Goal: Task Accomplishment & Management: Complete application form

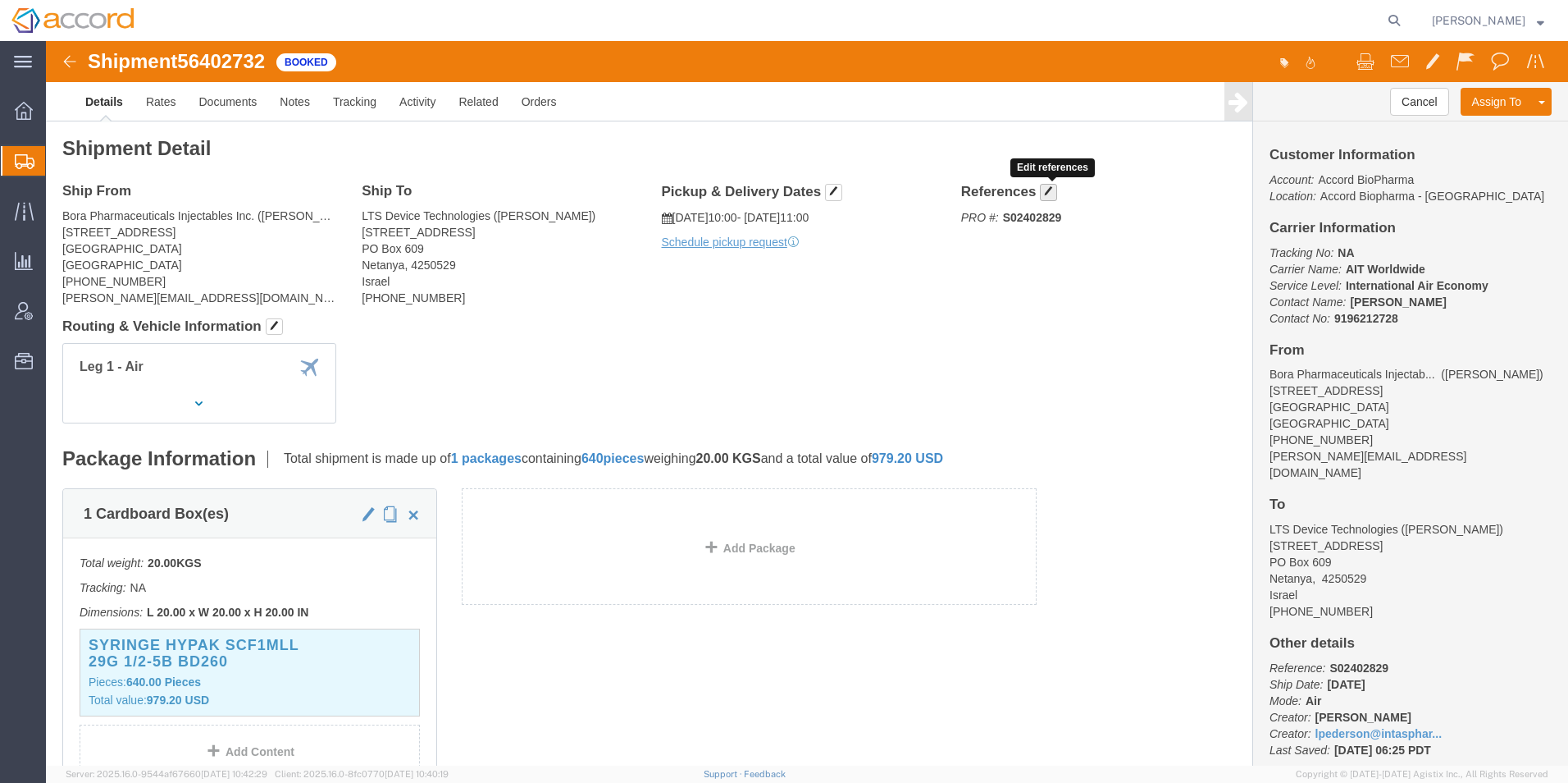
click span "button"
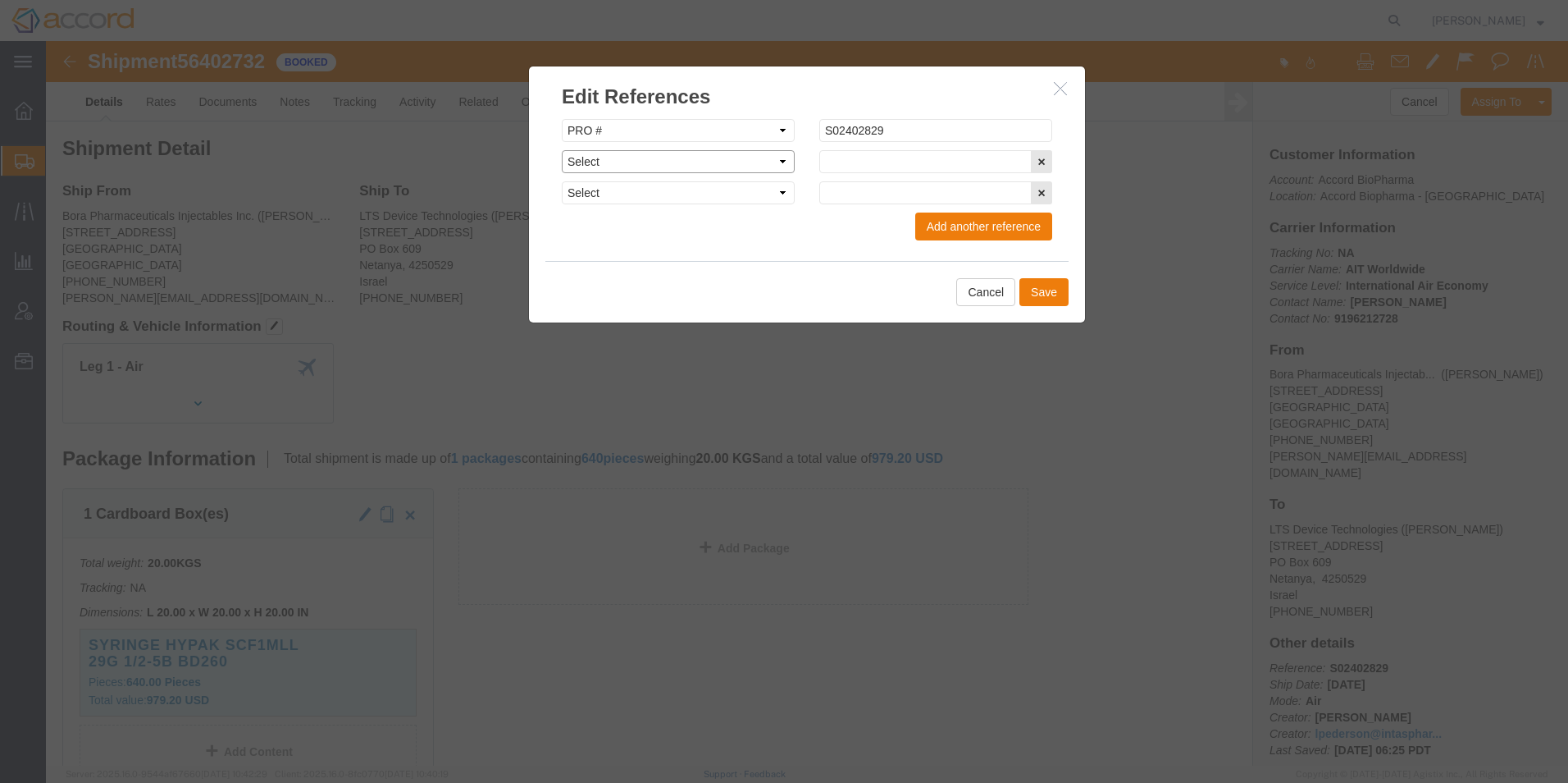
click select "Select Account Type Activity ID Airline Appointment Number ASN Batch Request # …"
select select "MAWB"
click select "Select Account Type Activity ID Airline Appointment Number ASN Batch Request # …"
click input "text"
paste input "057-76071796"
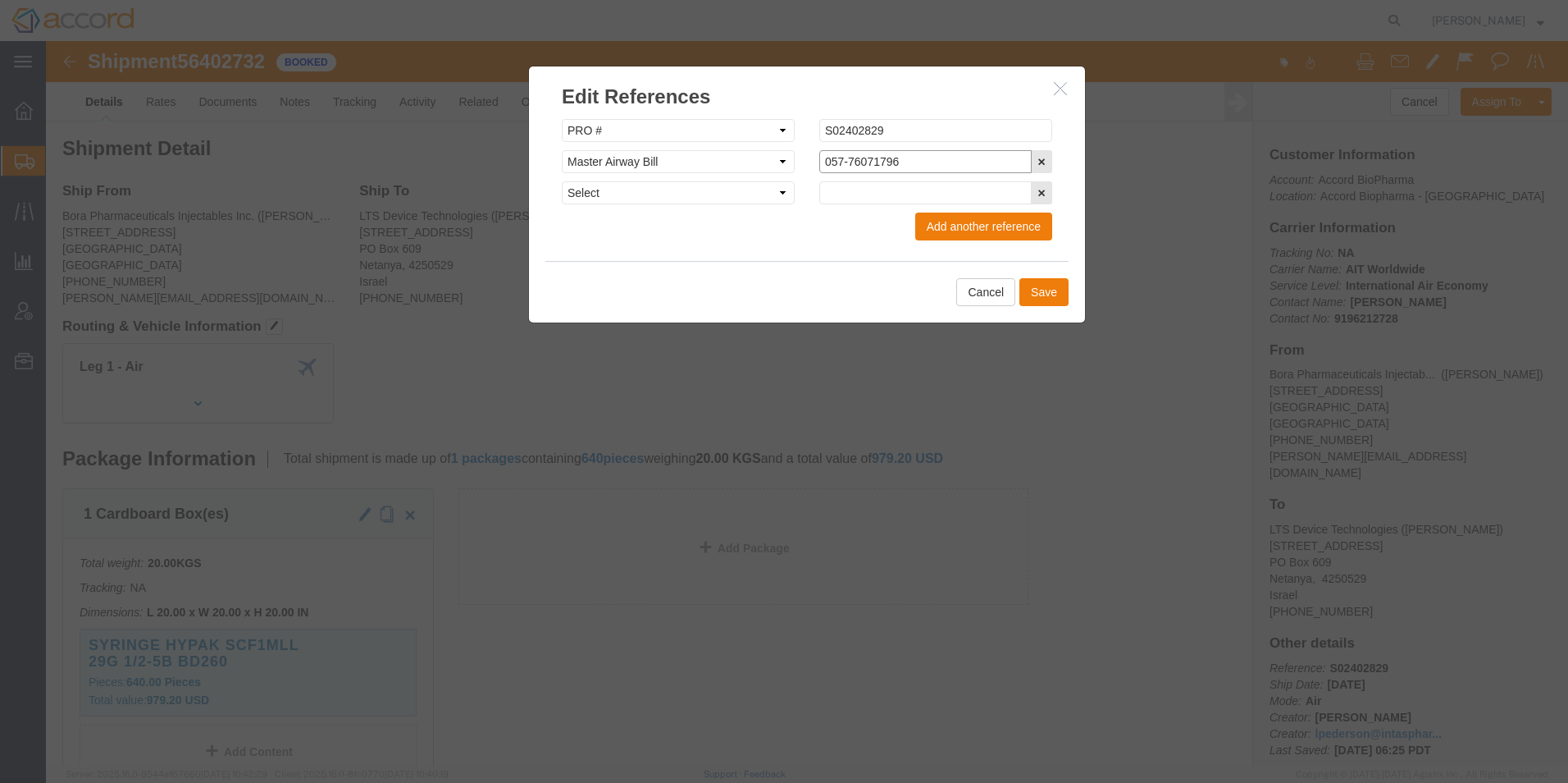
click input "057-76071796"
type input "057-76071796"
click button "Save"
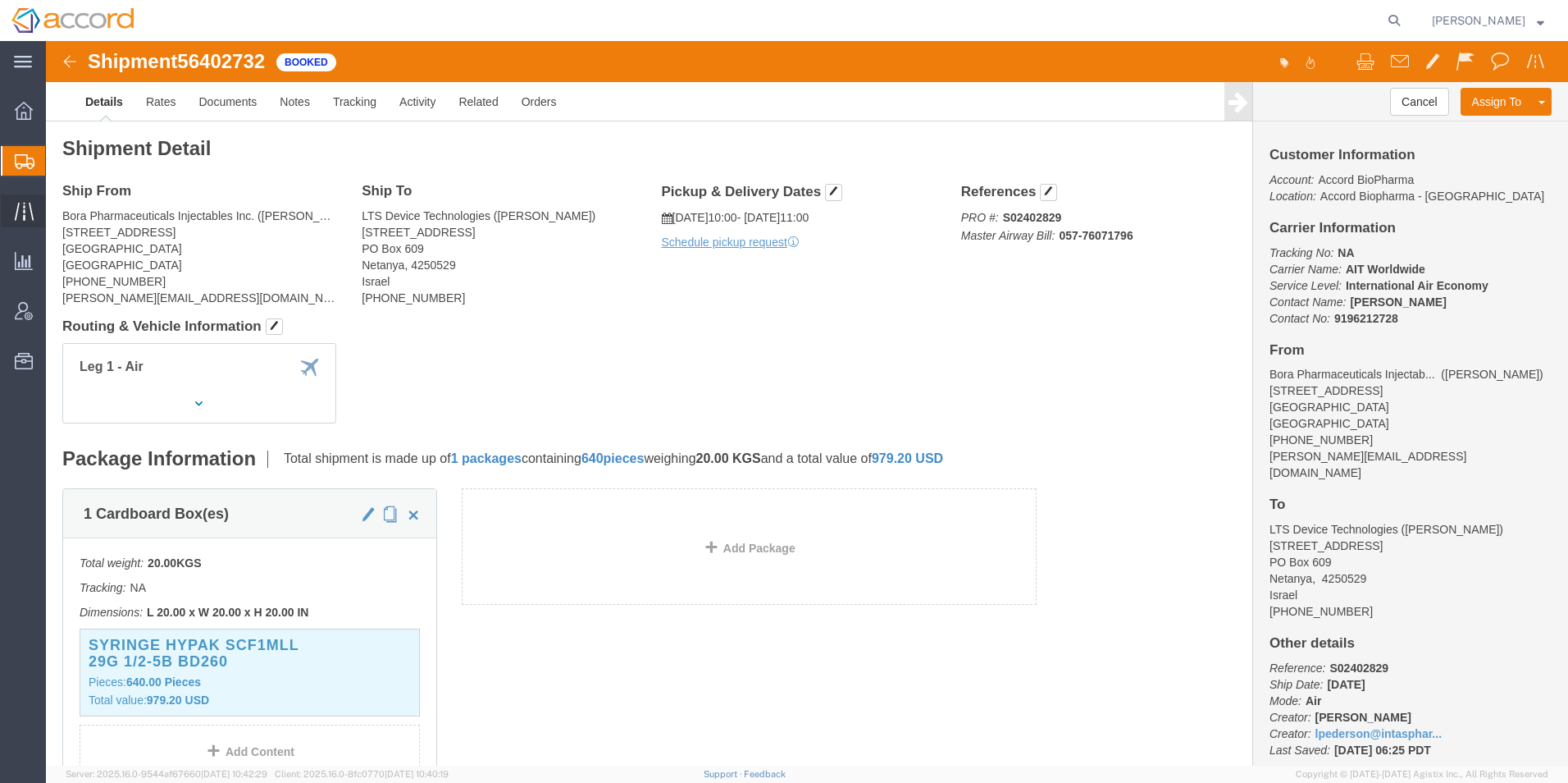
click at [37, 207] on div at bounding box center [23, 211] width 46 height 33
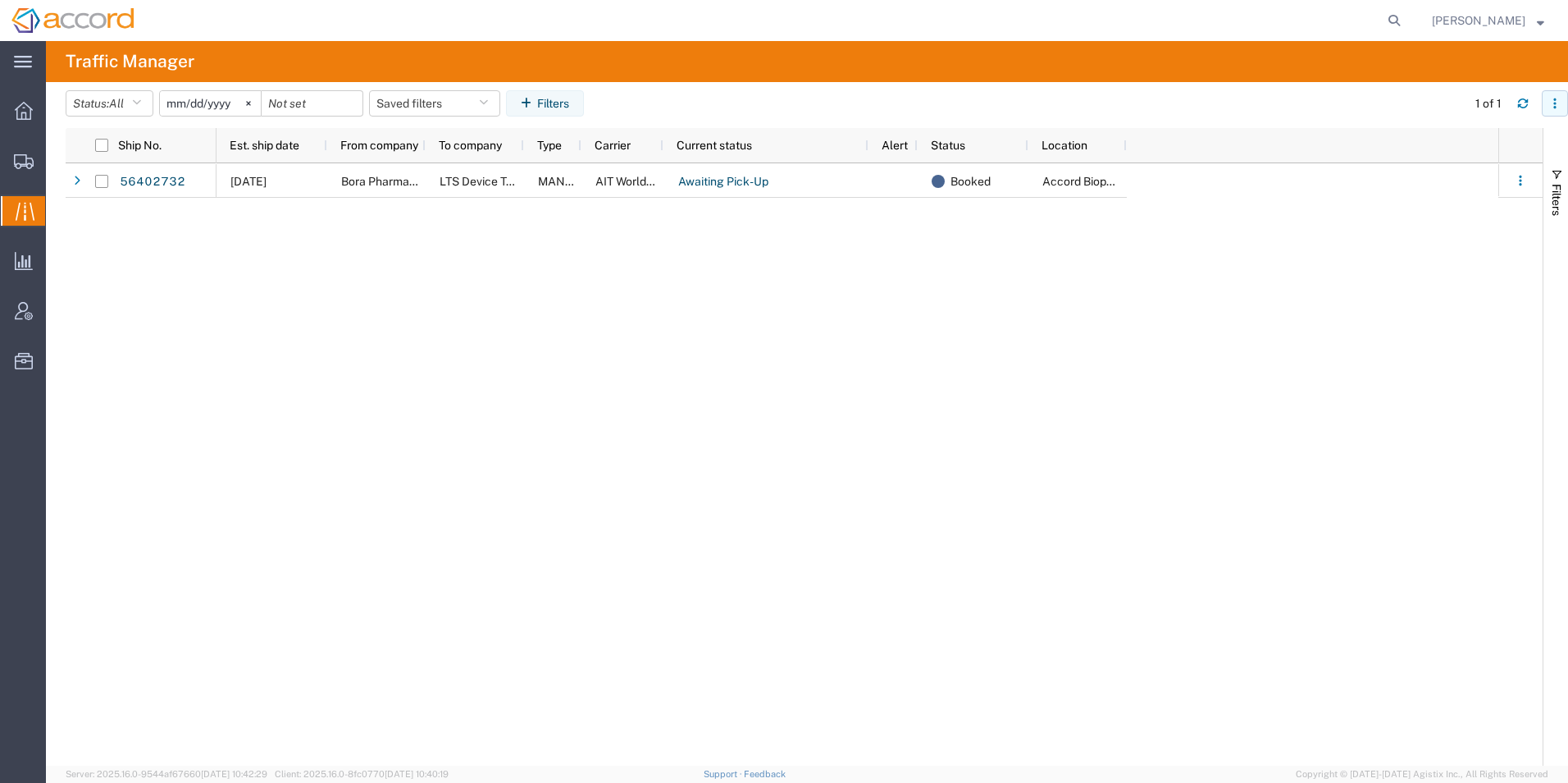
click at [1548, 107] on button "button" at bounding box center [1554, 103] width 26 height 26
click at [1434, 291] on div "[DATE] Bora Pharmaceuticals Injectables Inc. LTS Device Technologies MANUAL AIT…" at bounding box center [858, 465] width 1282 height 602
click at [1546, 105] on button "button" at bounding box center [1554, 103] width 26 height 26
click at [1469, 212] on agx-table-column-manager-action "Manage columns" at bounding box center [1470, 212] width 91 height 33
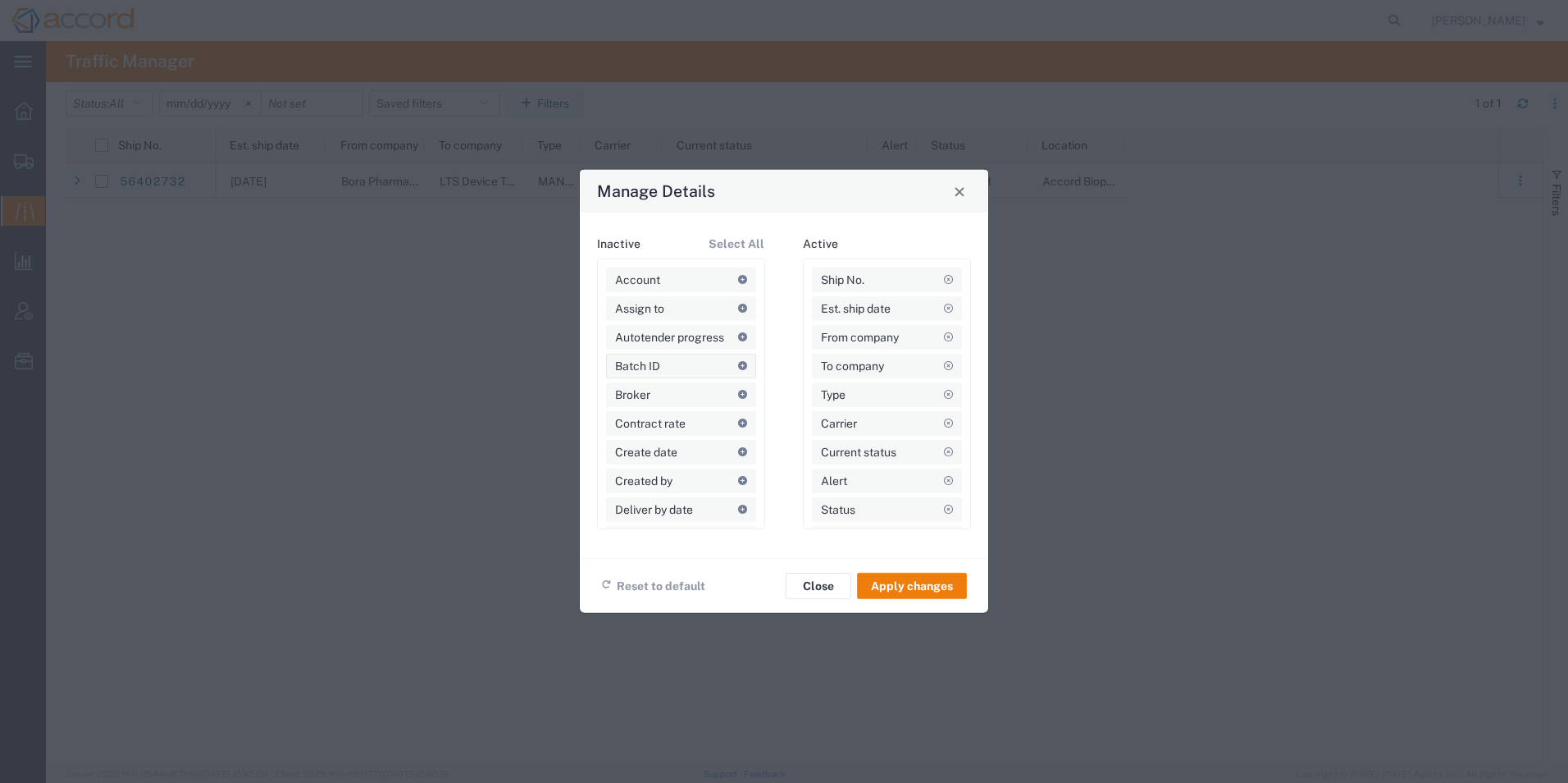
click at [738, 364] on icon at bounding box center [743, 365] width 9 height 9
drag, startPoint x: 840, startPoint y: 287, endPoint x: 868, endPoint y: 471, distance: 186.1
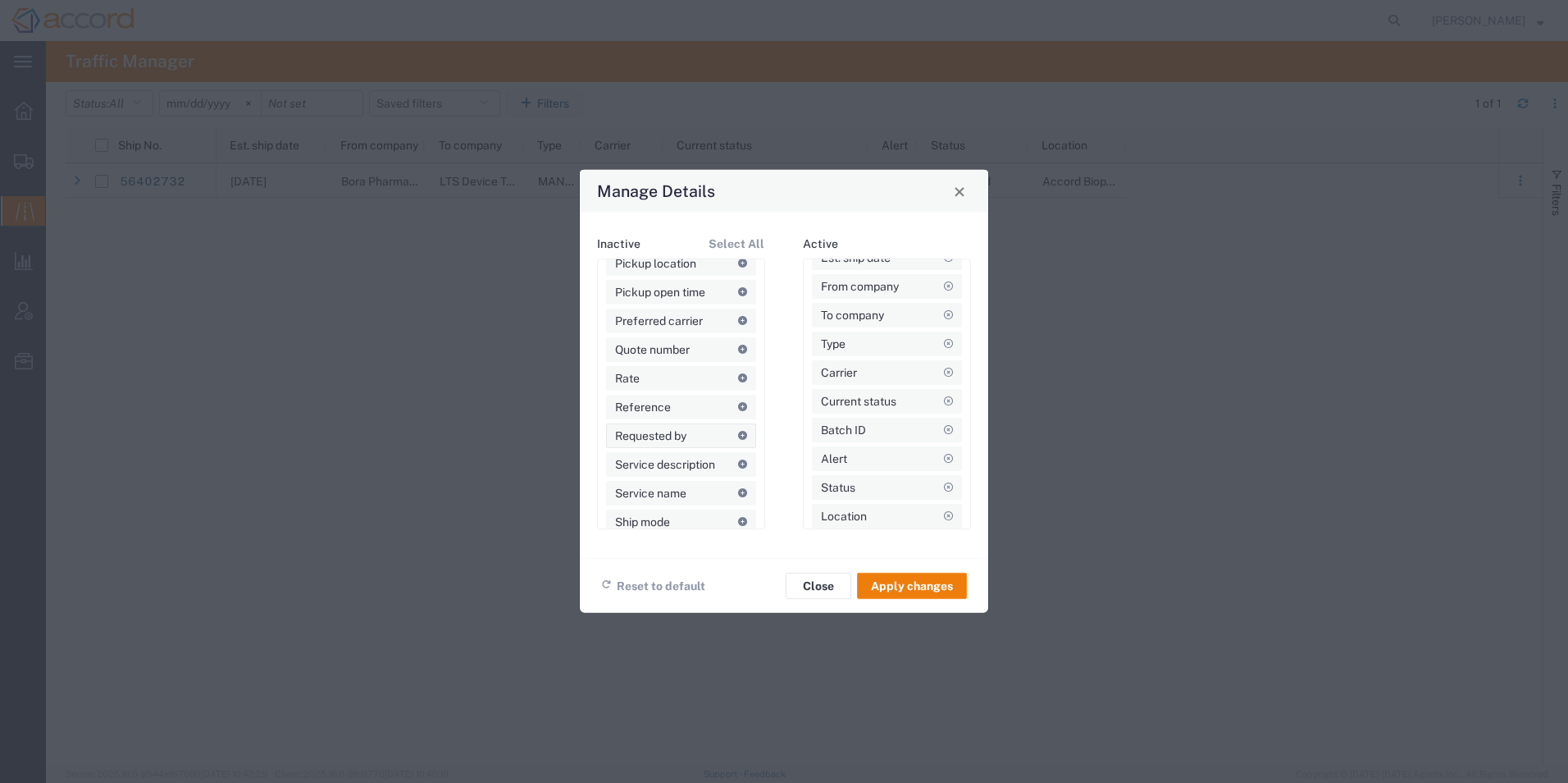
scroll to position [902, 0]
drag, startPoint x: 634, startPoint y: 328, endPoint x: 853, endPoint y: 533, distance: 300.0
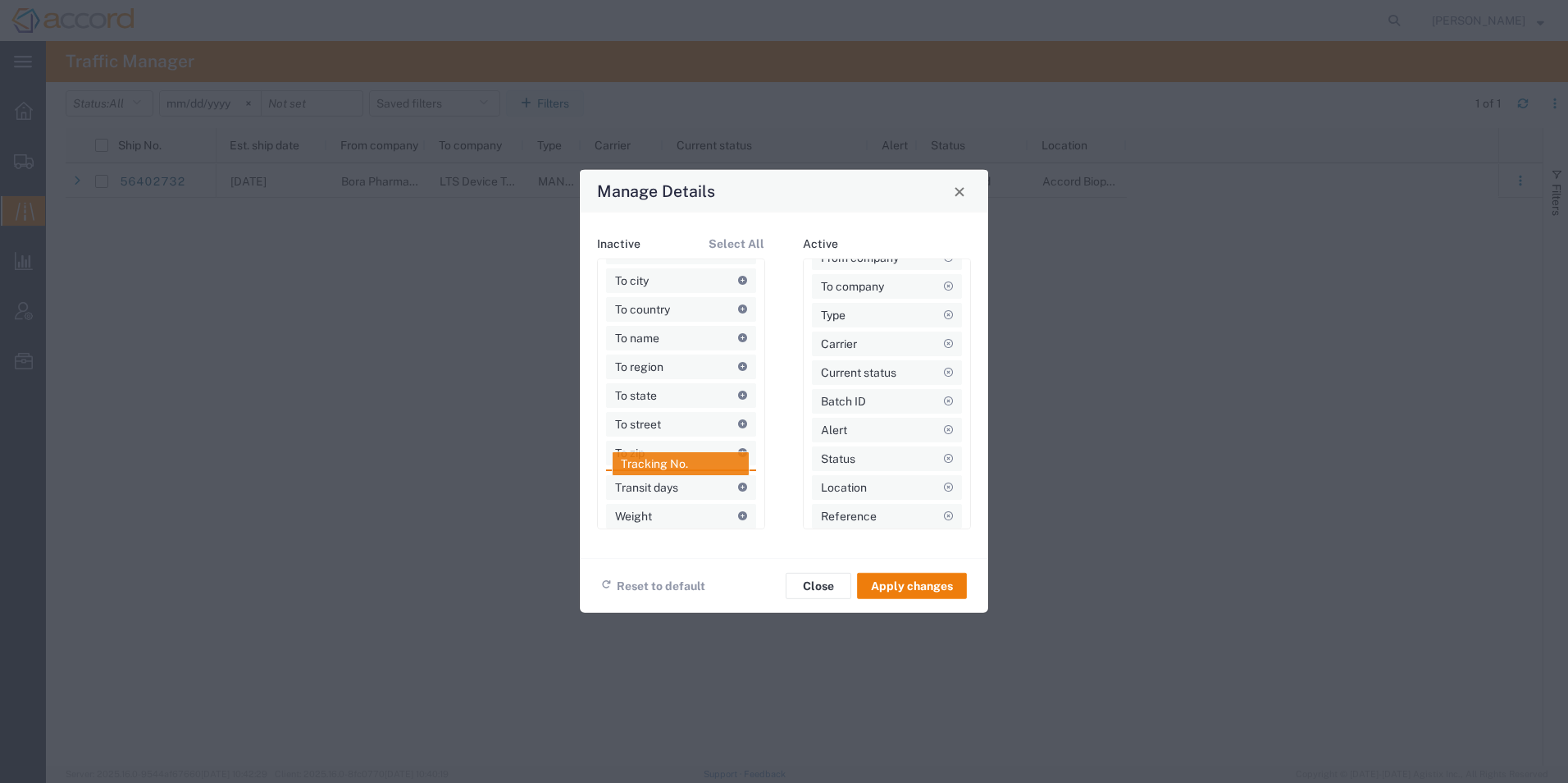
scroll to position [1263, 0]
drag, startPoint x: 665, startPoint y: 466, endPoint x: 688, endPoint y: 465, distance: 23.0
drag, startPoint x: 672, startPoint y: 456, endPoint x: 888, endPoint y: 524, distance: 226.5
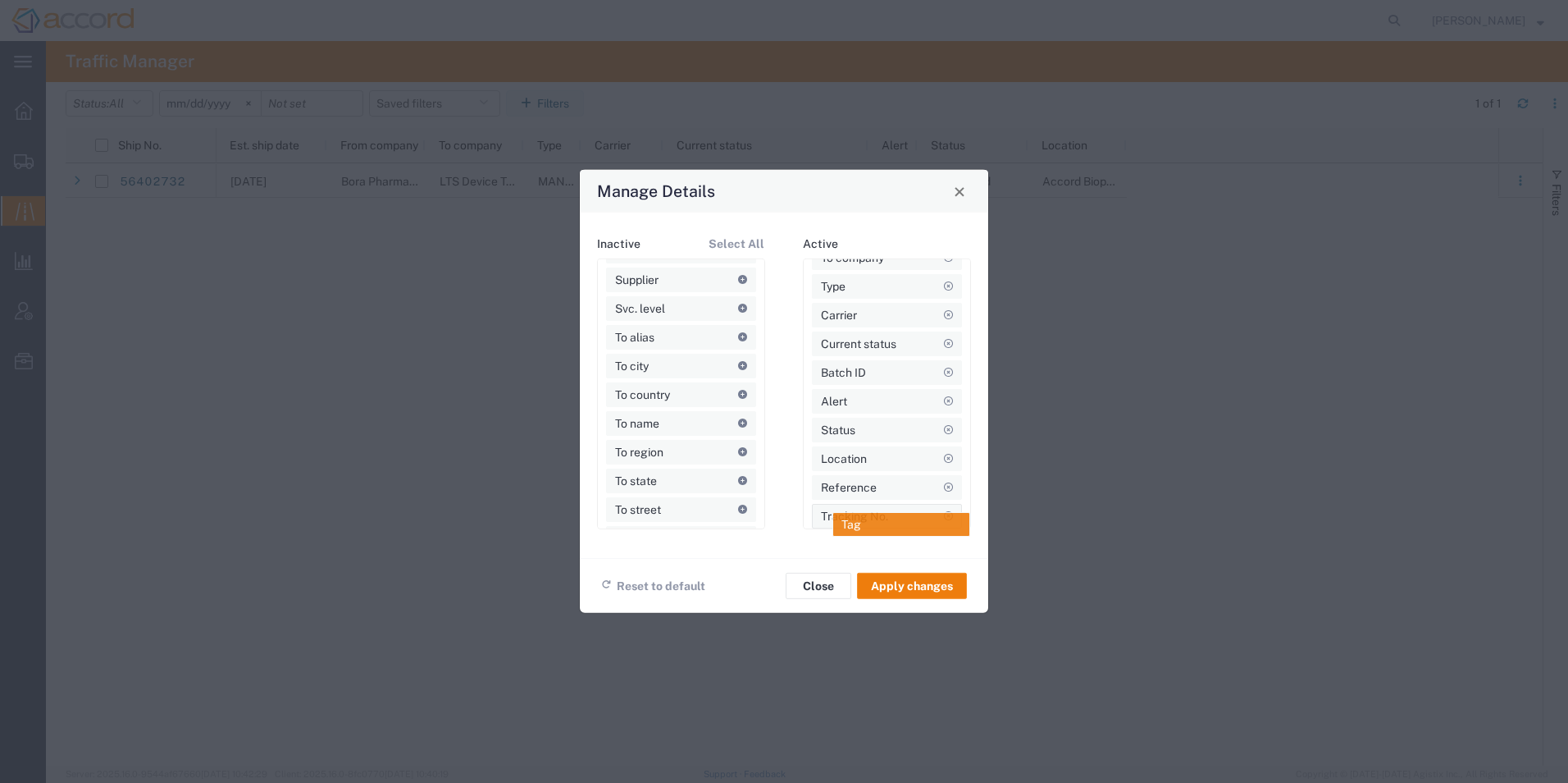
drag, startPoint x: 631, startPoint y: 333, endPoint x: 859, endPoint y: 523, distance: 296.8
click at [910, 590] on button "Apply changes" at bounding box center [912, 586] width 110 height 26
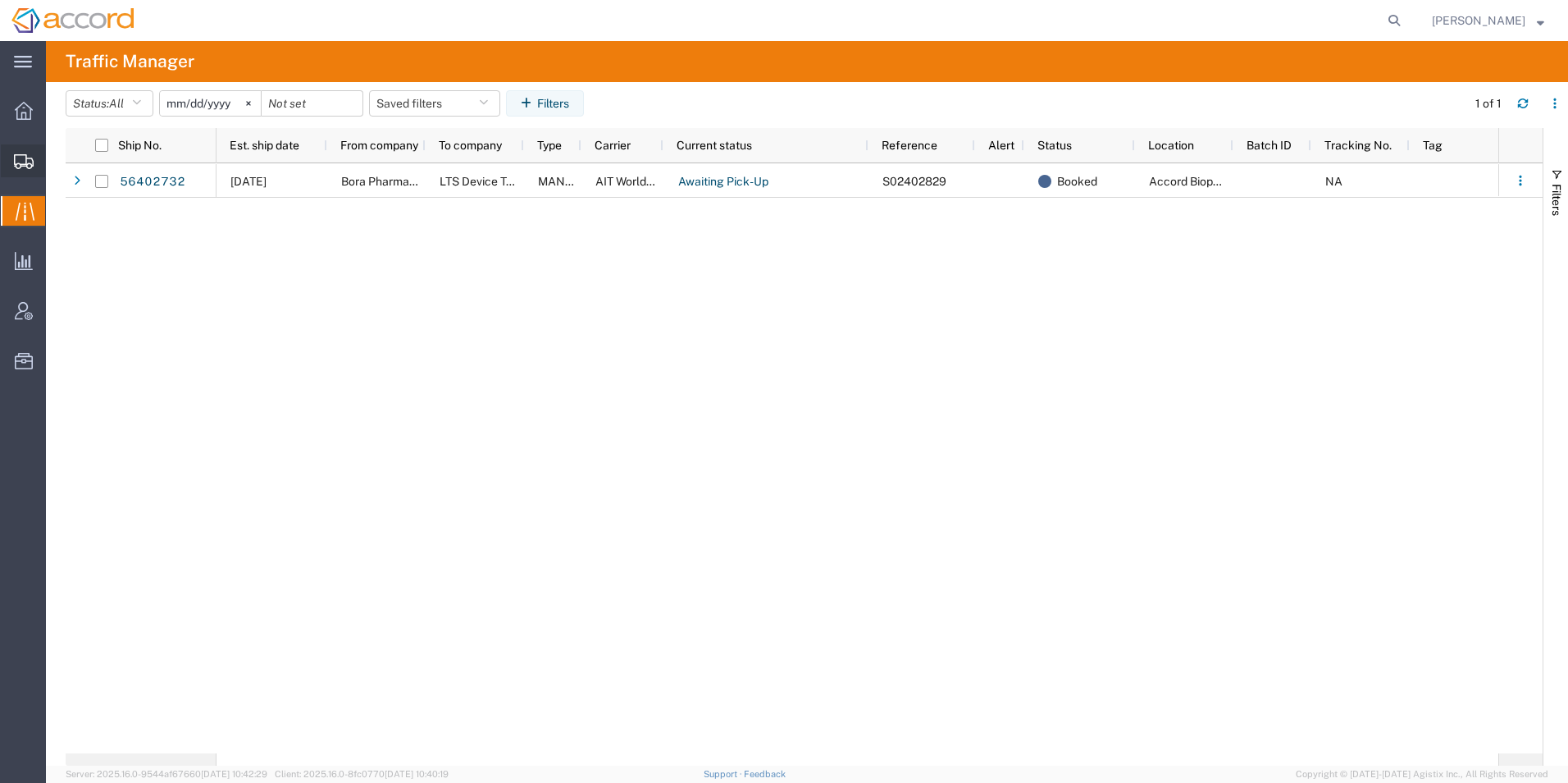
click at [0, 0] on span "Create Shipment" at bounding box center [0, 0] width 0 height 0
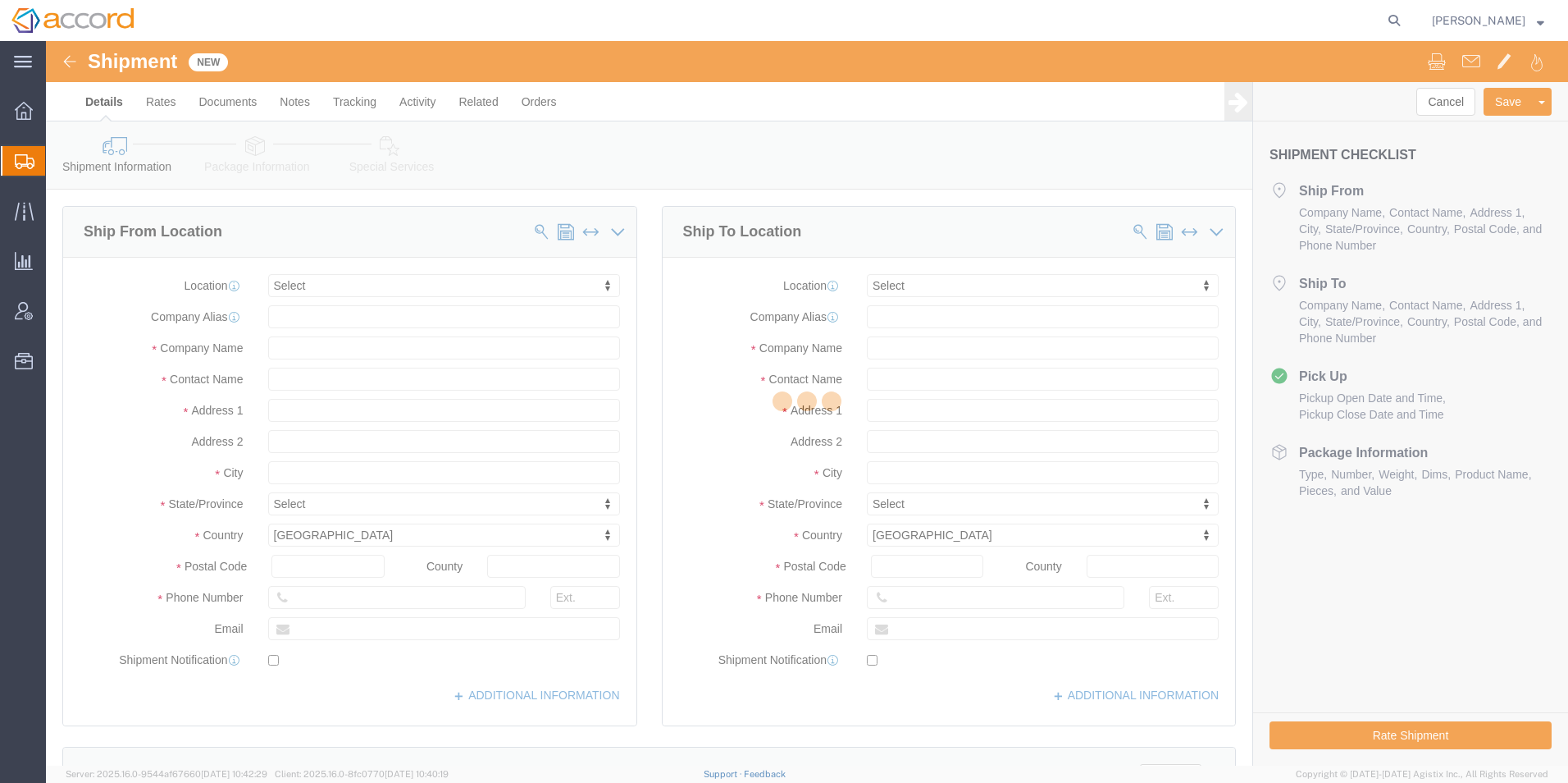
select select
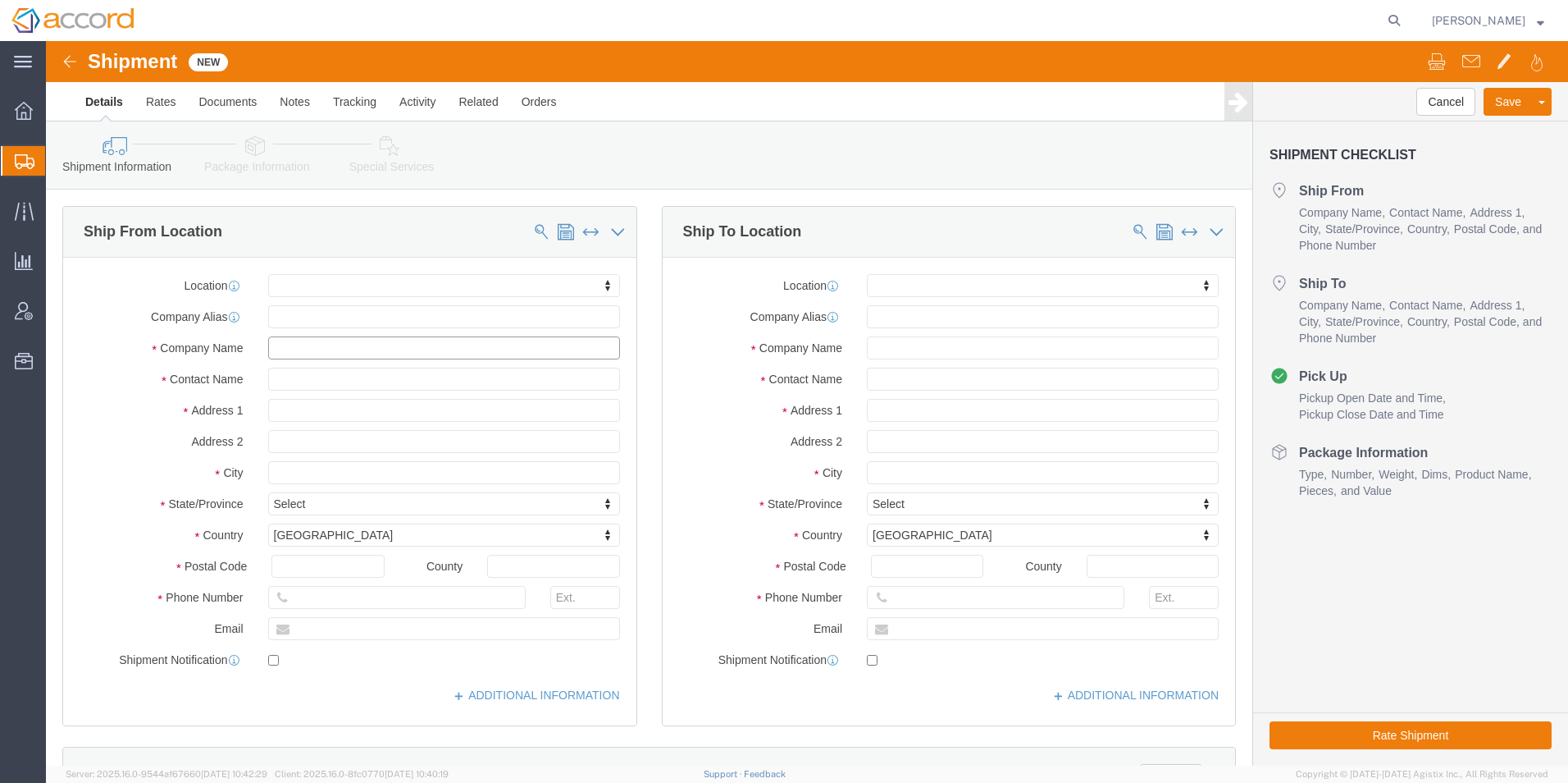
click input "text"
type input "yps"
drag, startPoint x: 388, startPoint y: 312, endPoint x: 209, endPoint y: 307, distance: 179.1
click div "yps"
click input "text"
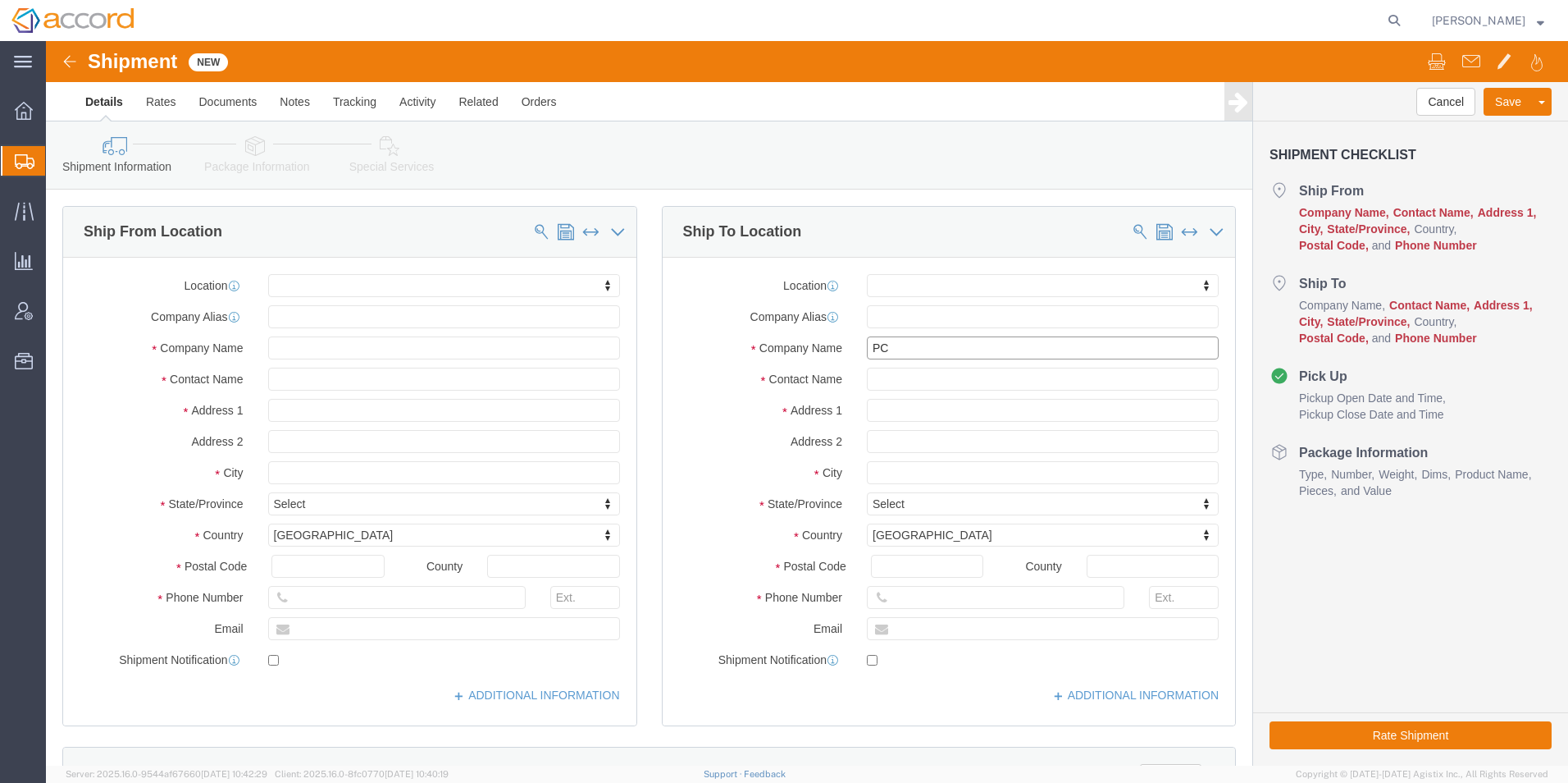
type input "P"
click p "- Packaging Coordinators, Inc. - ([PERSON_NAME]) [STREET_ADDRESS]"
select select "PA"
drag, startPoint x: 984, startPoint y: 310, endPoint x: 512, endPoint y: 280, distance: 473.0
click div "Ship From Location Location My Profile Location Accord Biopharma - [GEOGRAPHIC_…"
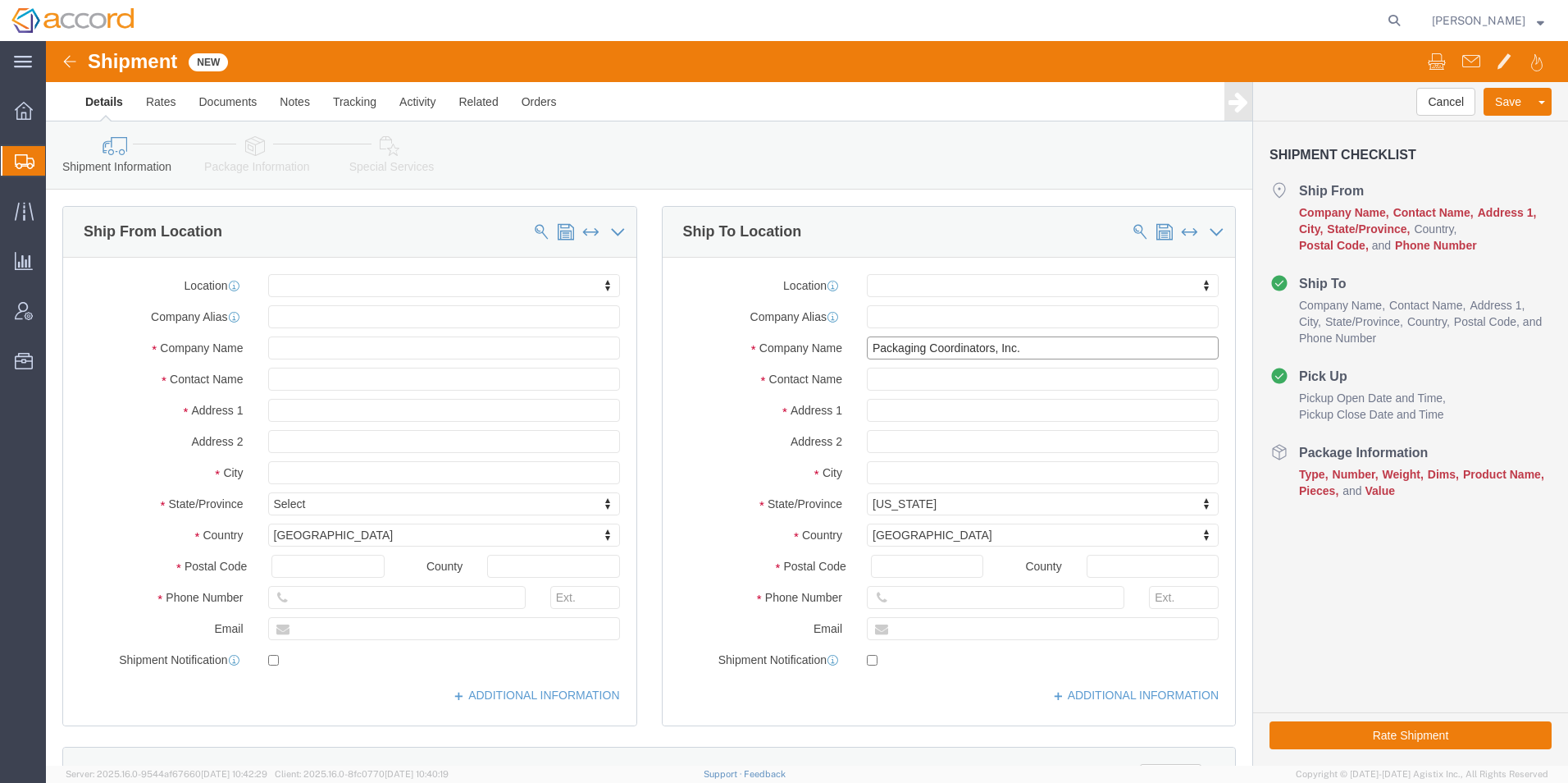
paste input "CI Pharma Service"
type input "PCI Pharma Services, Inc"
click input "checkbox"
checkbox input "false"
click input "text"
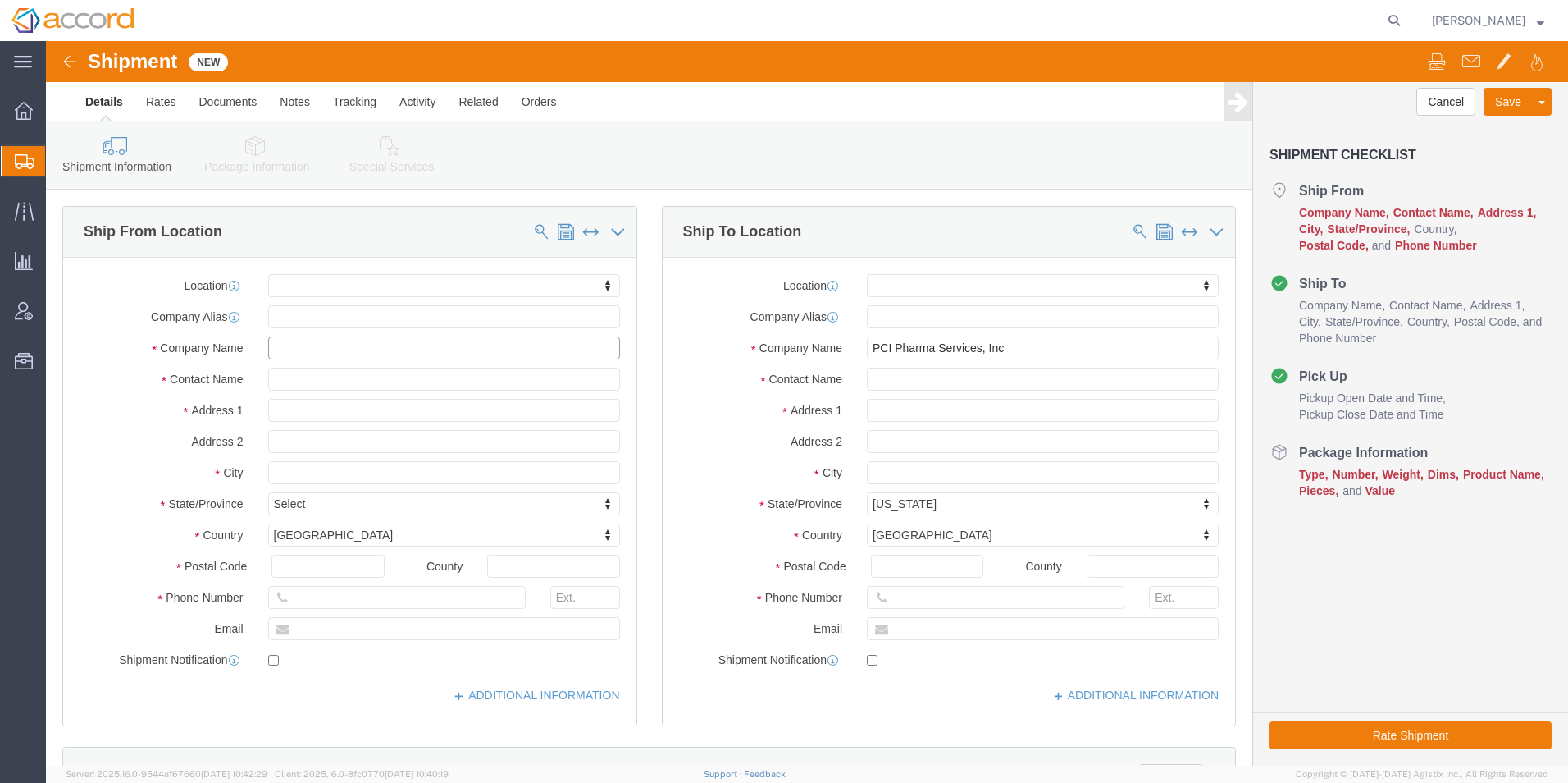
paste input "Ypsomed AG"
type input "Ypsomed AG"
click input "text"
paste input "[PERSON_NAME]"
type input "[PERSON_NAME]"
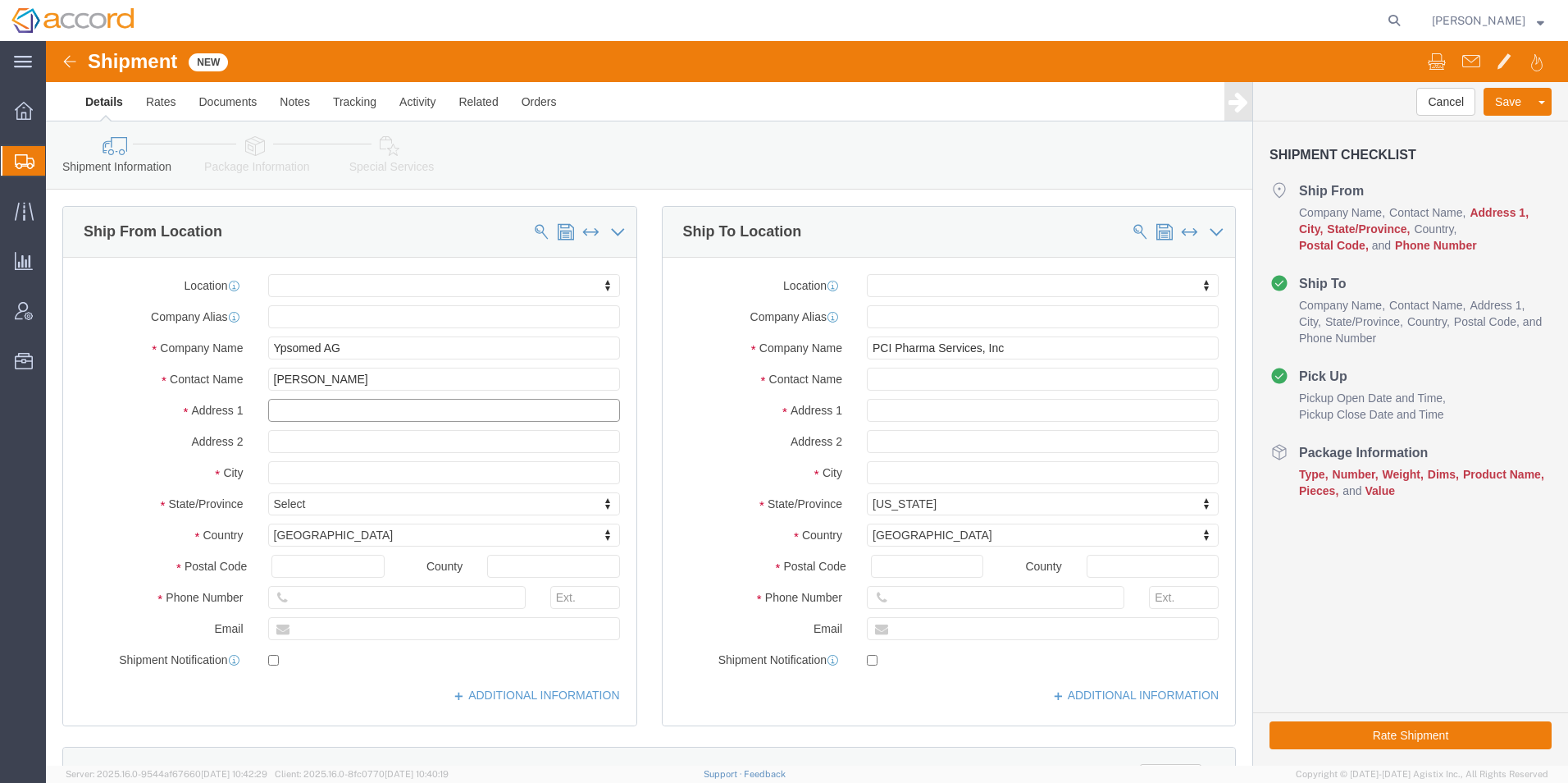
click input "text"
paste input "[STREET_ADDRESS]"
drag, startPoint x: 369, startPoint y: 365, endPoint x: 0, endPoint y: 325, distance: 371.2
click div "Please fix the following errors Ship From Location Location My Profile Location…"
paste input "[STREET_ADDRESS]"
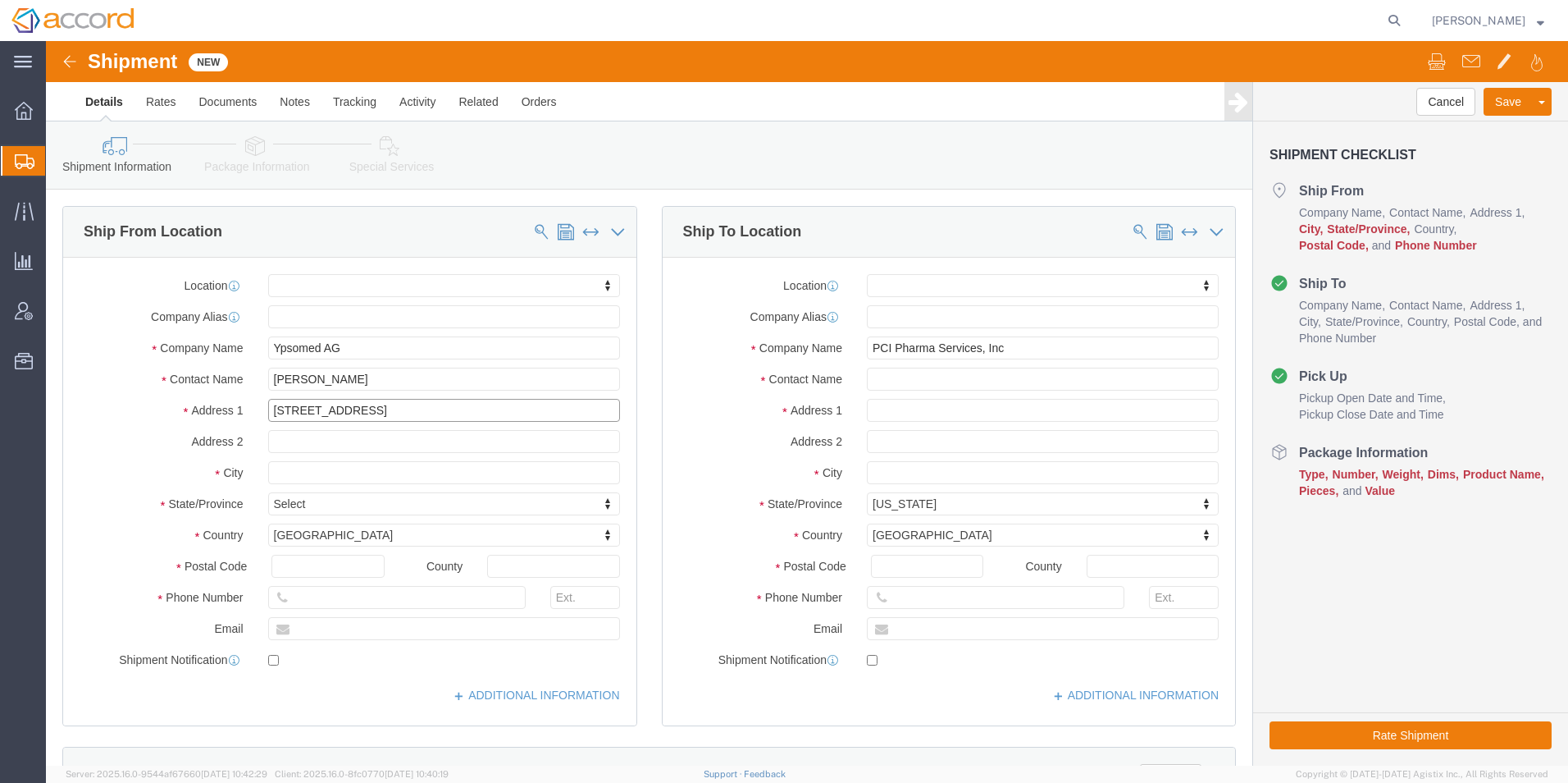
type input "[STREET_ADDRESS]"
click input "text"
type input "[PERSON_NAME]"
type input "sw"
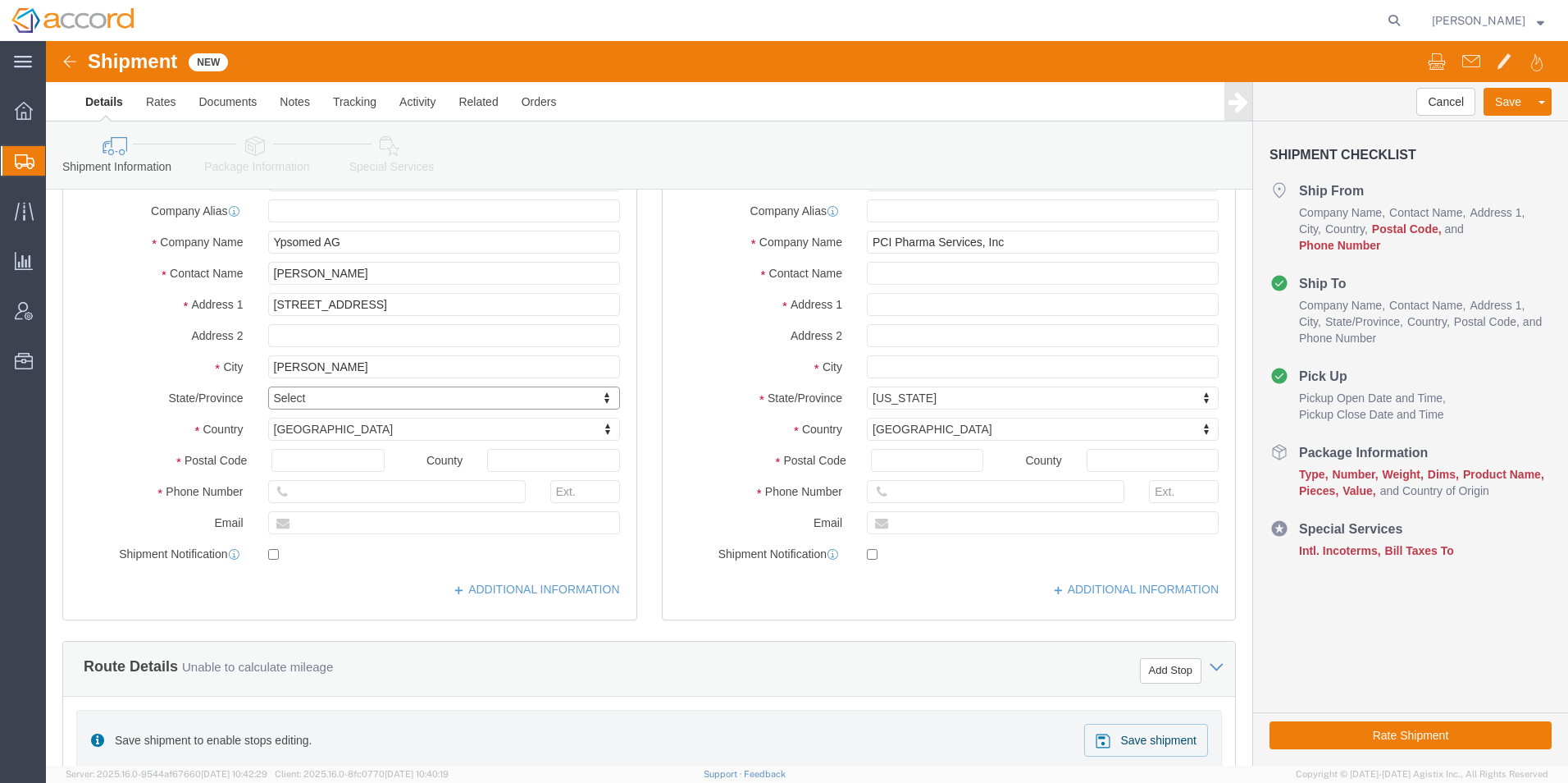
scroll to position [82, 0]
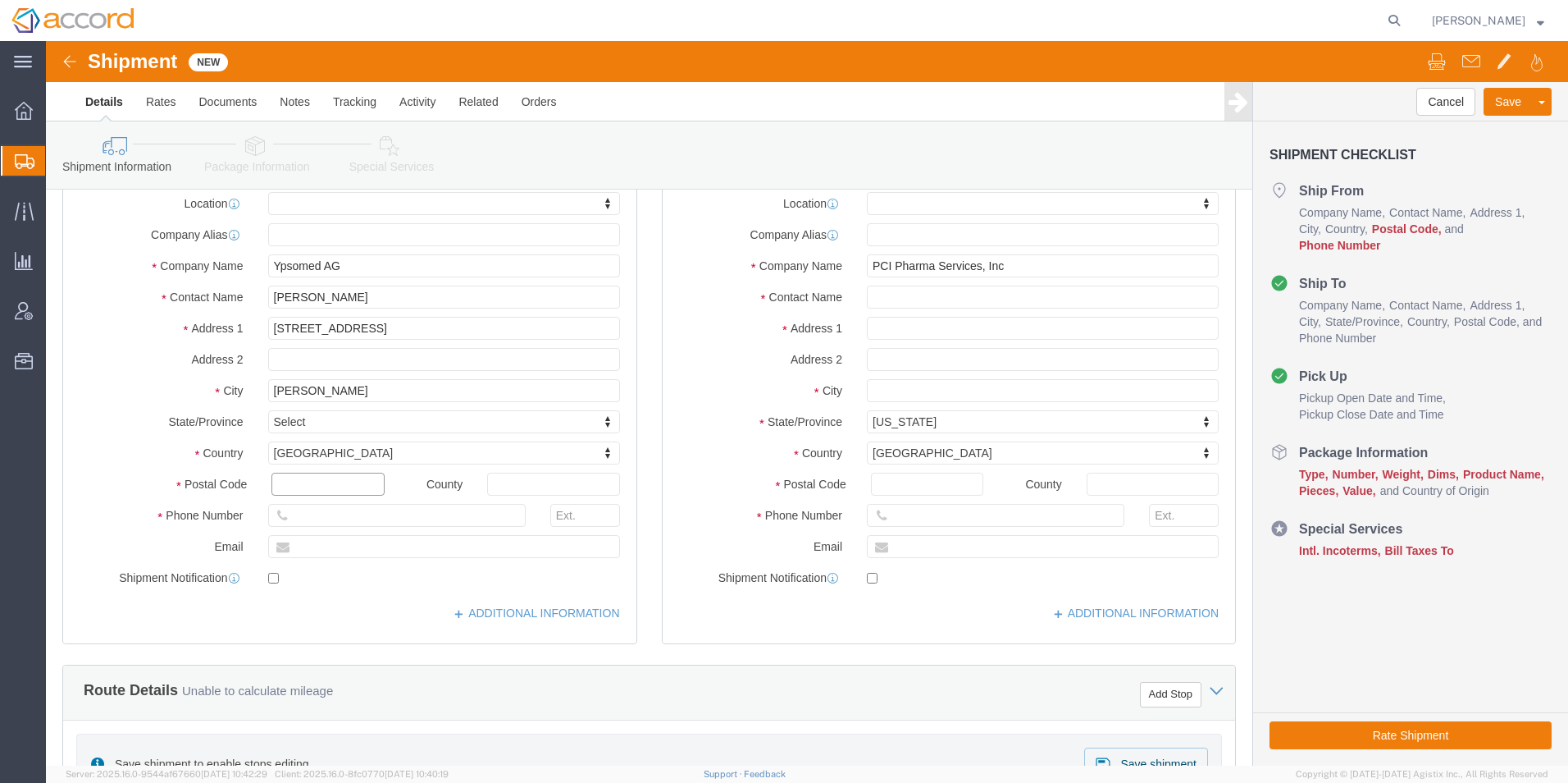
click input "text"
paste input "CH 3400"
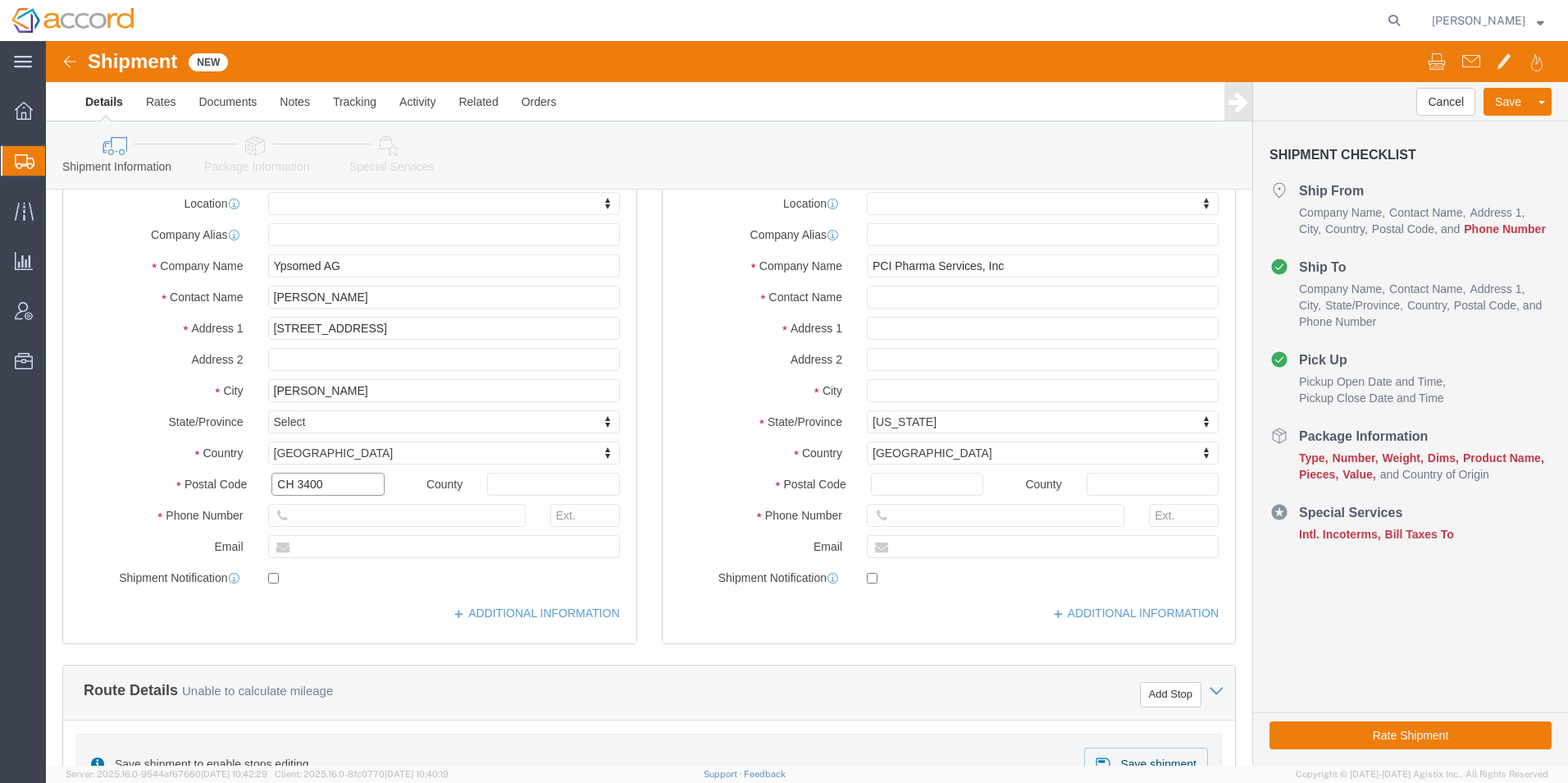
click input "CH 3400"
drag, startPoint x: 249, startPoint y: 439, endPoint x: 157, endPoint y: 439, distance: 92.0
click div "Postal Code CH 3400"
type input "3400"
click input "text"
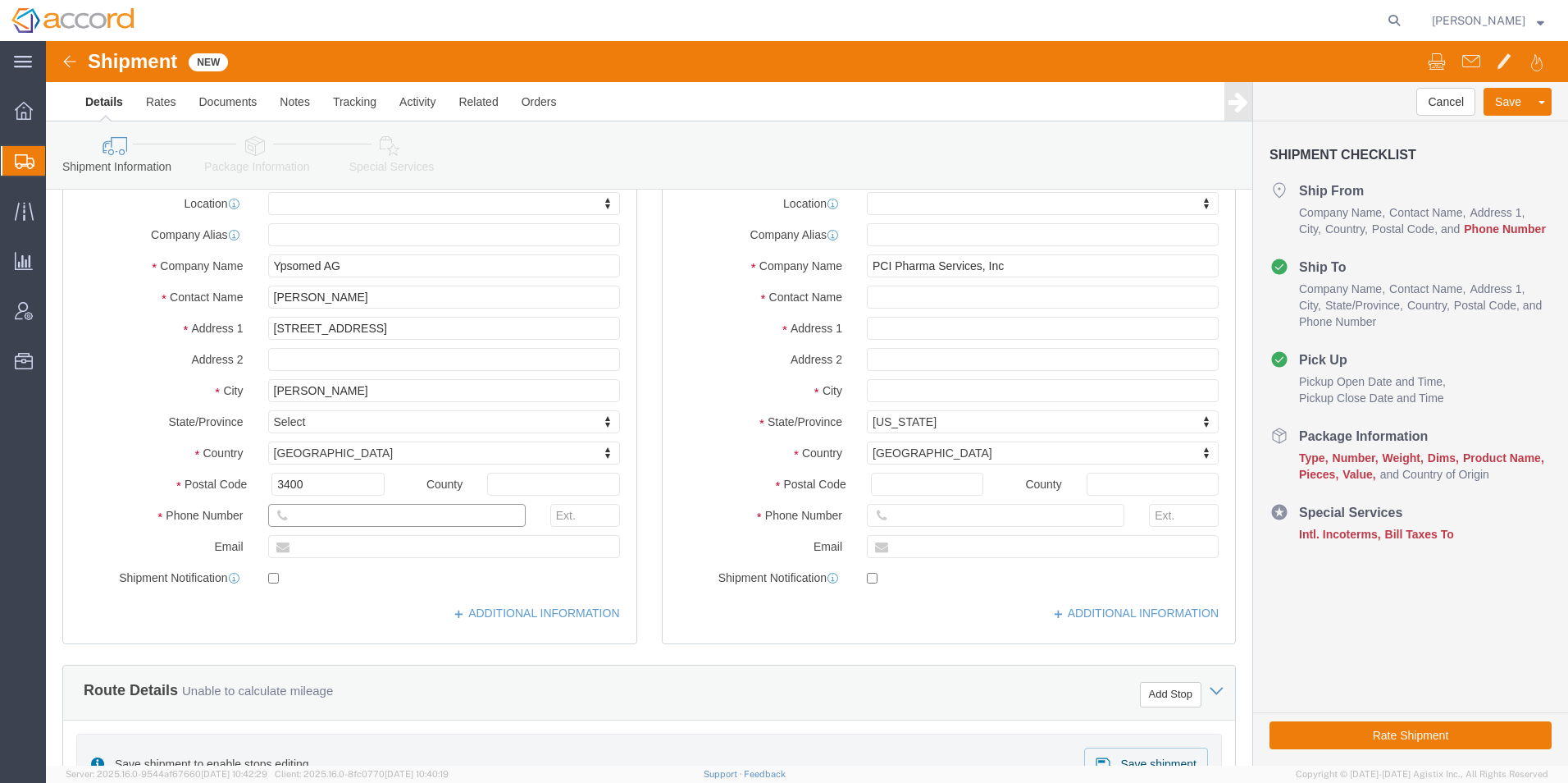
paste input "[PHONE_NUMBER]"
click input "[PHONE_NUMBER]"
type input "[PHONE_NUMBER]"
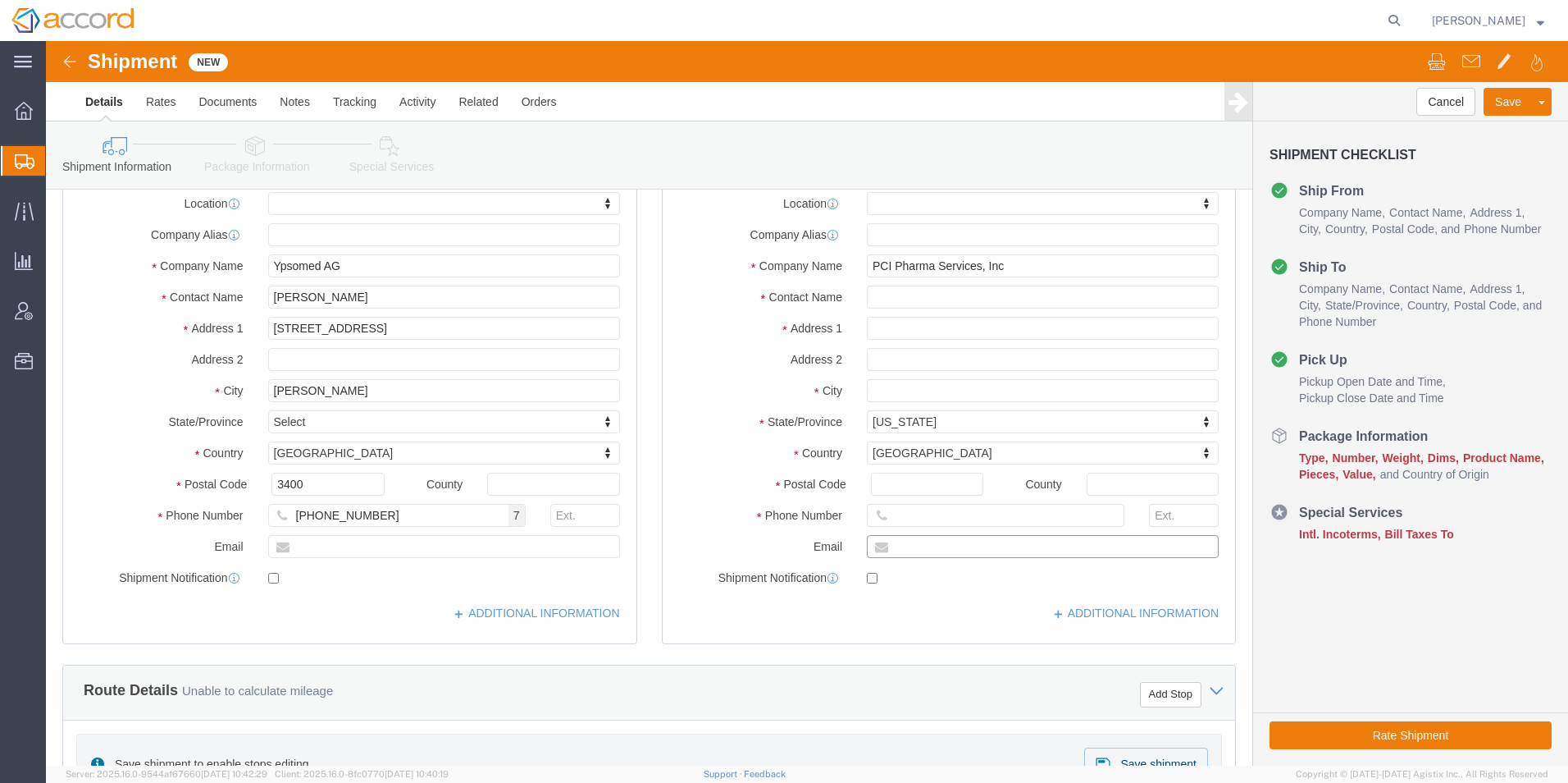
drag, startPoint x: 1064, startPoint y: 495, endPoint x: 842, endPoint y: 496, distance: 222.0
click input "text"
type input "[PERSON_NAME][EMAIL_ADDRESS][PERSON_NAME][DOMAIN_NAME]"
click div "ADDITIONAL INFORMATION"
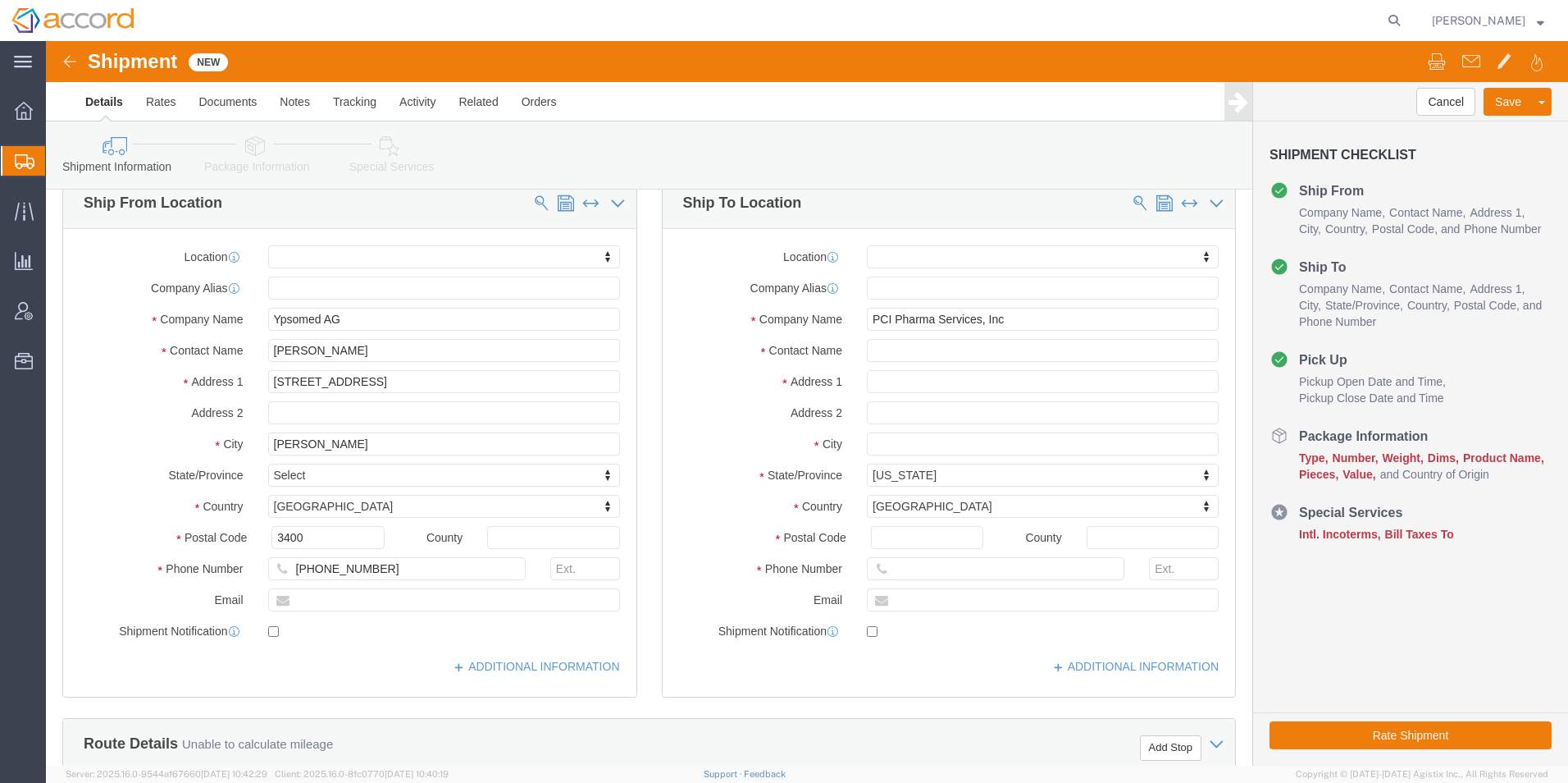
scroll to position [0, 0]
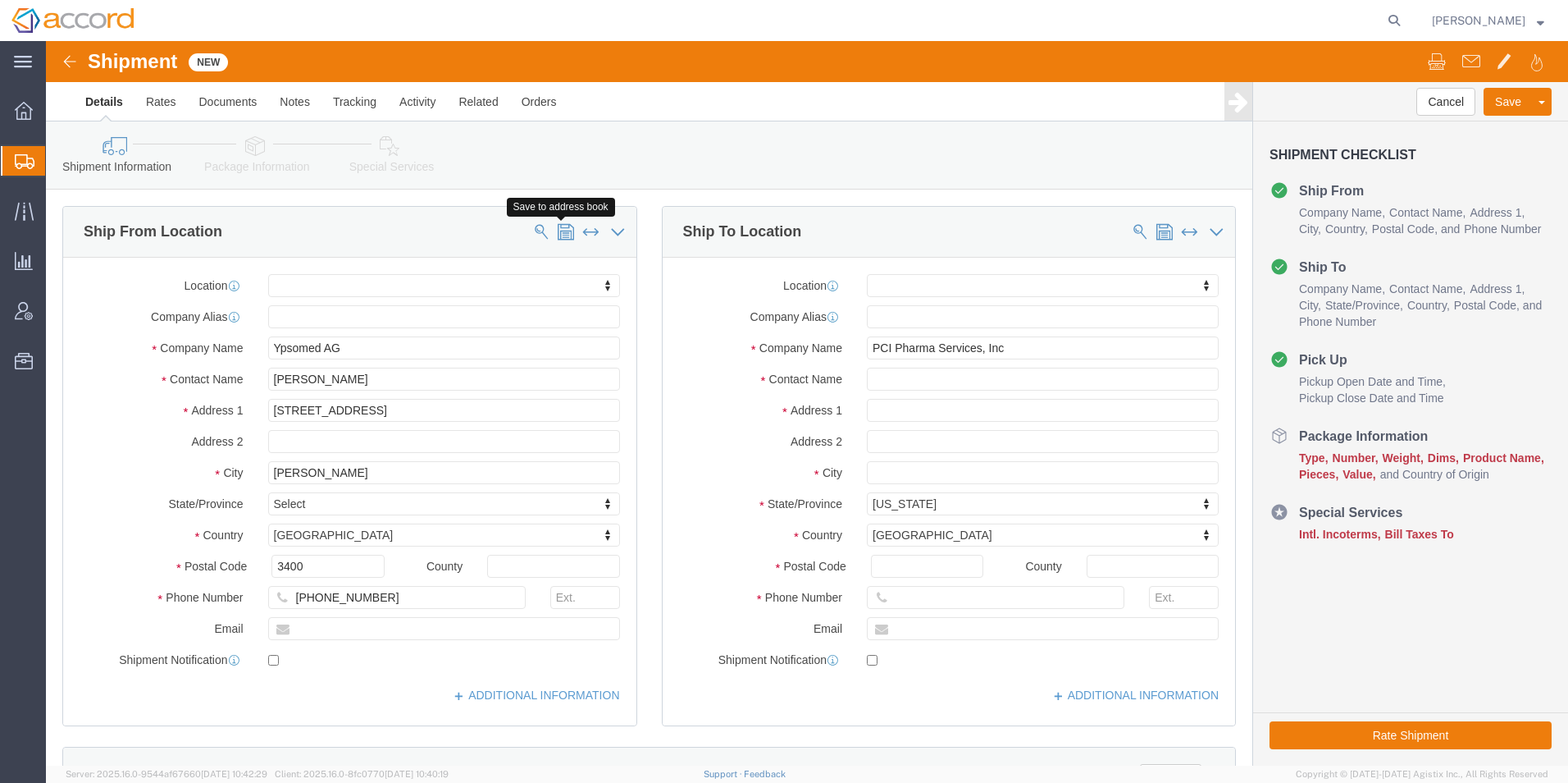
click span
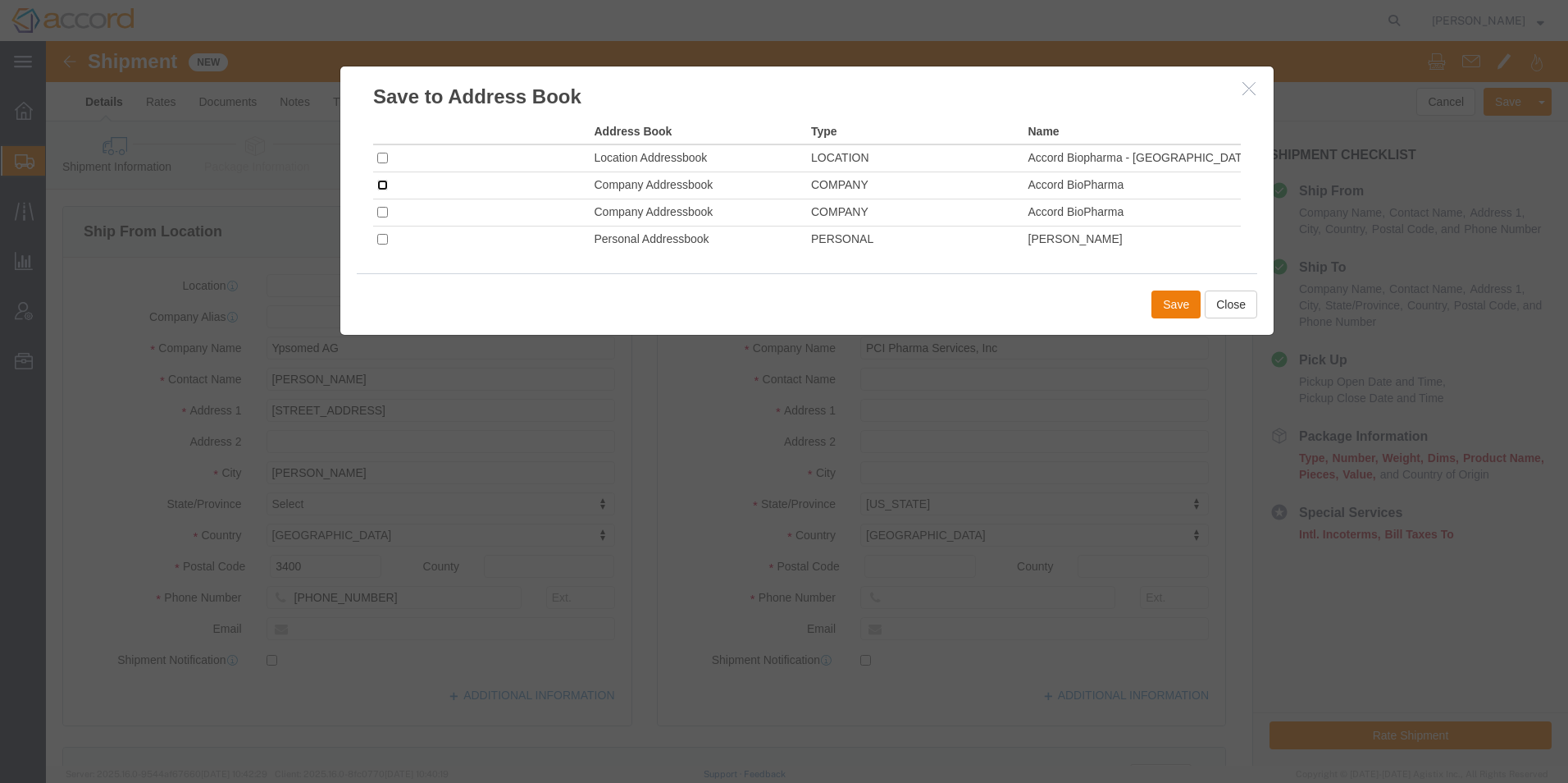
click input "checkbox"
checkbox input "true"
click button "Save"
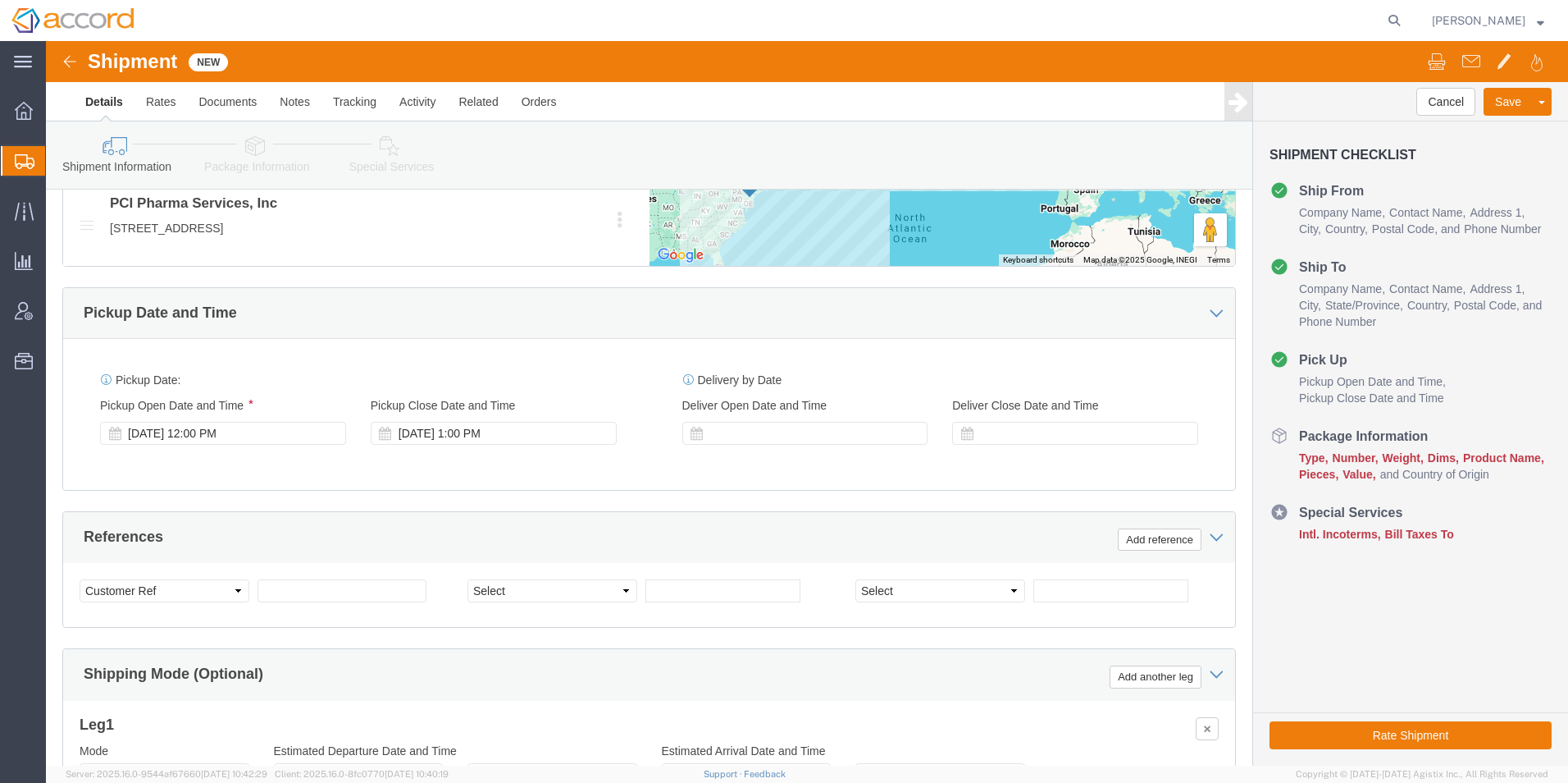
scroll to position [821, 0]
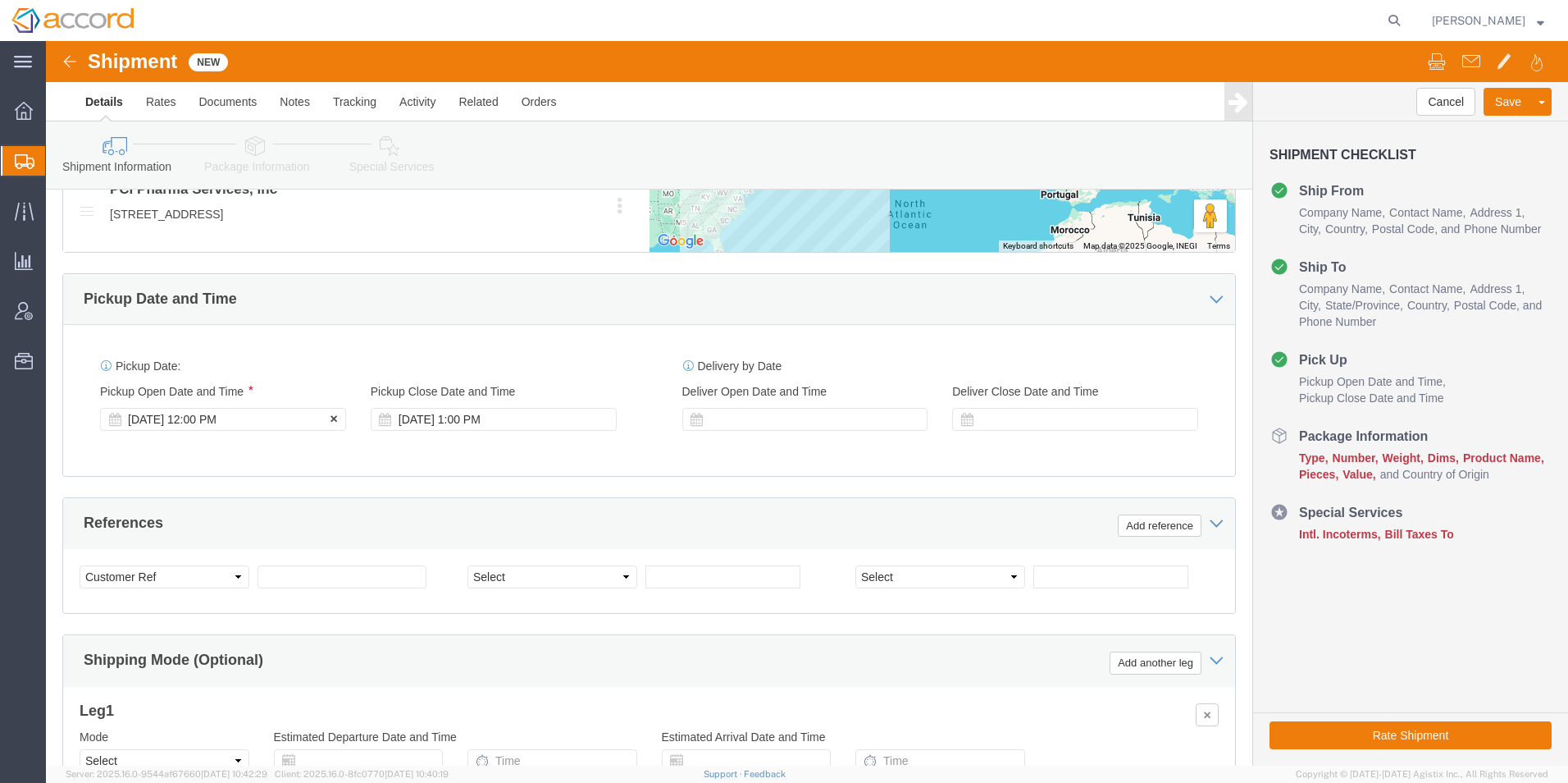
click div "[DATE] 12:00 PM"
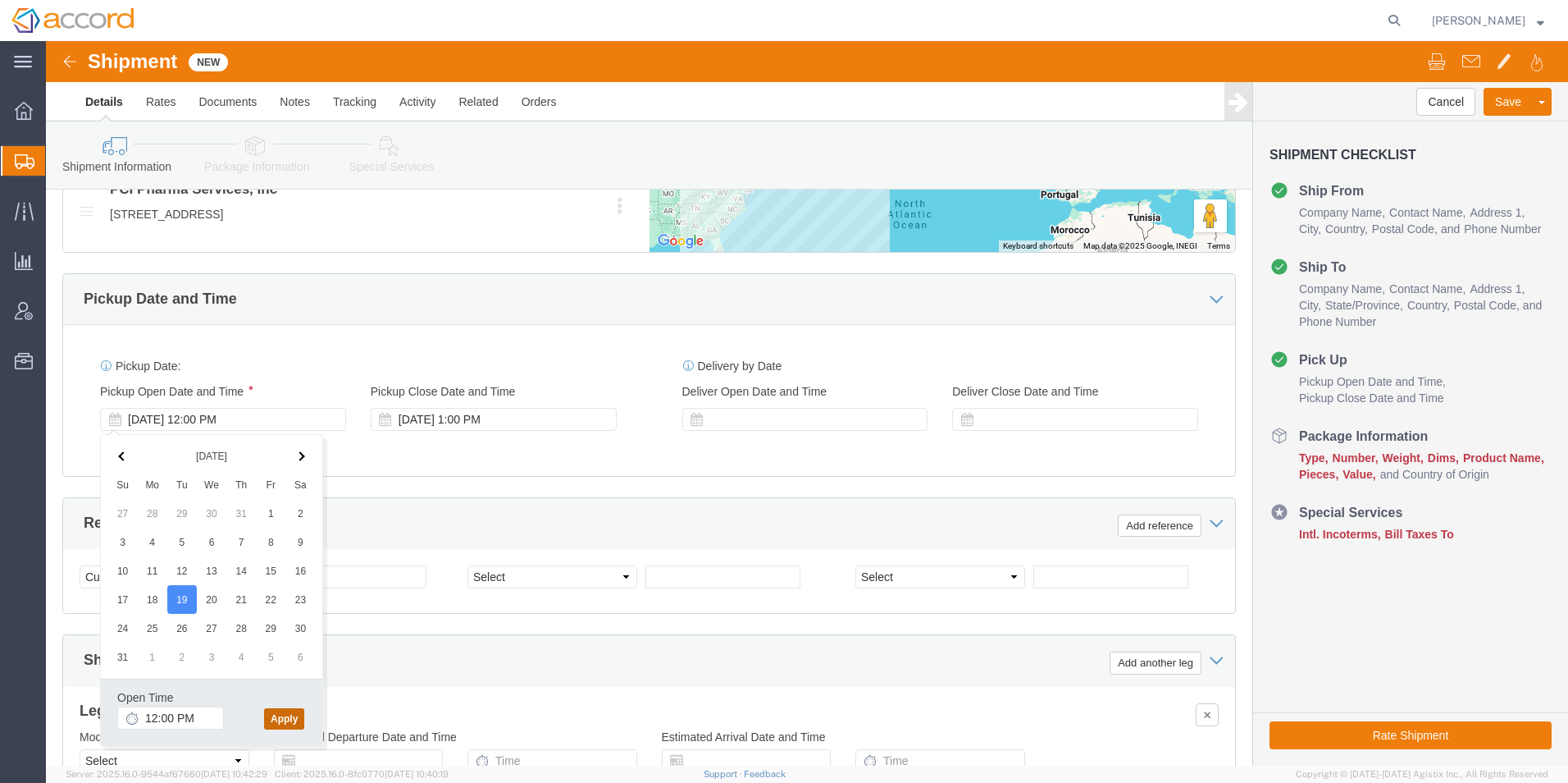
click button "Apply"
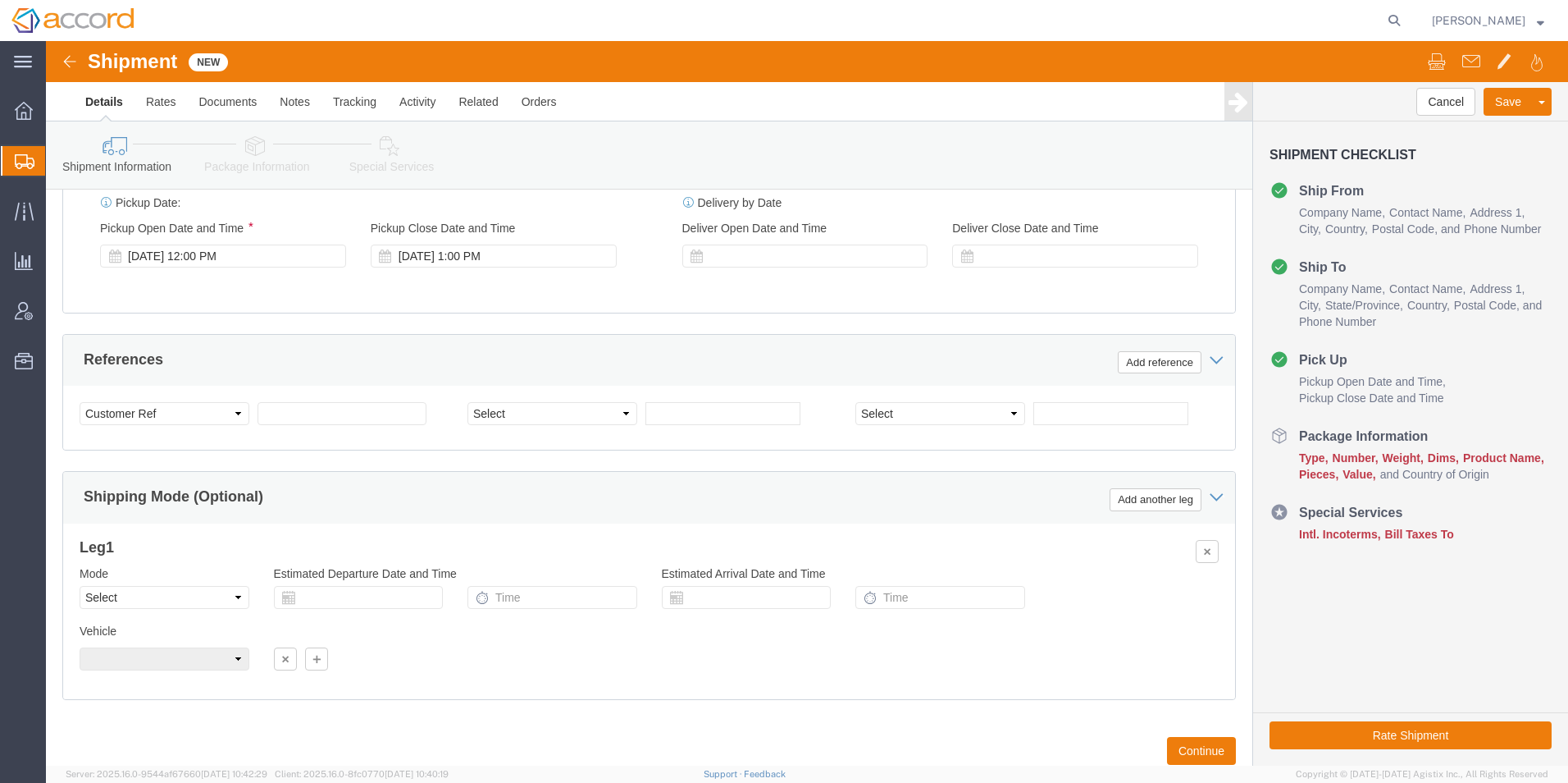
scroll to position [985, 0]
click input "text"
paste input "Loading reference for pick up 161368"
drag, startPoint x: 329, startPoint y: 373, endPoint x: 540, endPoint y: 362, distance: 211.3
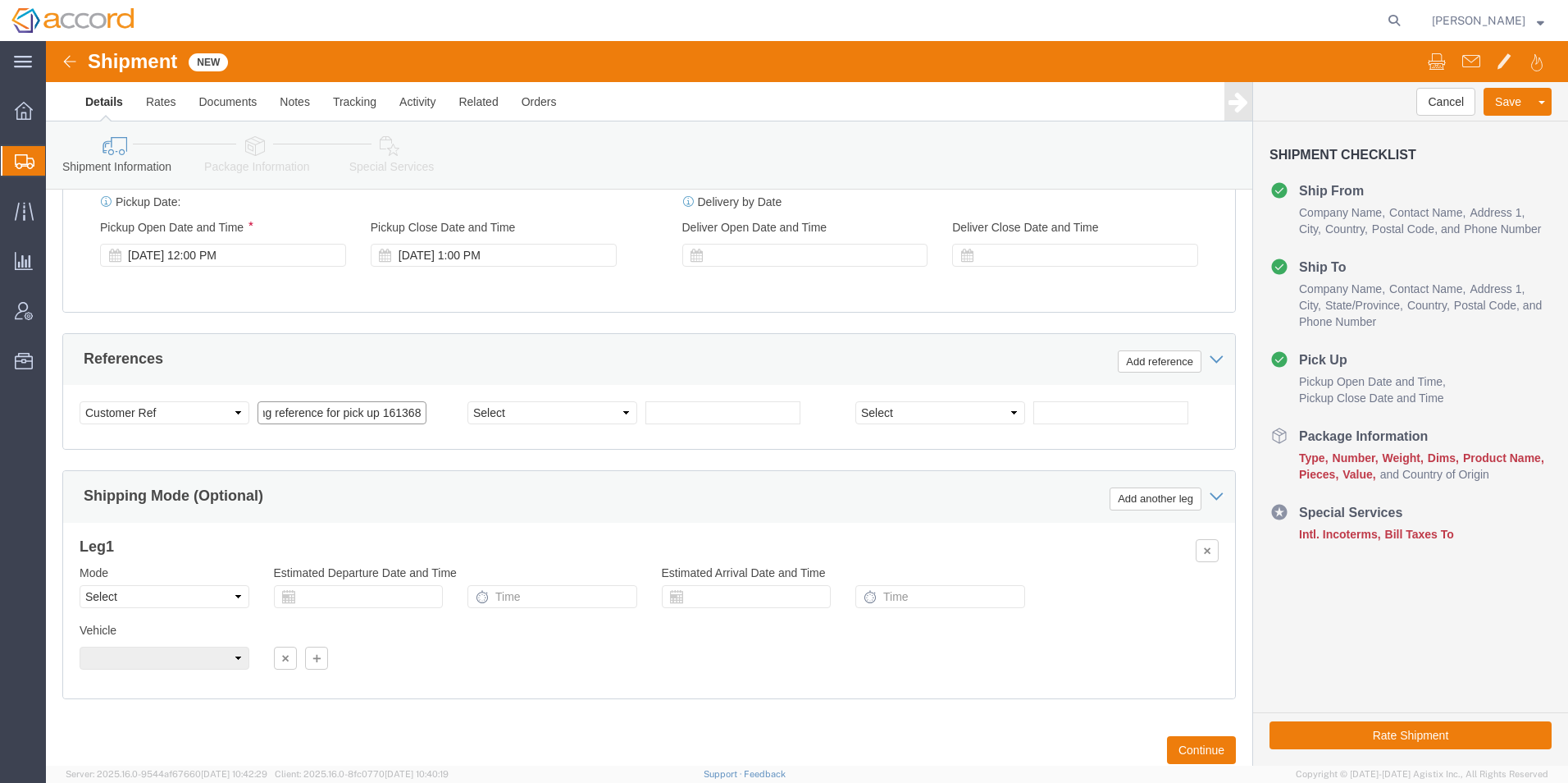
click div "Select Account Type Activity ID Airline Appointment Number ASN Batch Request # …"
click input "Loading reference for pick up 161368"
drag, startPoint x: 369, startPoint y: 373, endPoint x: 489, endPoint y: 377, distance: 120.1
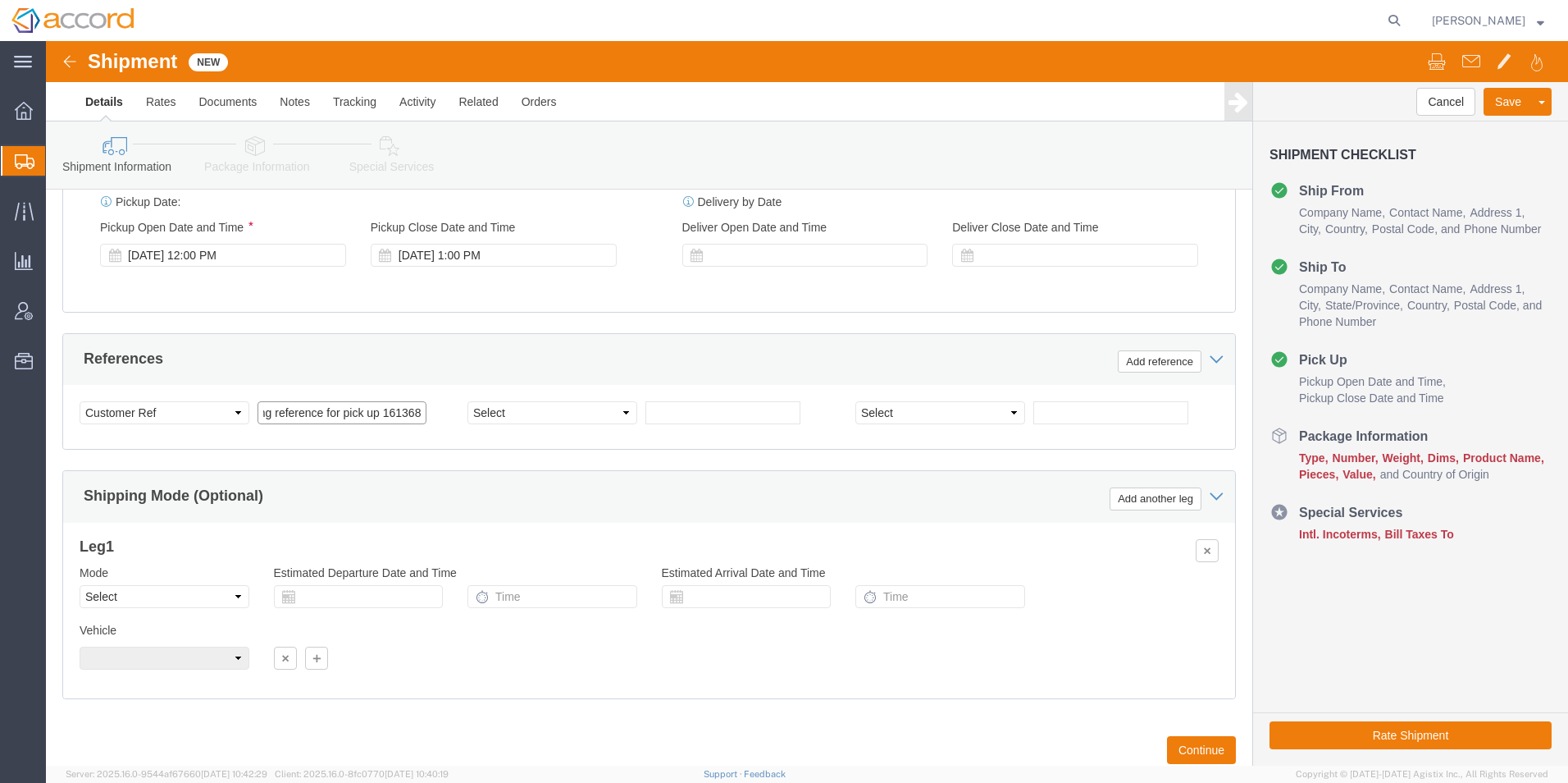
click div "Select Account Type Activity ID Airline Appointment Number ASN Batch Request # …"
type input "Loading reference for pick up 163240"
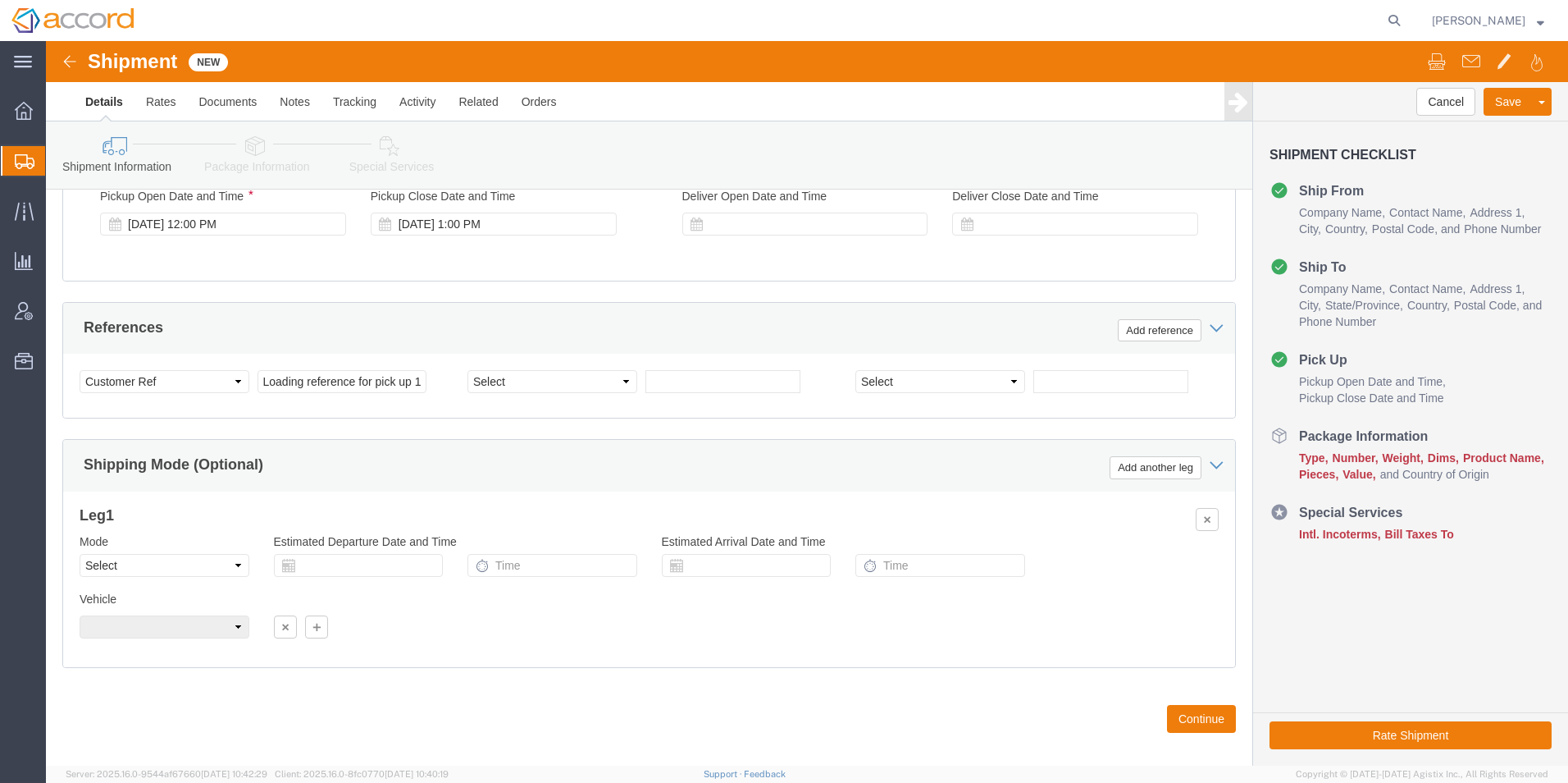
scroll to position [1033, 0]
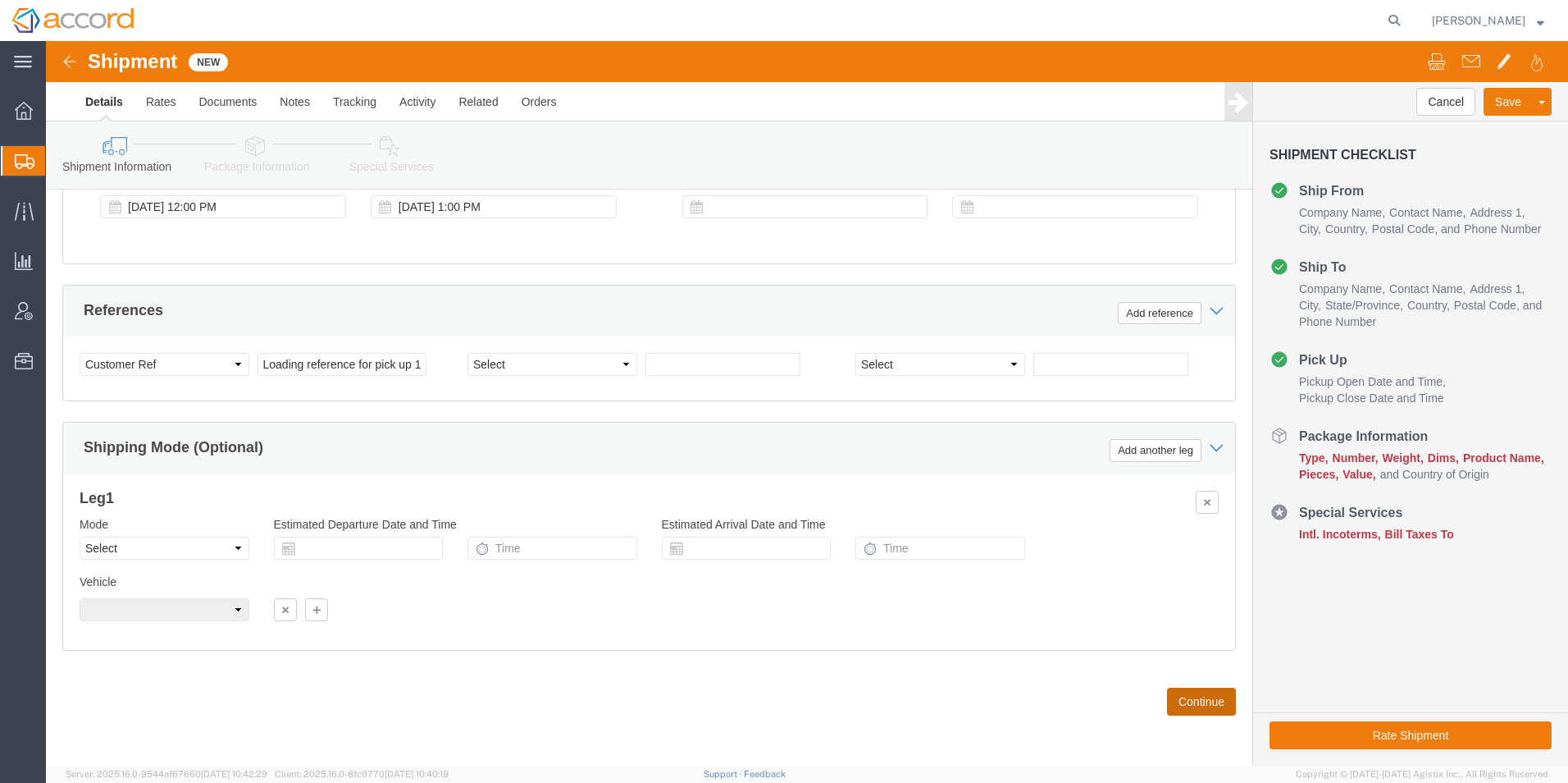
click button "Continue"
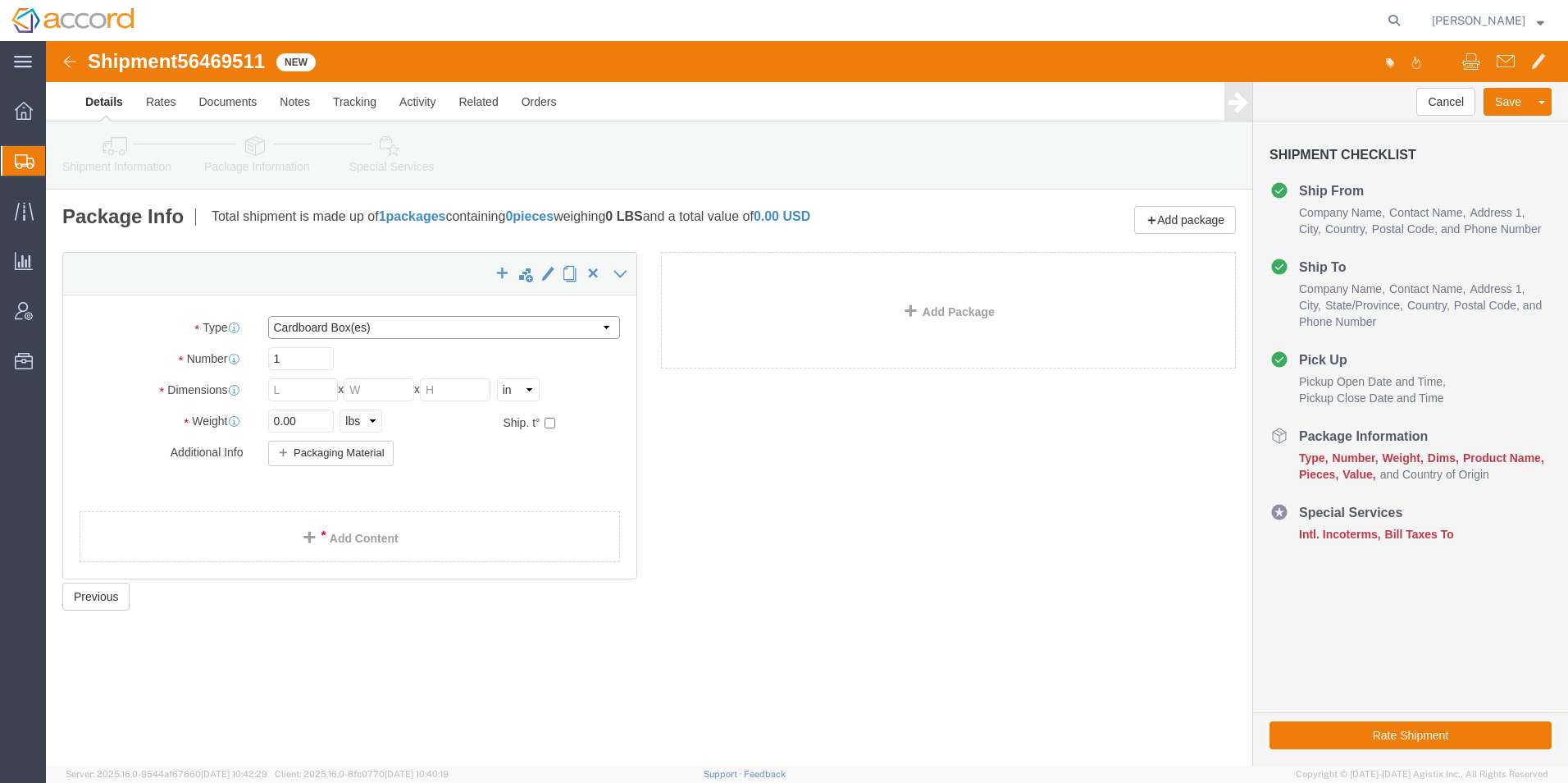
click select "Select Bale(s) Basket(s) Bolt(s) Bottle(s) Buckets Bulk Bundle(s) Can(s) Cardbo…"
select select "PSNS"
click select "Select Bale(s) Basket(s) Bolt(s) Bottle(s) Buckets Bulk Bundle(s) Can(s) Cardbo…"
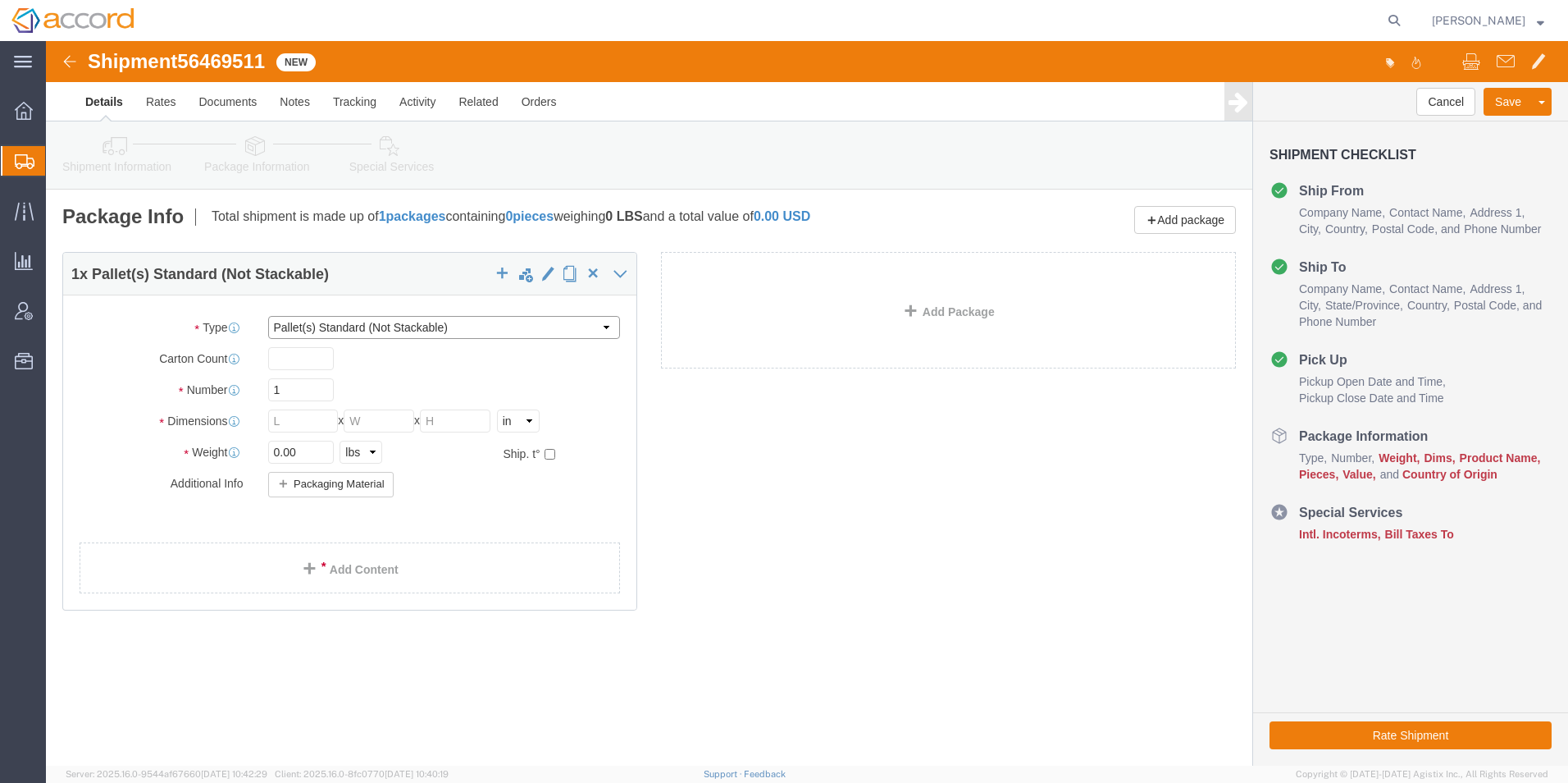
click select "Select Bale(s) Basket(s) Bolt(s) Bottle(s) Buckets Bulk Bundle(s) Can(s) Cardbo…"
click input "text"
type input "40"
click input "text"
type input "48"
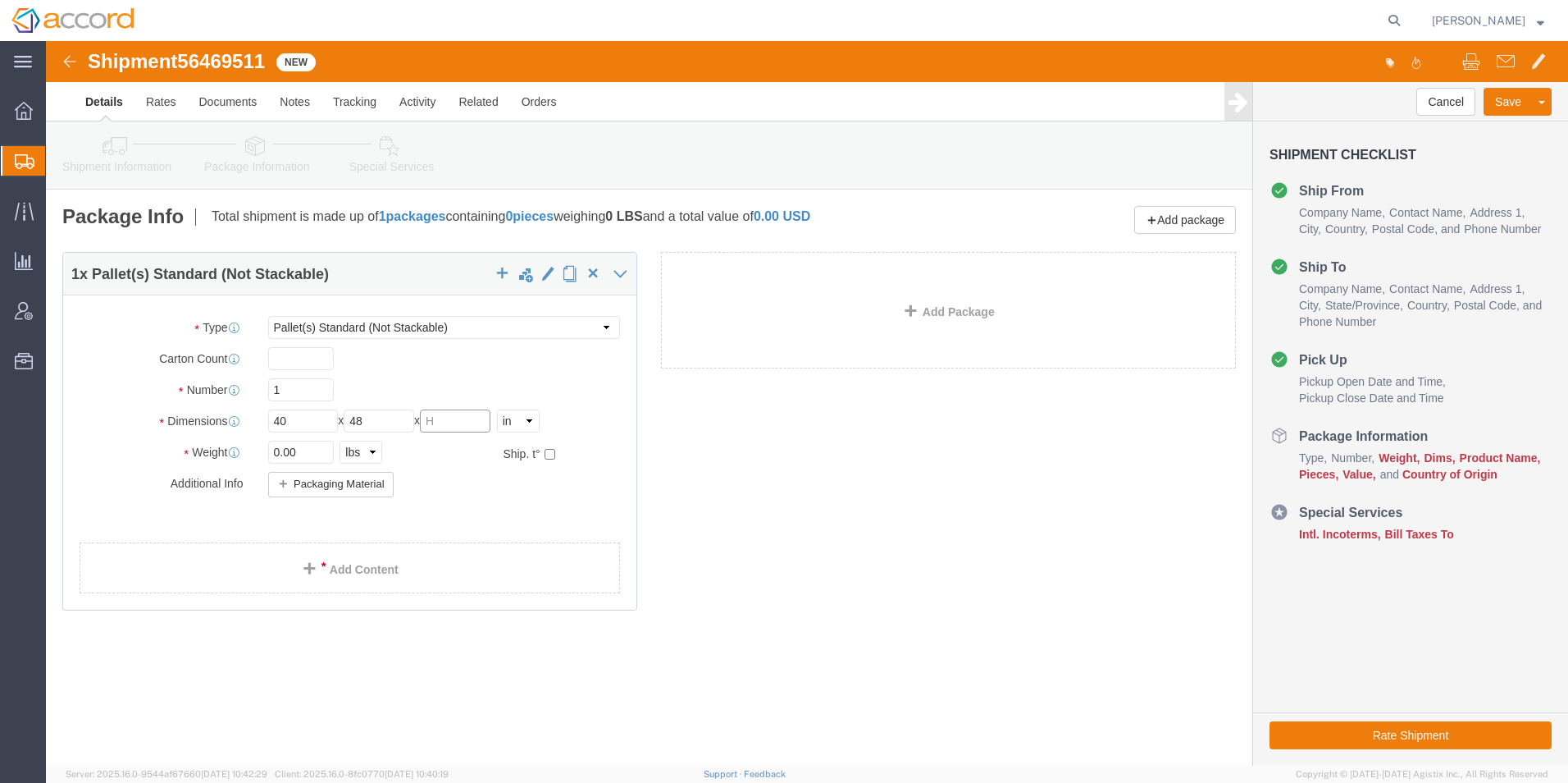
click input "text"
type input "40"
click div "0.00 Select kgs lbs"
click input "1"
drag, startPoint x: 274, startPoint y: 346, endPoint x: 187, endPoint y: 346, distance: 87.0
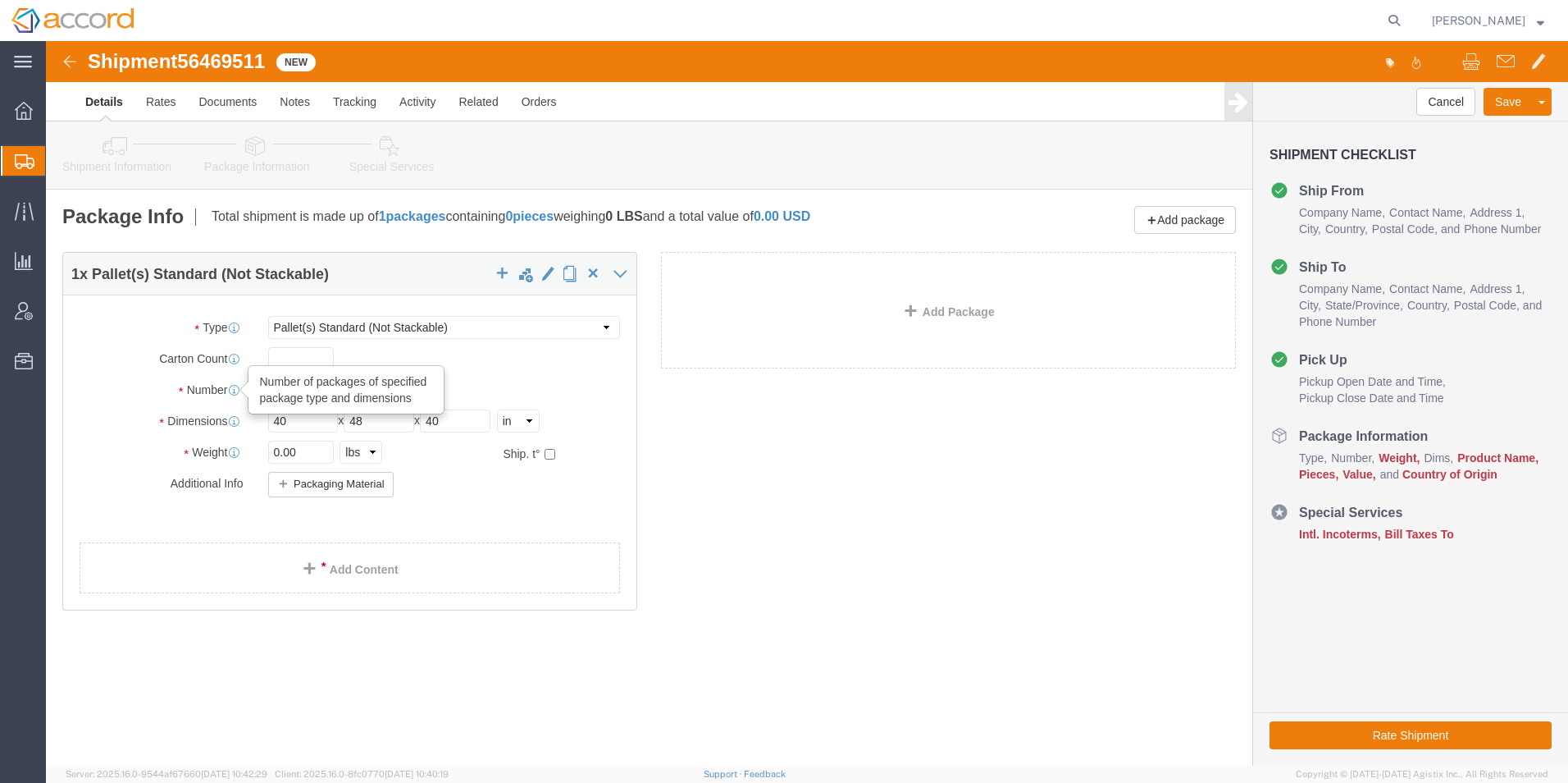
click div "Number Number of packages of specified package type and dimensions 1"
type input "9"
type input "6"
click input "0.00"
drag, startPoint x: 234, startPoint y: 412, endPoint x: 182, endPoint y: 409, distance: 52.1
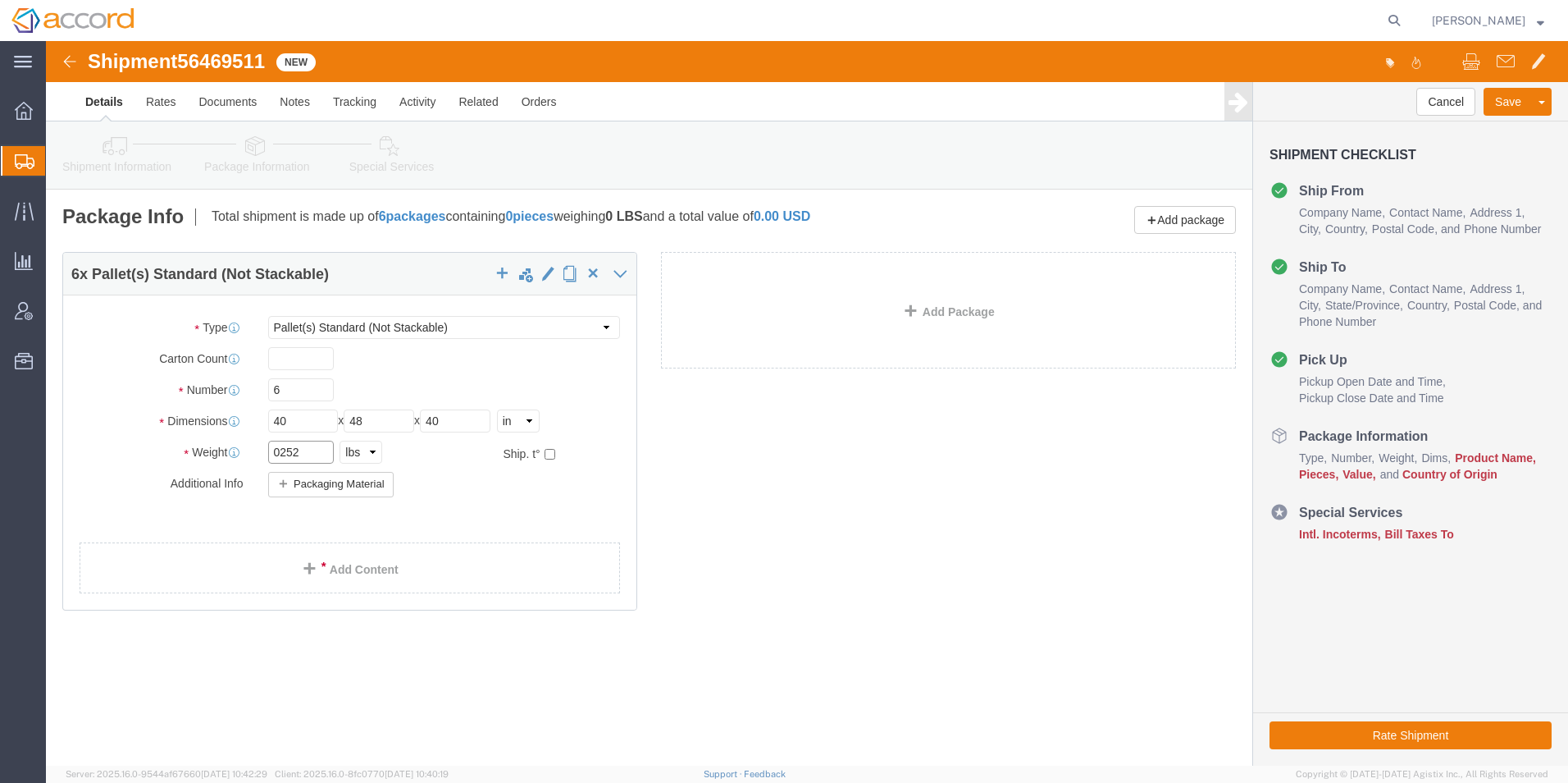
click div "Weight 0252 Select kgs lbs Ship. t°"
type input "252"
click select "Select kgs lbs"
select select "KGS"
click select "Select kgs lbs"
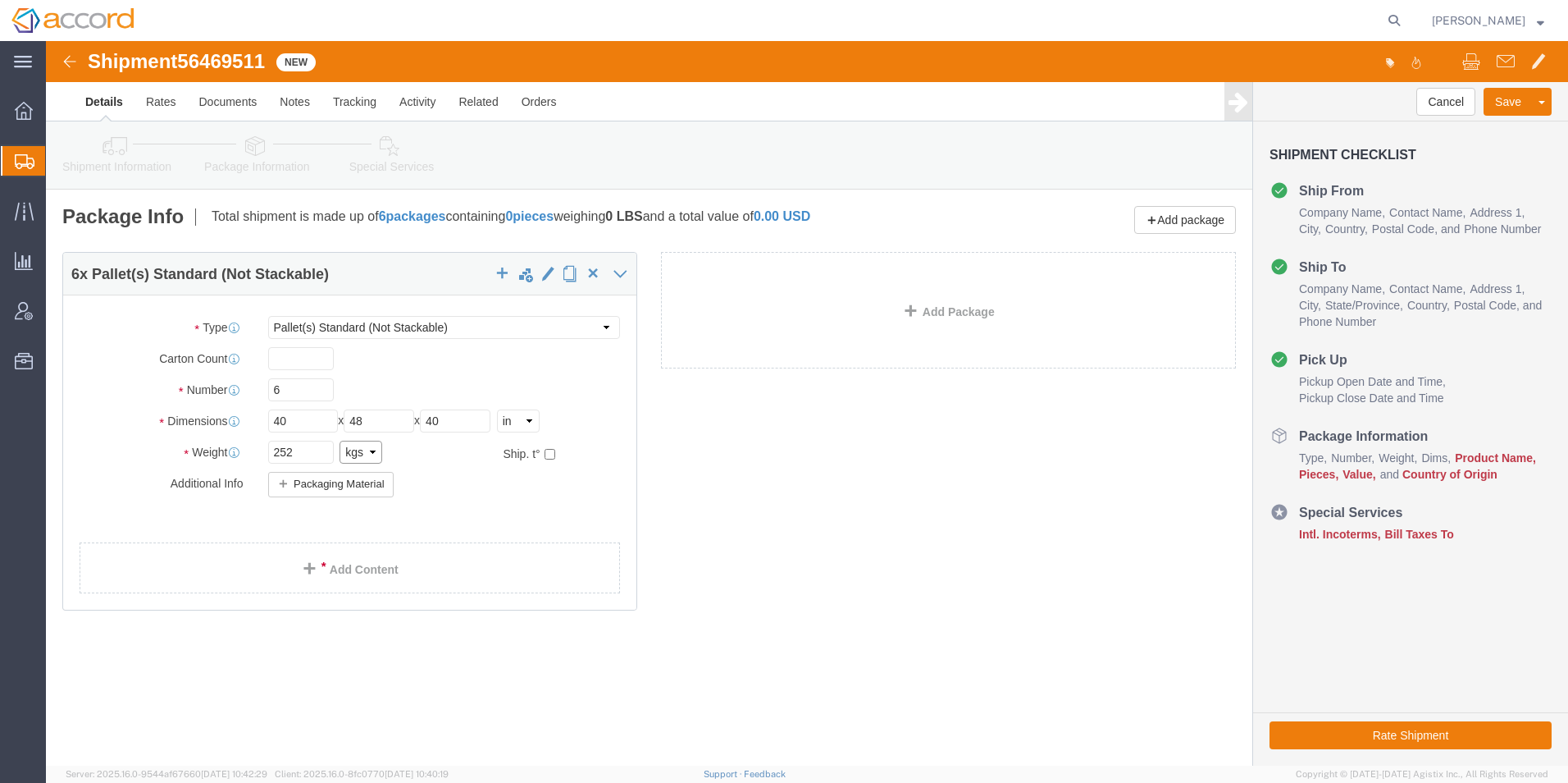
type input "114.31"
click icon "button"
click input "checkbox"
checkbox input "false"
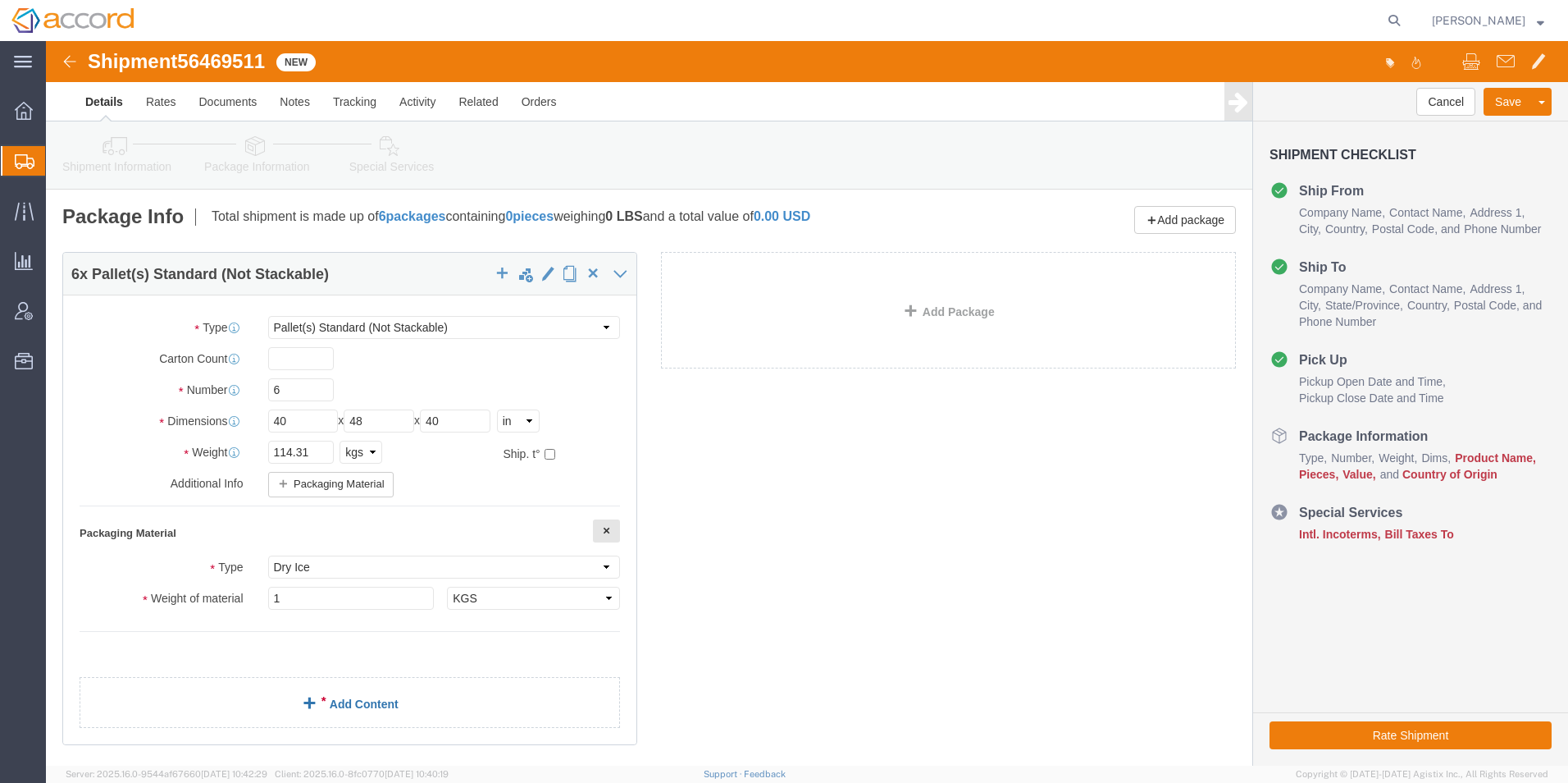
click link "Add Content"
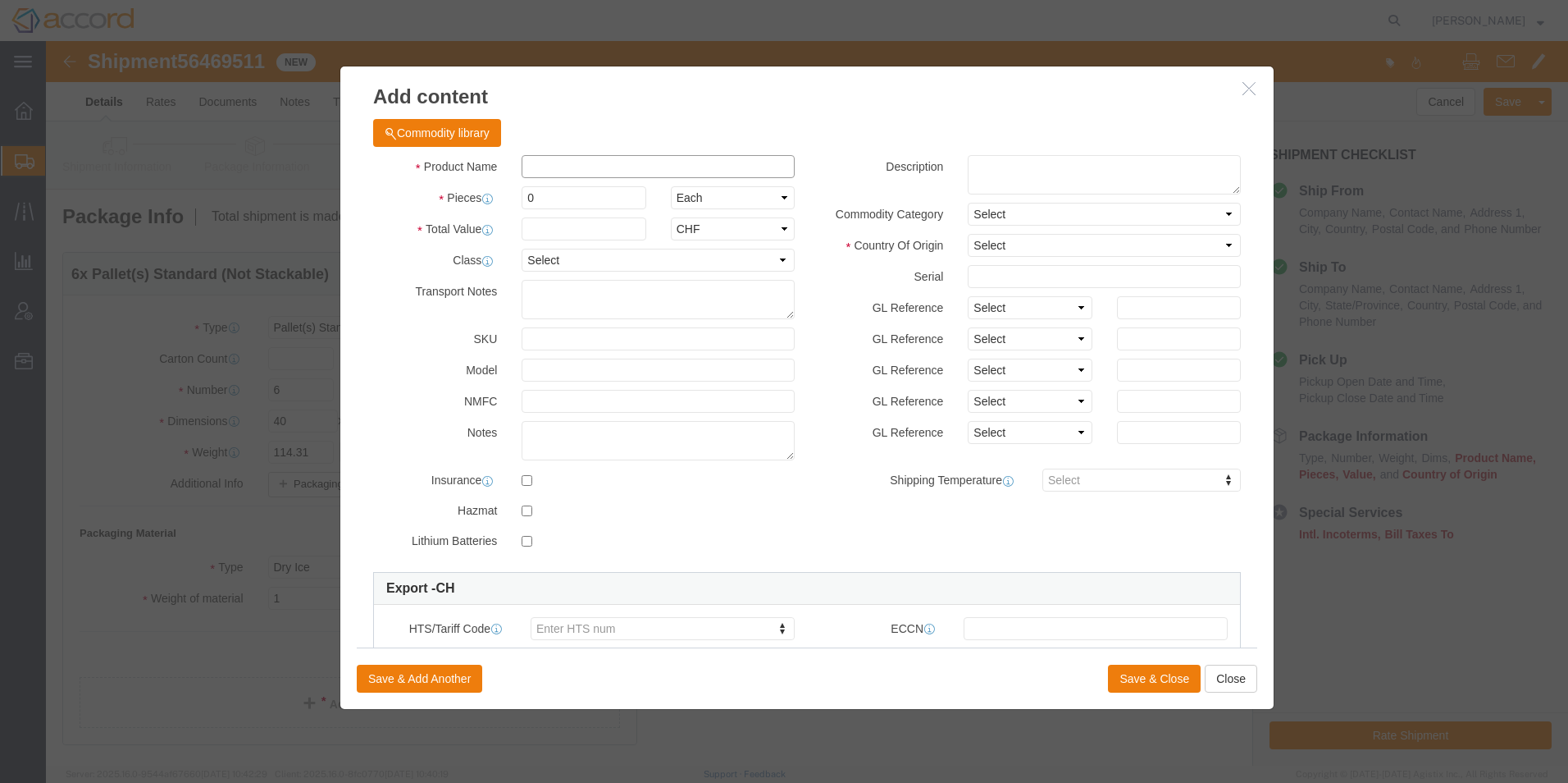
click input "text"
click div "Product Name Pieces 0 Select Bag Barrels 100Board Feet Bottle Box Blister Pack …"
click button "Close"
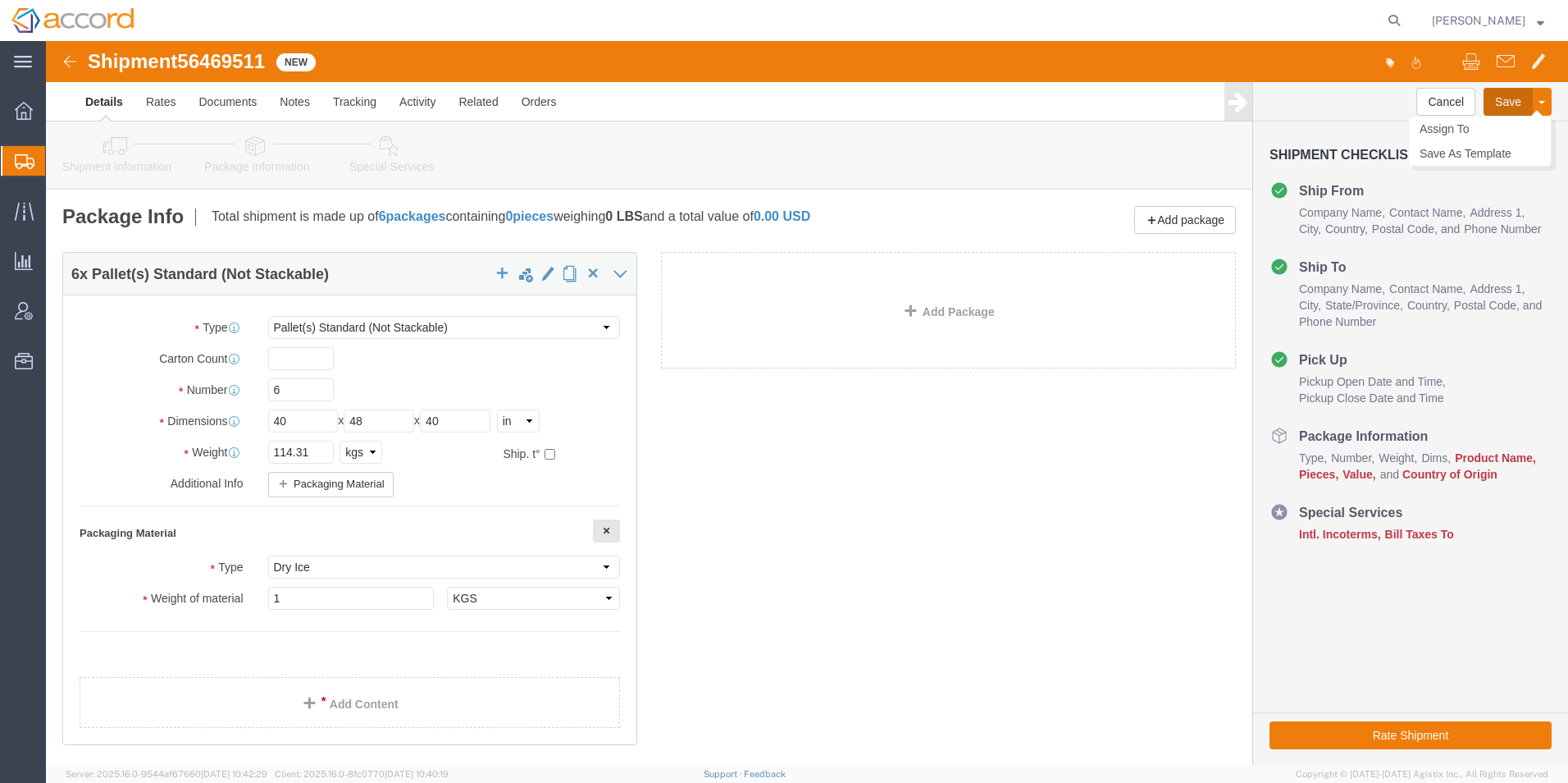
click button "Save"
click select "Dry Ice [MEDICAL_DATA](s) [MEDICAL_DATA]"
click button "button"
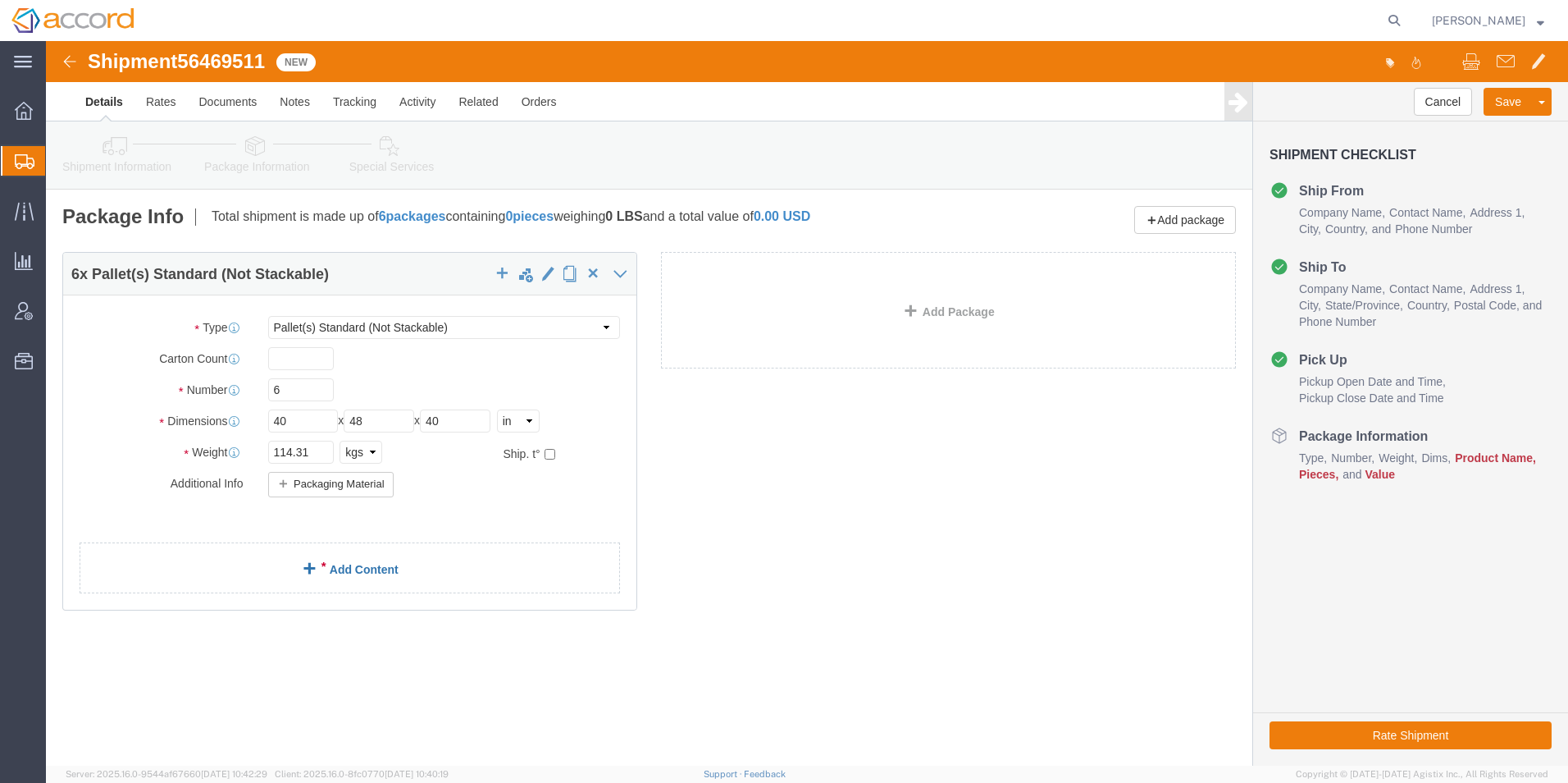
click span
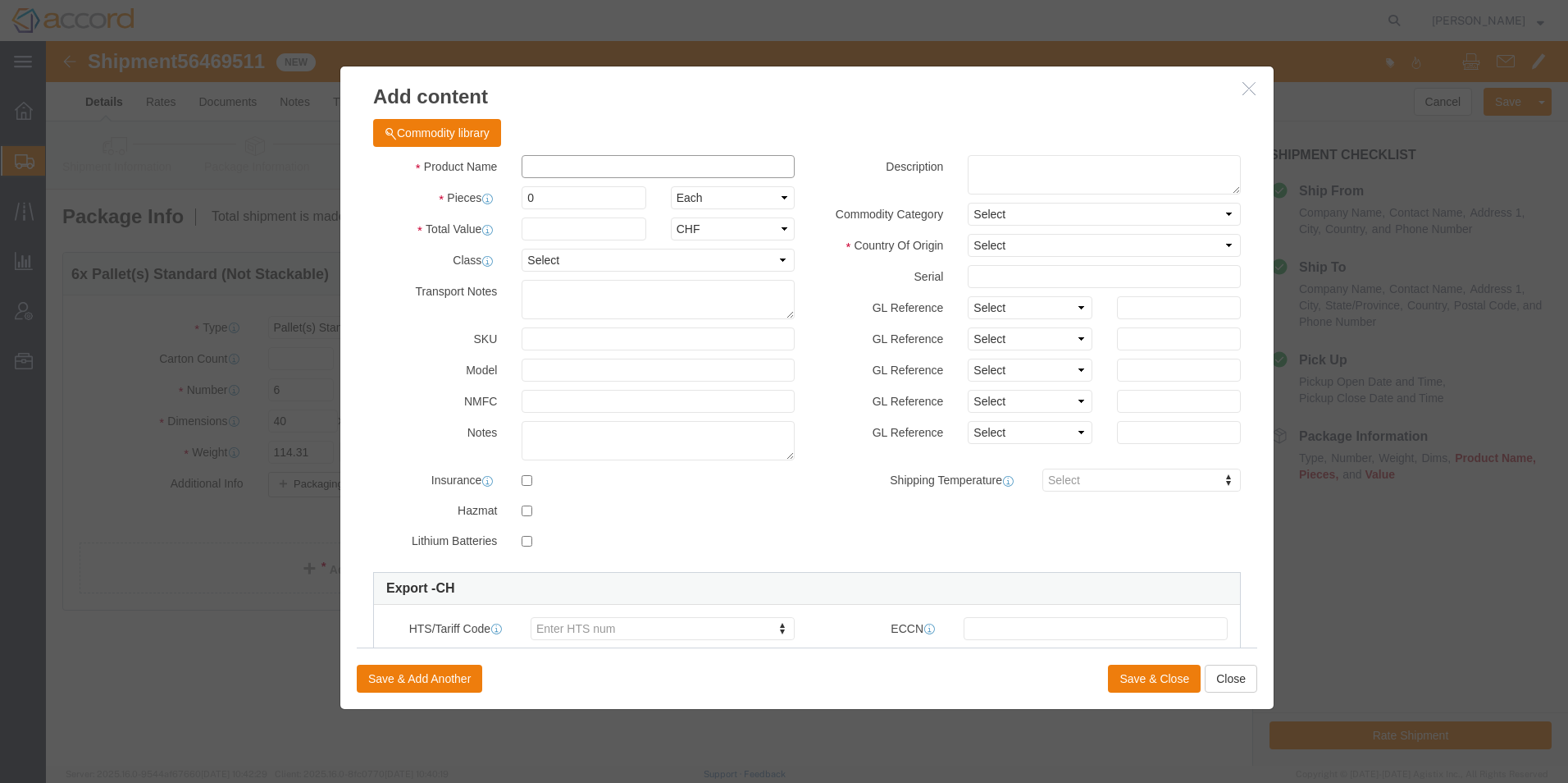
click input "text"
click button "Commodity library"
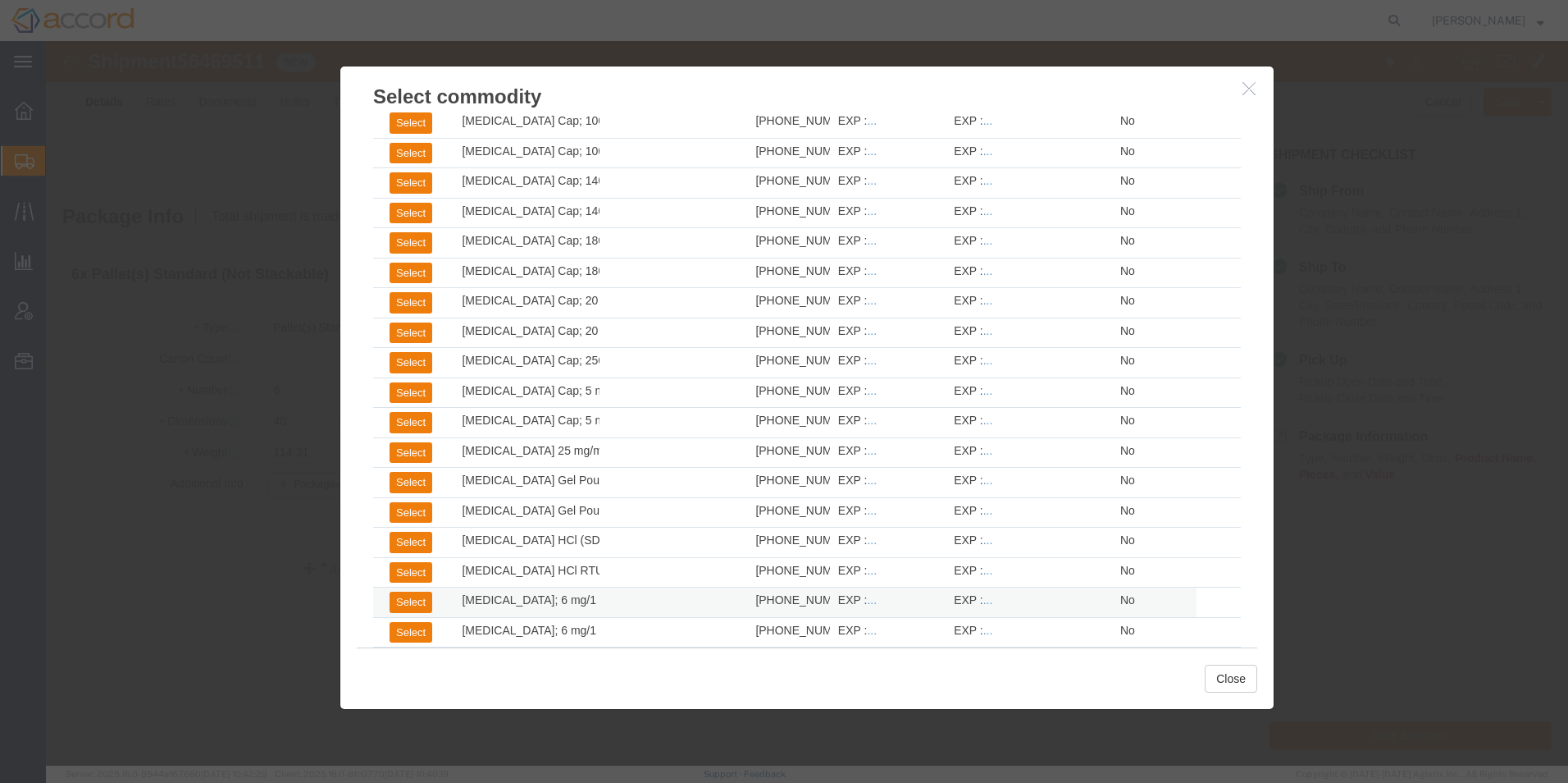
scroll to position [2232, 0]
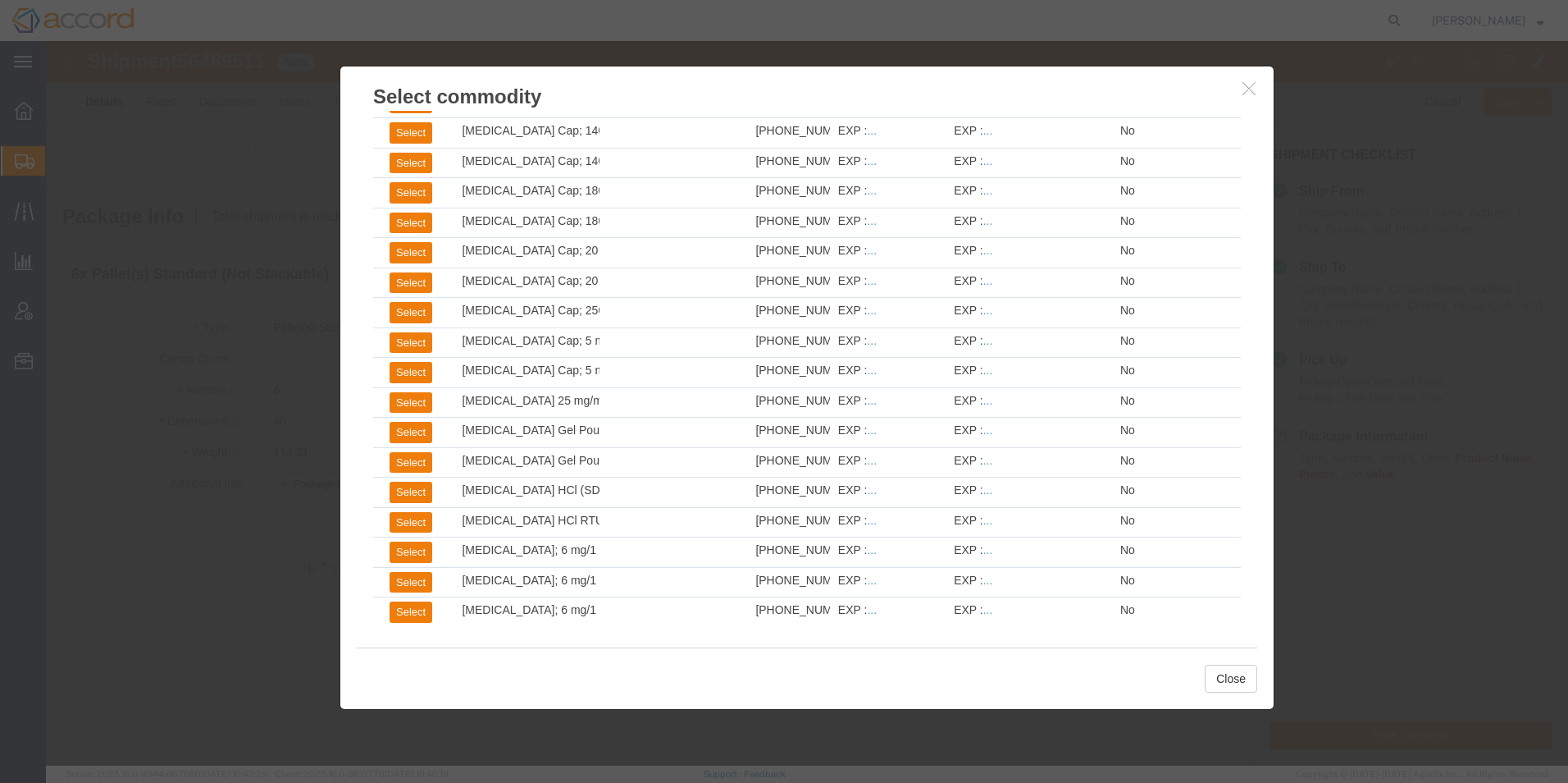
click div
click icon "button"
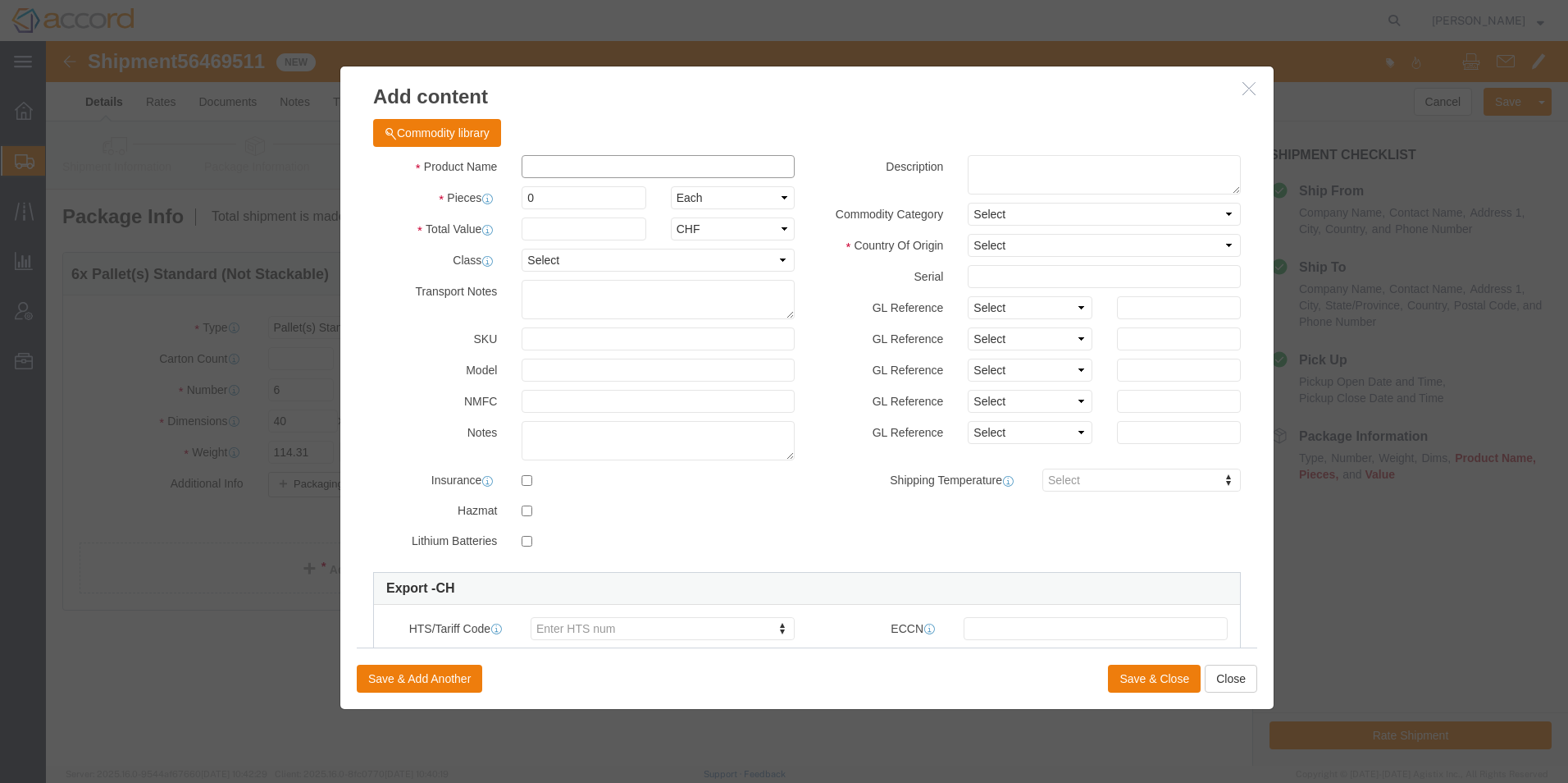
click input "text"
paste input "CHS-1701 Autoinjector 0.6mL Subassemblies"
type input "CHS-1701 Autoinjector 0.6mL Subassemblies"
click textarea
paste textarea "CHS-1701 Autoinjector 0.6mL Subassemblies"
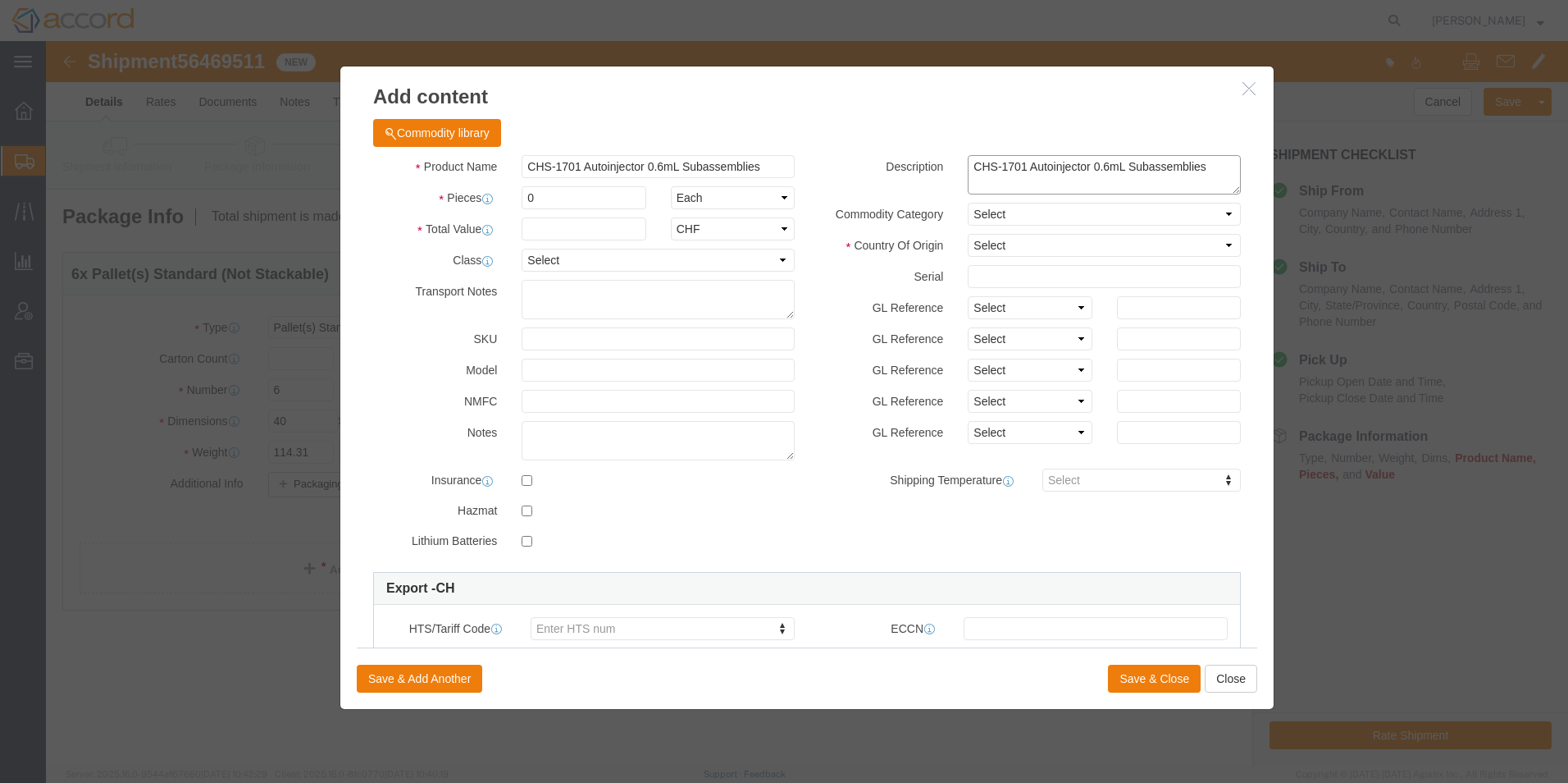
type textarea "CHS-1701 Autoinjector 0.6mL Subassemblies"
click input "0"
type input "32,708"
click input "text"
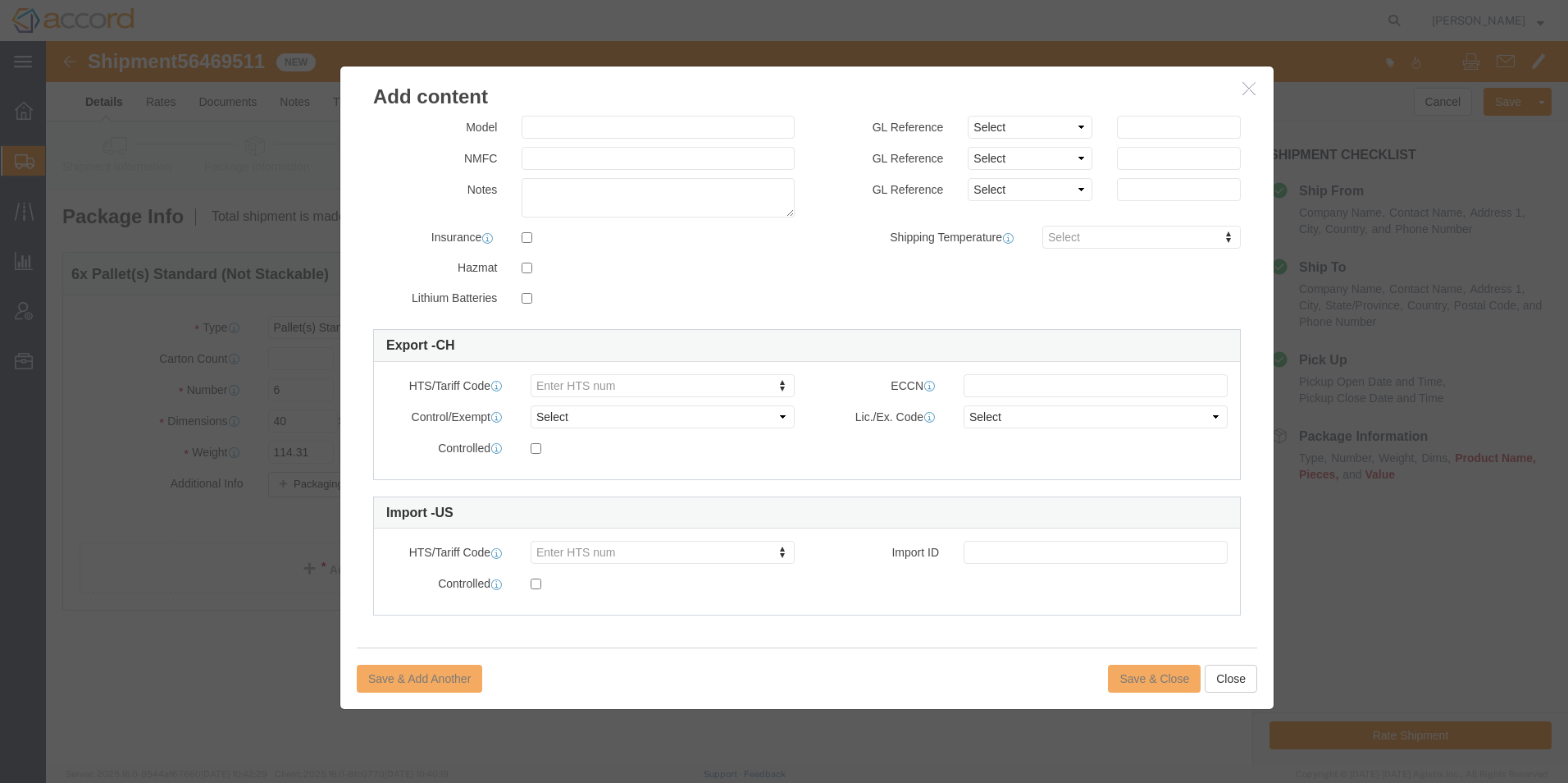
scroll to position [248, 0]
type input "333621.60"
drag, startPoint x: 550, startPoint y: 335, endPoint x: 527, endPoint y: 333, distance: 23.1
click input "text"
paste input "90183100"
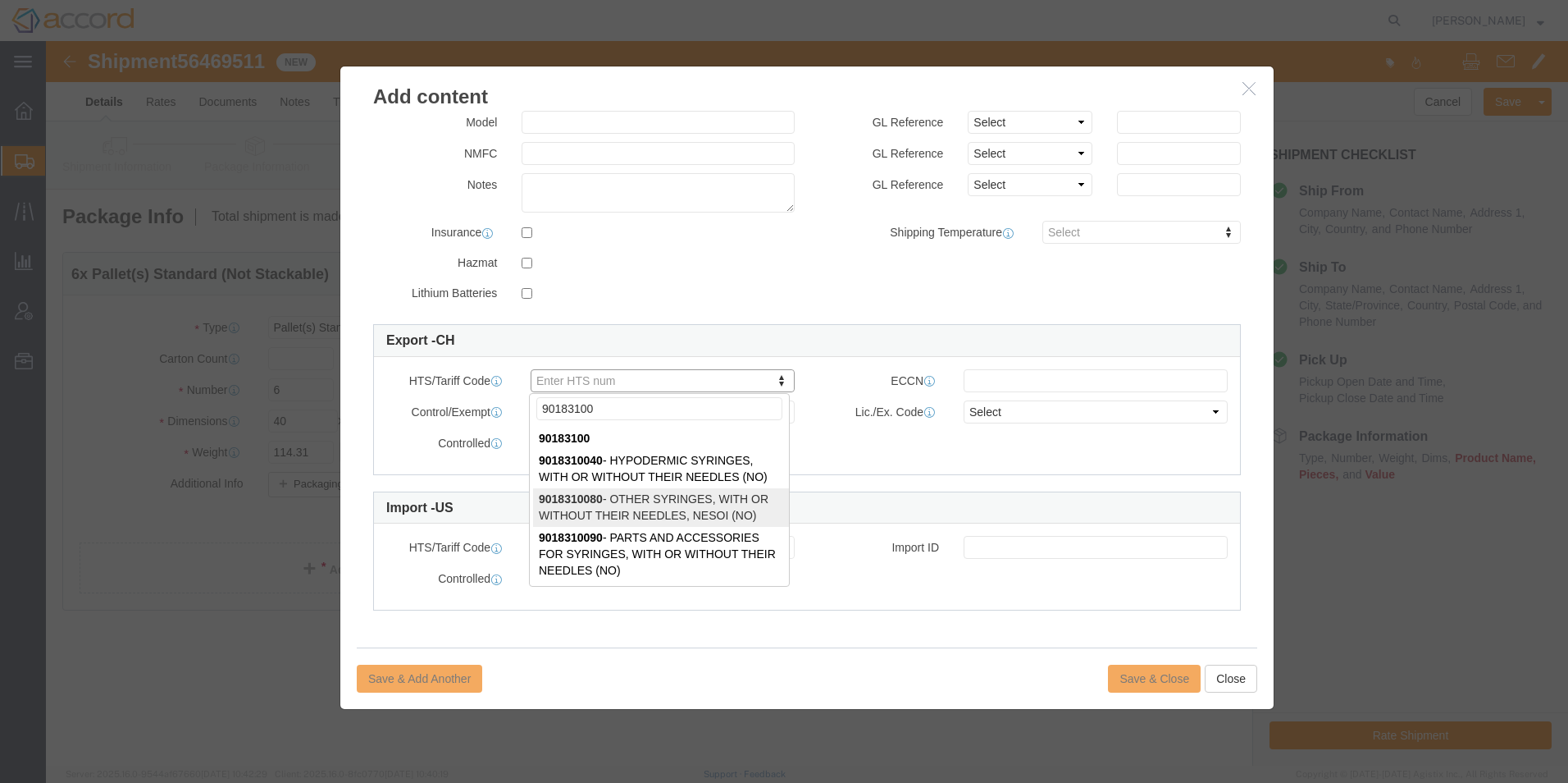
type input "90183100"
select select "NO"
type input "9018310090"
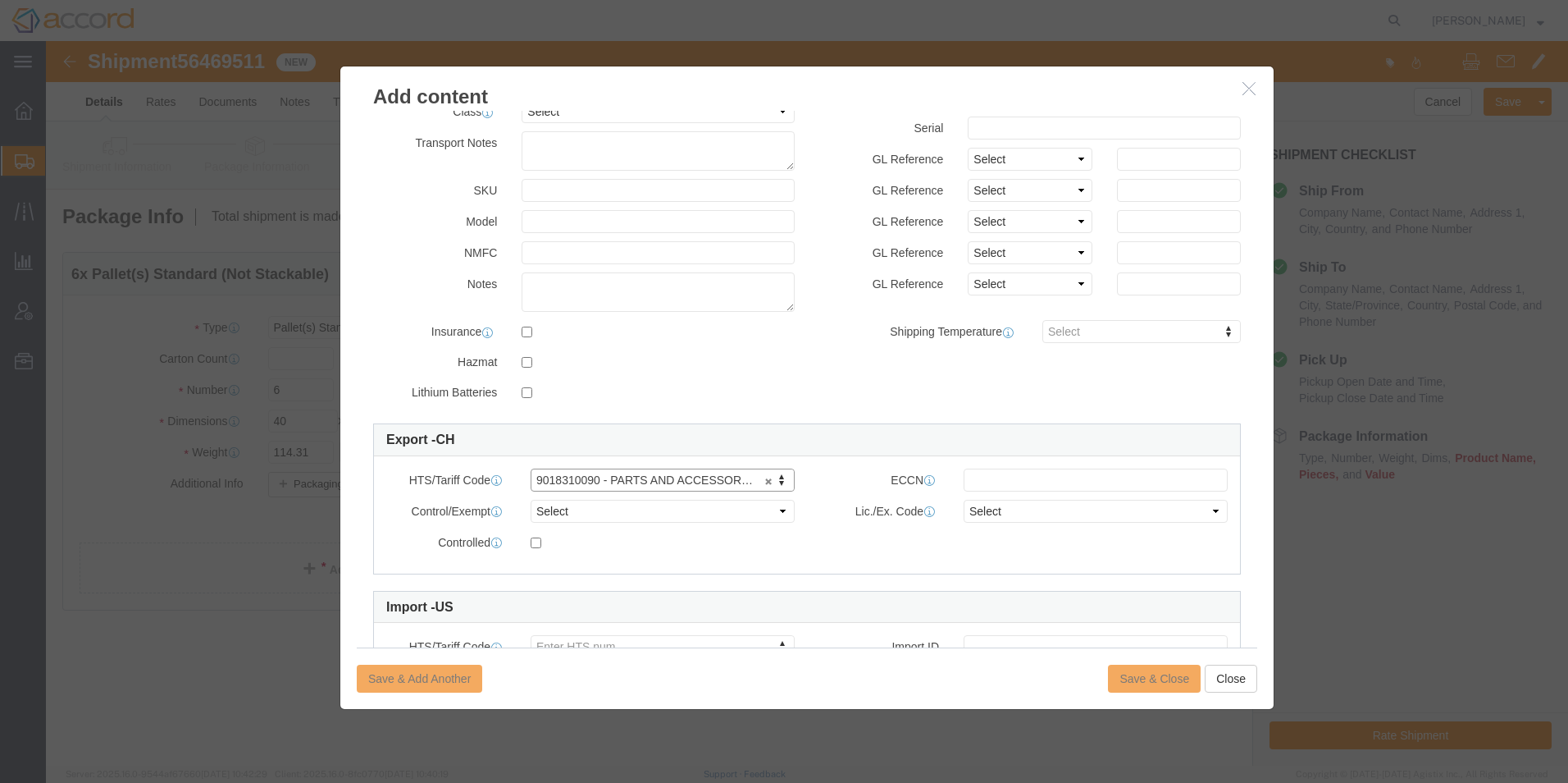
scroll to position [2, 0]
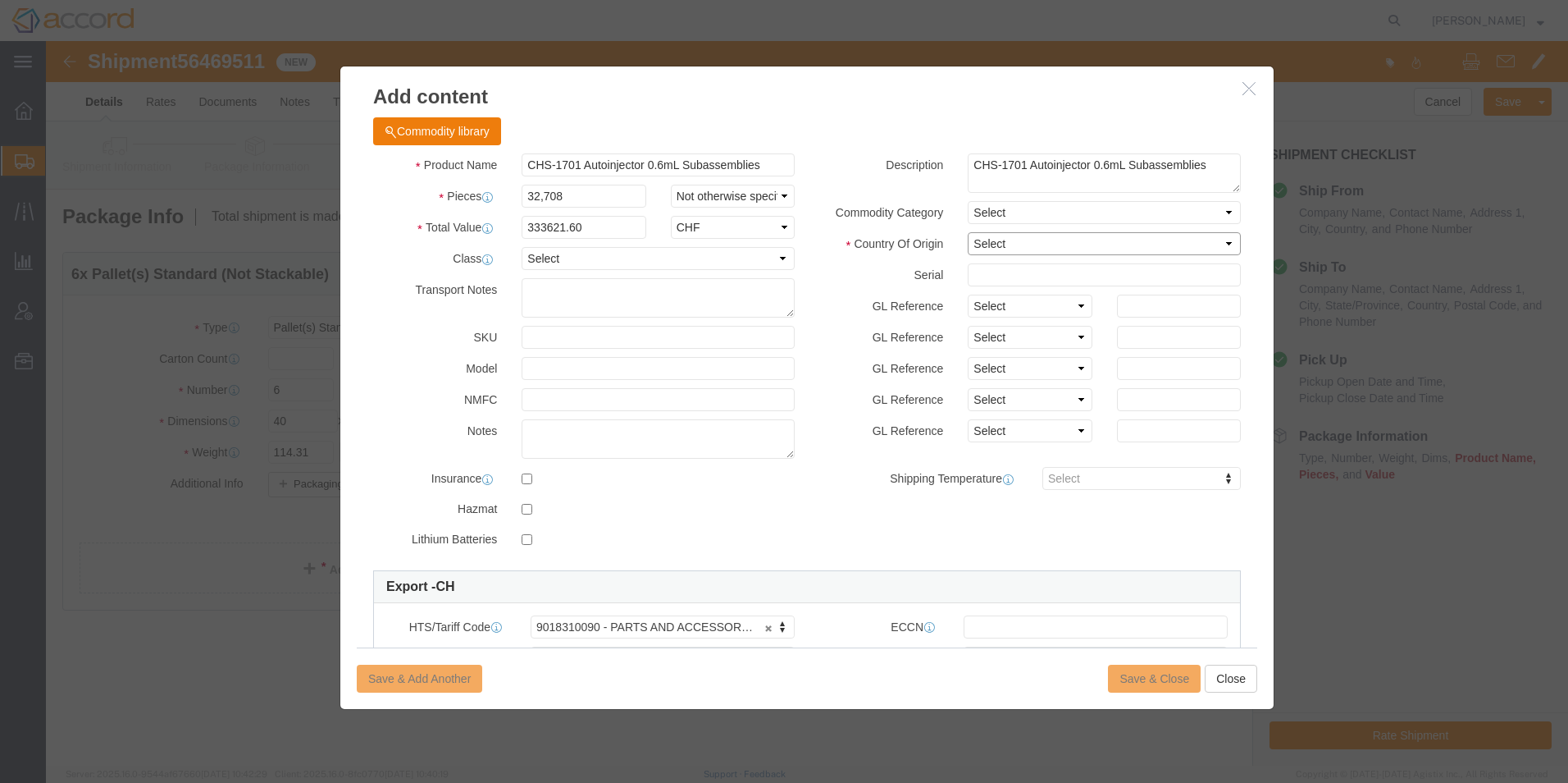
click select "Select [GEOGRAPHIC_DATA] [GEOGRAPHIC_DATA] [GEOGRAPHIC_DATA] [GEOGRAPHIC_DATA] …"
select select "CH"
click select "Select [GEOGRAPHIC_DATA] [GEOGRAPHIC_DATA] [GEOGRAPHIC_DATA] [GEOGRAPHIC_DATA] …"
click div "Save & Add Another Save & Close Close"
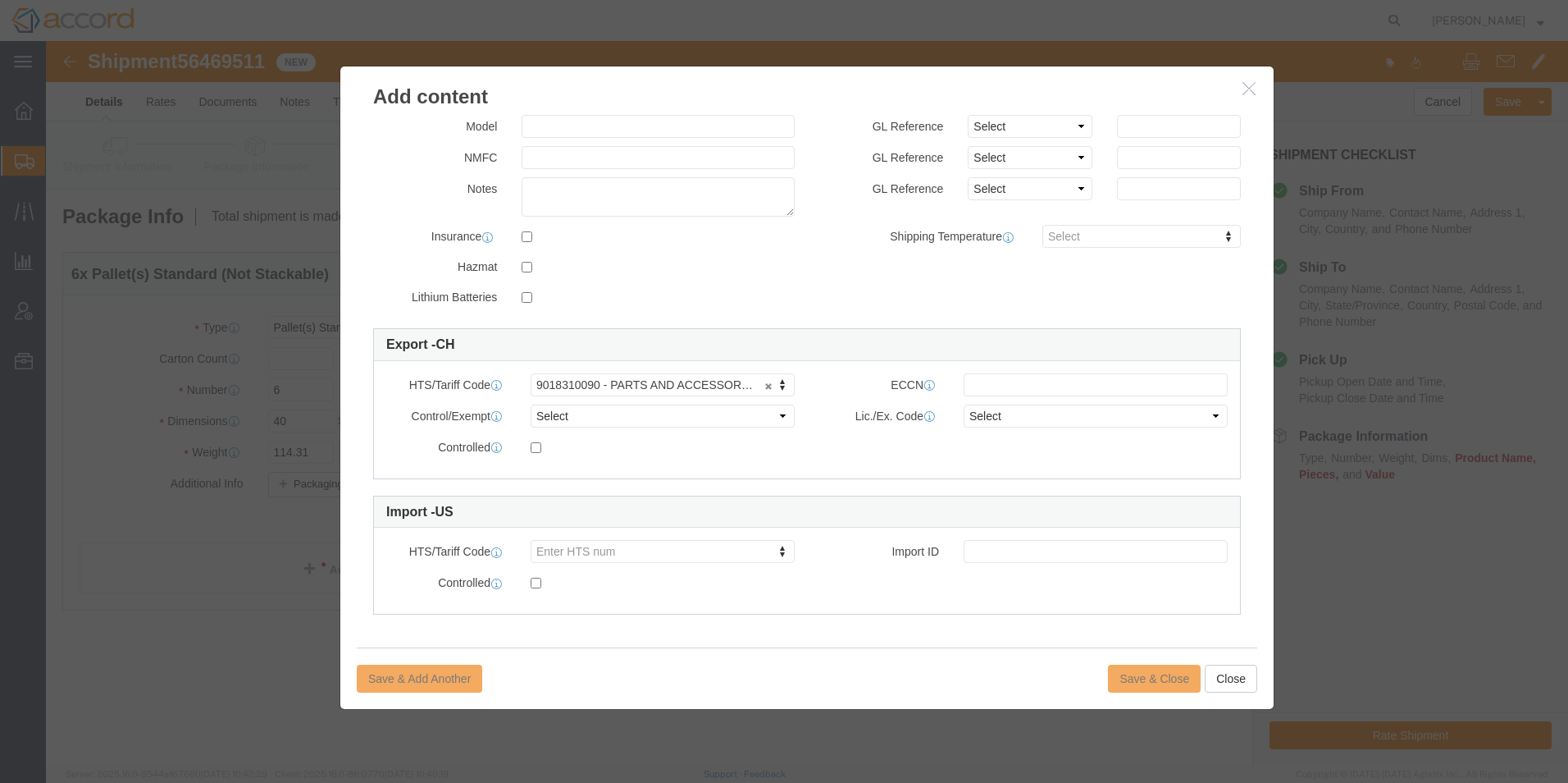
scroll to position [248, 0]
click div "Save & Add Another Save & Close Close"
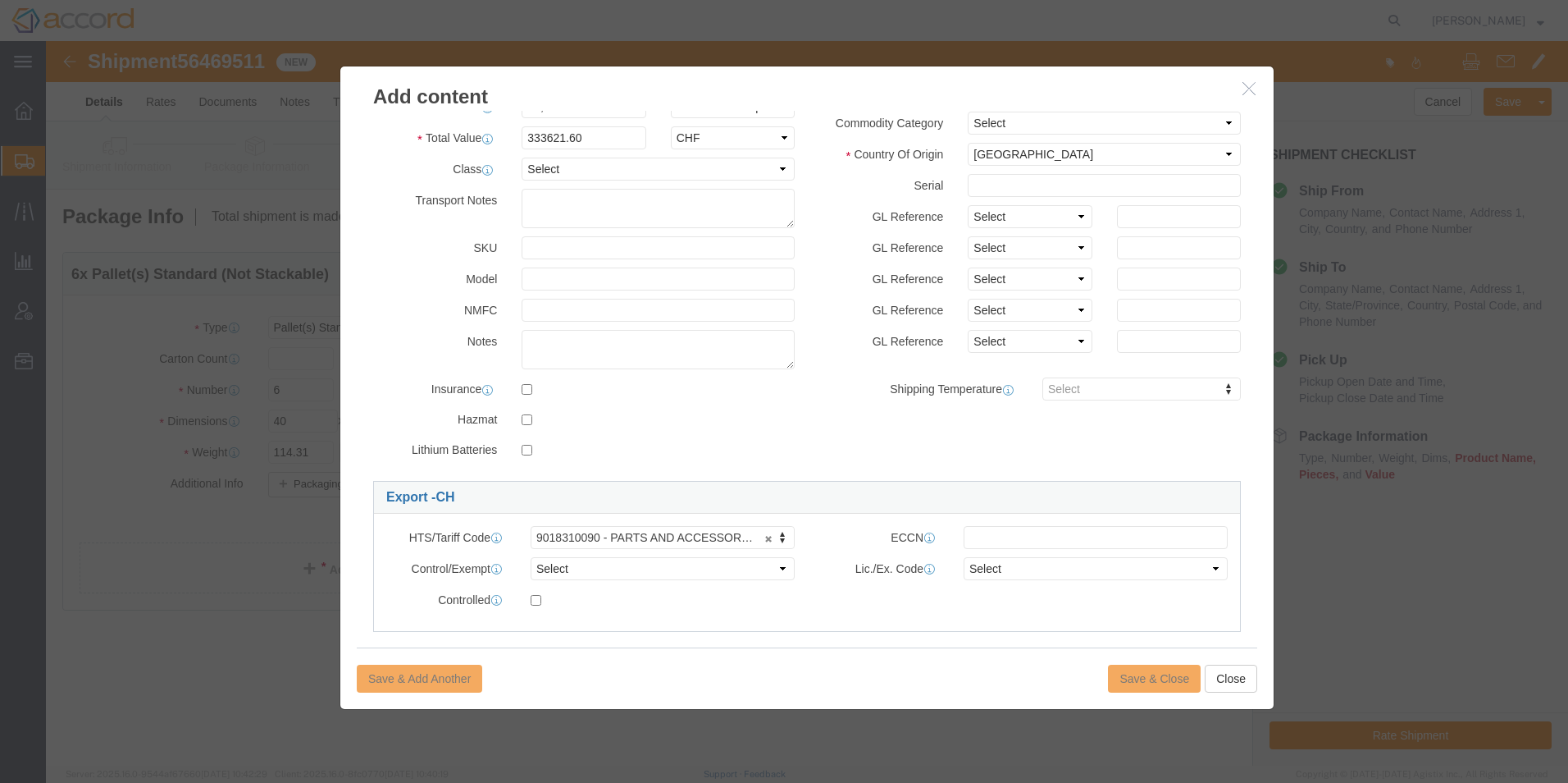
scroll to position [0, 0]
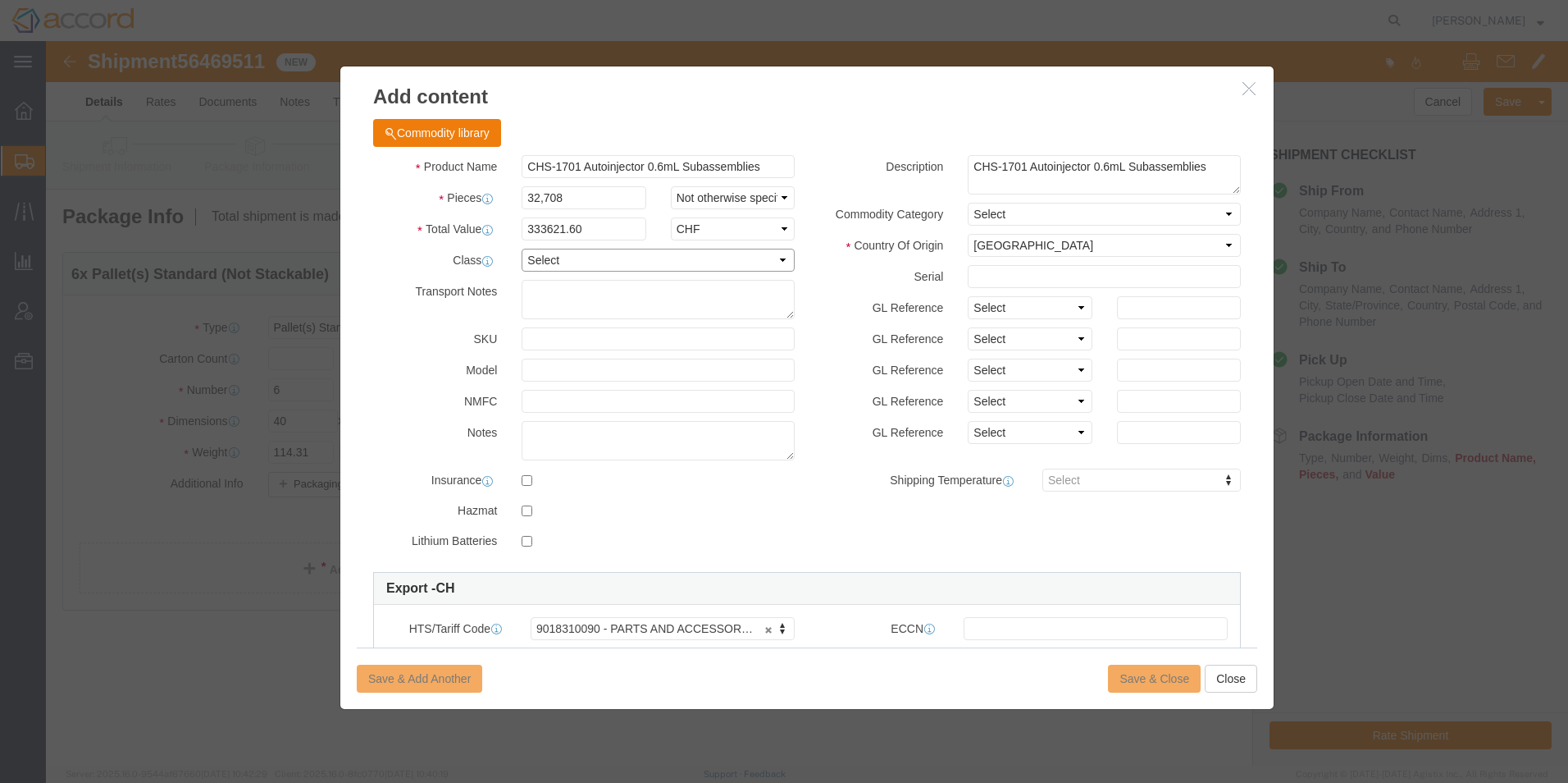
click select "Select 50 55 60 65 70 85 92.5 100 125 175 250 300 400"
click input "333621.60"
click select "Select ADP AED AFN ALL AMD AOA ARS ATS AUD AWG AZN BAM BBD BDT BGL BGN BHD BIF …"
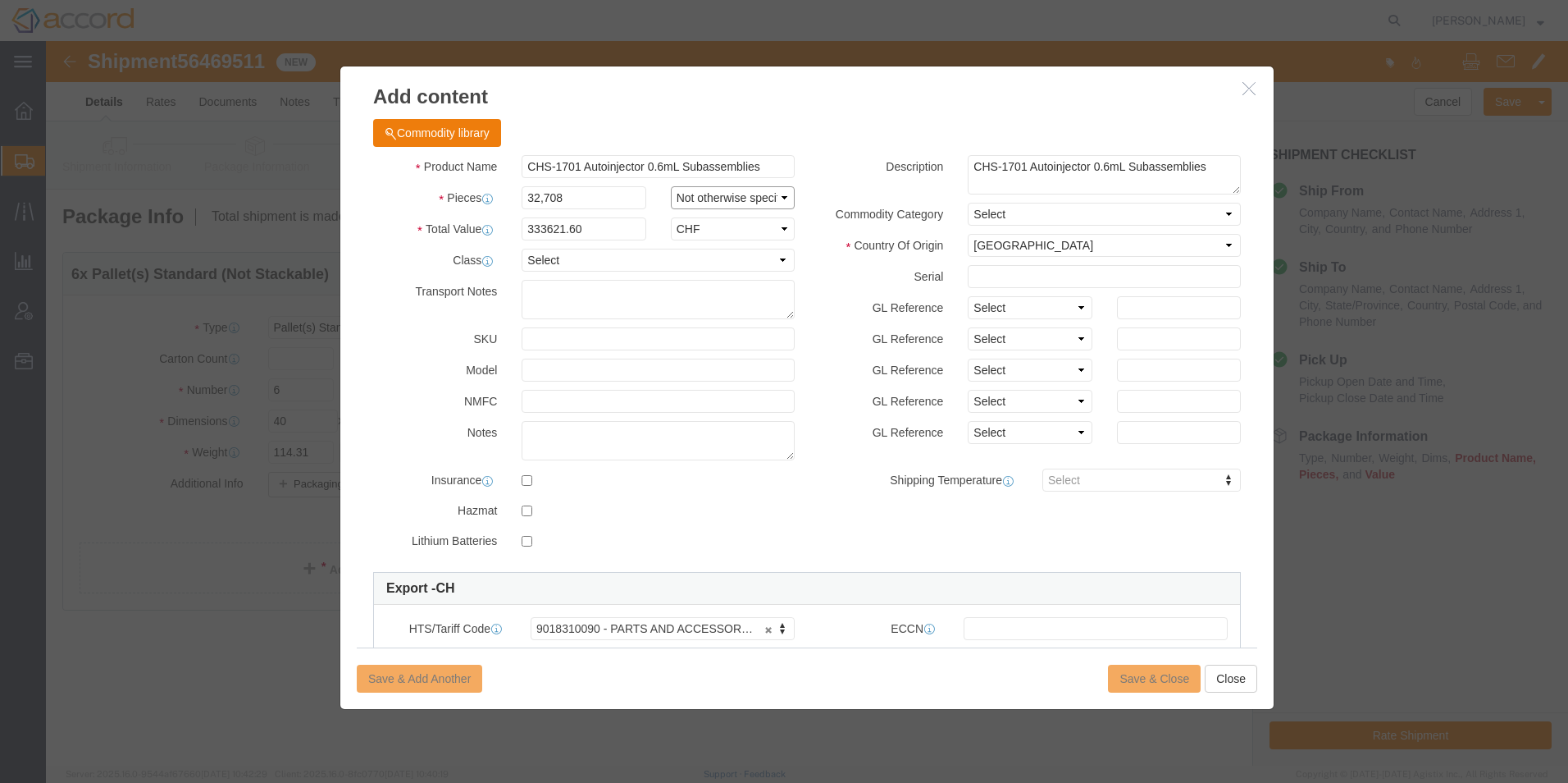
click select "Select Bag Barrels 100Board Feet Bottle Box Blister Pack Carats Can Capsule Car…"
select select "PC"
click select "Select Bag Barrels 100Board Feet Bottle Box Blister Pack Carats Can Capsule Car…"
click div "Save & Add Another Save & Close Close"
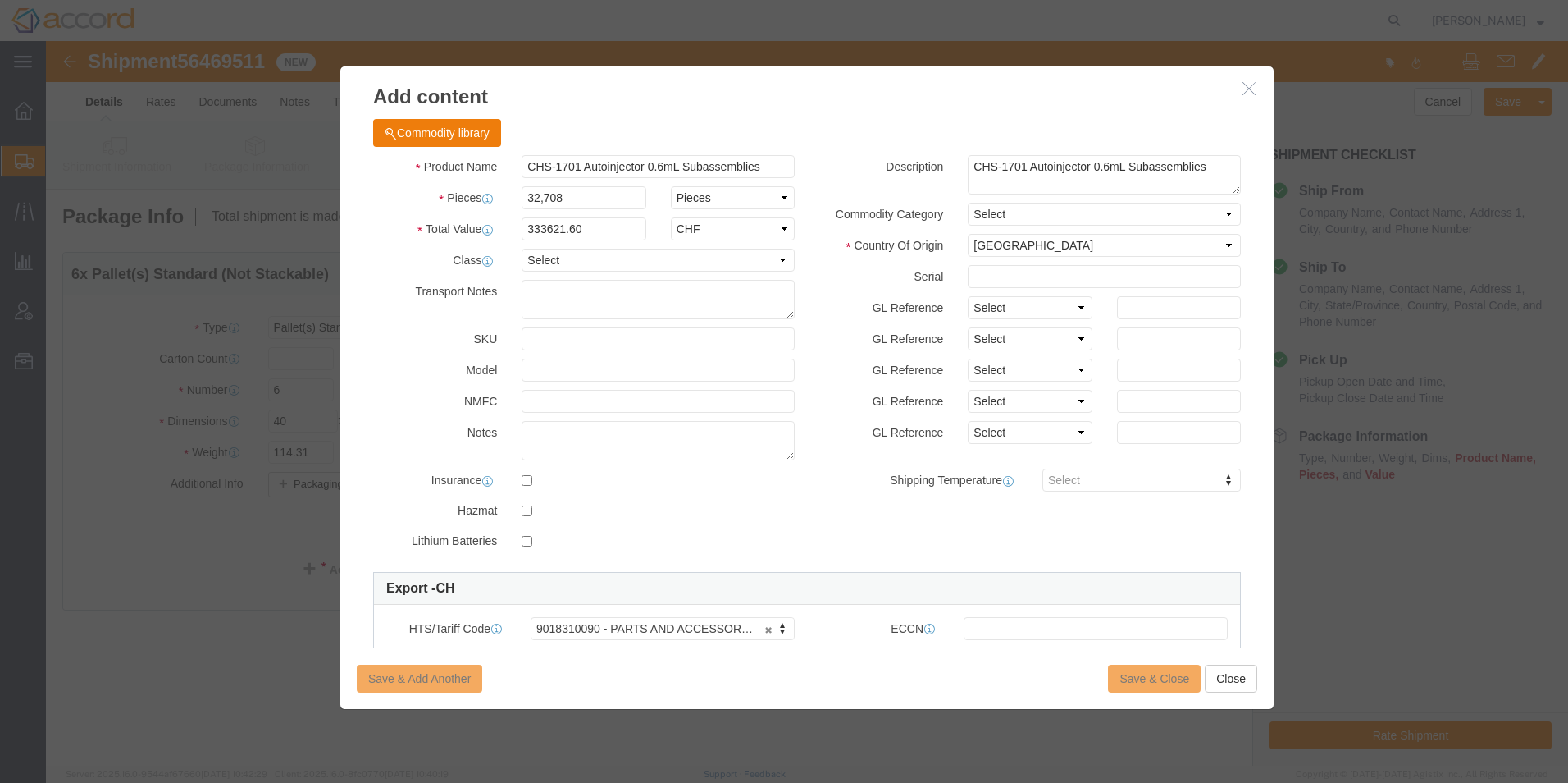
click div "Save & Add Another Save & Close Close"
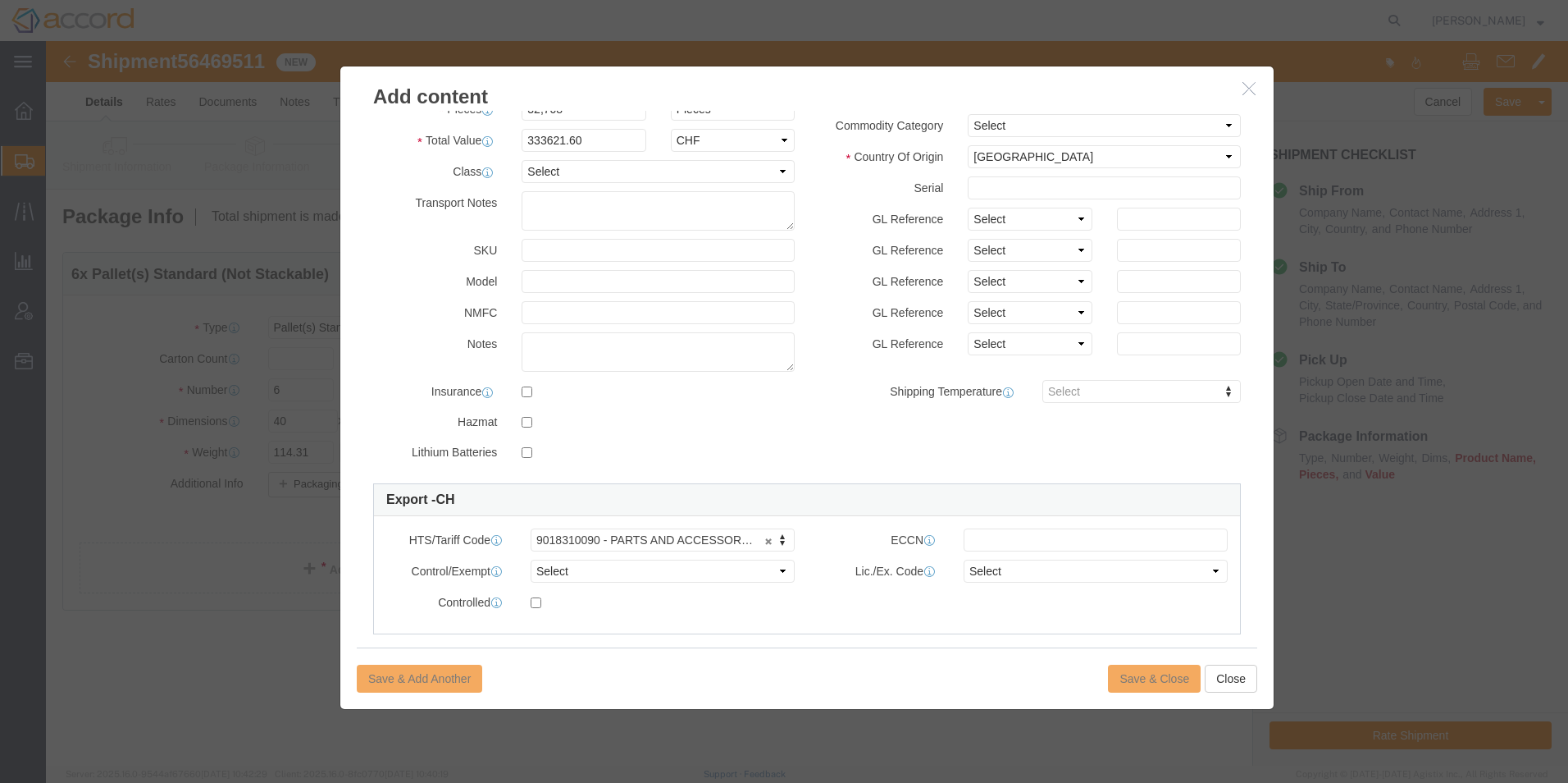
scroll to position [246, 0]
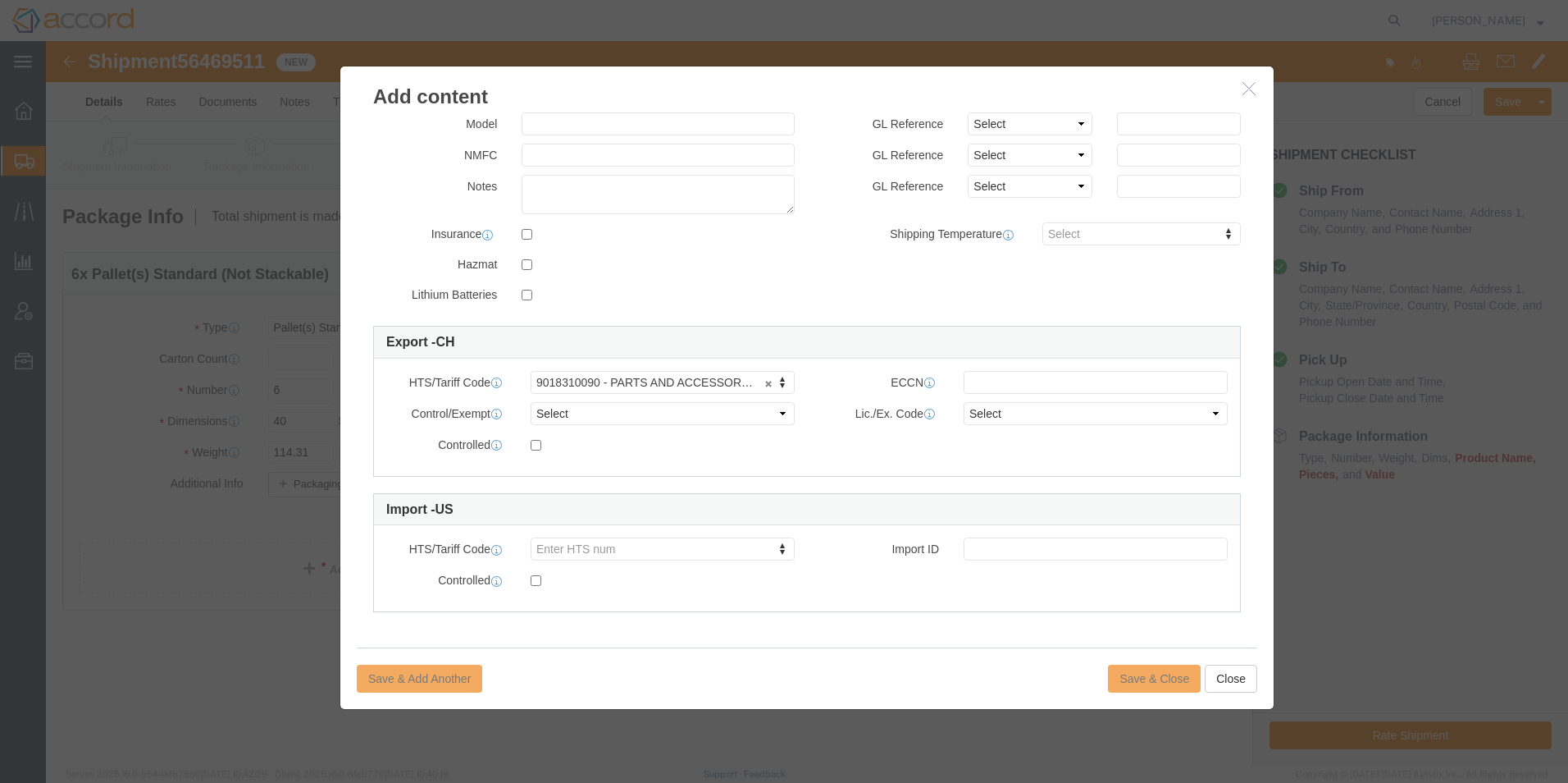
click div "Control/Exempt Select ATF BIS DEA EPA FDA FTR ITAR OFAC Other (OPA) License Num…"
click select "Select ATF BIS DEA EPA FDA FTR ITAR OFAC Other (OPA)"
click div "HTS/Tariff Code Enter HTS num Import ID Control/Exempt Select ATF BIS DEA EPA F…"
click input "text"
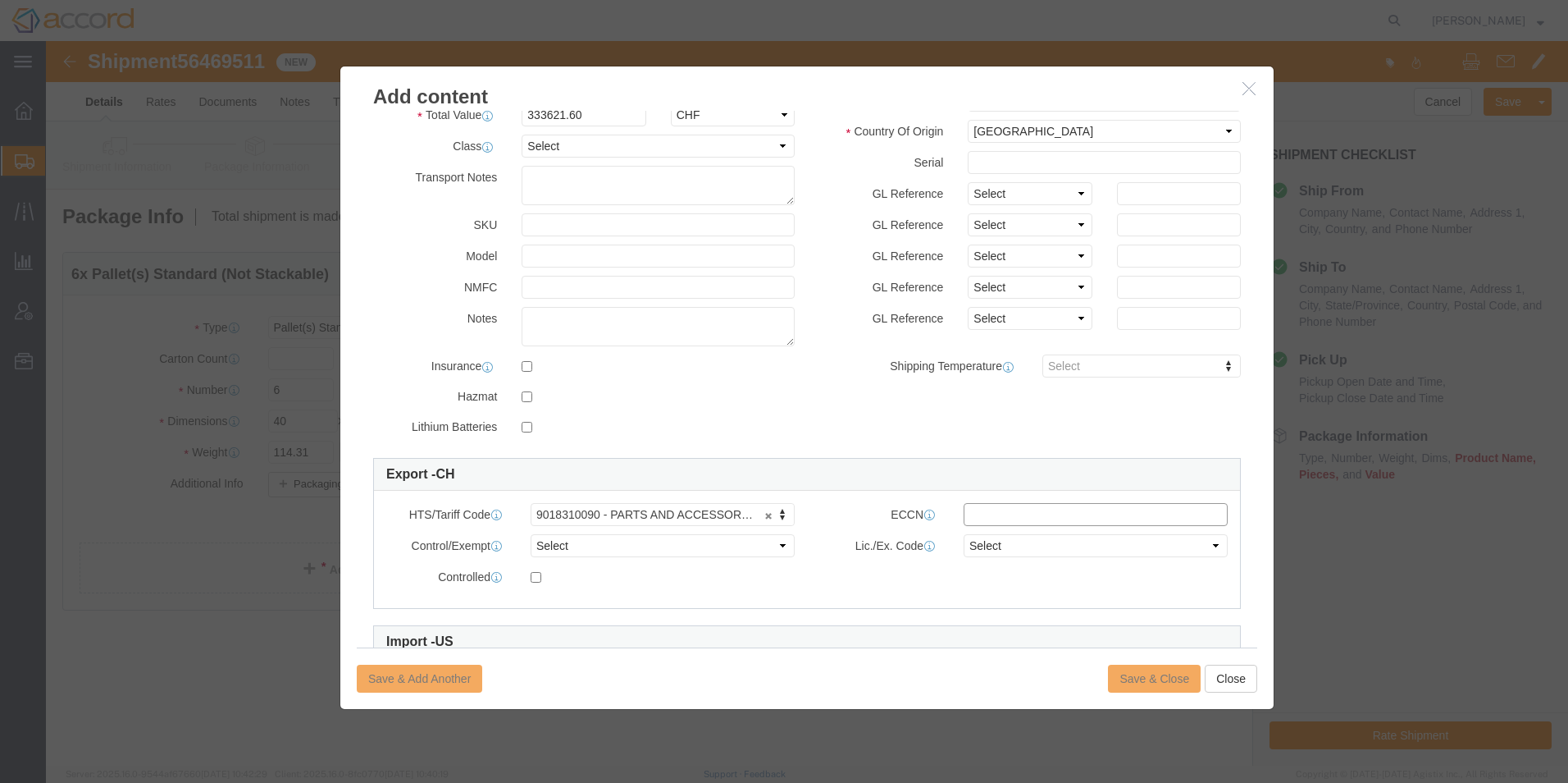
scroll to position [0, 0]
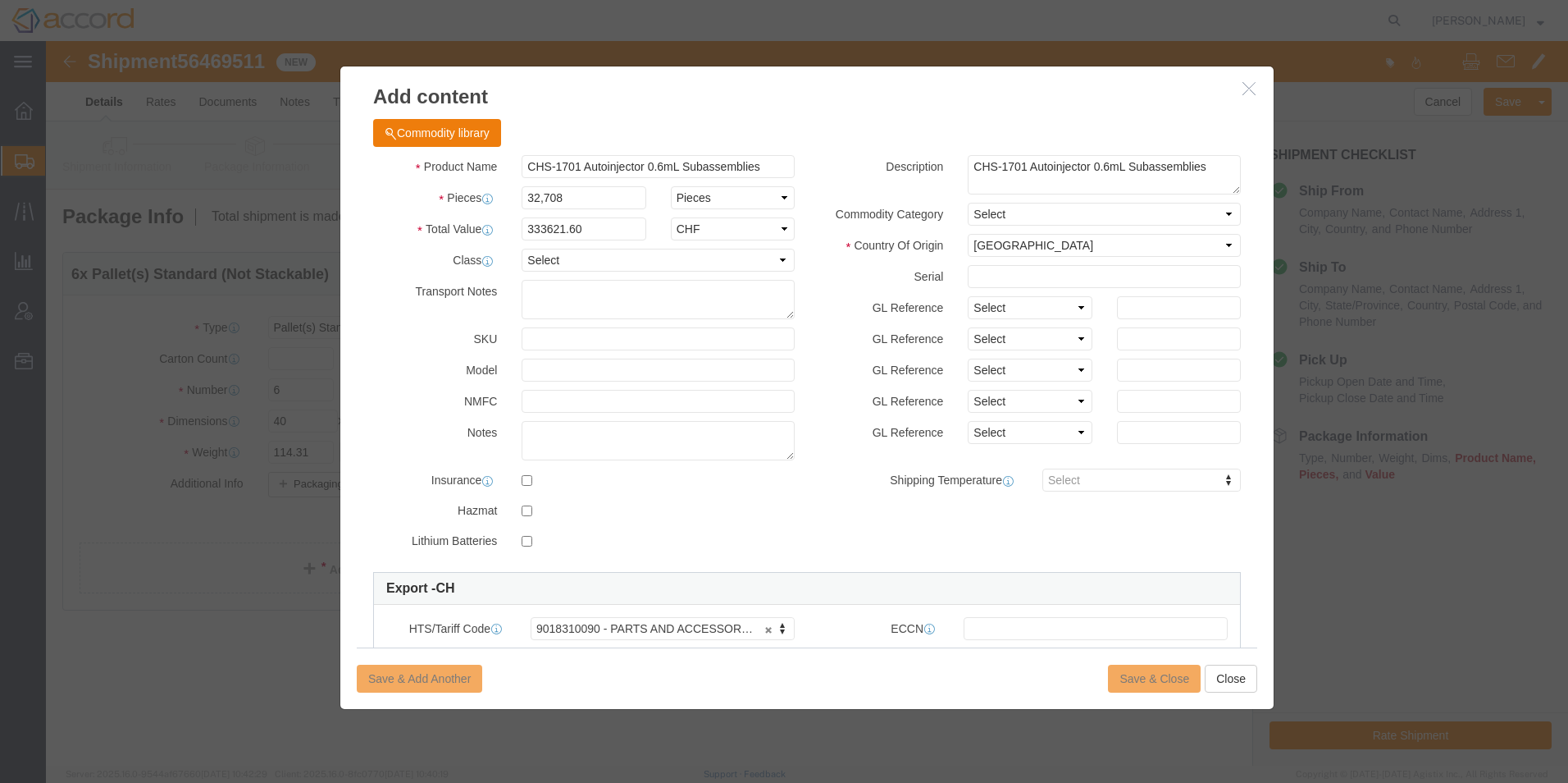
click div "Save & Add Another Save & Close Close"
type input "AMBIENT"
drag, startPoint x: 1102, startPoint y: 626, endPoint x: 1099, endPoint y: 639, distance: 13.3
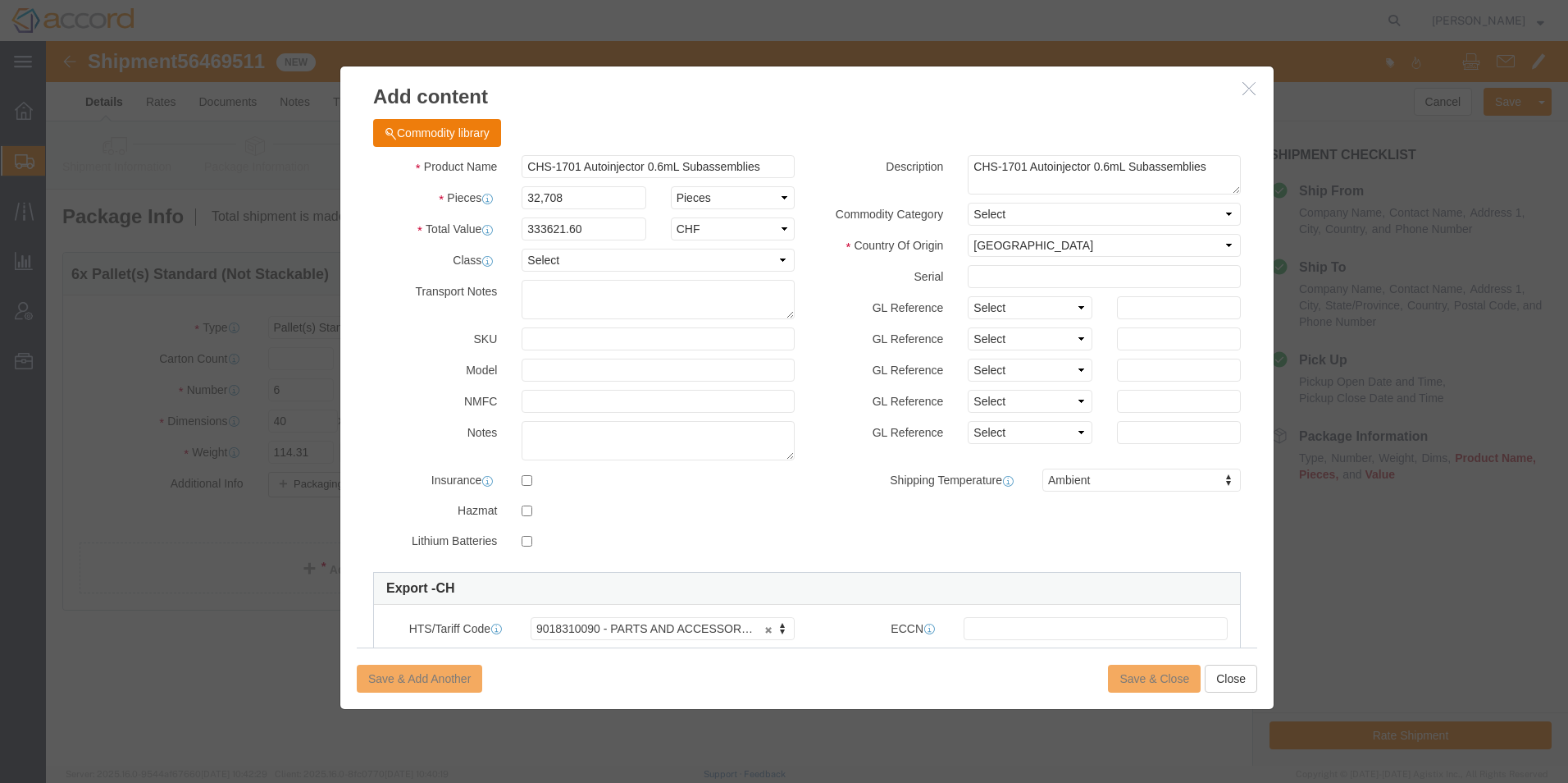
click div "Save & Add Another Save & Close Close"
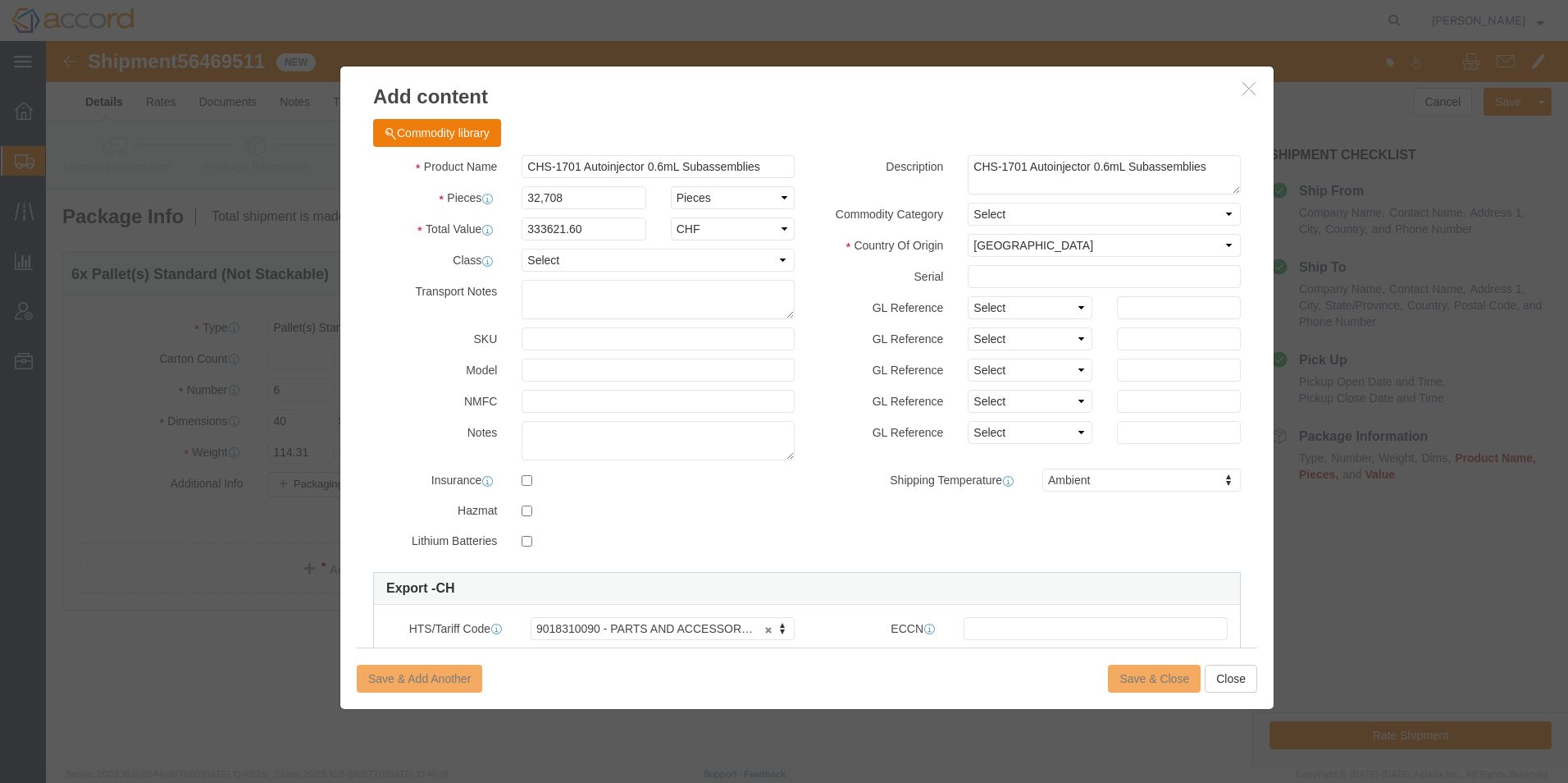
click div "Save & Add Another Save & Close Close"
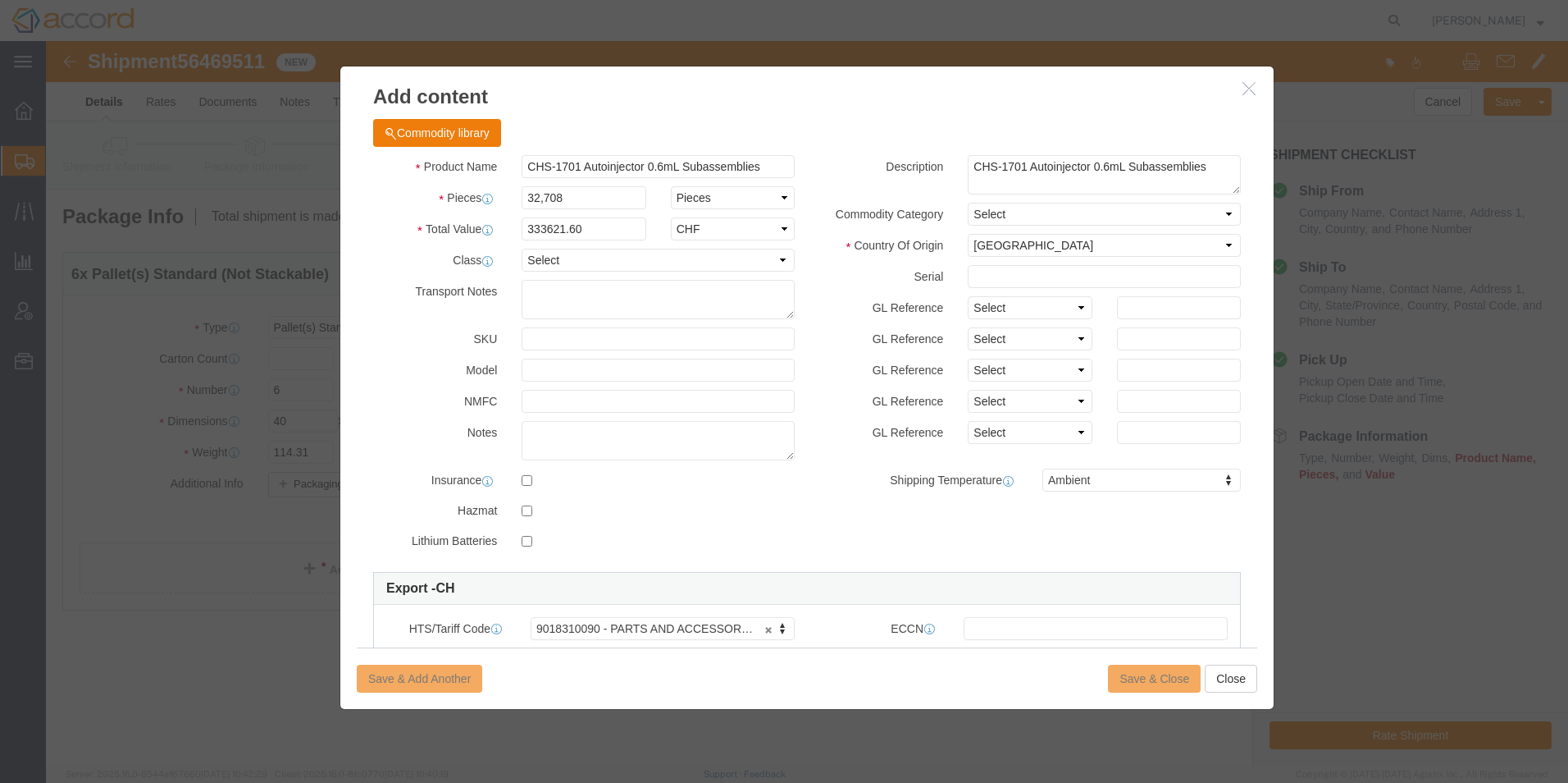
click div "Save & Add Another Save & Close Close"
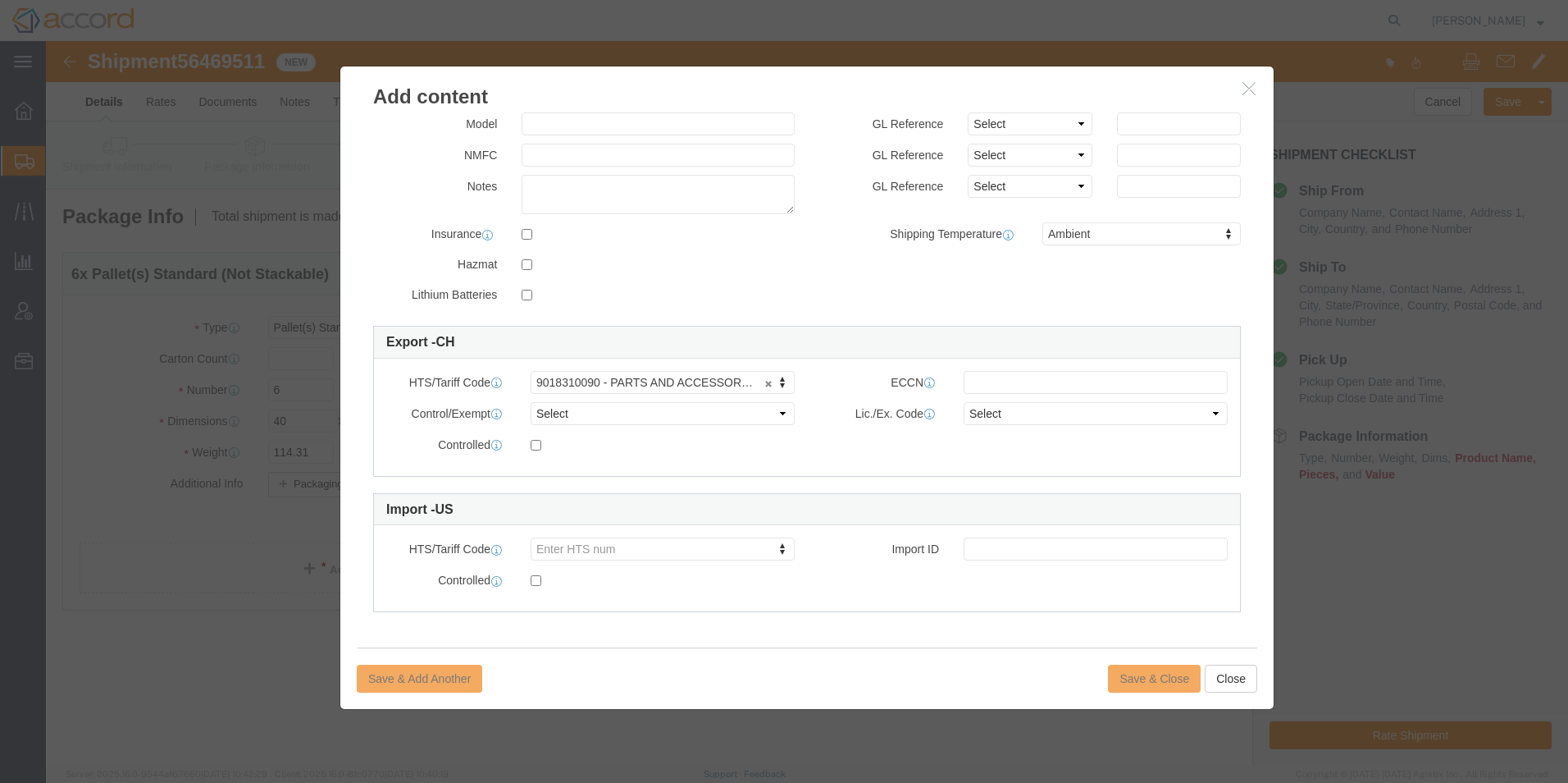
scroll to position [248, 0]
click input "text"
drag, startPoint x: 564, startPoint y: 399, endPoint x: 560, endPoint y: 378, distance: 21.4
click label
click input "checkbox"
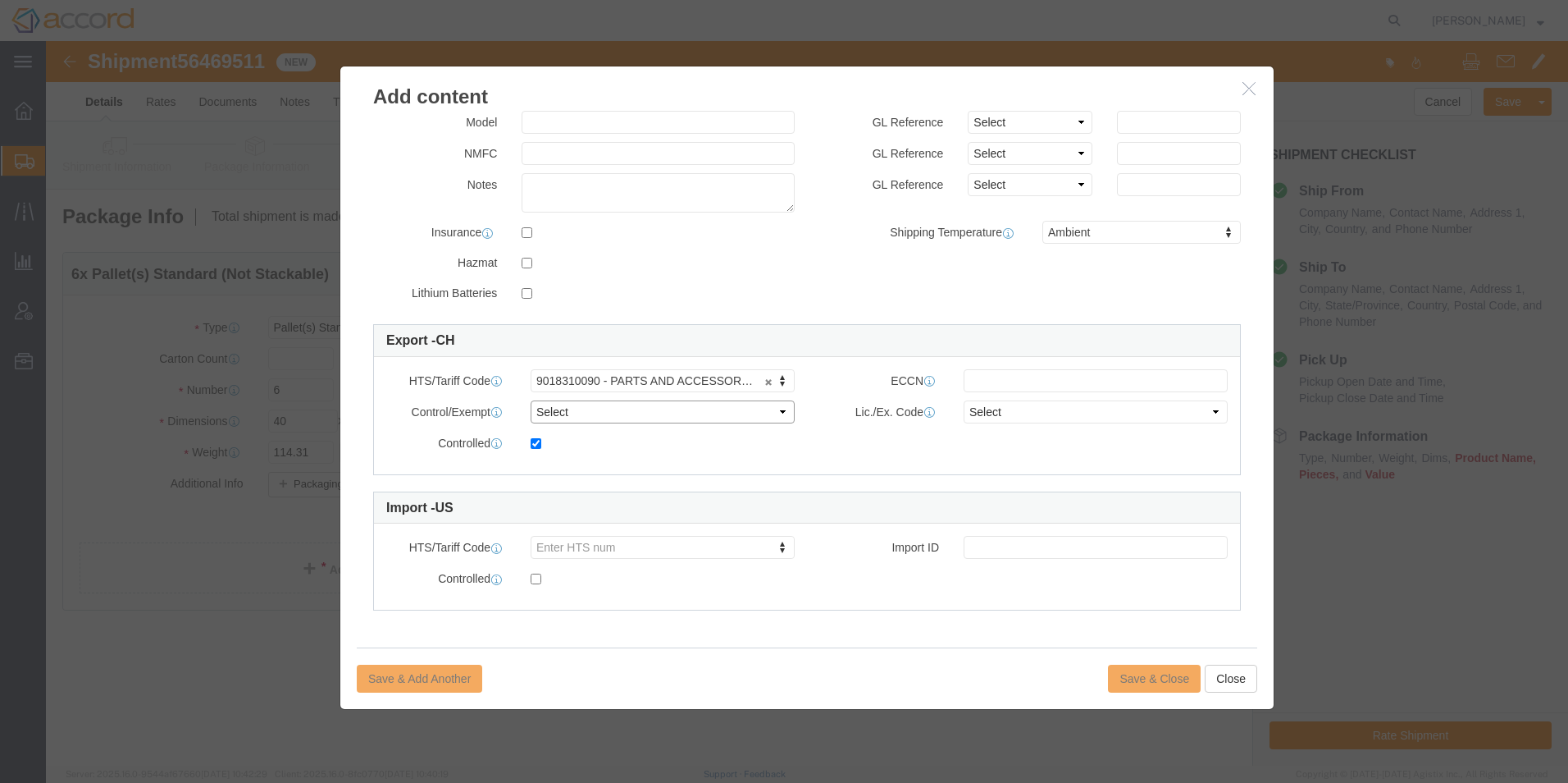
click select "Select ATF BIS DEA EPA FDA FTR ITAR OFAC Other (OPA)"
click input "checkbox"
checkbox input "false"
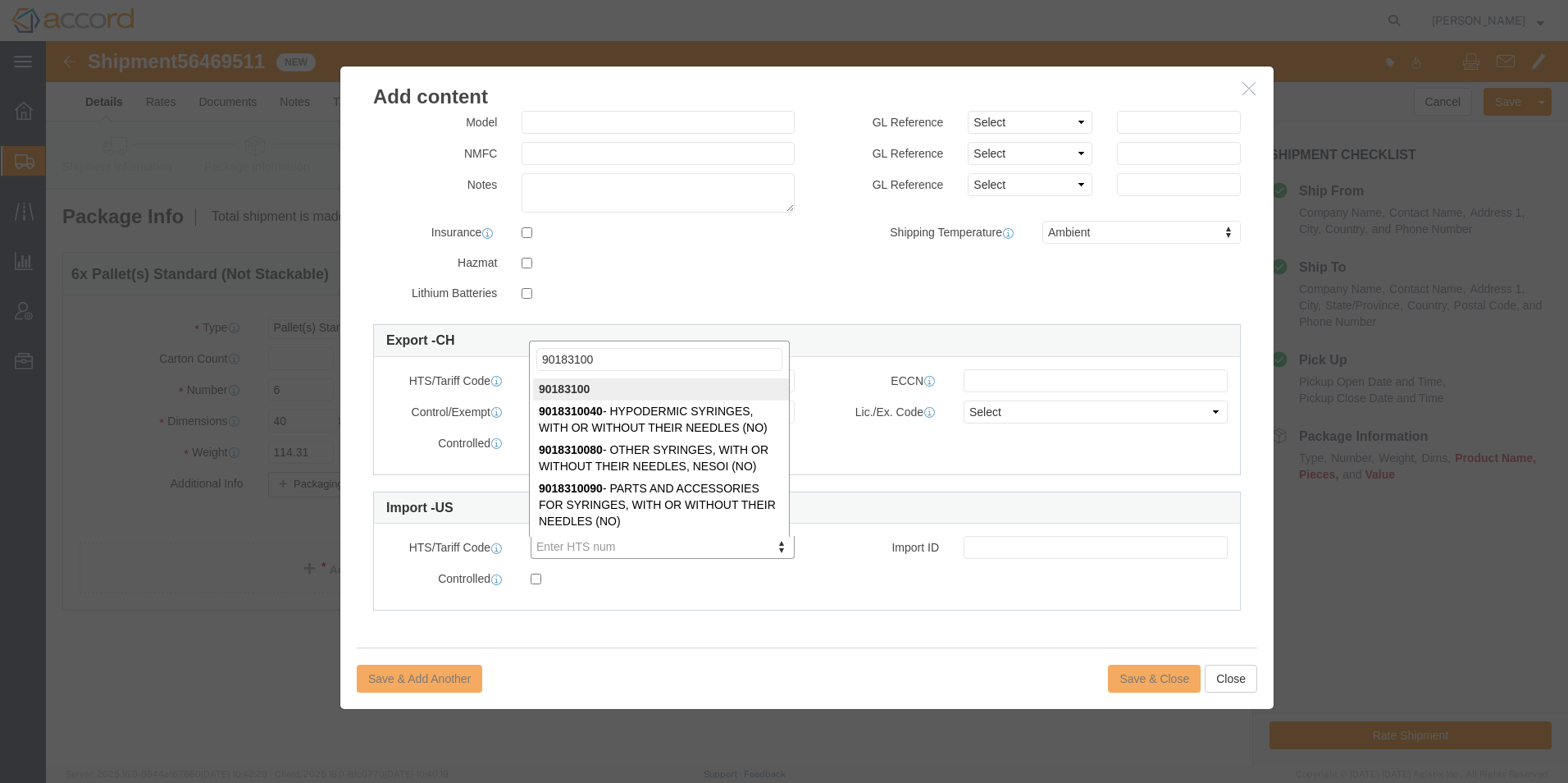
type input "90183100"
drag, startPoint x: 636, startPoint y: 453, endPoint x: 639, endPoint y: 461, distance: 8.5
select select "NO"
type input "9018310090"
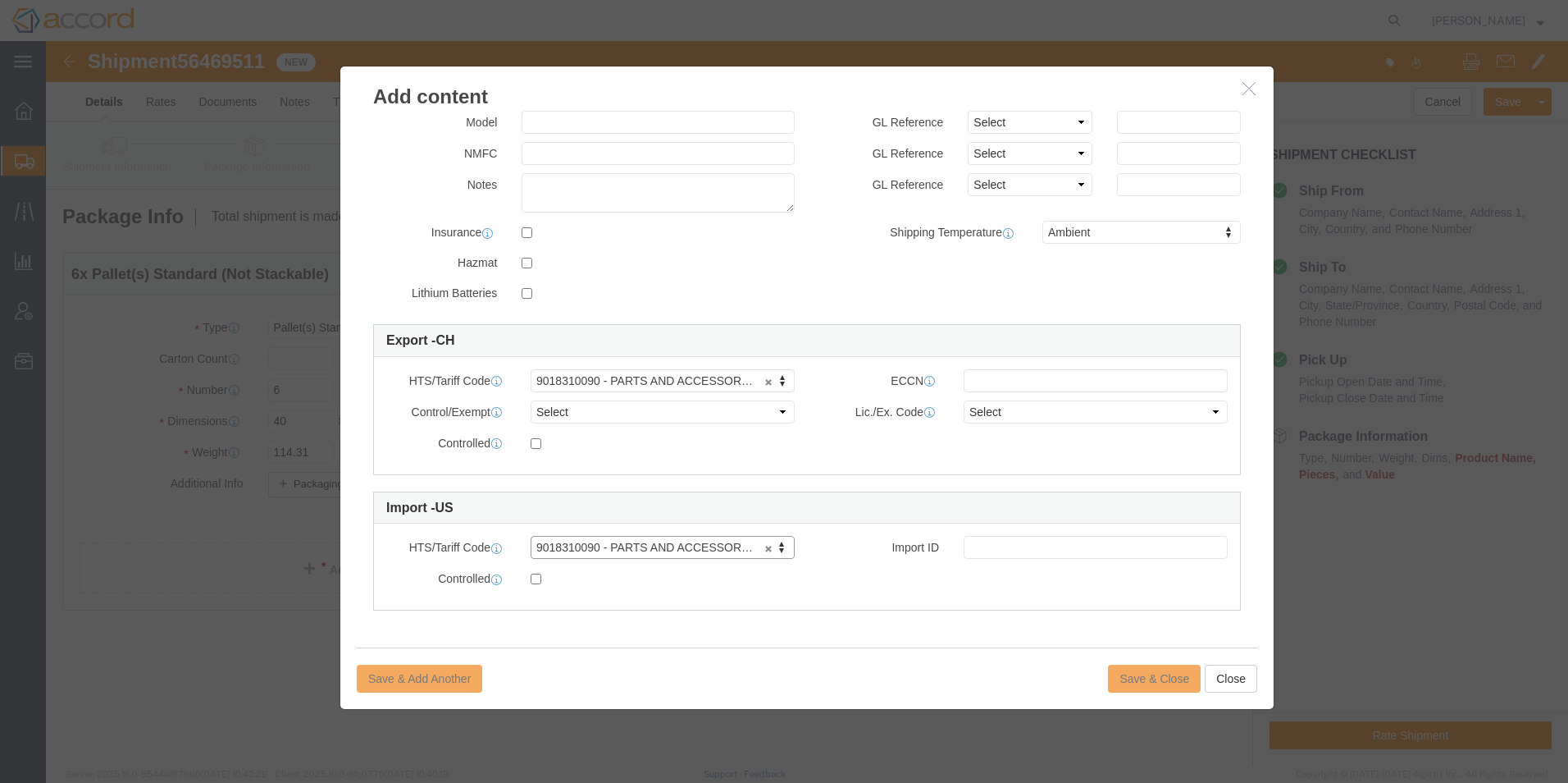
click div "Save & Add Another Save & Close Close"
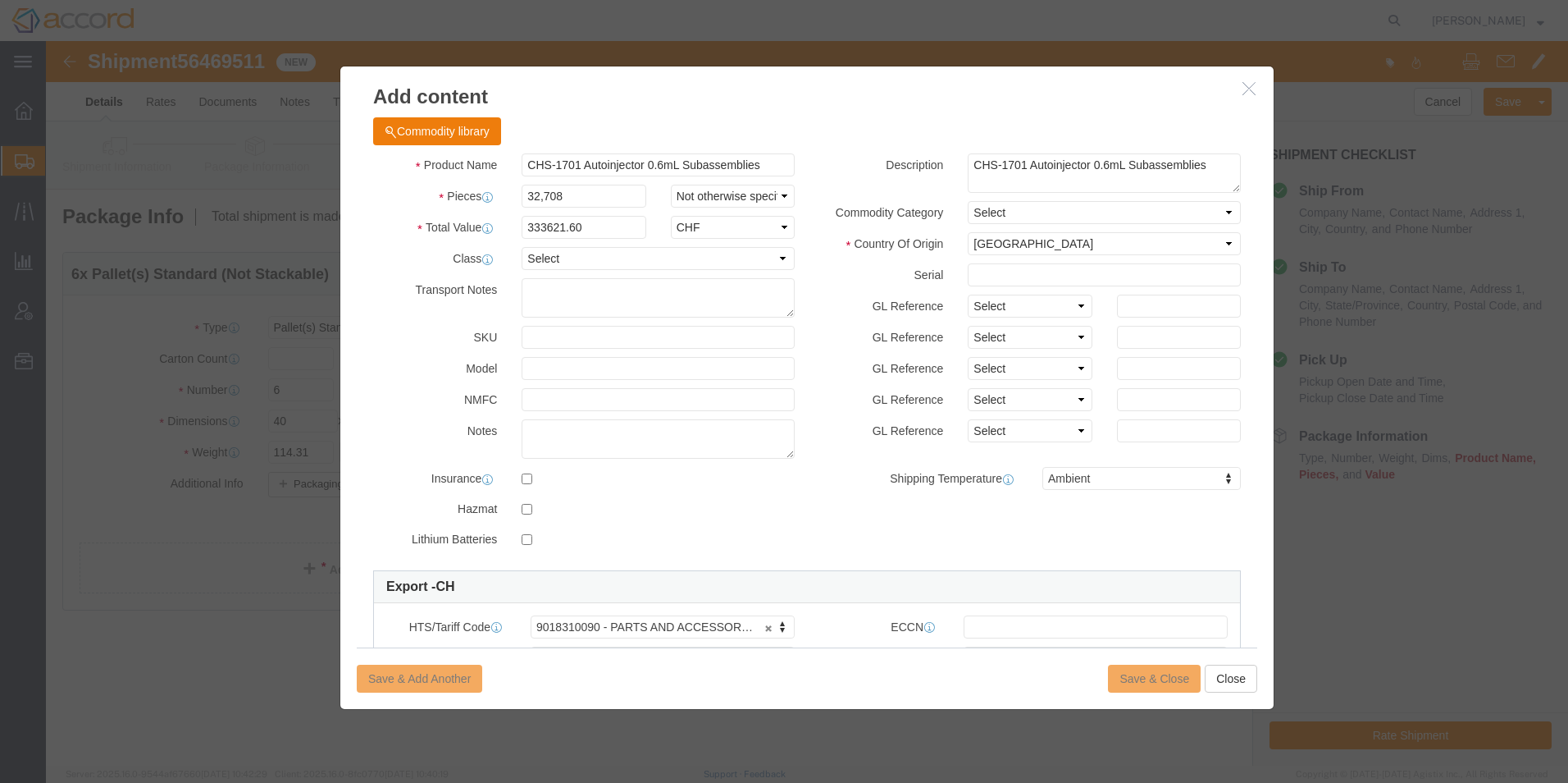
scroll to position [0, 0]
click select "Select 50 55 60 65 70 85 92.5 100 125 175 250 300 400"
select select "50"
click select "Select 50 55 60 65 70 85 92.5 100 125 175 250 300 400"
click div "Save & Add Another Save & Close Close"
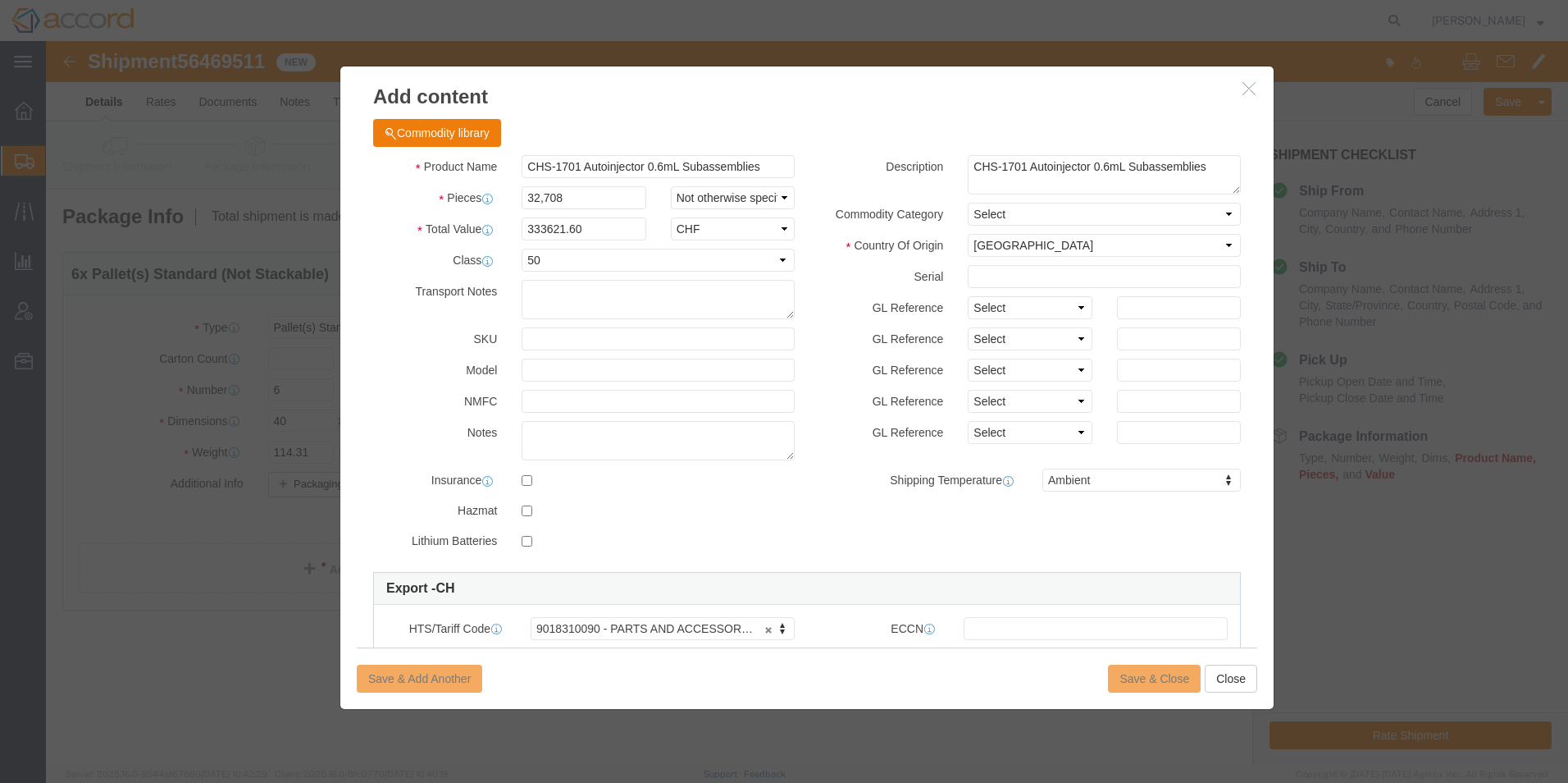
click div "Save & Add Another Save & Close Close"
click select "Select 50 55 60 65 70 85 92.5 100 125 175 250 300 400"
select select
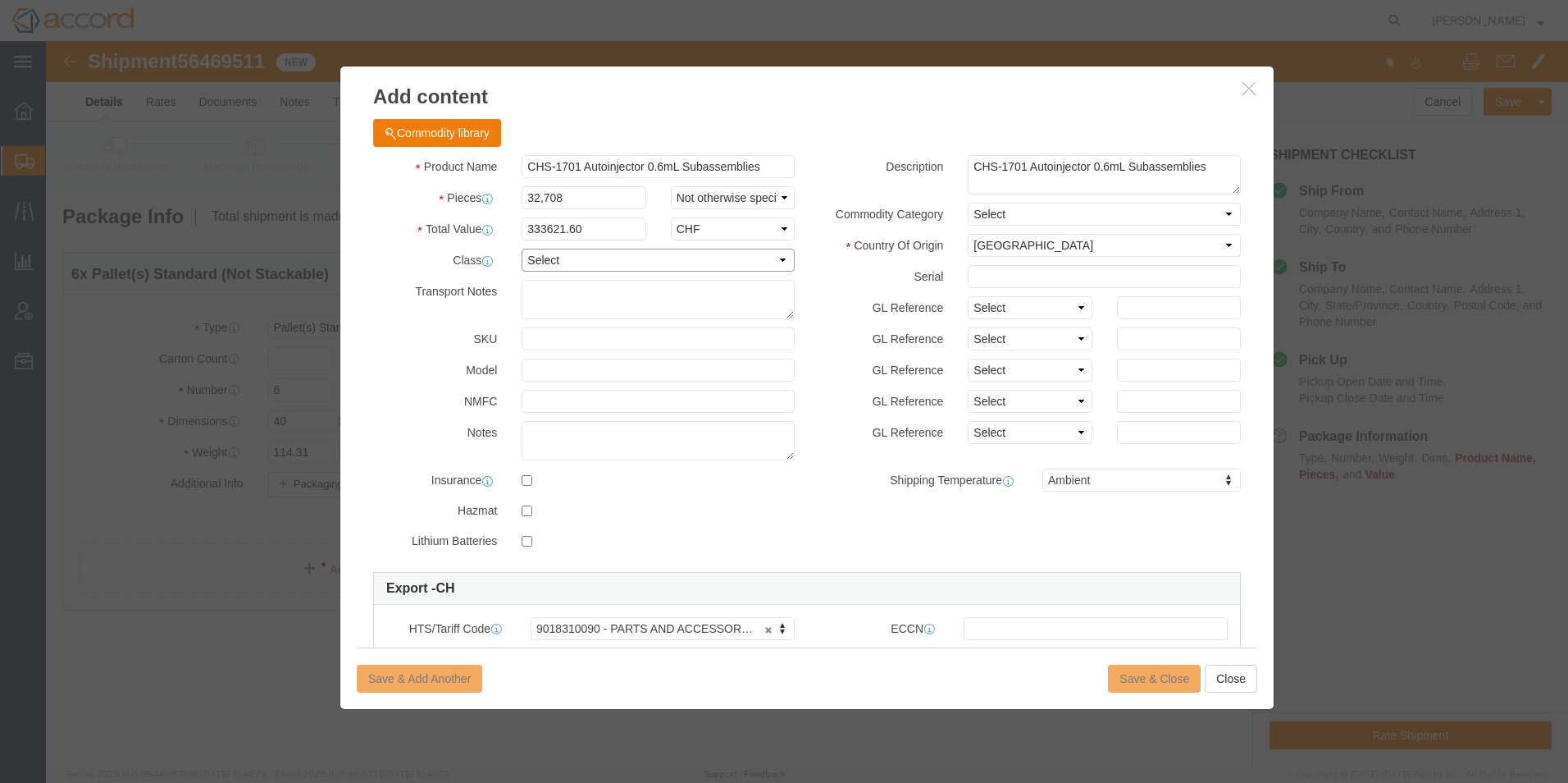
click select "Select 50 55 60 65 70 85 92.5 100 125 175 250 300 400"
click input "text"
click div "Save & Add Another Save & Close Close"
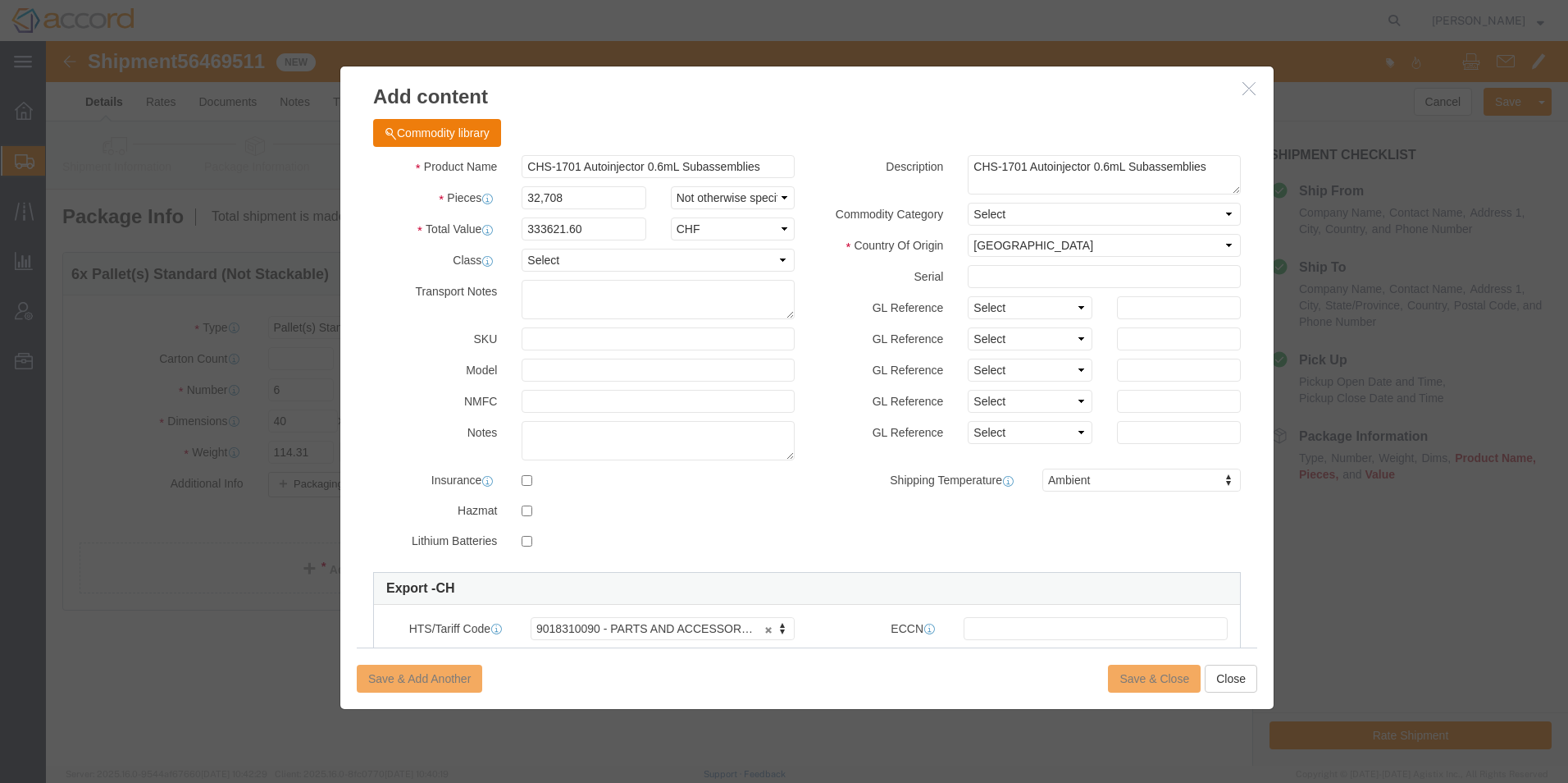
click div "Save & Add Another Save & Close Close"
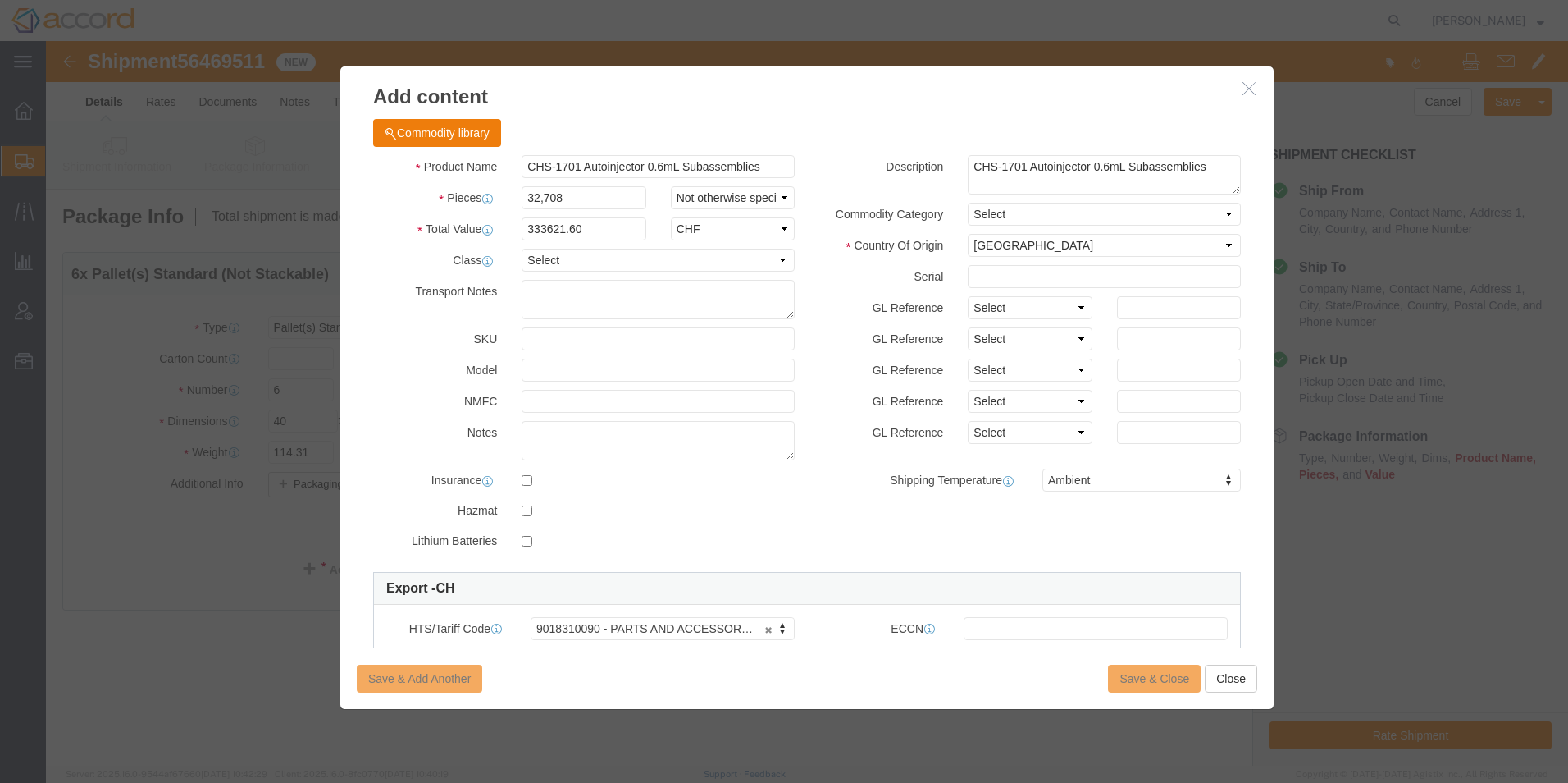
click div "Save & Add Another Save & Close Close"
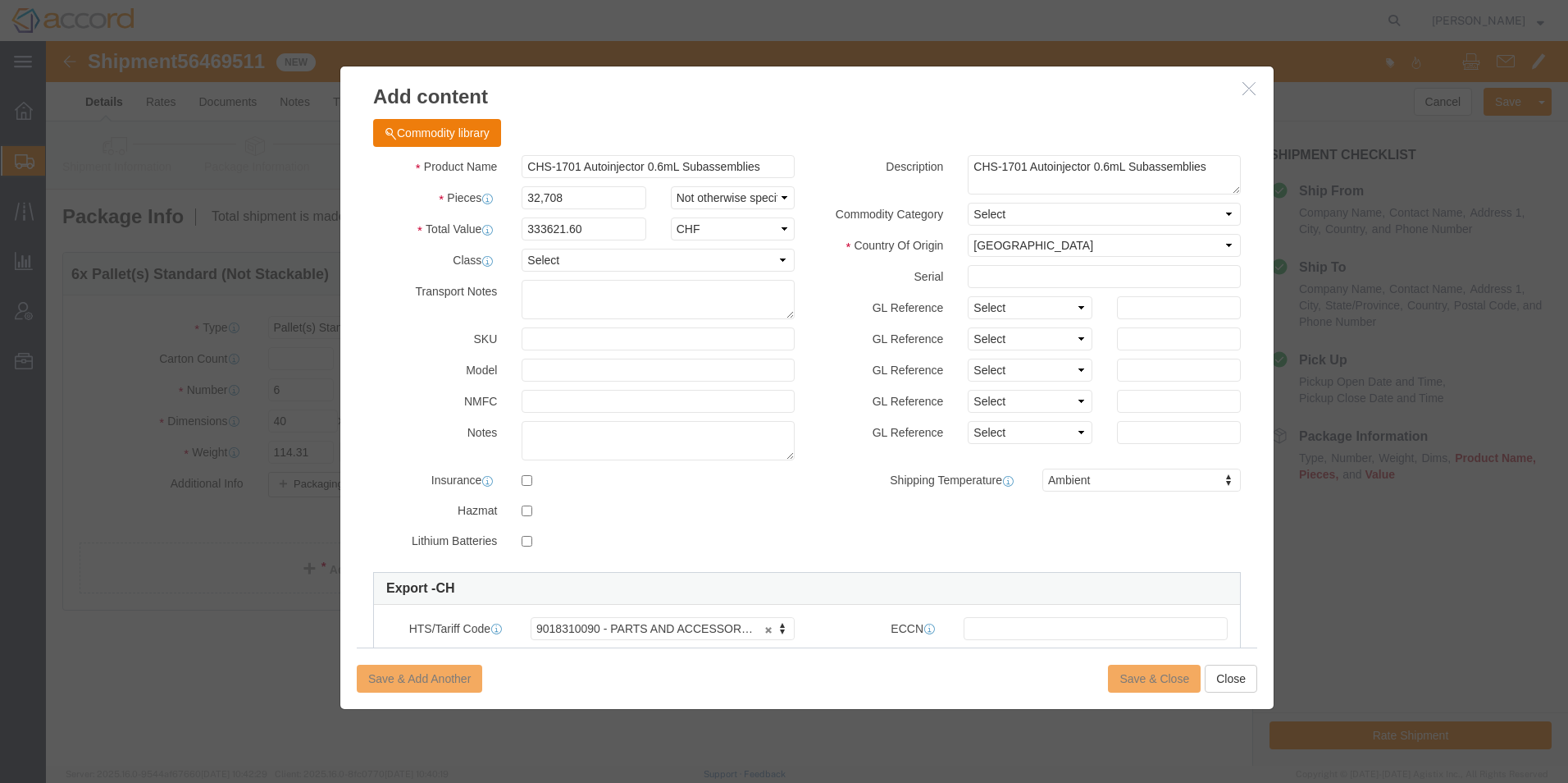
click div "Save & Add Another Save & Close Close"
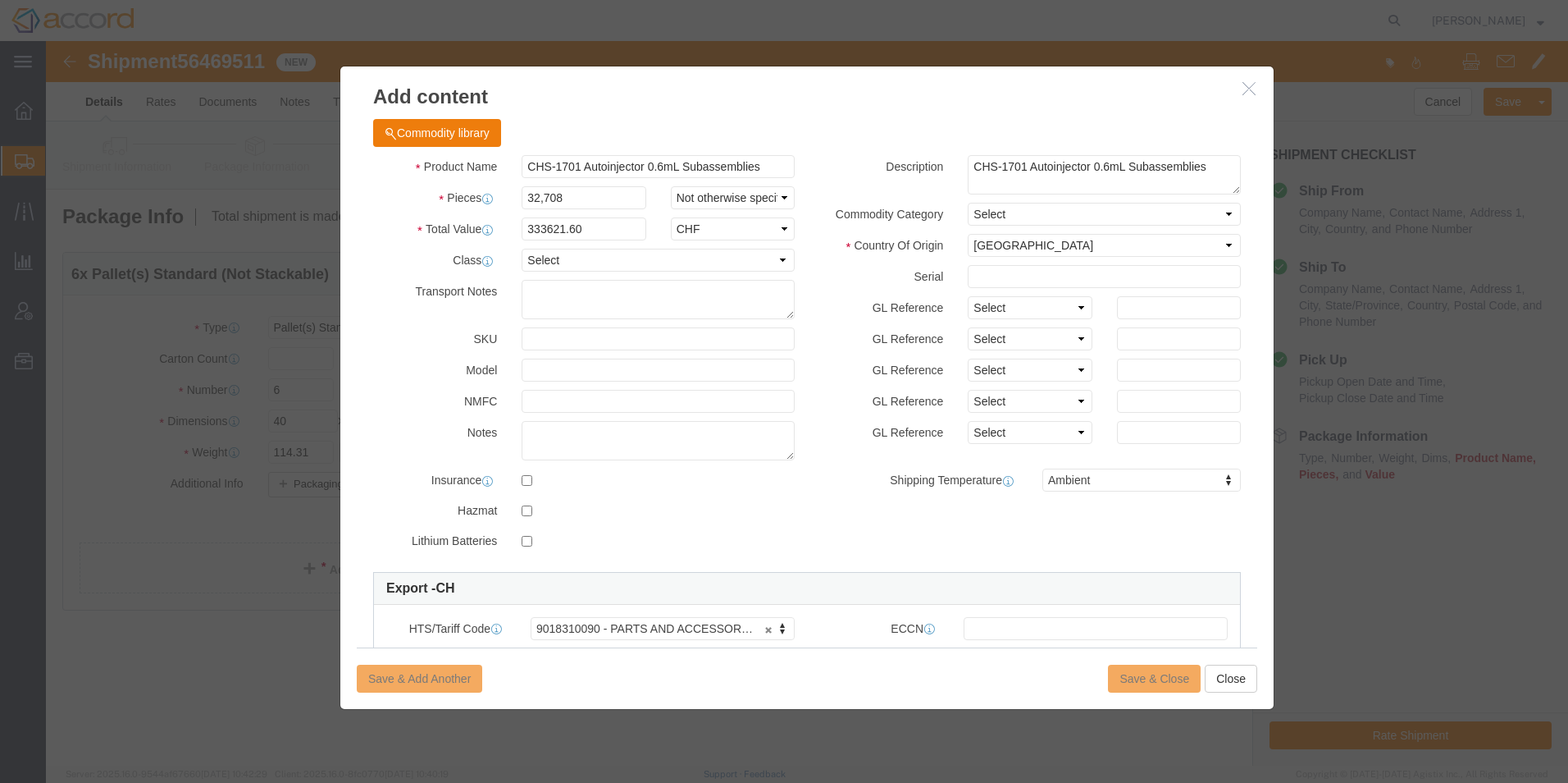
click div "Save & Add Another Save & Close Close"
click input "32,708"
click select "Select Bag Barrels 100Board Feet Bottle Box Blister Pack Carats Can Capsule Car…"
select select "PC"
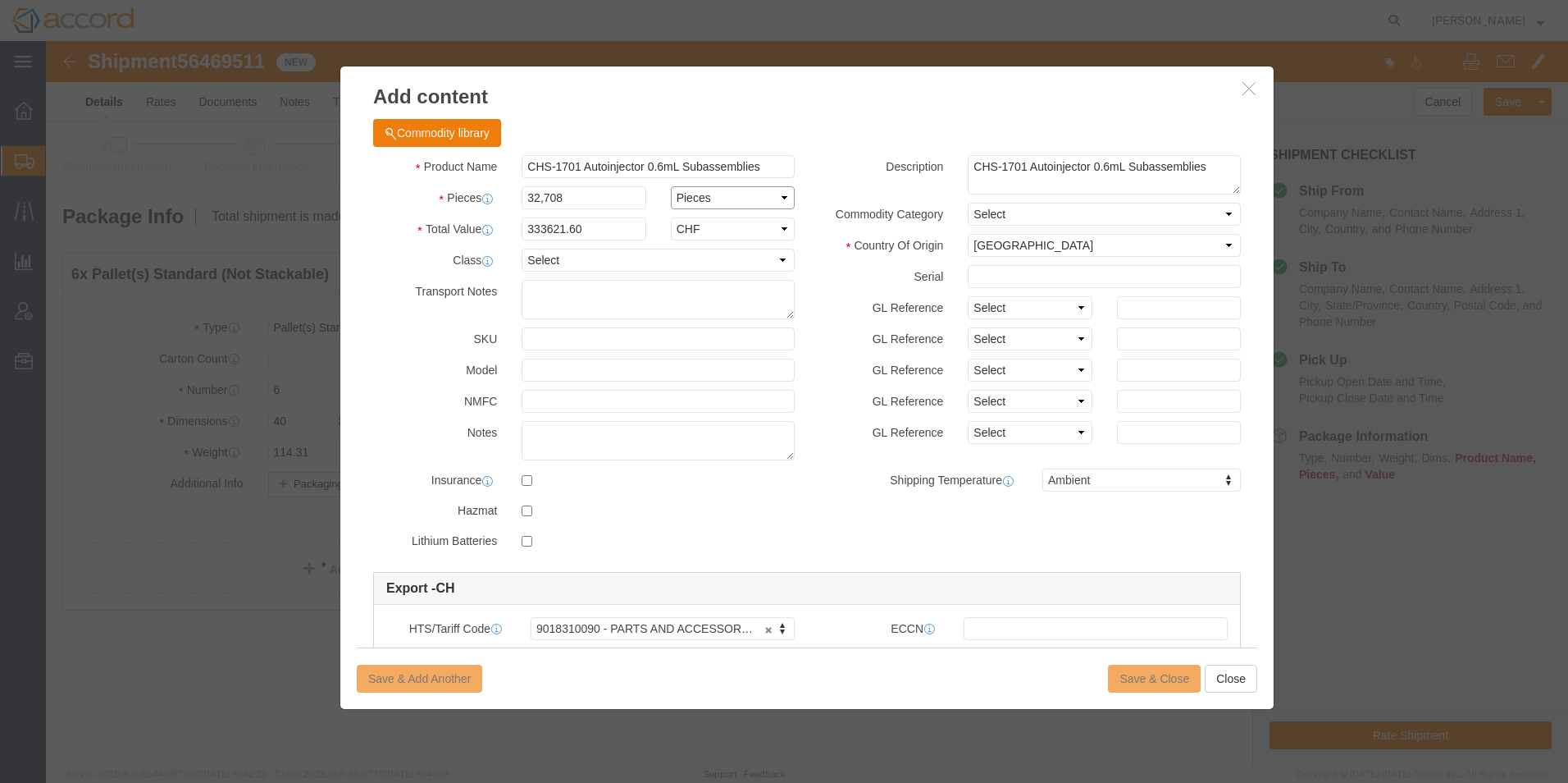
click select "Select Bag Barrels 100Board Feet Bottle Box Blister Pack Carats Can Capsule Car…"
click div "Save & Add Another Save & Close Close"
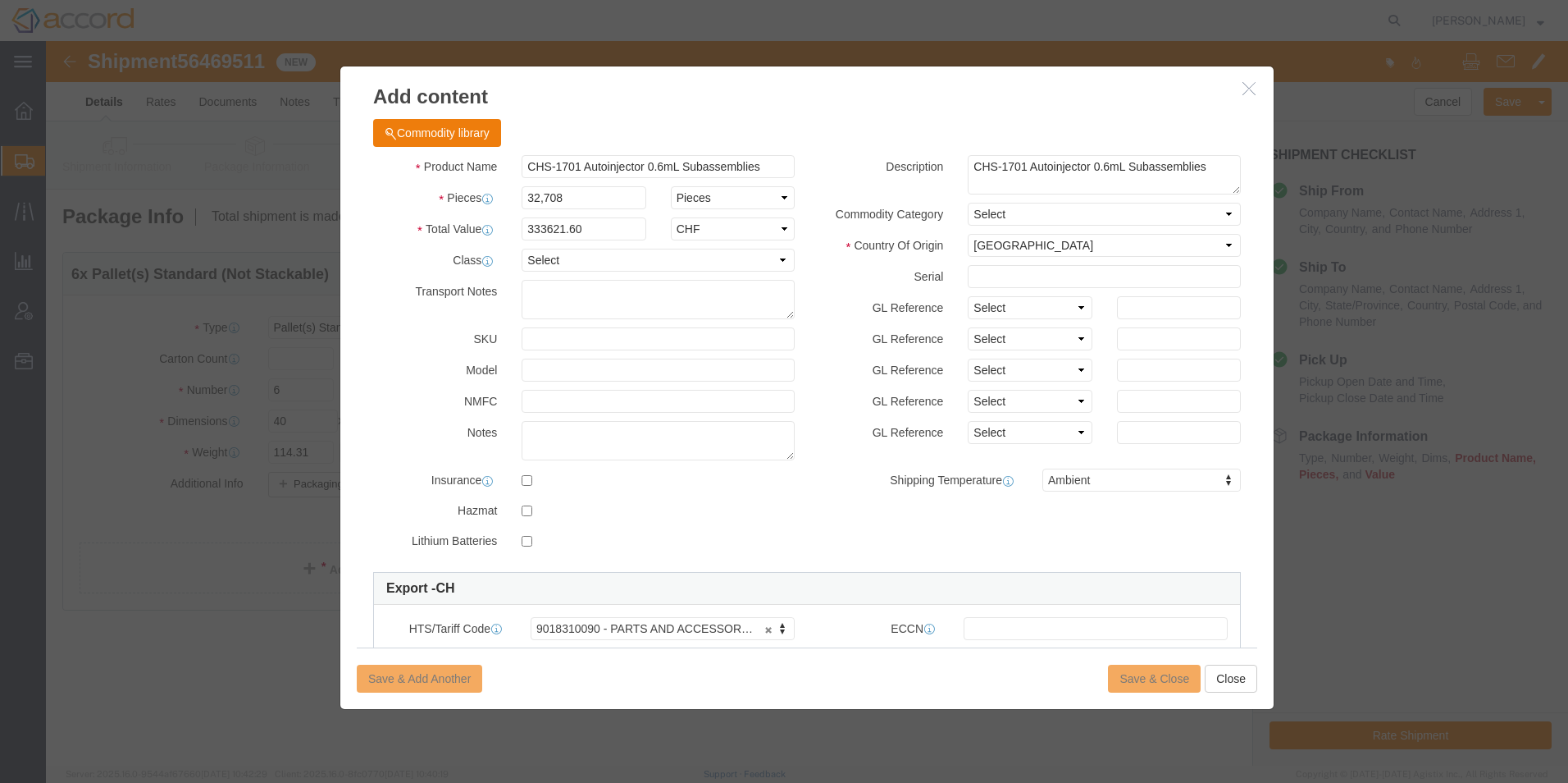
click div "Save & Add Another Save & Close Close"
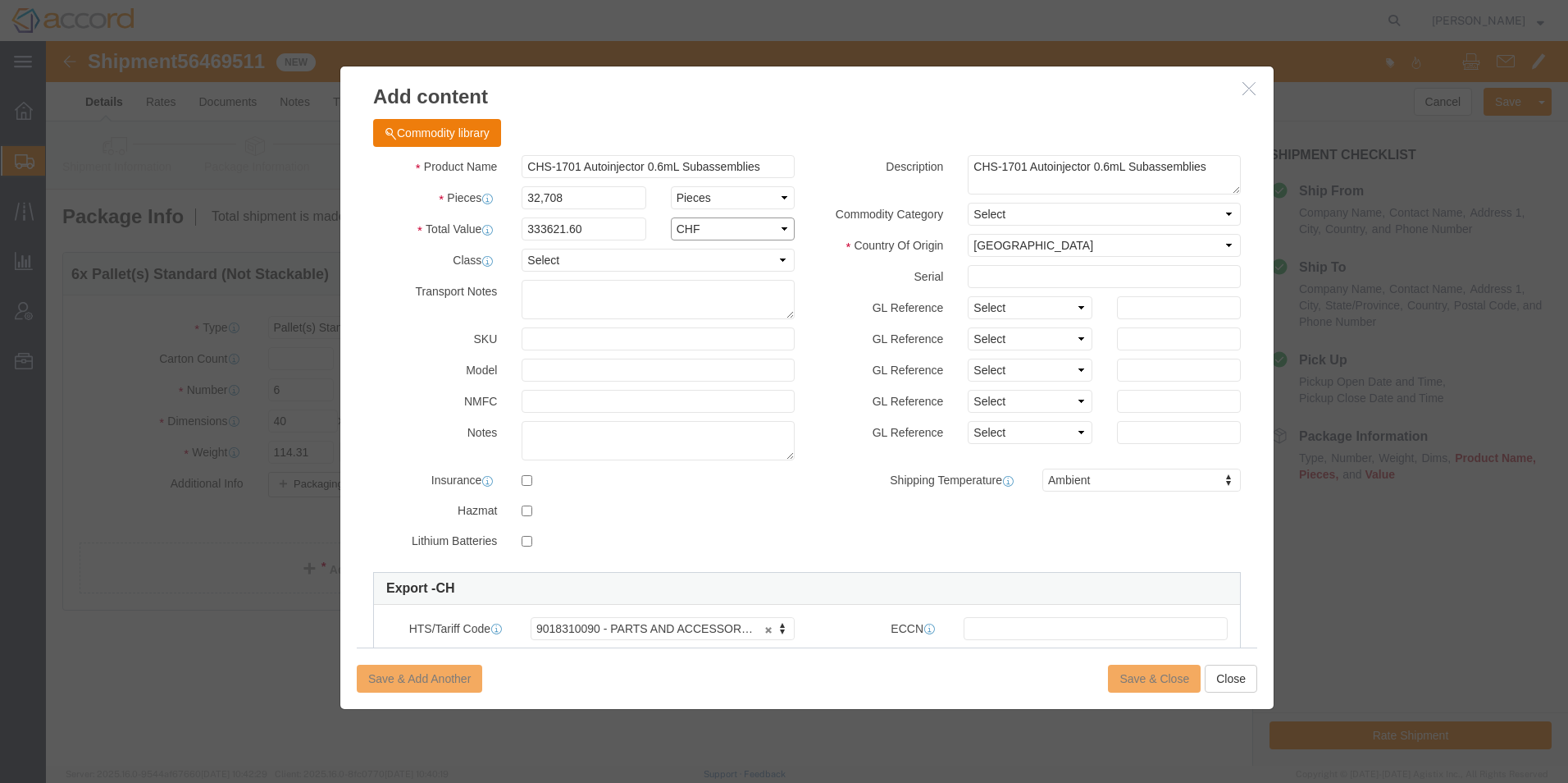
click select "Select ADP AED AFN ALL AMD AOA ARS ATS AUD AWG AZN BAM BBD BDT BGL BGN BHD BIF …"
click input "333621.60"
click select "Select [GEOGRAPHIC_DATA] [GEOGRAPHIC_DATA] [GEOGRAPHIC_DATA] [GEOGRAPHIC_DATA] …"
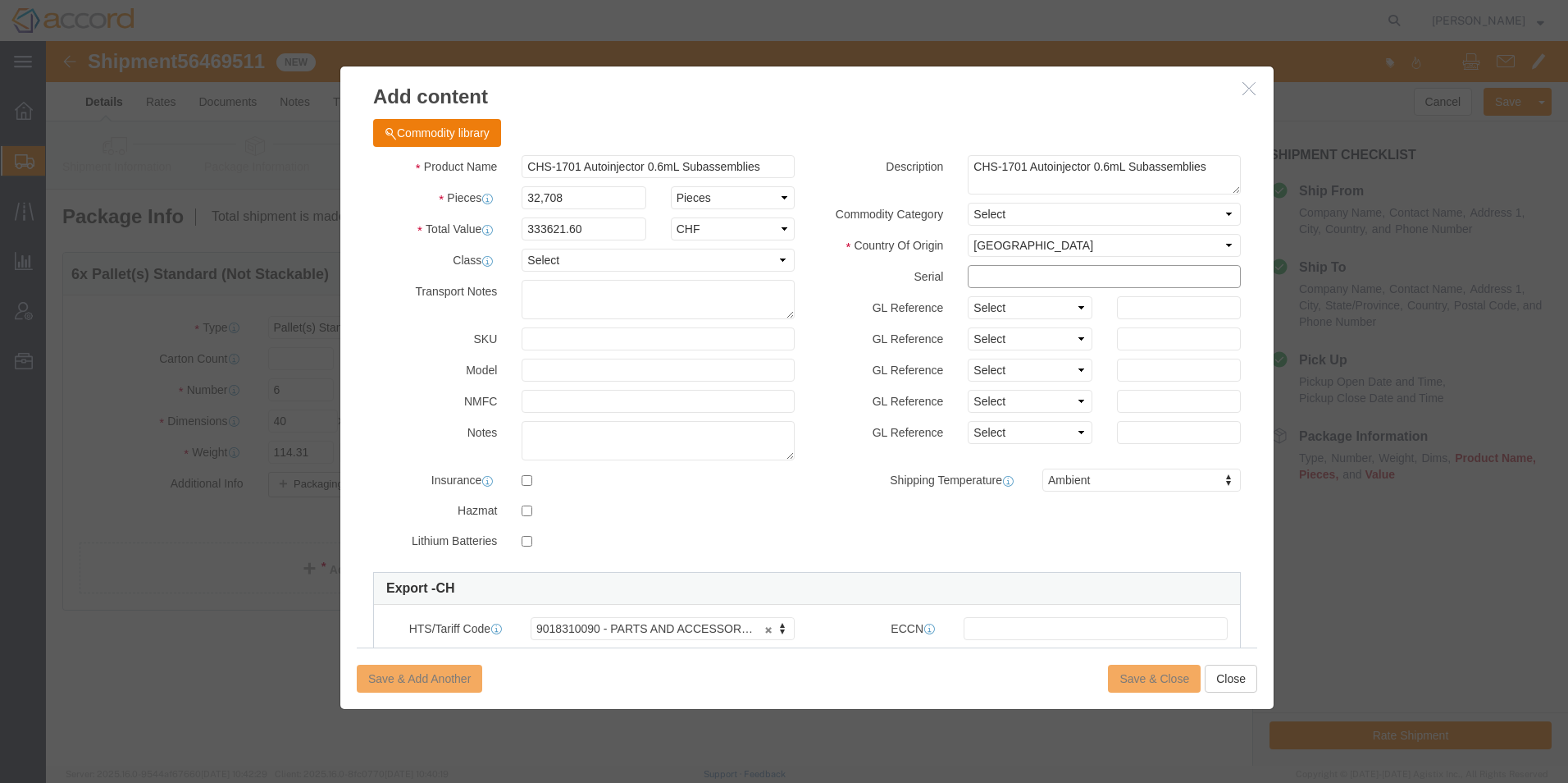
click input "text"
click input "CHS-1701 Autoinjector 0.6mL Subassemblies"
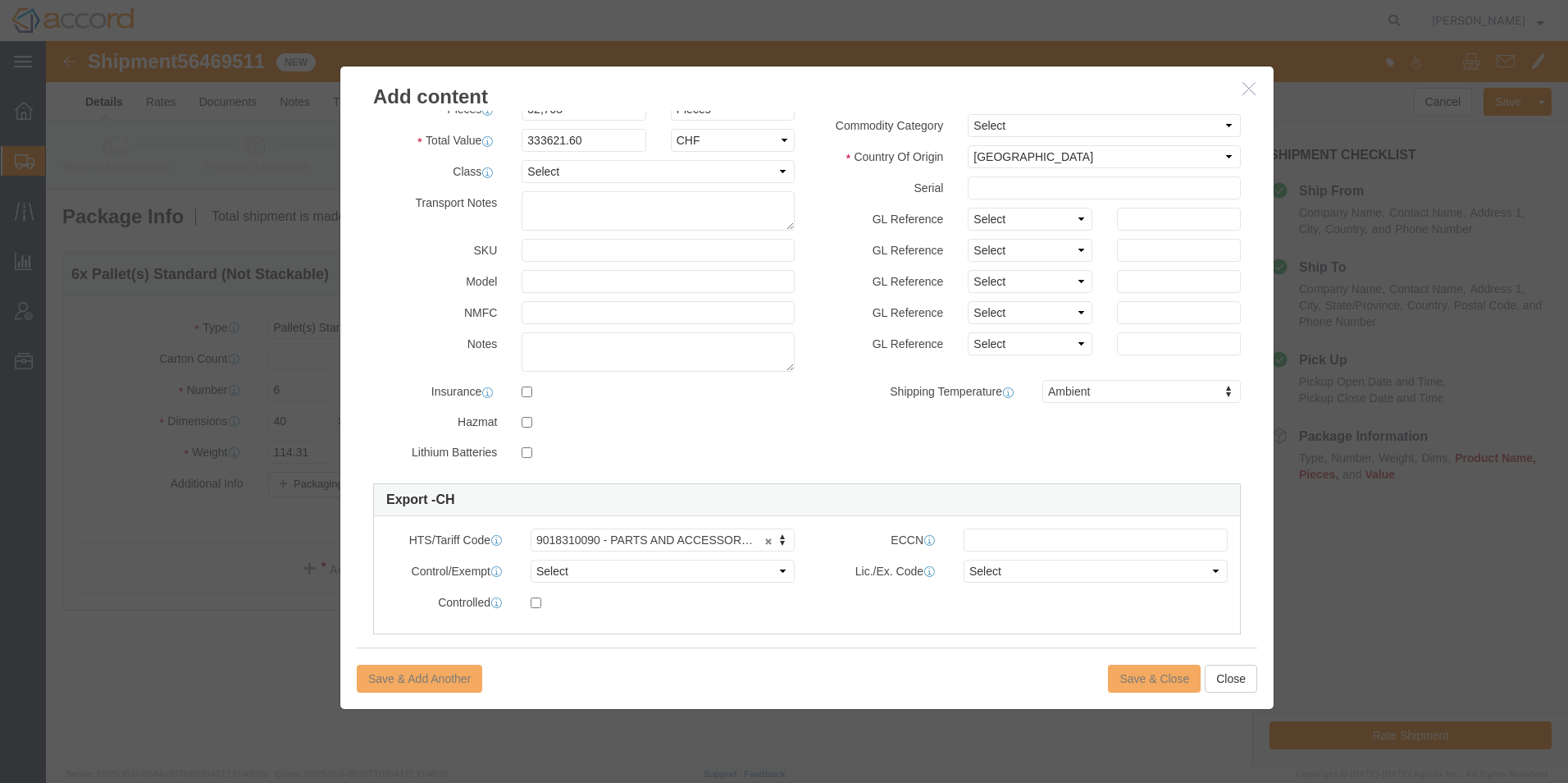
scroll to position [248, 0]
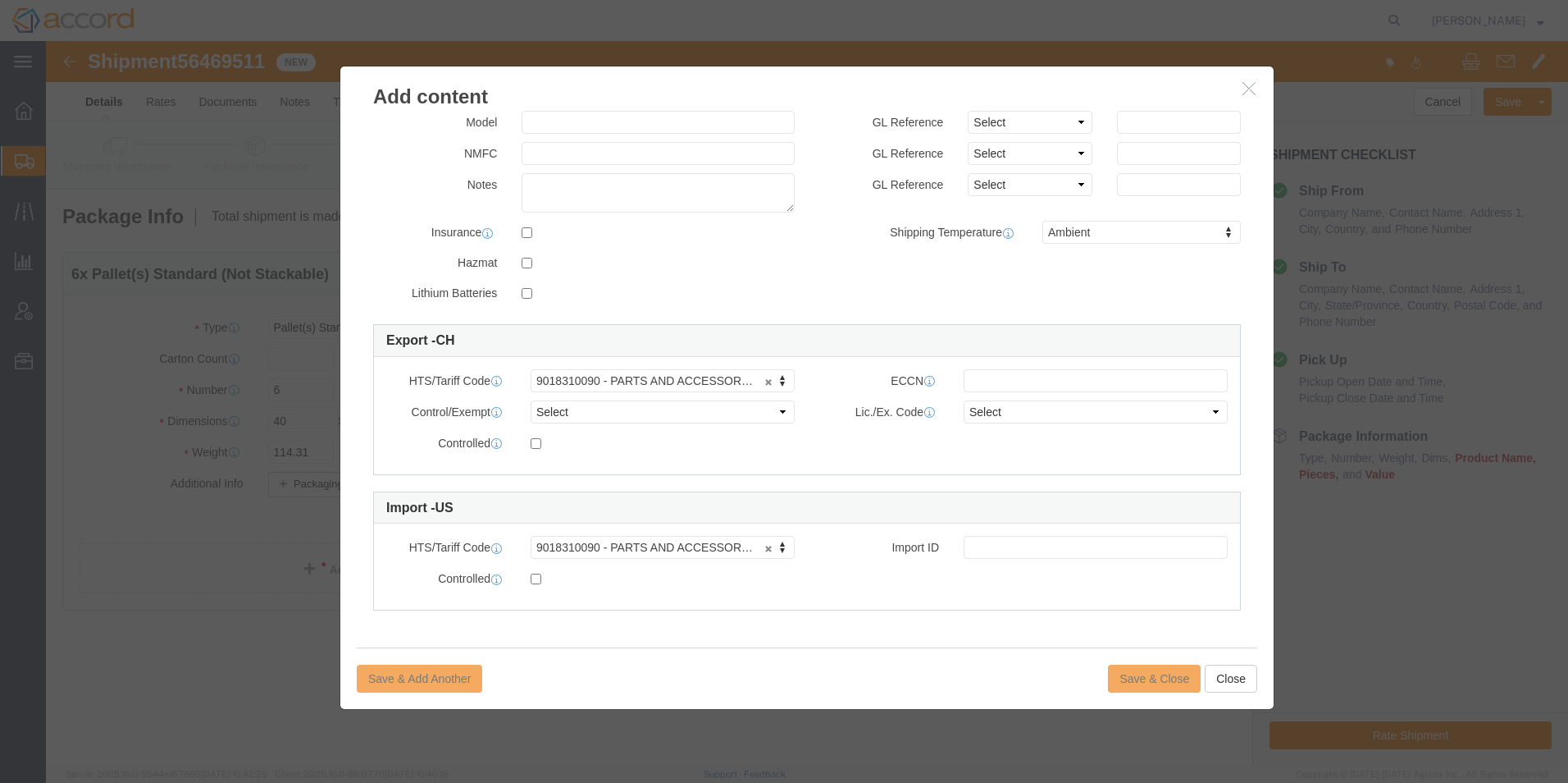
click div "Save & Add Another Save & Close Close"
click button "Close"
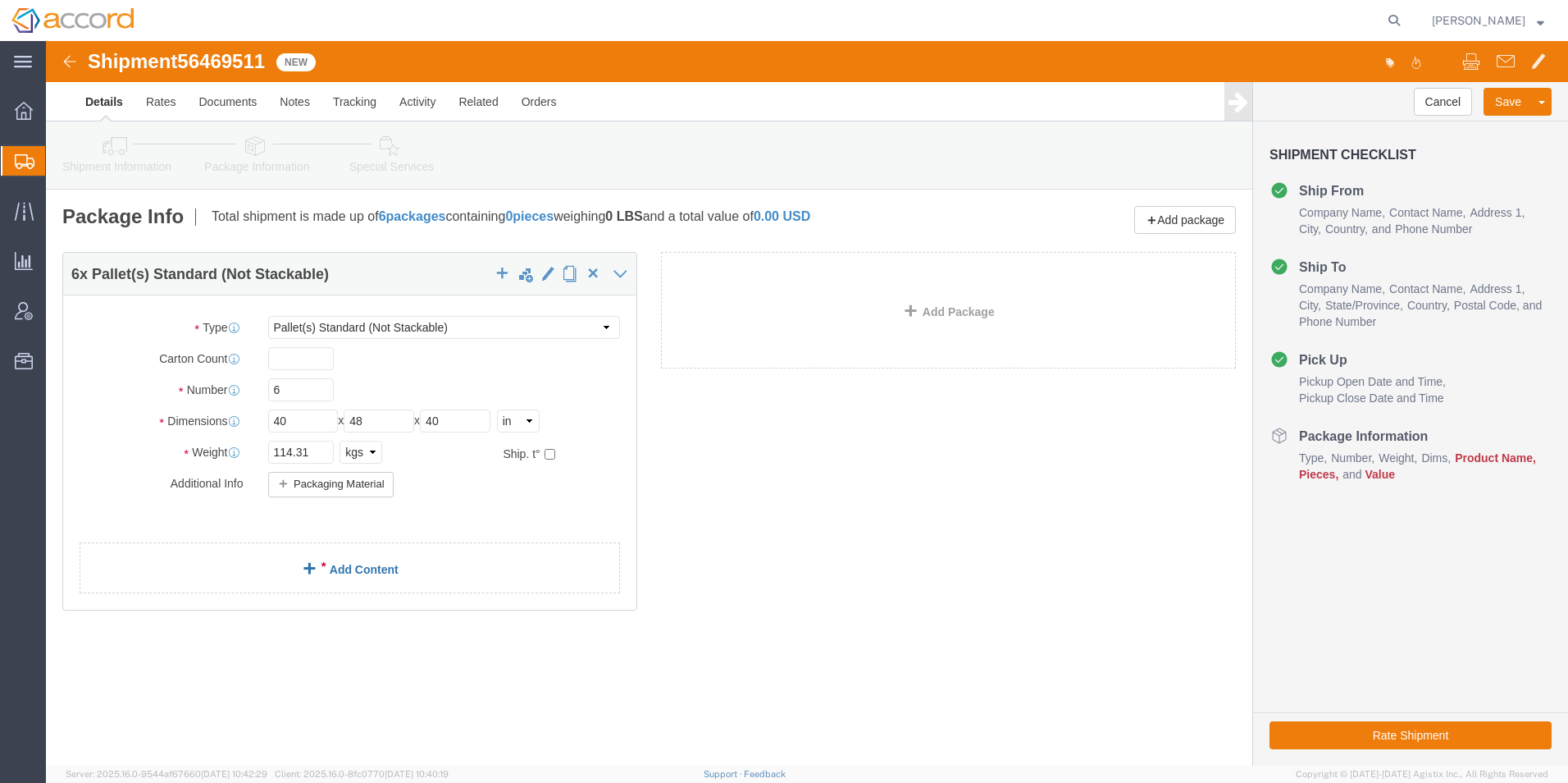
click link "Add Content"
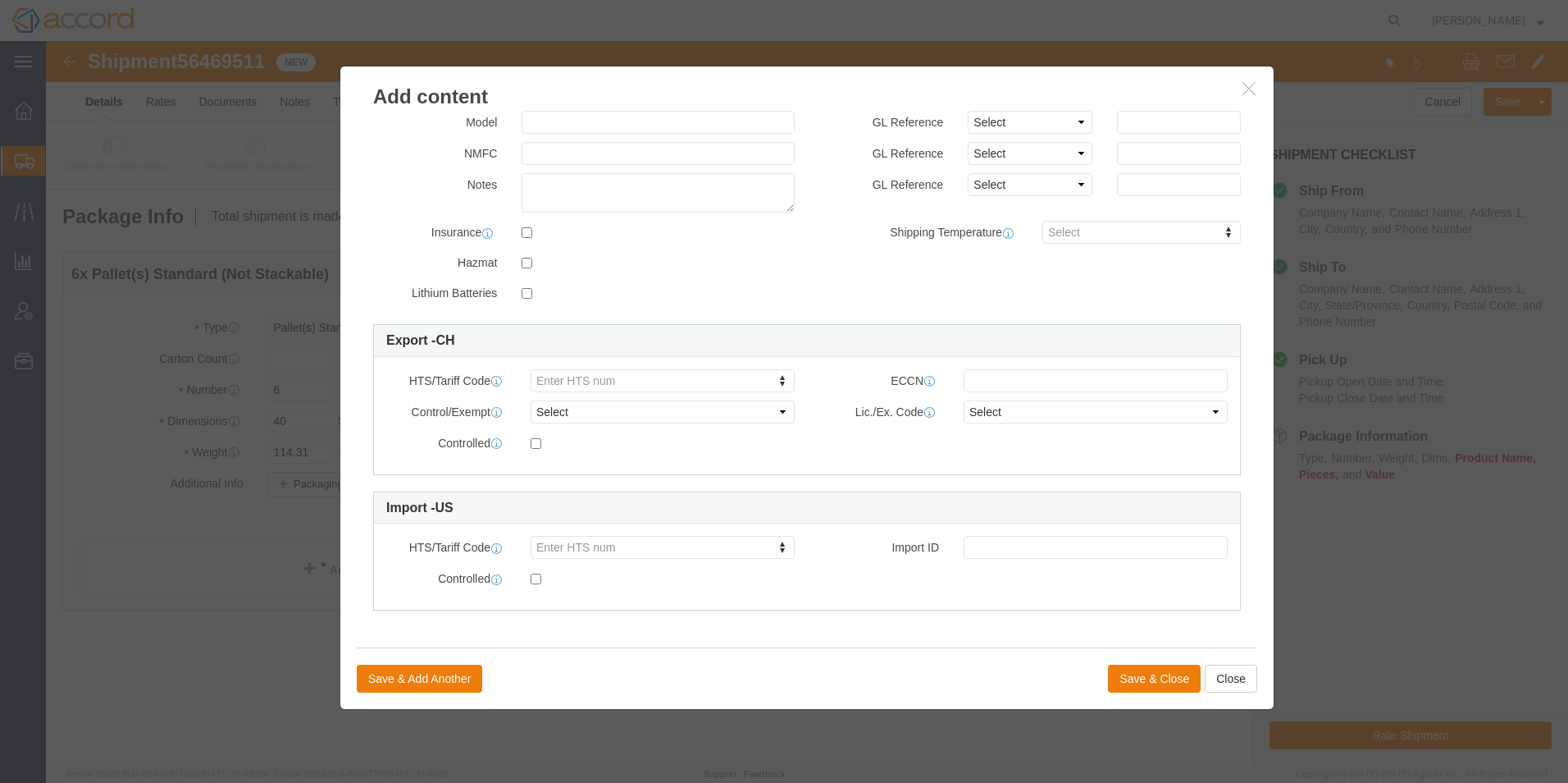
scroll to position [0, 0]
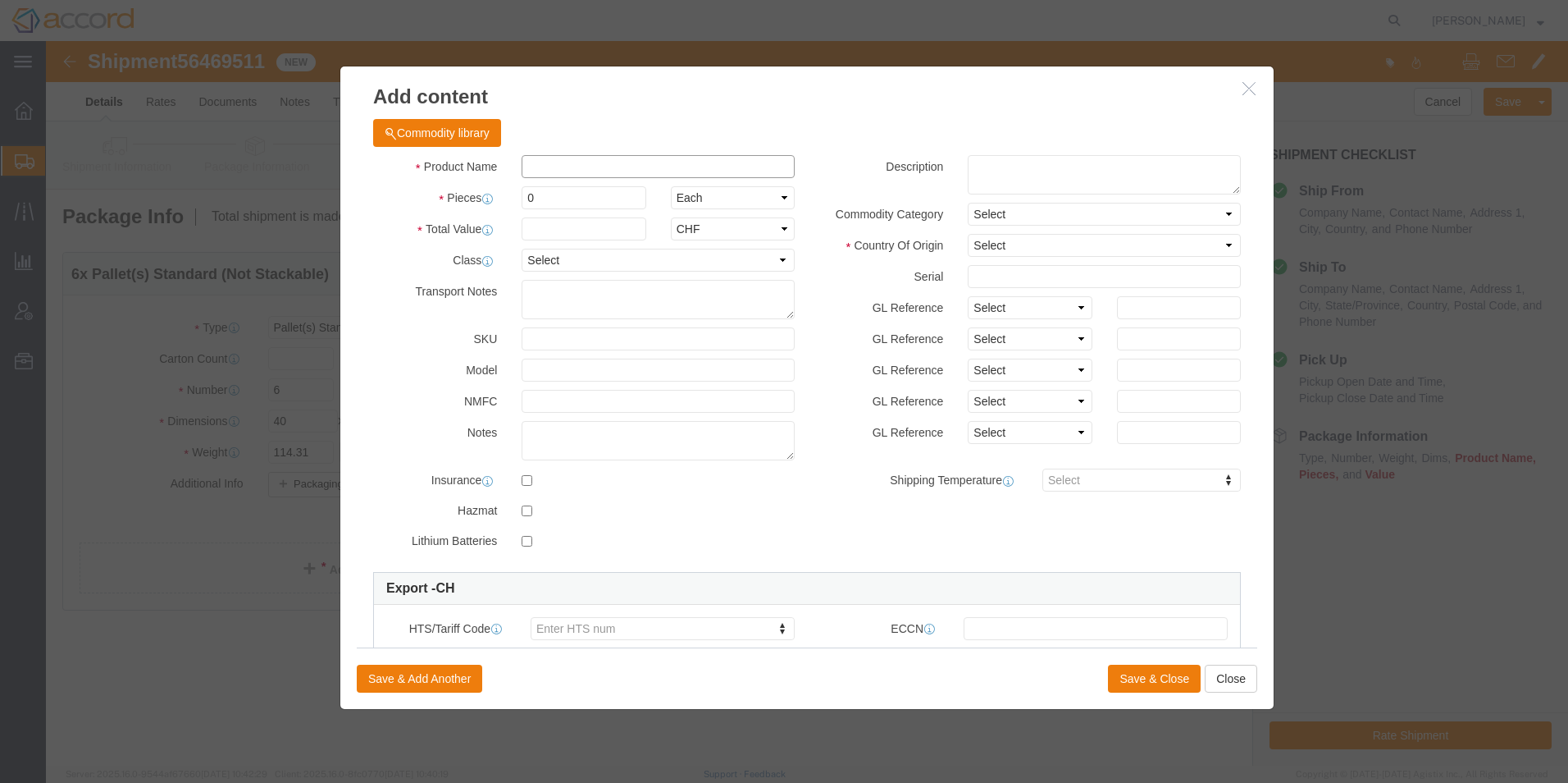
click input "text"
type input "CHS-1701 Autoinjector 0.6mL Subassemblies"
select select "CH"
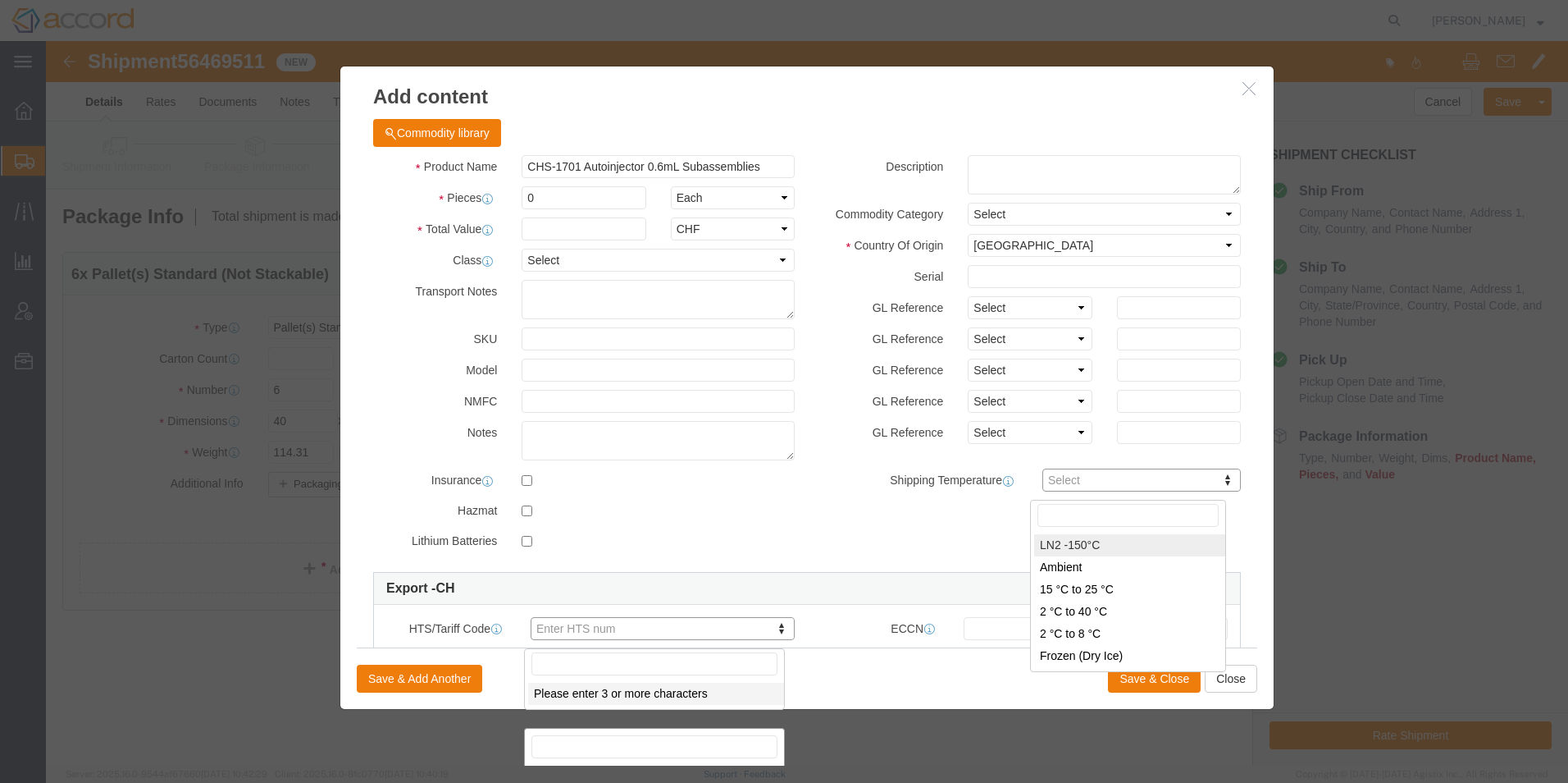
scroll to position [7, 0]
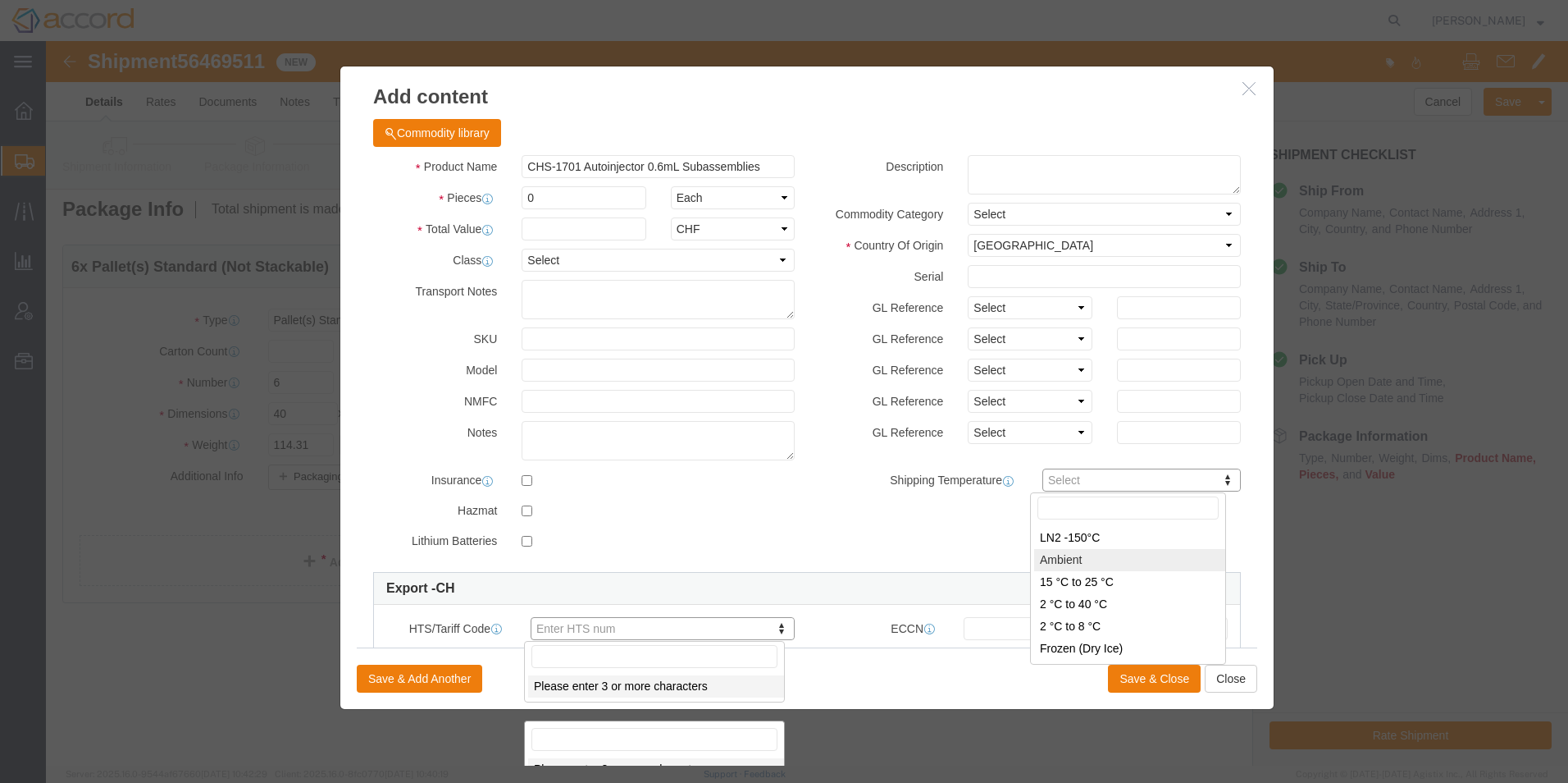
type input "AMBIENT"
click input "0"
drag, startPoint x: 568, startPoint y: 158, endPoint x: 456, endPoint y: 162, distance: 112.1
click div "Pieces 0 Select Bag Barrels 100Board Feet Bottle Box Blister Pack Carats Can Ca…"
click input "0"
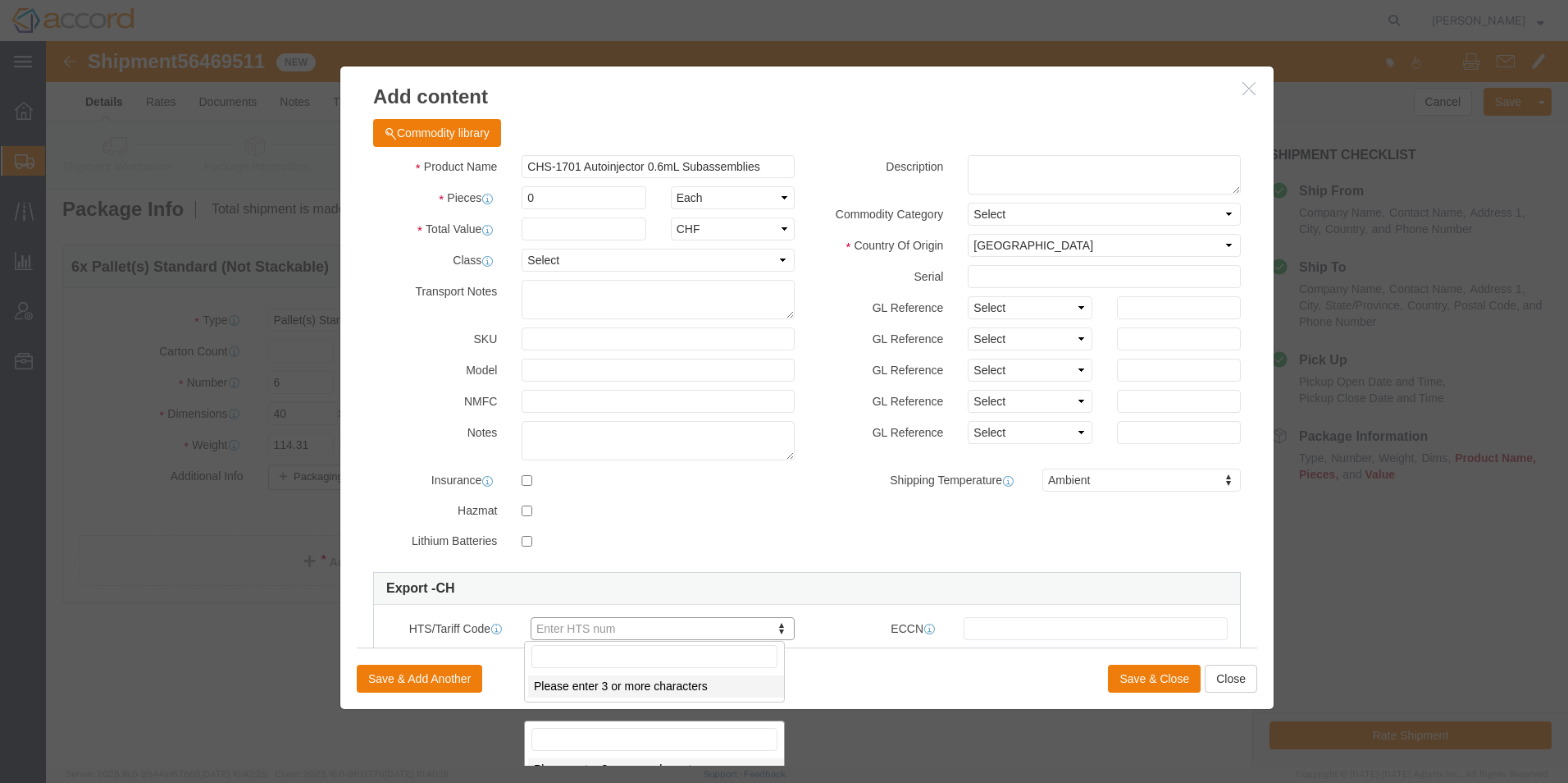
click input "0"
click input "text"
type input "9"
type input "018"
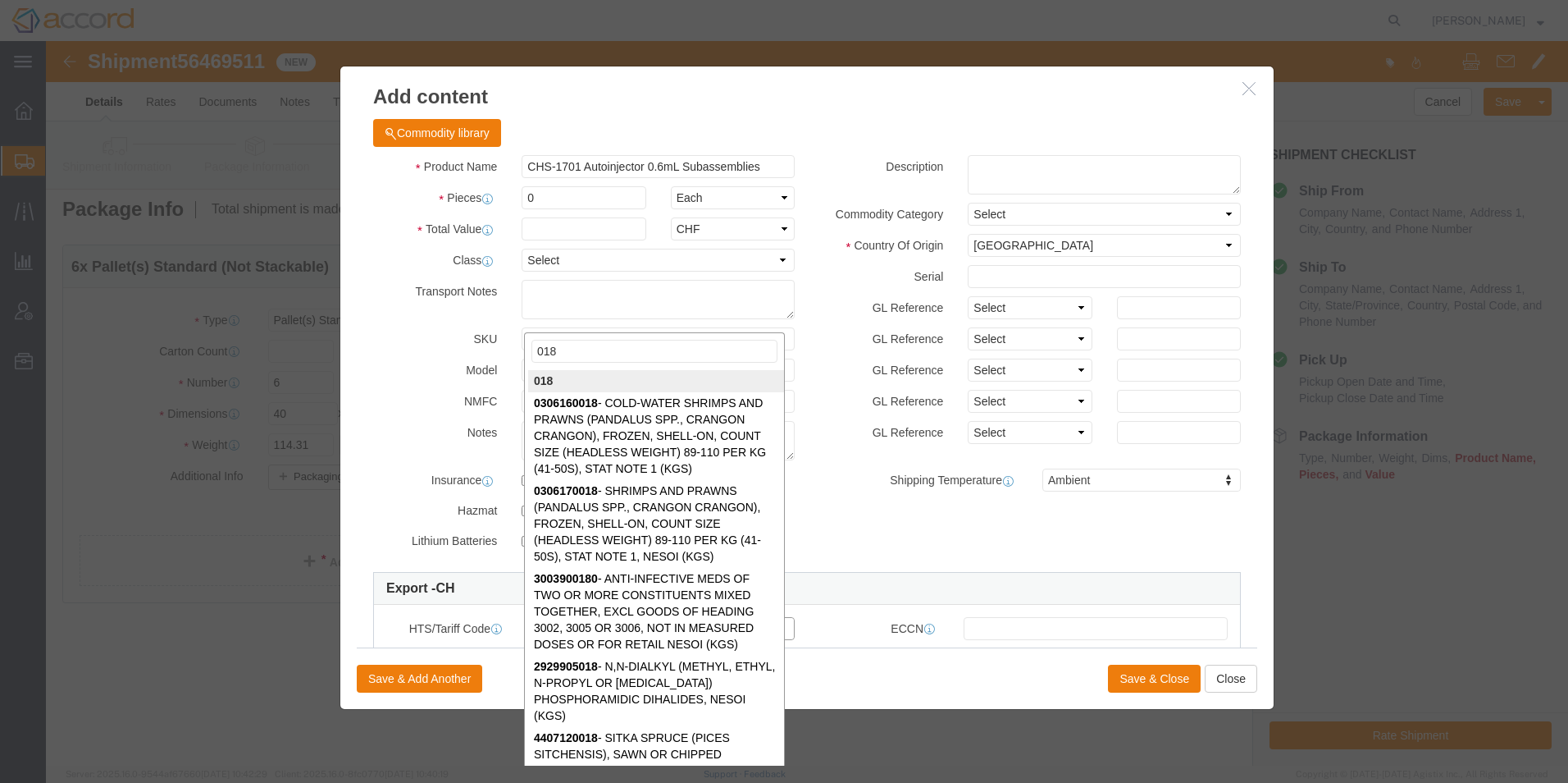
type input "01"
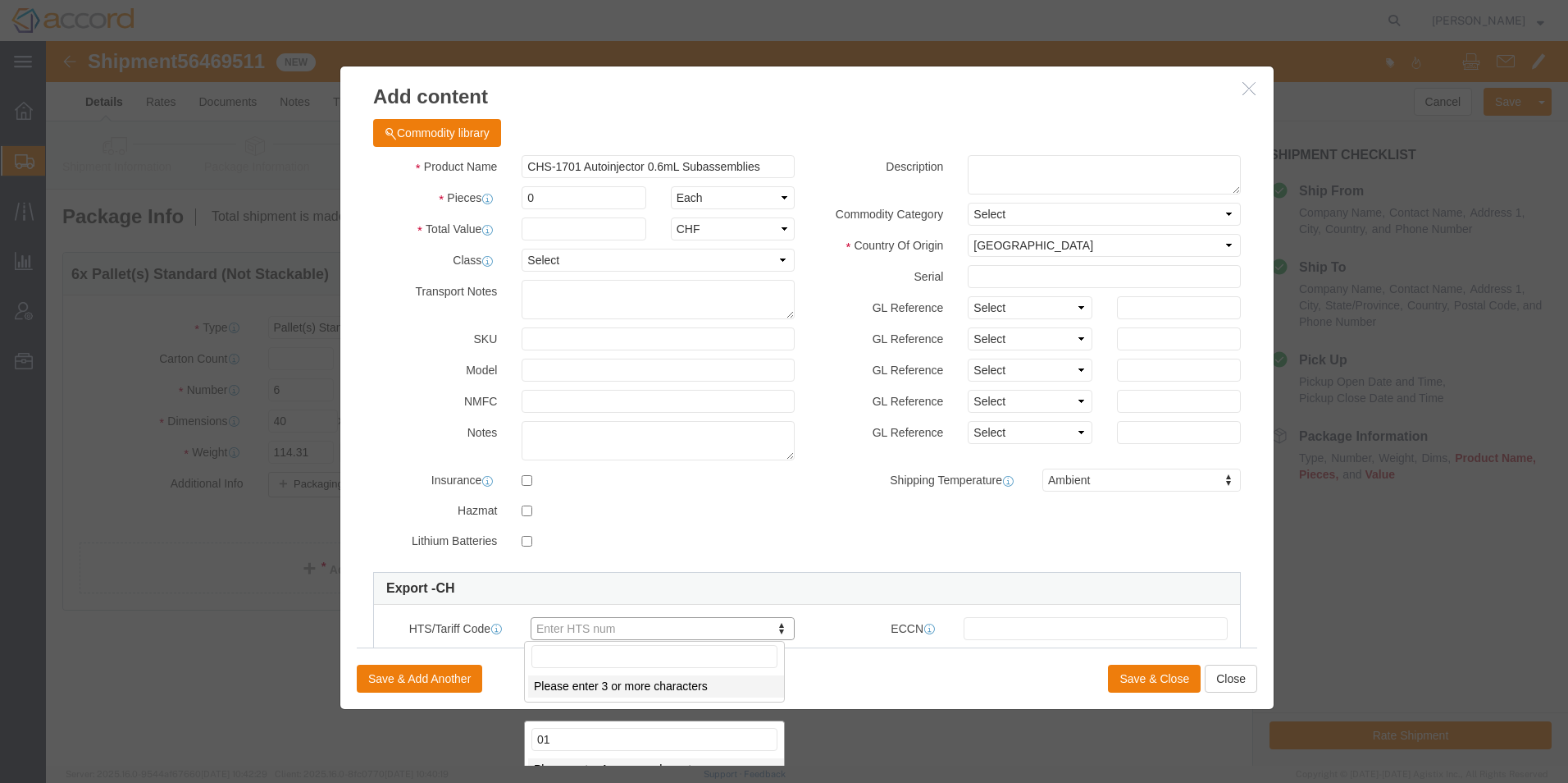
type input "9"
type input "010"
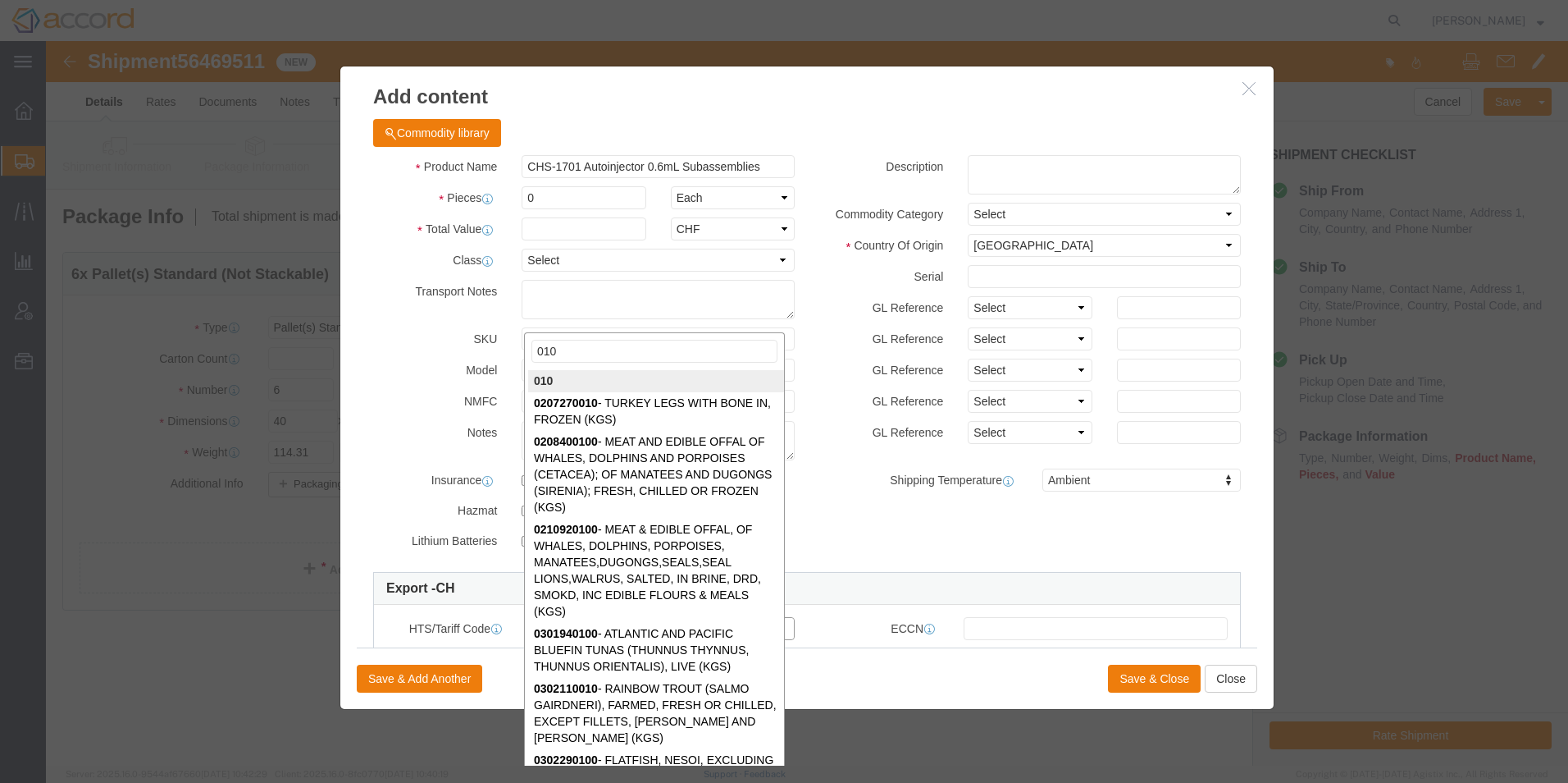
type input "91"
type input "0108"
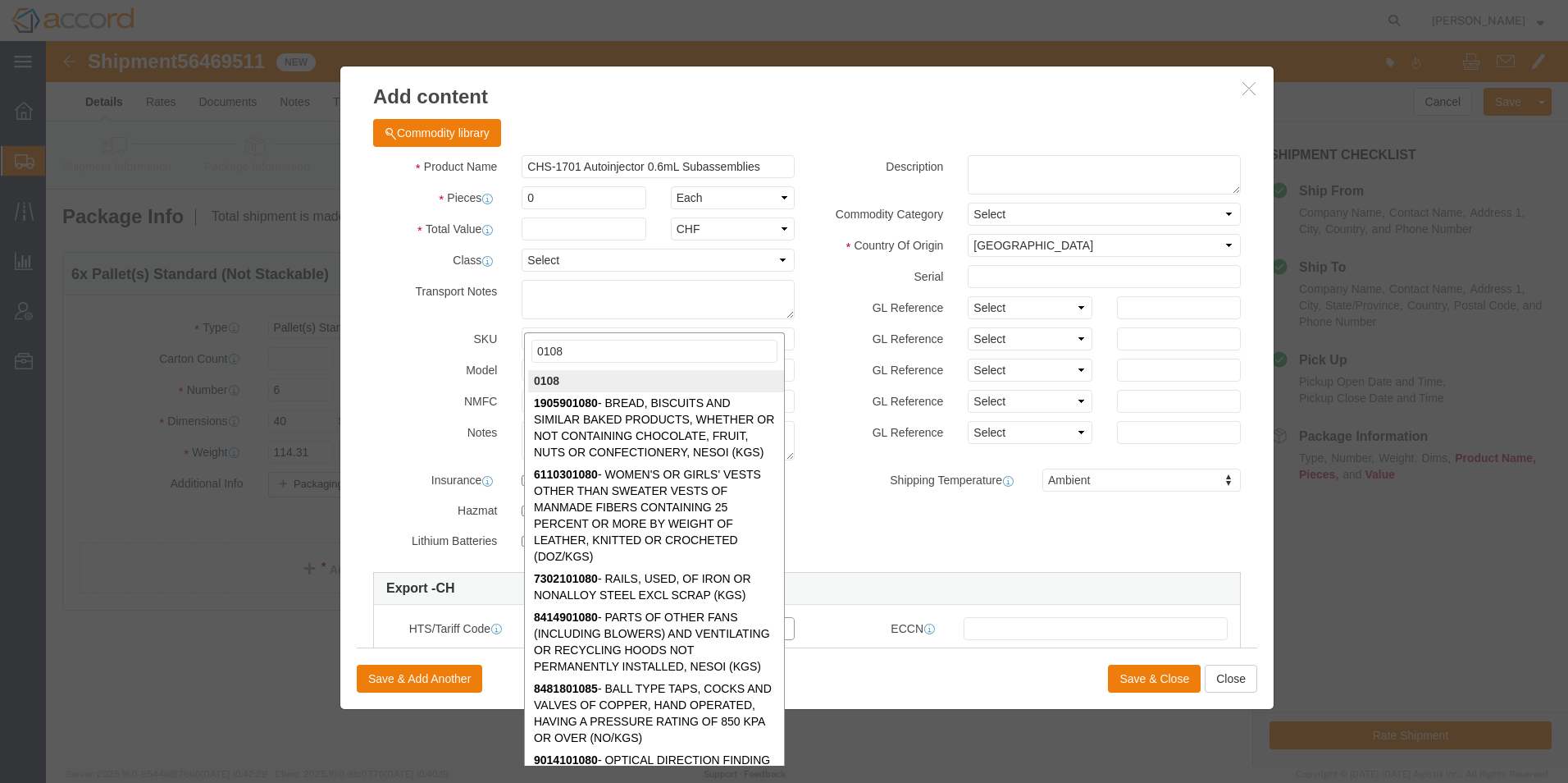
type input "9"
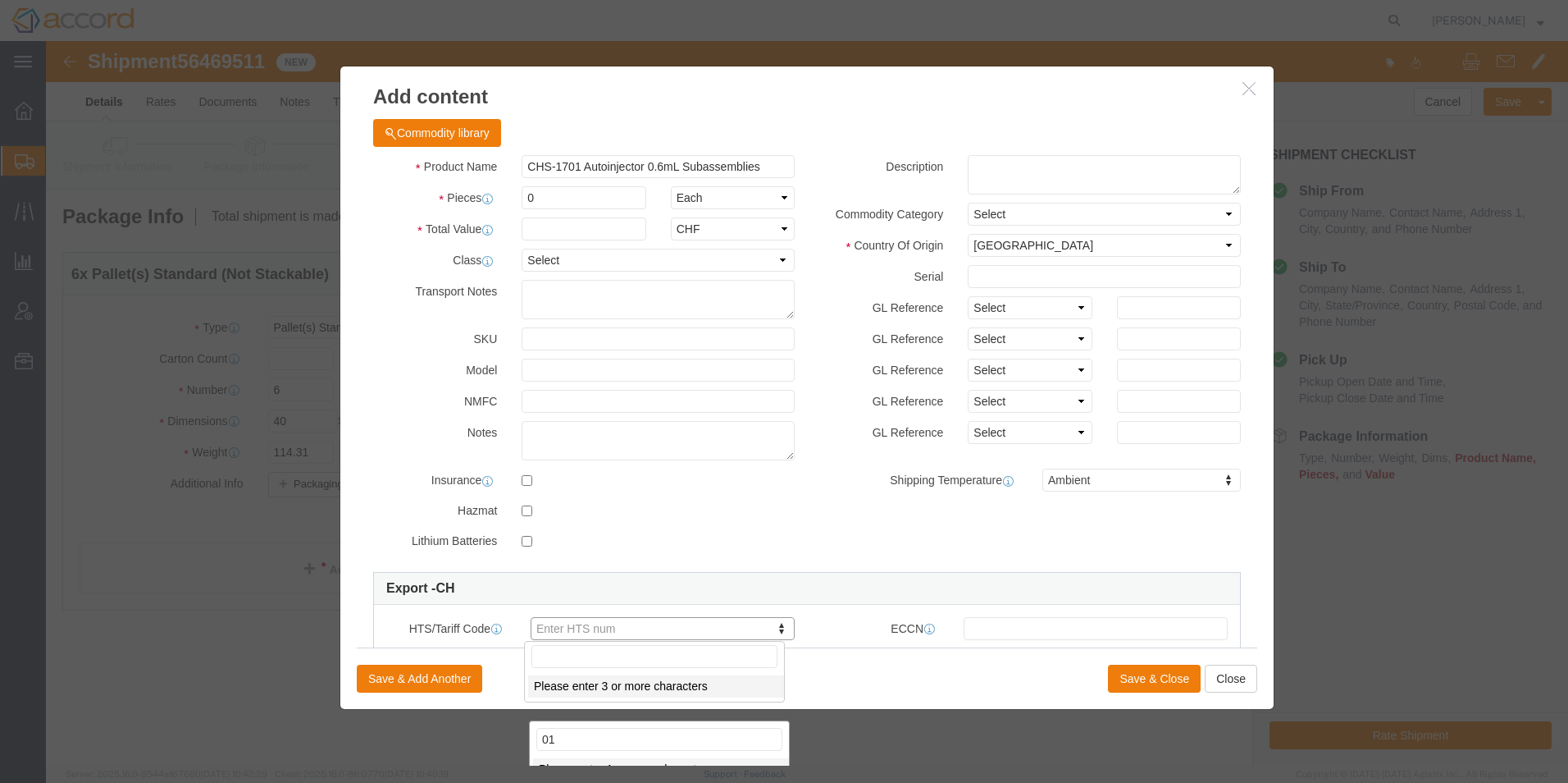
type input "0"
type input "901"
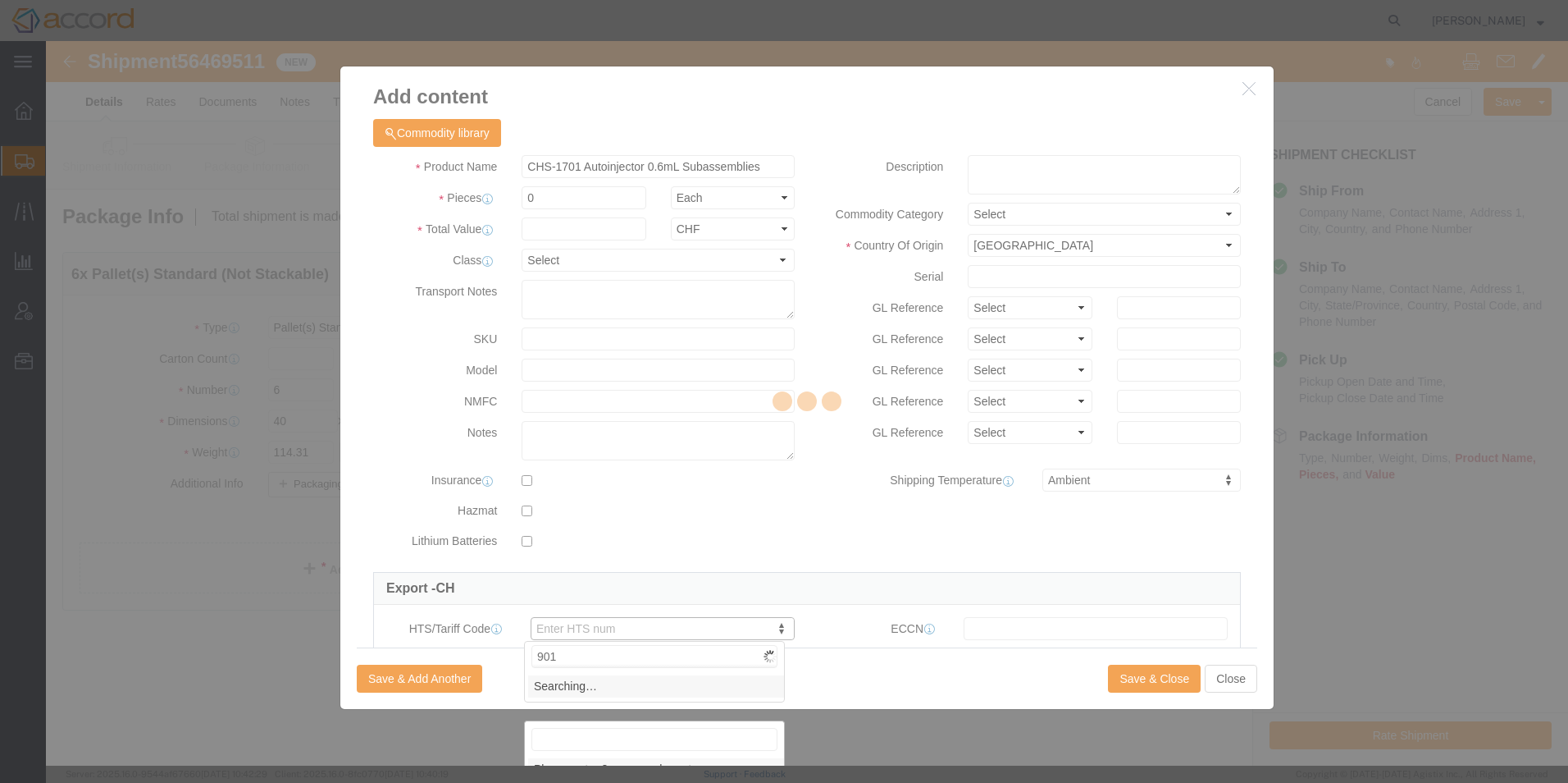
type input "8"
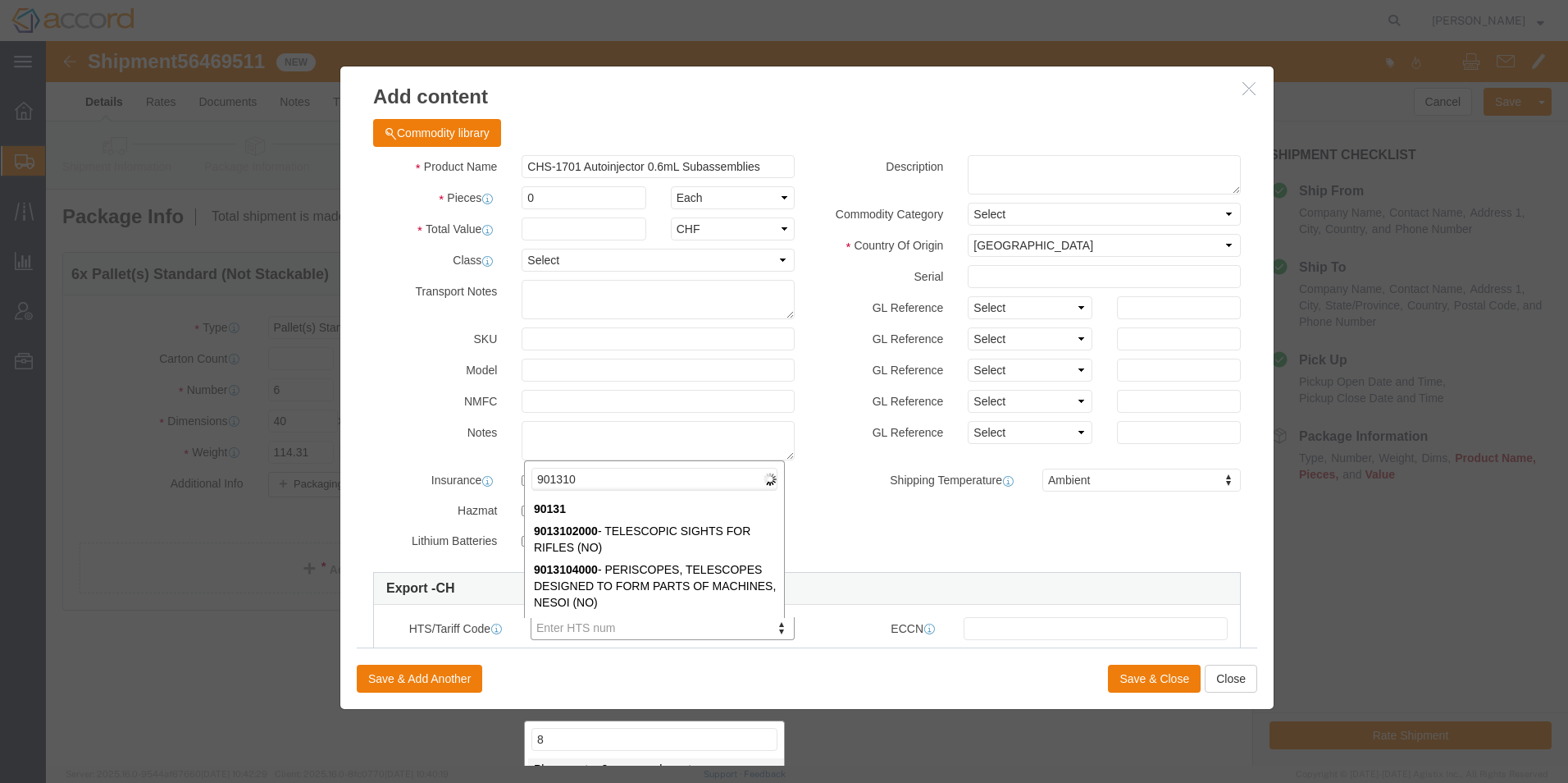
type input "9013100"
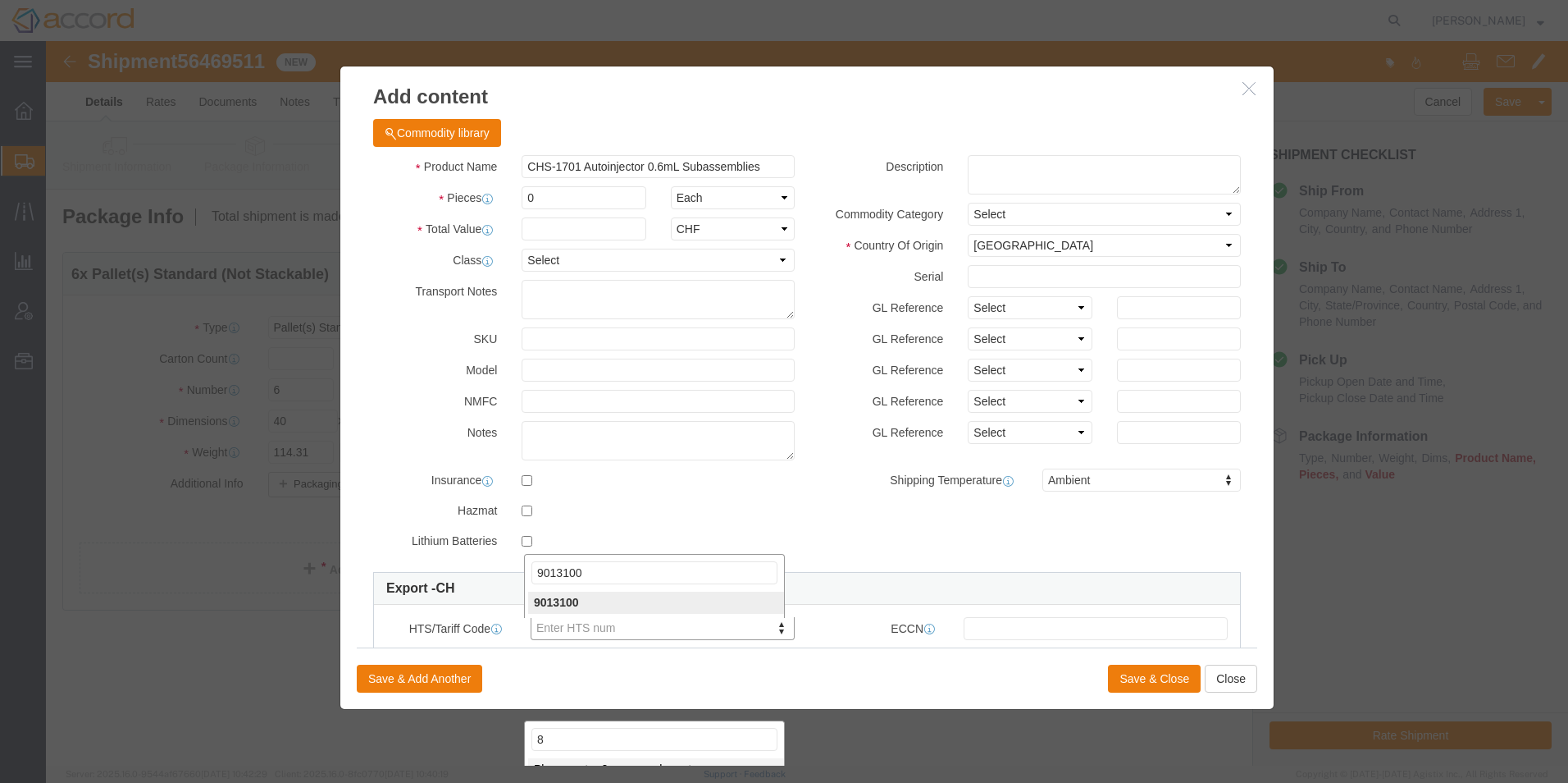
type input "89"
type input "90131000"
click div
click button "Close"
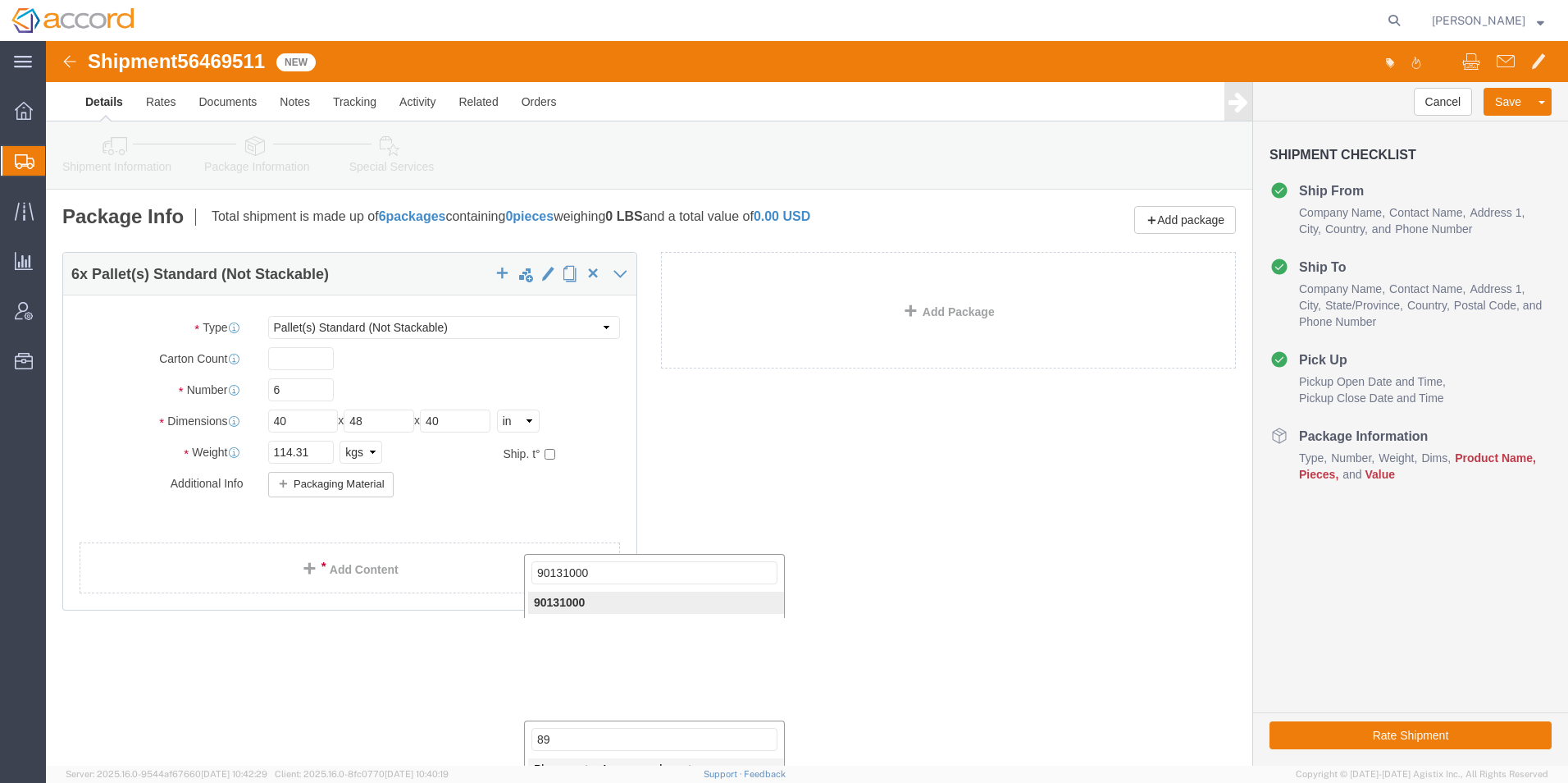
click div "6 x Pallet(s) Standard (Not Stackable) Package Type Select Bale(s) Basket(s) Bo…"
click button "Save"
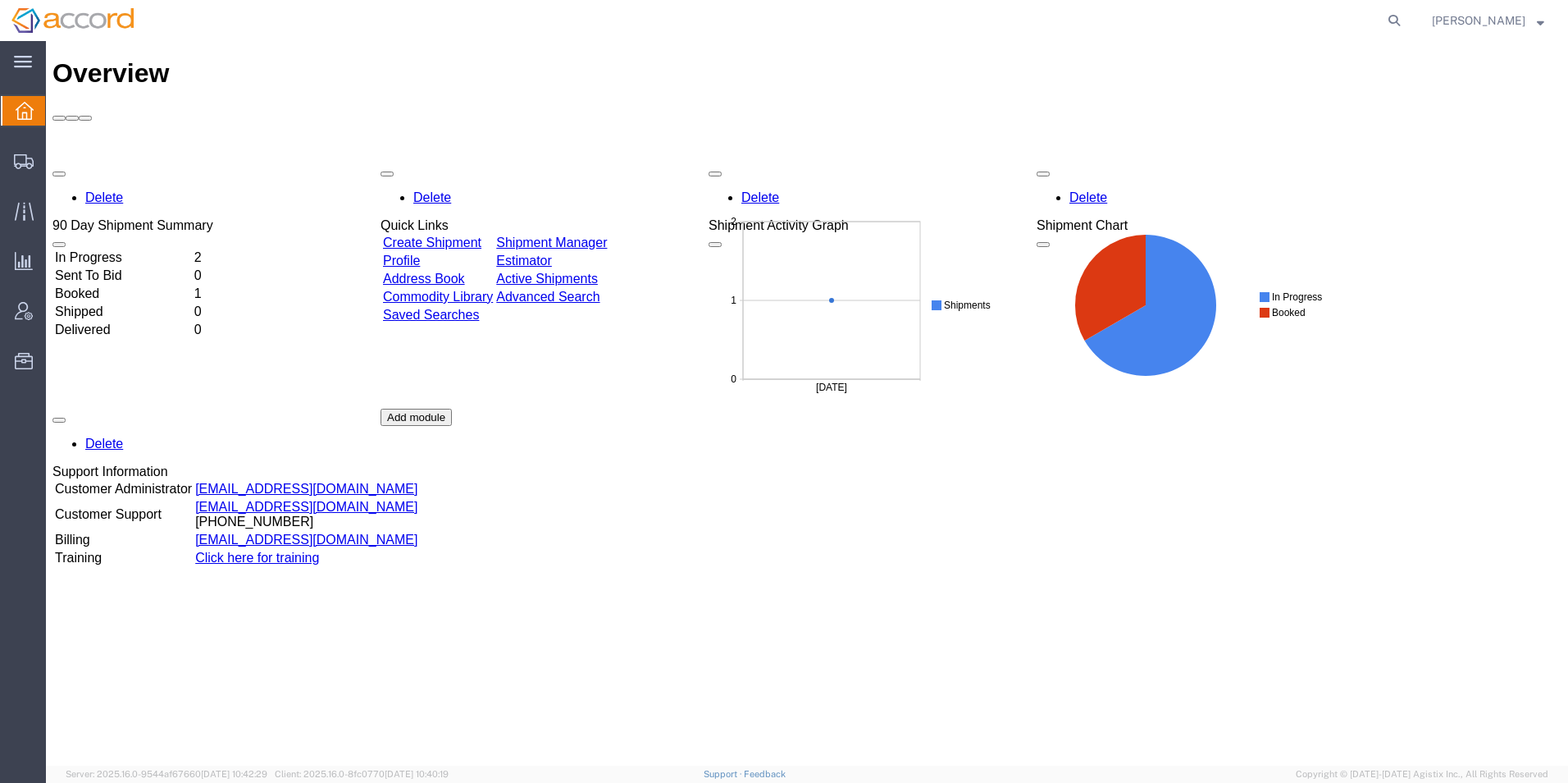
click at [192, 250] on td "In Progress" at bounding box center [123, 258] width 137 height 16
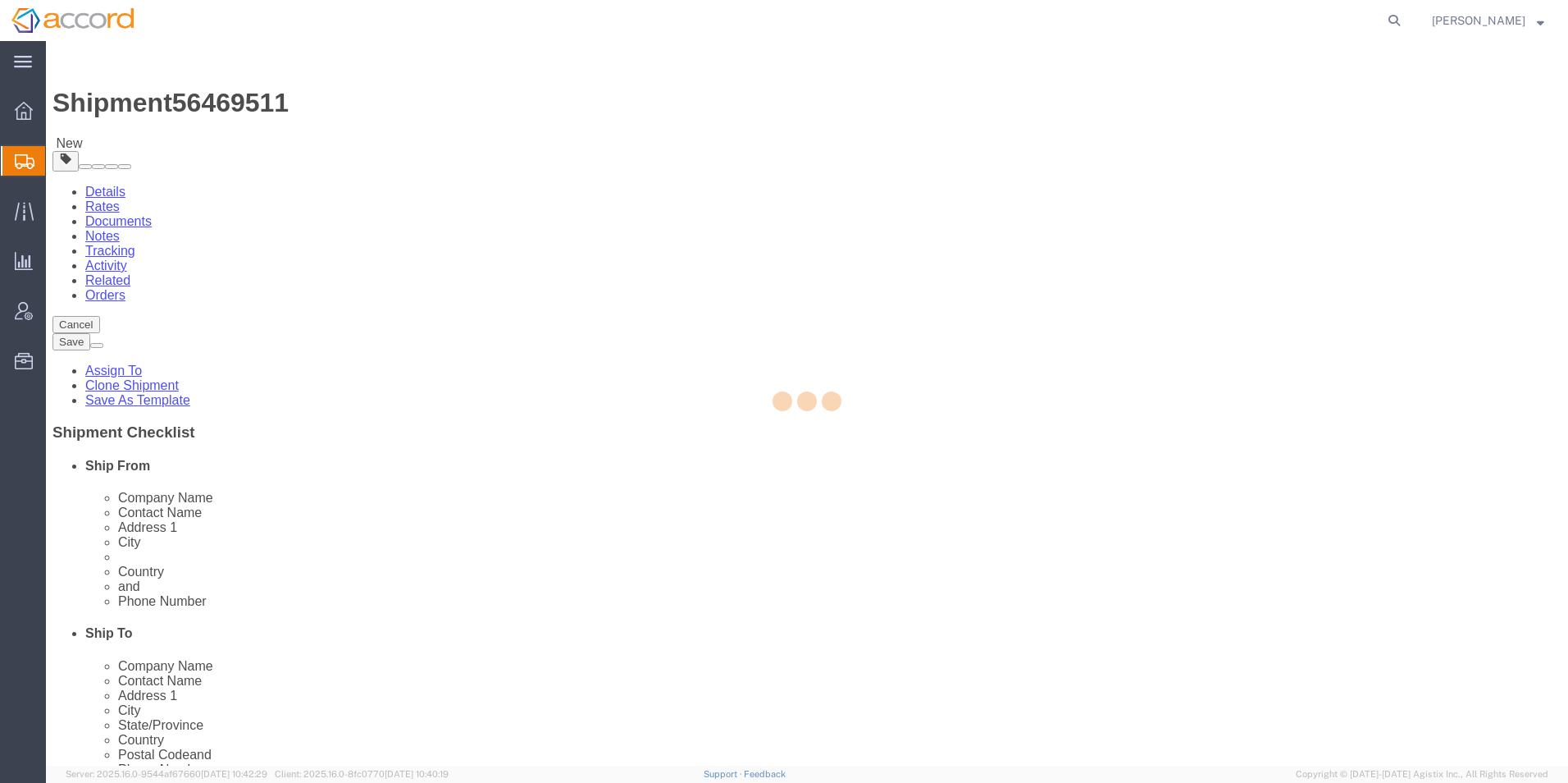
select select
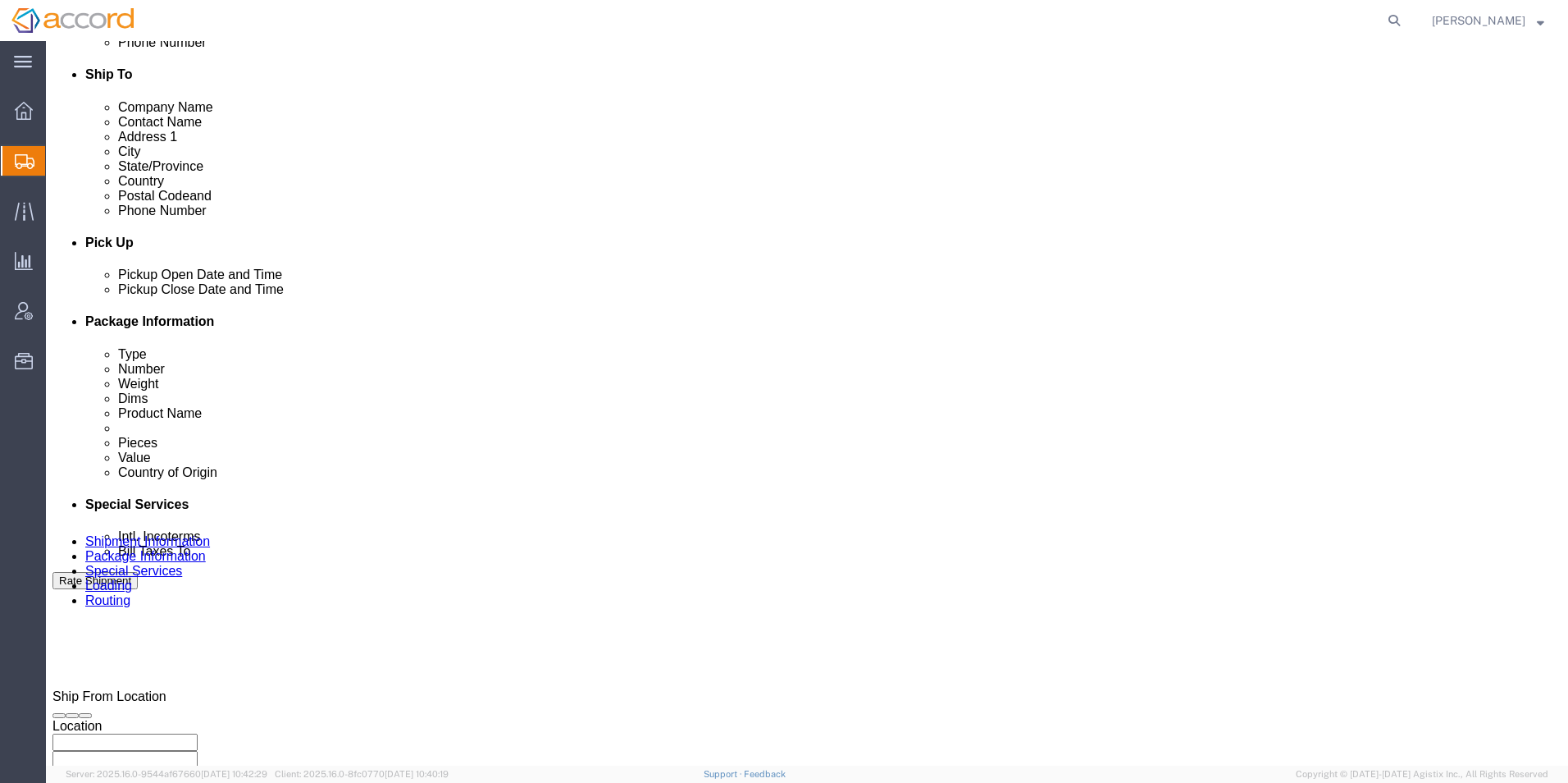
scroll to position [947, 0]
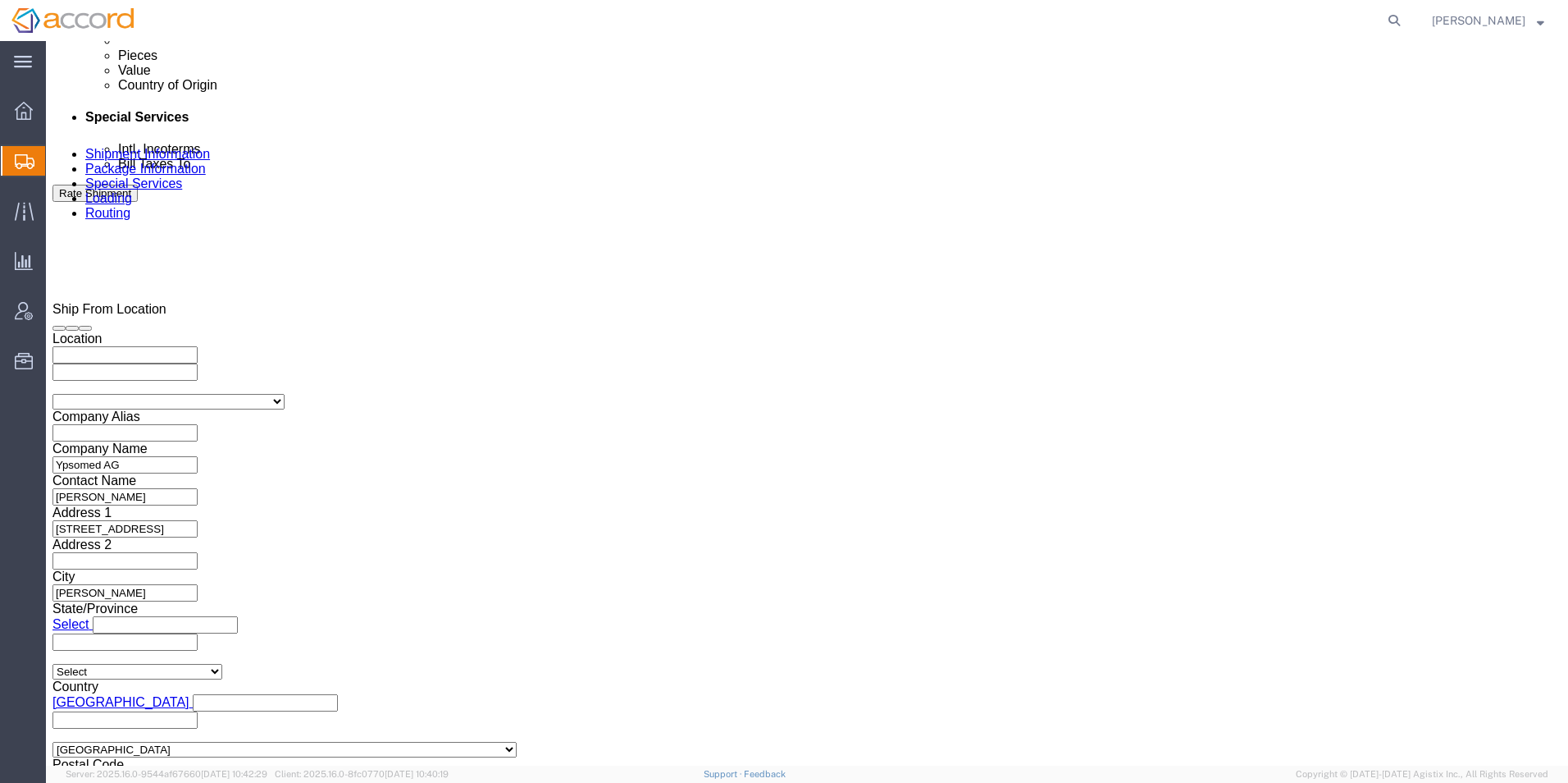
click link "Package Information"
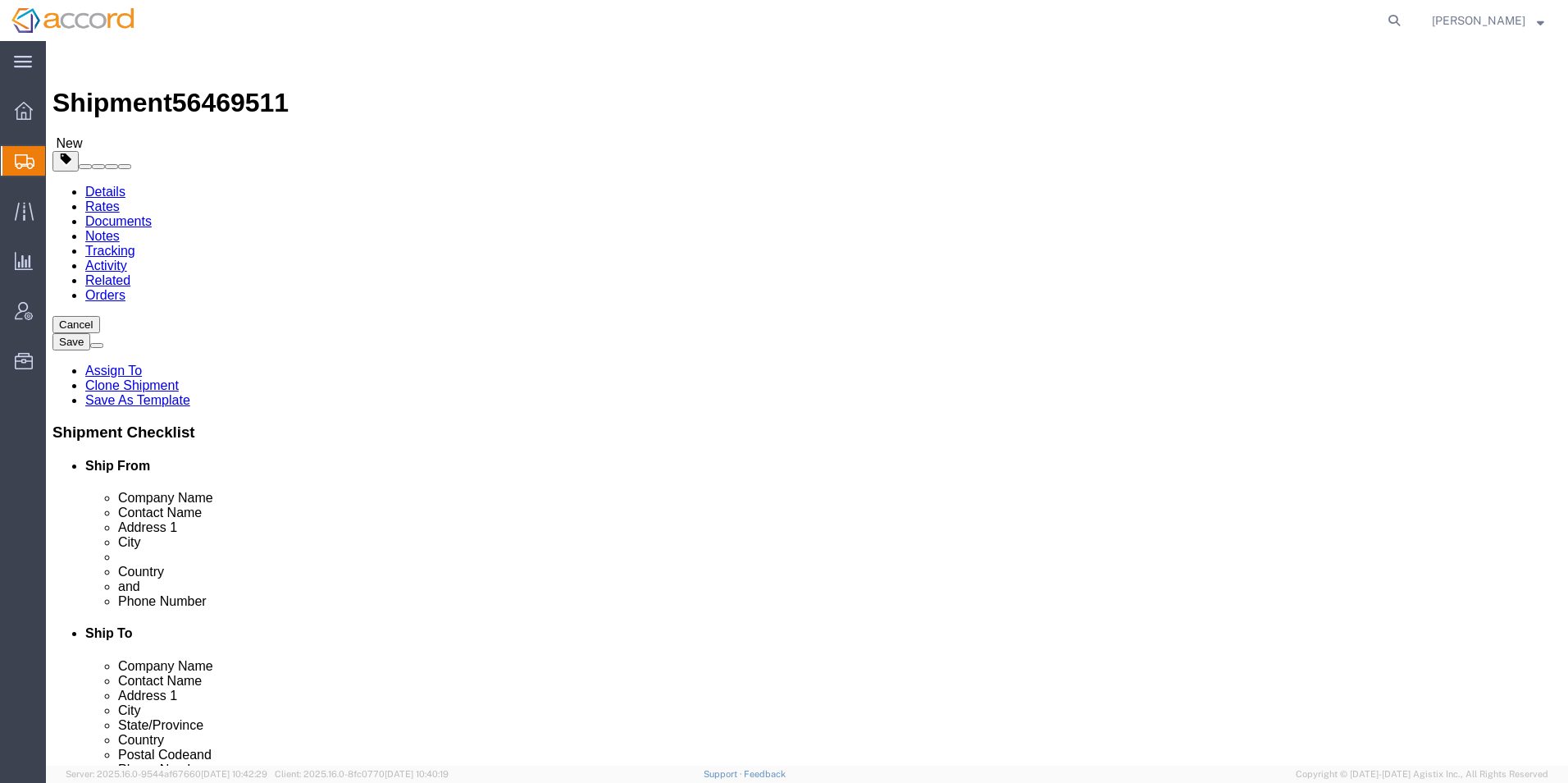
click link "Add Content"
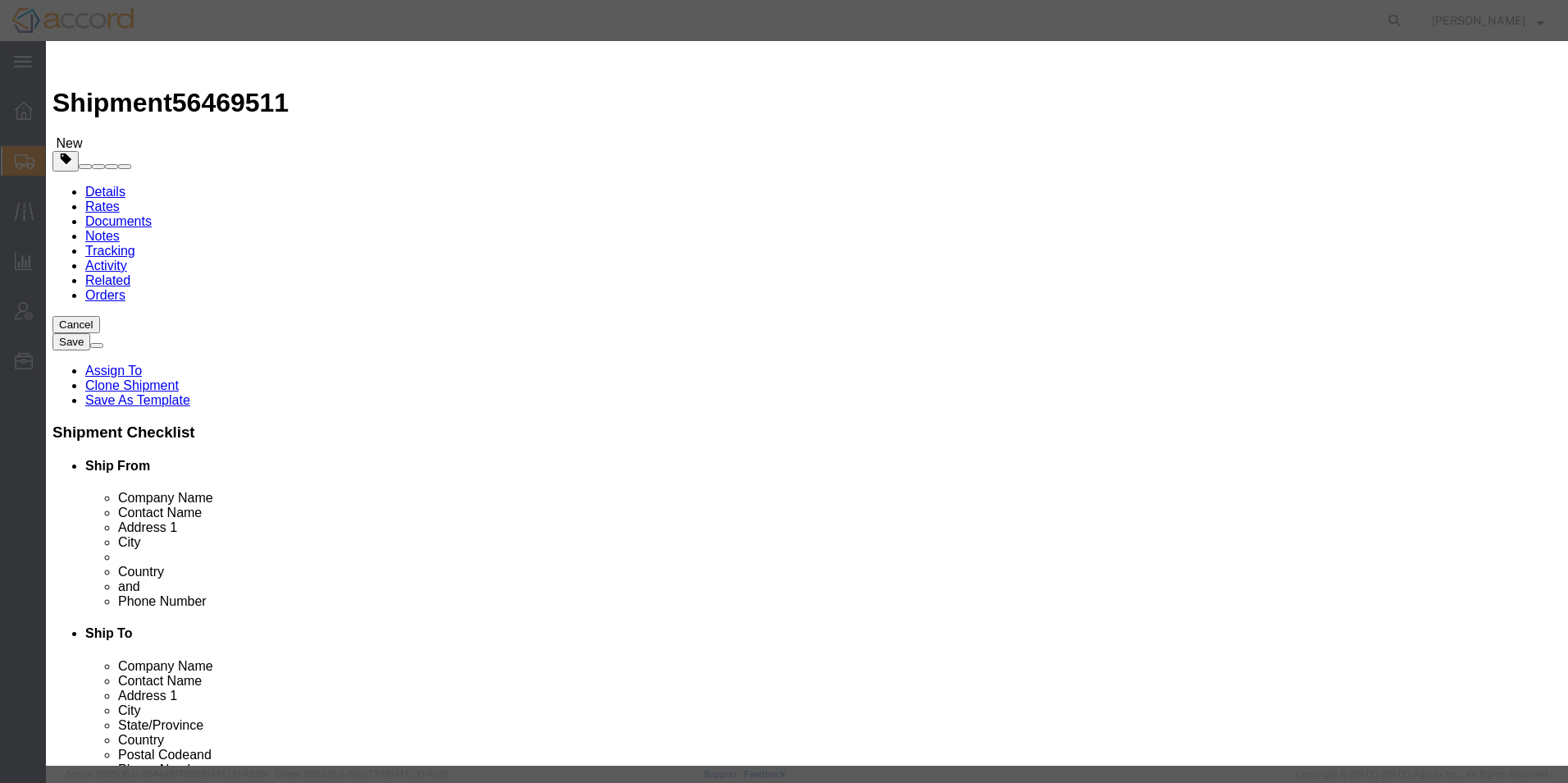
click input "text"
type input "CHS-1701 Autoinjector 0.6mL Subassemblies"
select select "CH"
drag, startPoint x: 648, startPoint y: 123, endPoint x: 100, endPoint y: 127, distance: 548.0
click div "Add content Commodity library Product Name CHS-1701 Autoinjector 0.6mL Subassem…"
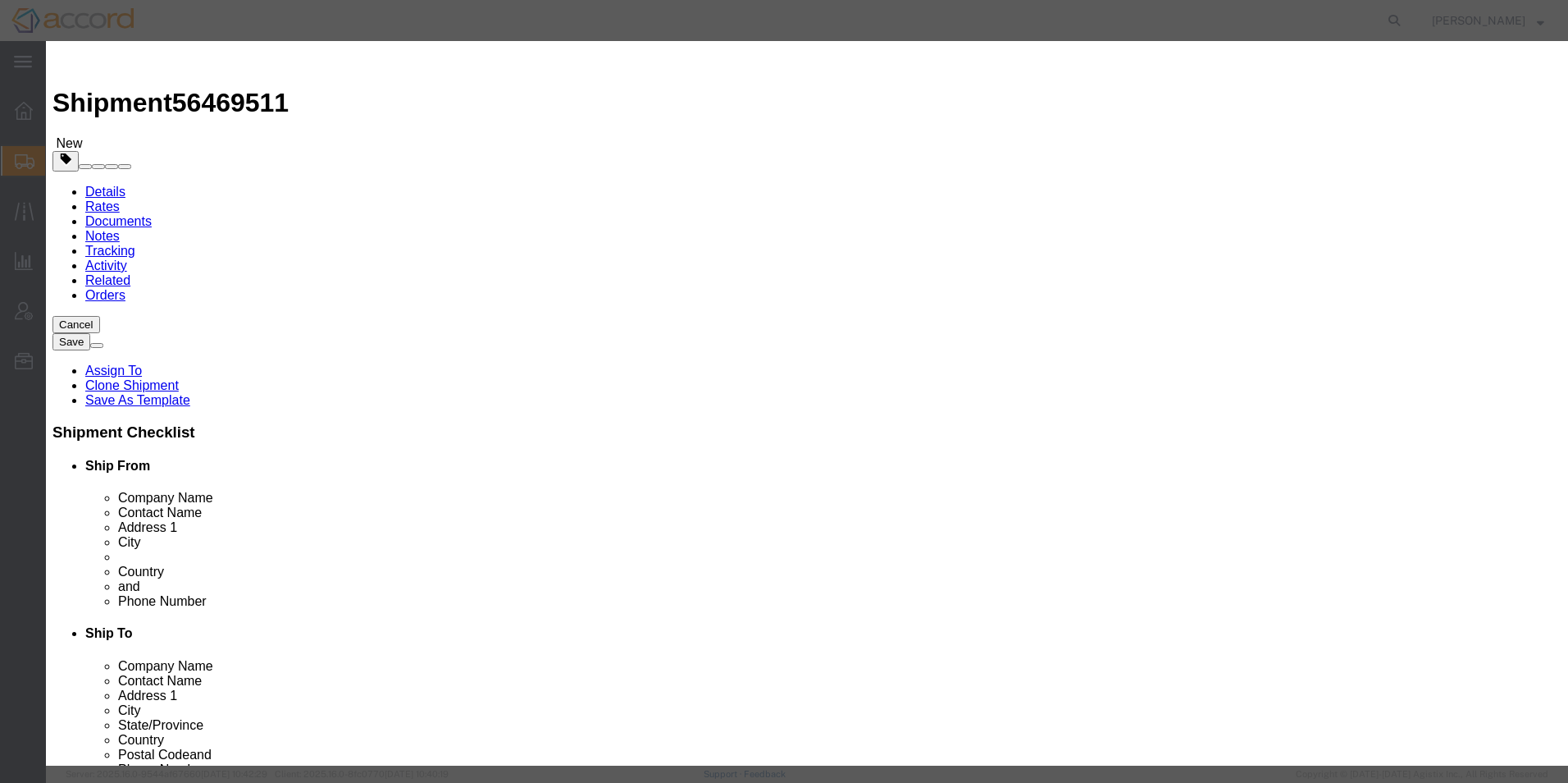
click textarea
paste textarea "CHS-1701 Autoinjector 0.6mL Subassemblies"
type textarea "CHS-1701 Autoinjector 0.6mL Subassemblies"
click input "0"
click select "Select Pharma Information"
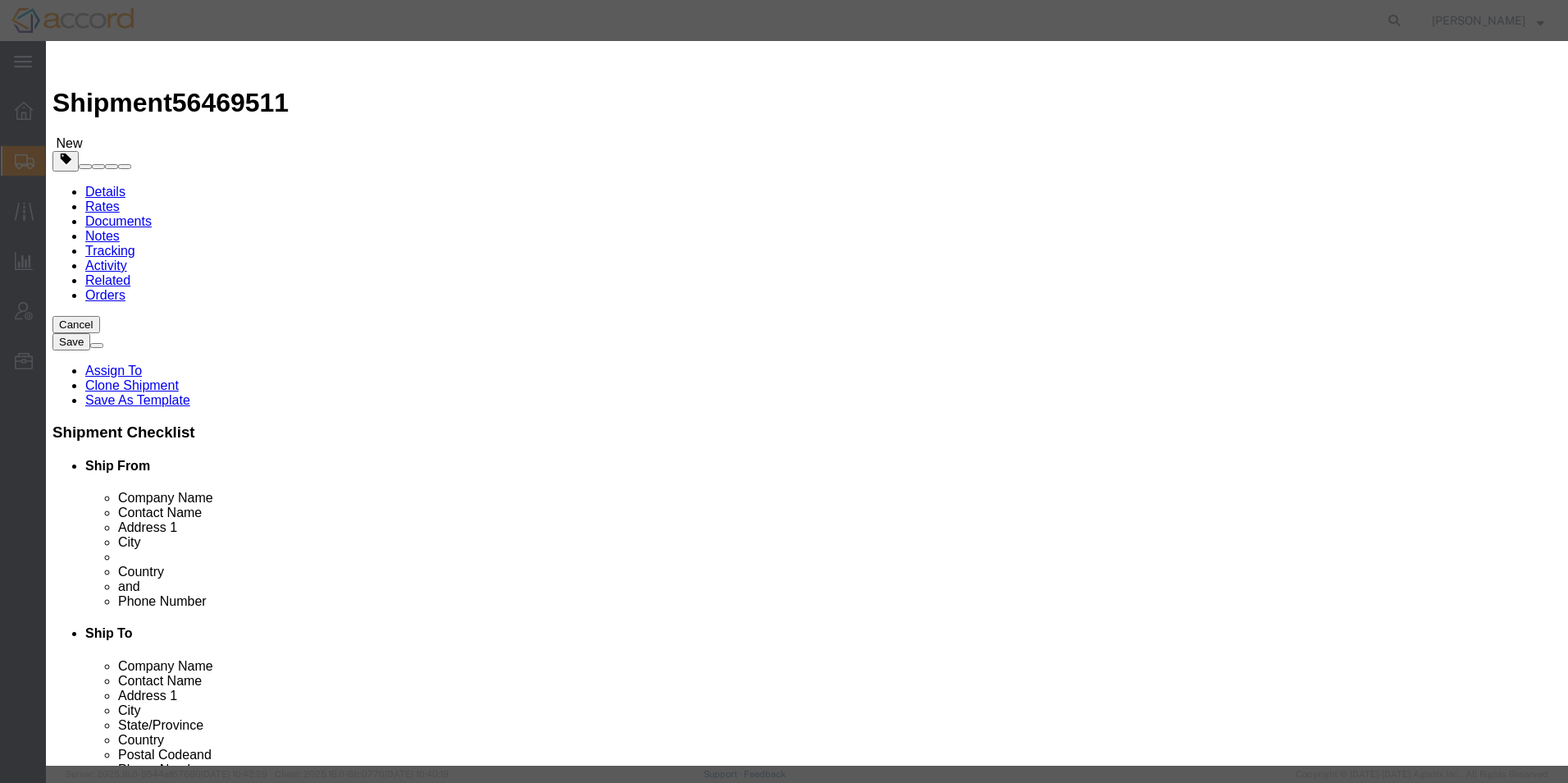
click select "Select Pharma Information"
click input "0"
drag, startPoint x: 511, startPoint y: 160, endPoint x: 331, endPoint y: 158, distance: 180.0
click div "Pieces 0 Select Bag Barrels 100Board Feet Bottle Box Blister Pack Carats Can Ca…"
type input "32708"
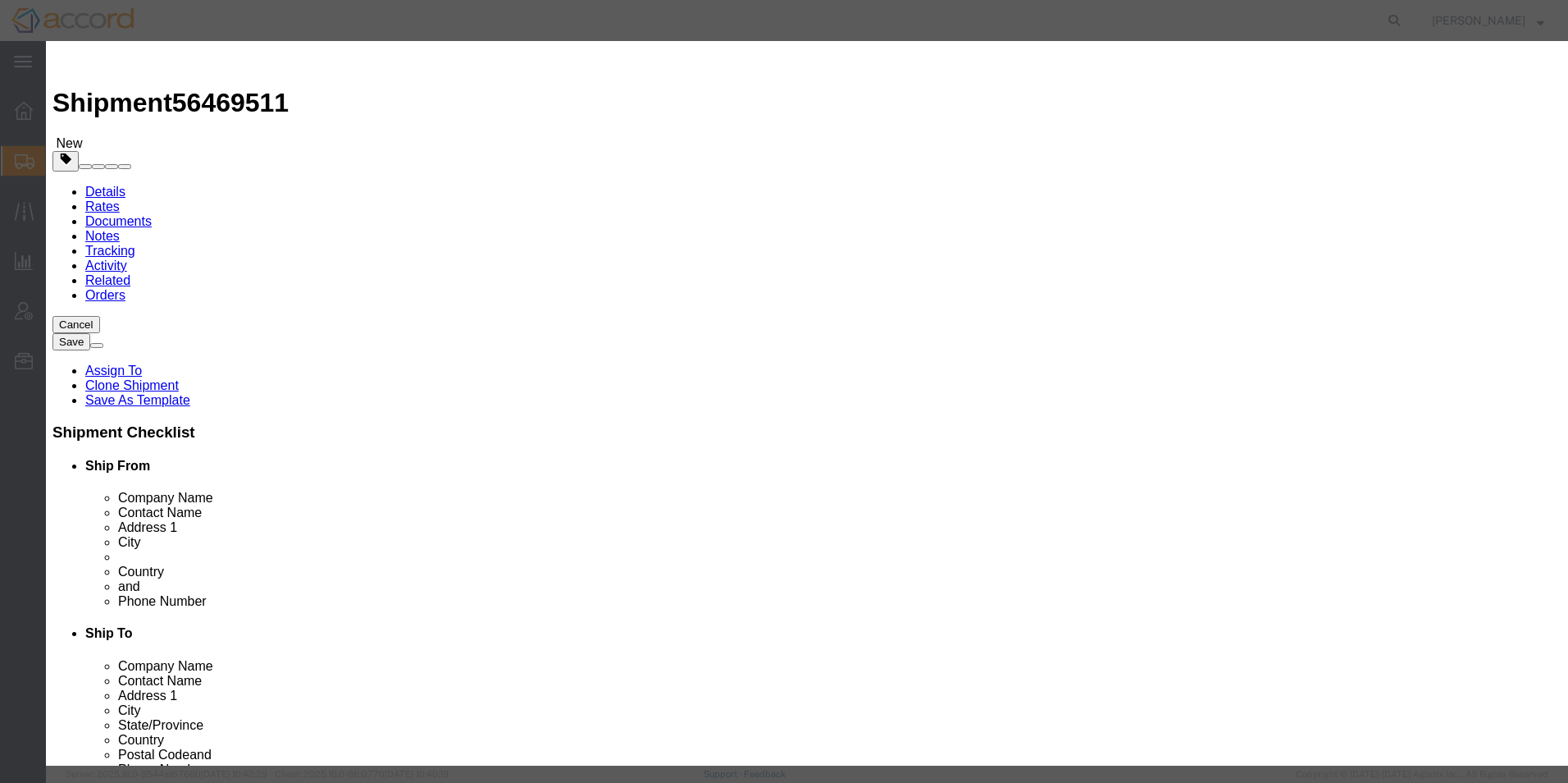
click select "Select Bag Barrels 100Board Feet Bottle Box Blister Pack Carats Can Capsule Car…"
select select "PC"
click select "Select Bag Barrels 100Board Feet Bottle Box Blister Pack Carats Can Capsule Car…"
click div "Product Name CHS-1701 Autoinjector 0.6mL Subassemblies Pieces 32708 Select Bag …"
click input "text"
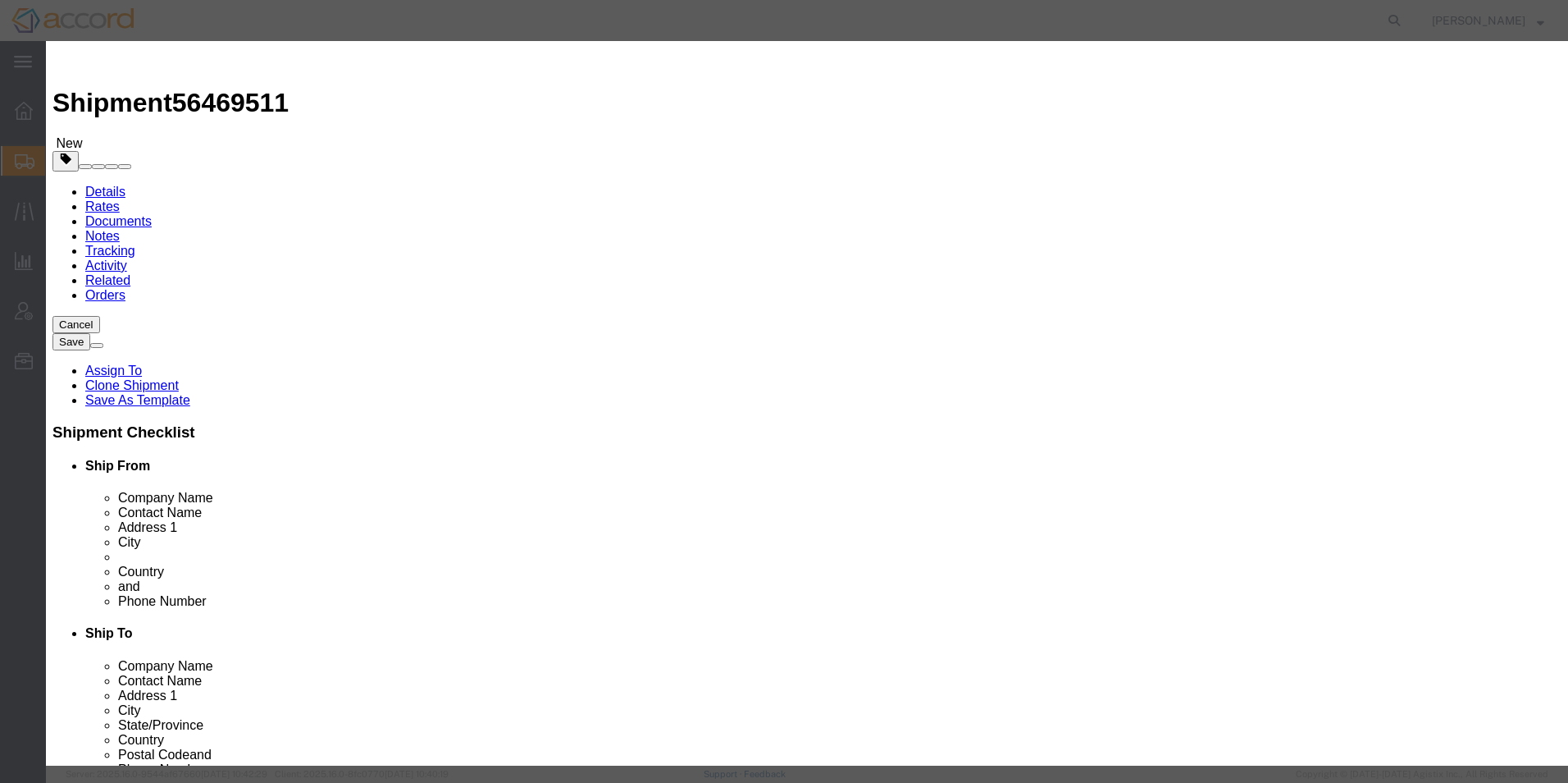
type input "333621.60"
click button "Save & Close"
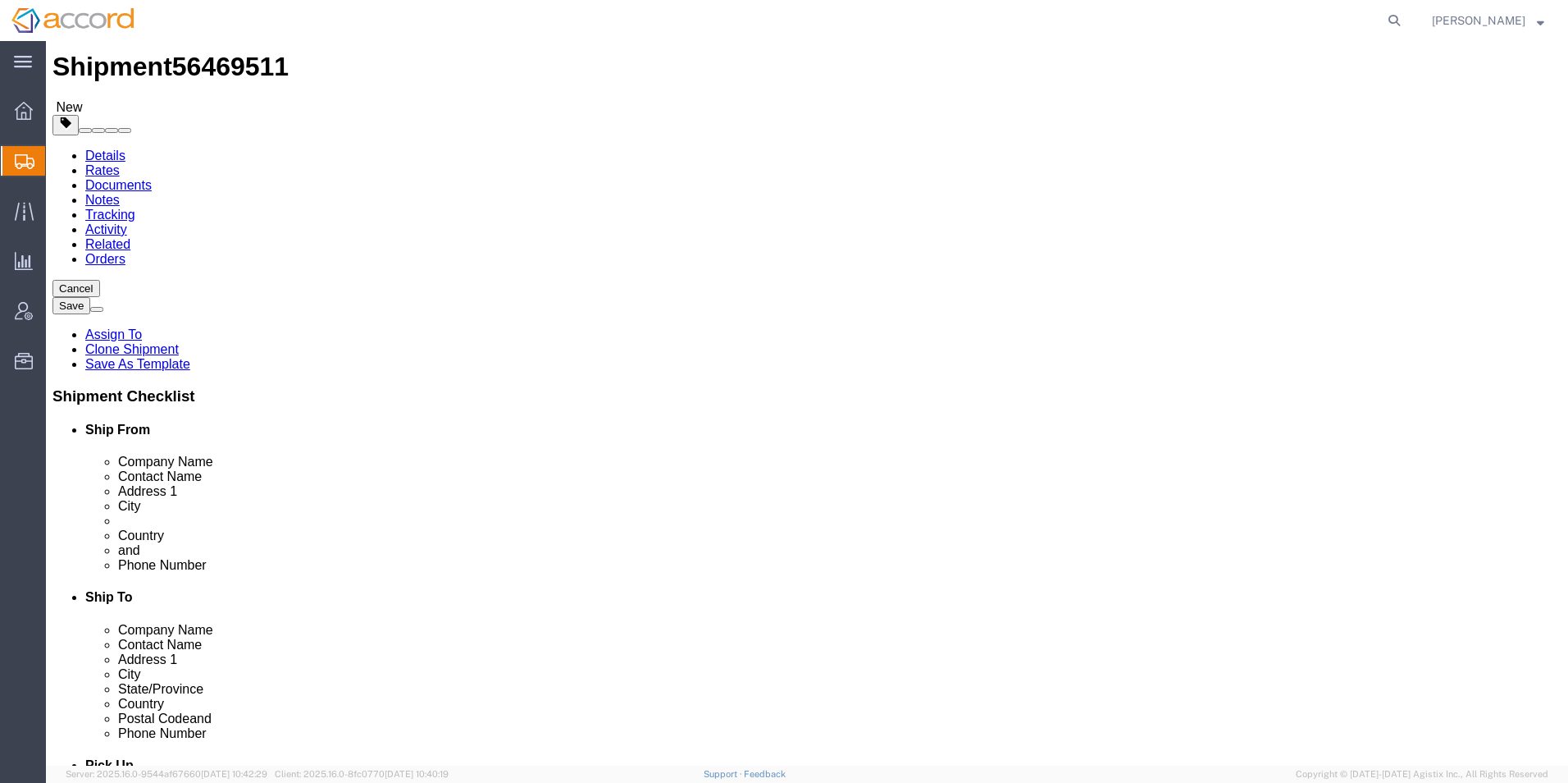
scroll to position [57, 0]
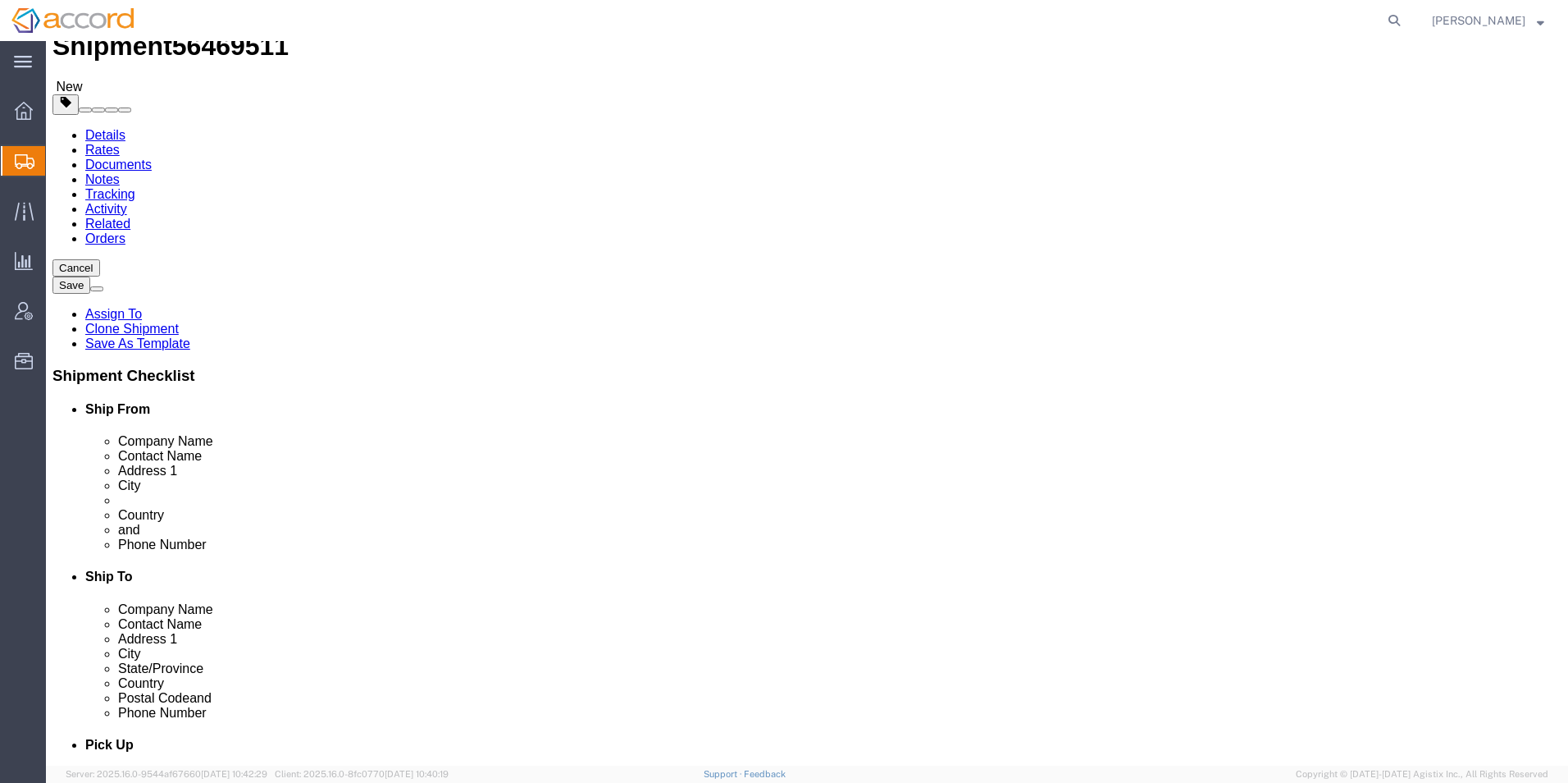
click dd "32708.00 Pieces"
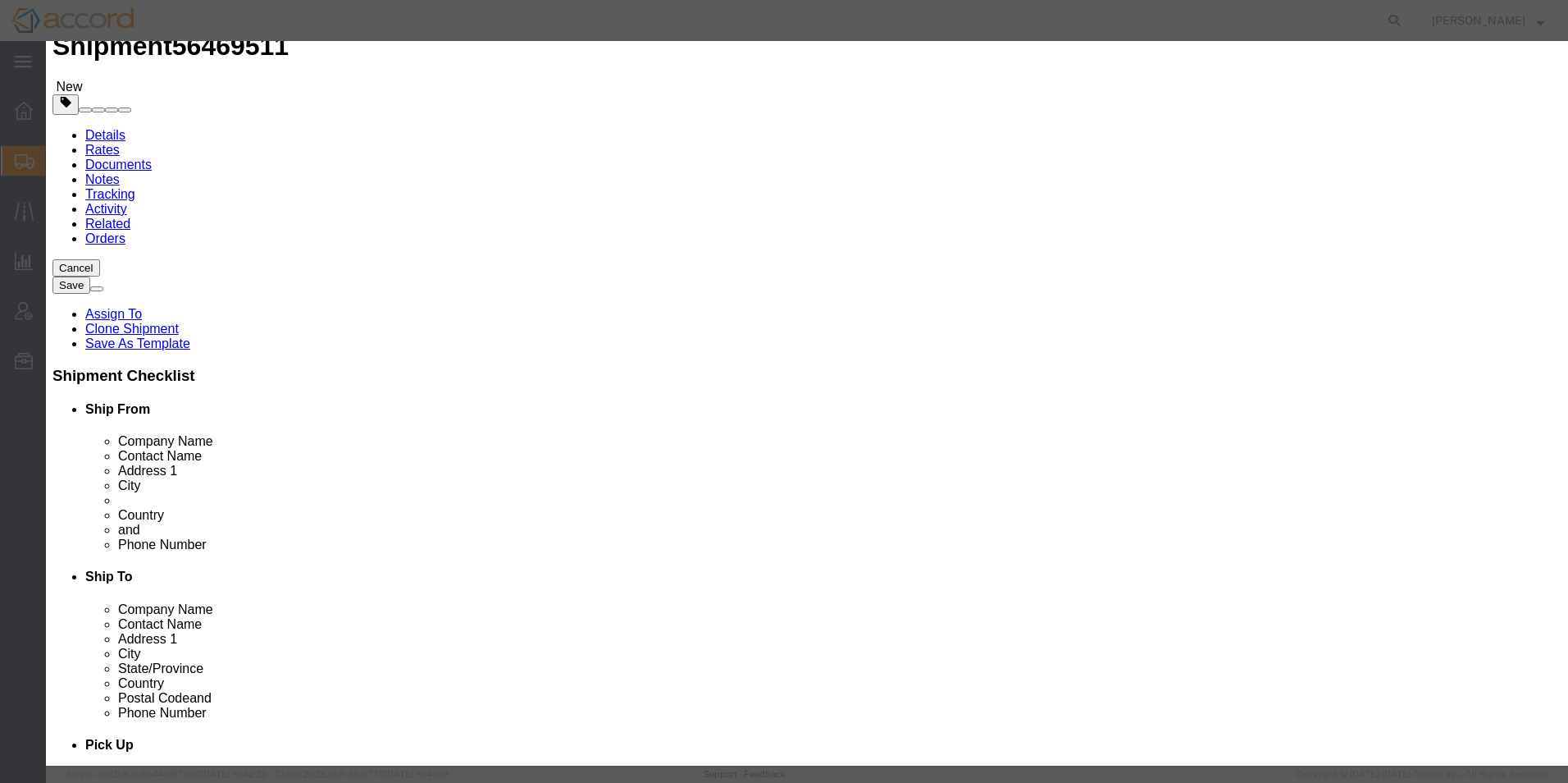
scroll to position [248, 0]
type input "90183100"
select select "NO"
type input "9018310090"
click button "Save & Close"
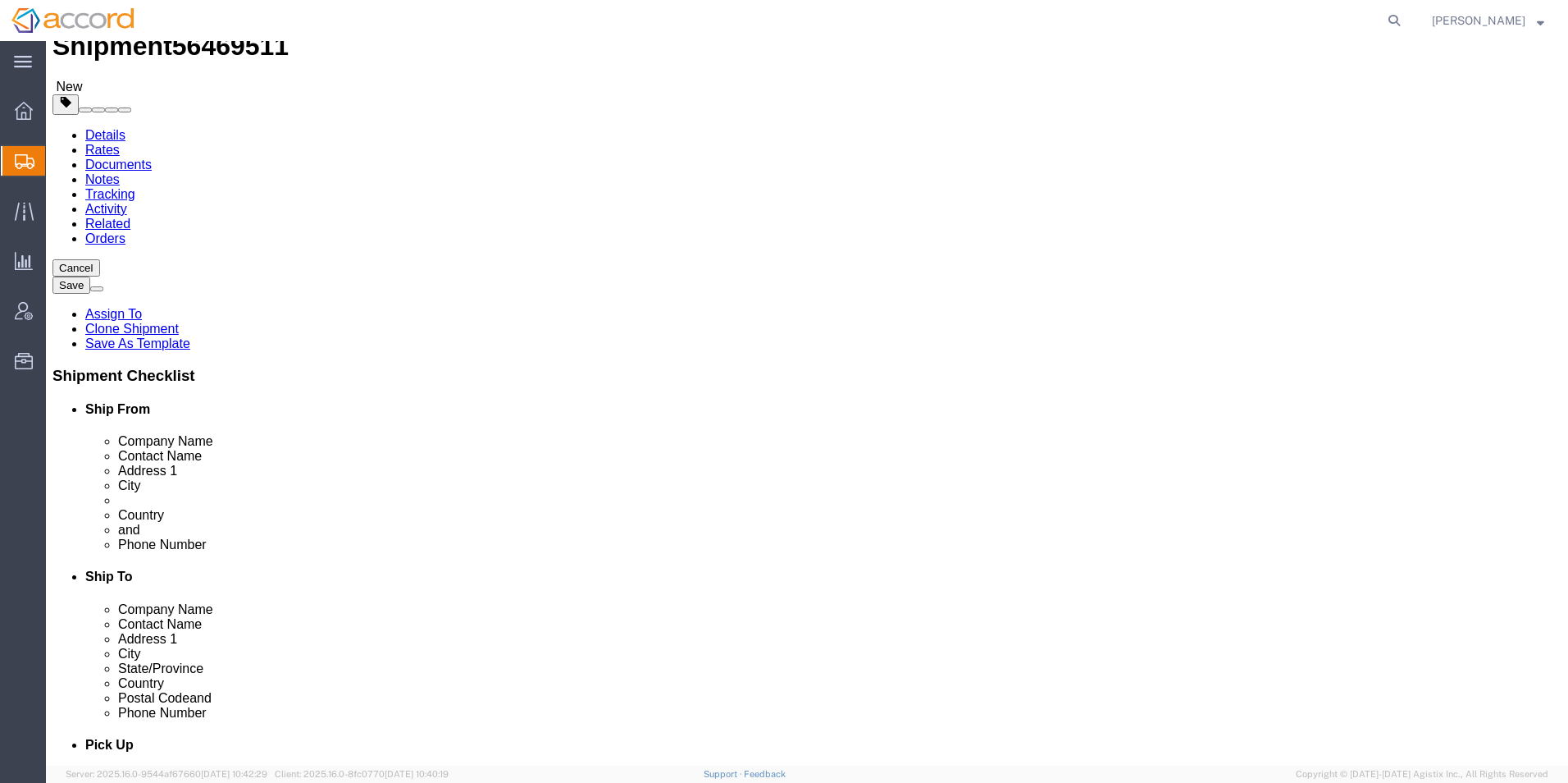
click dd "32708.00 Not otherwise specified"
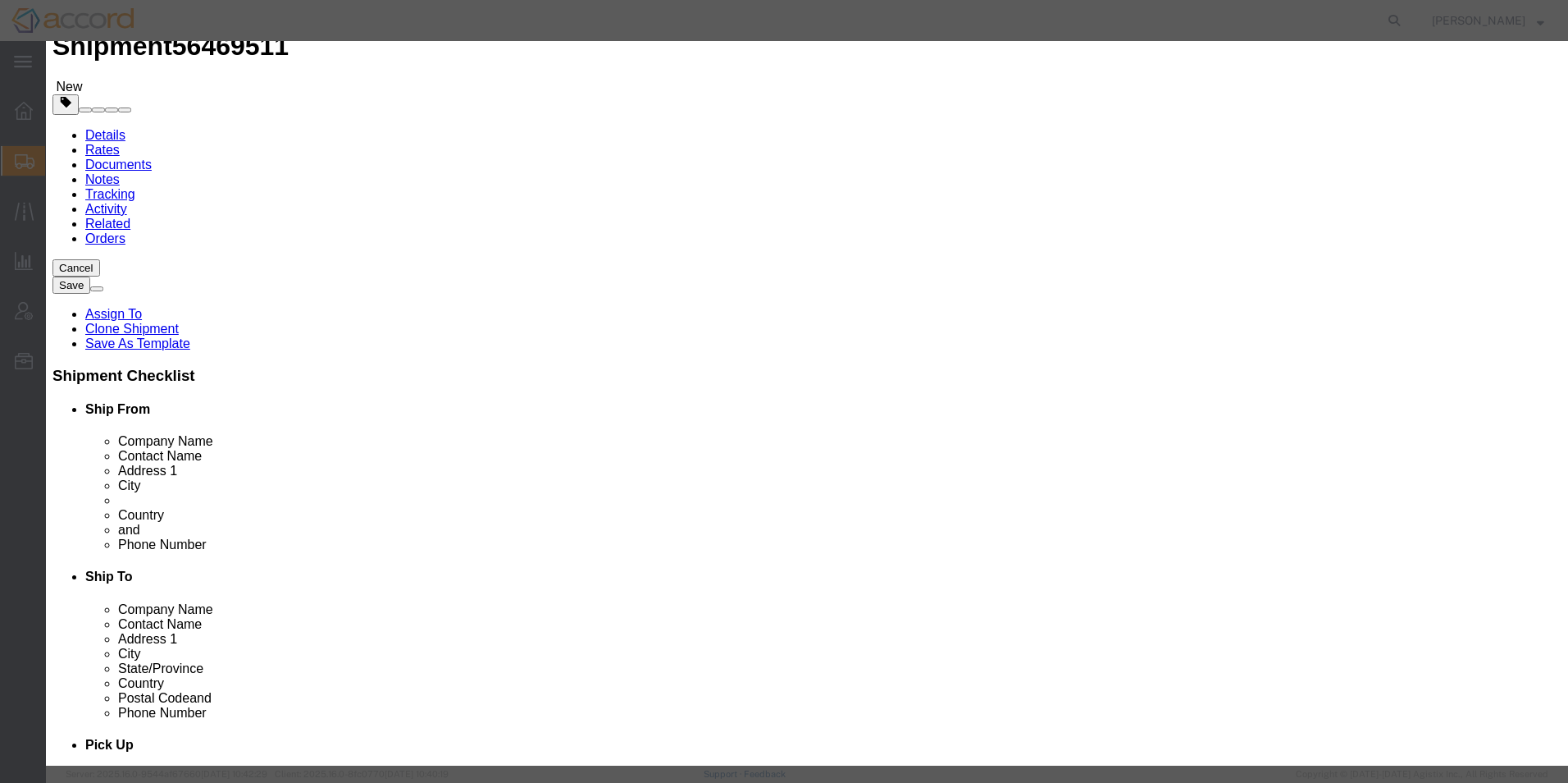
click select "Select Bag Barrels 100Board Feet Bottle Box Blister Pack Carats Can Capsule Car…"
select select "PC"
click select "Select Bag Barrels 100Board Feet Bottle Box Blister Pack Carats Can Capsule Car…"
click button "Save & Close"
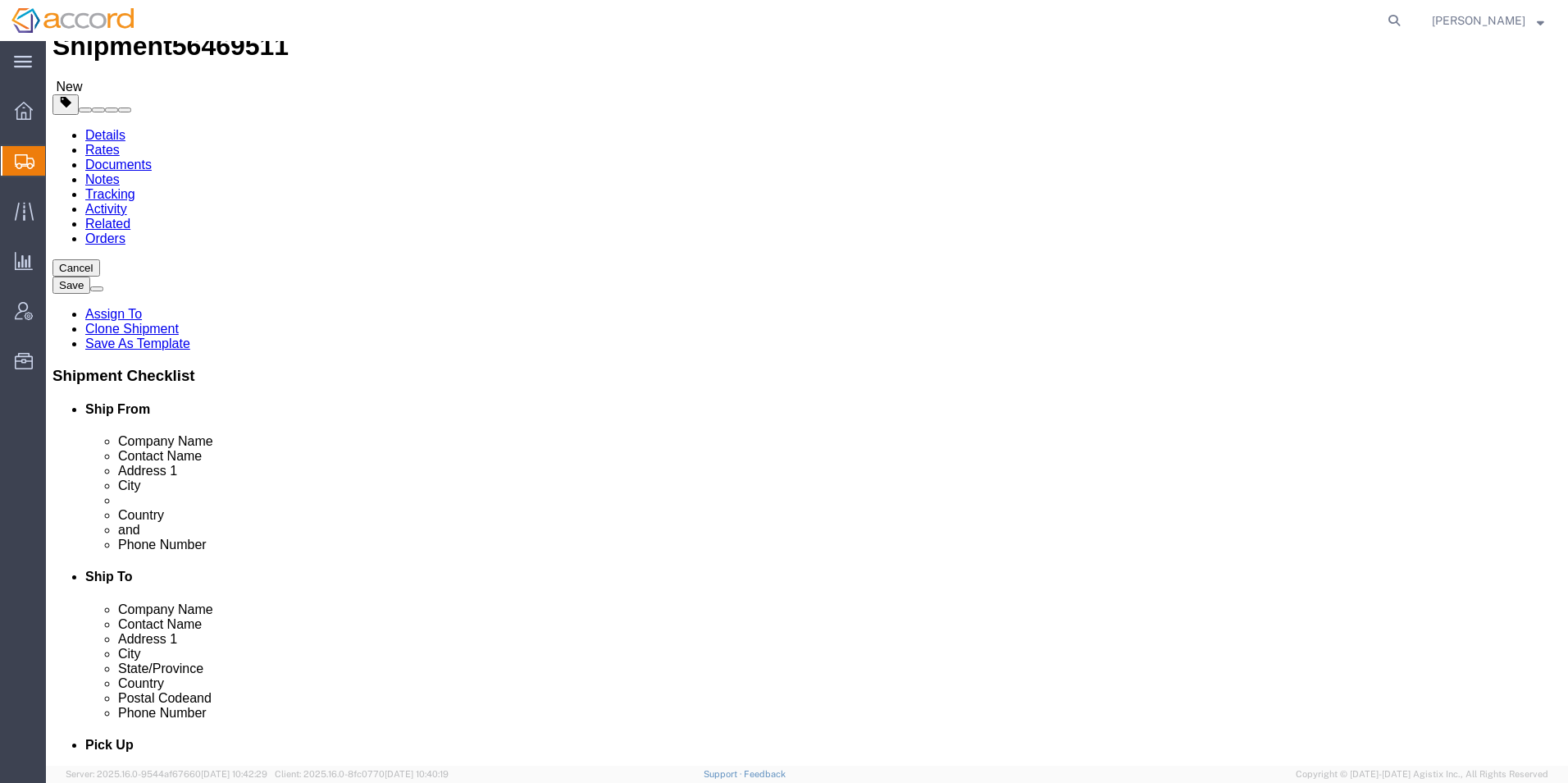
click button "Continue"
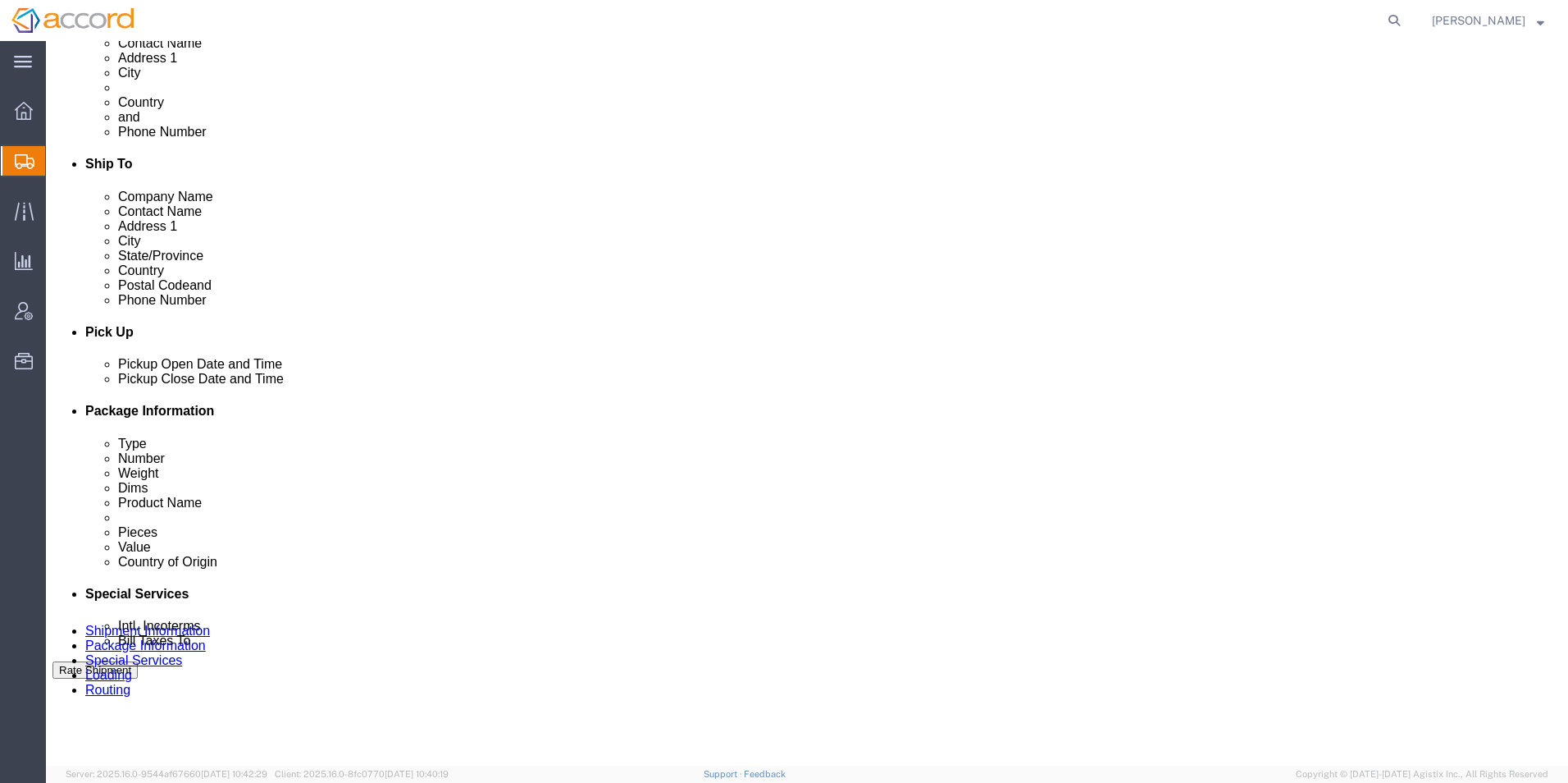
scroll to position [549, 0]
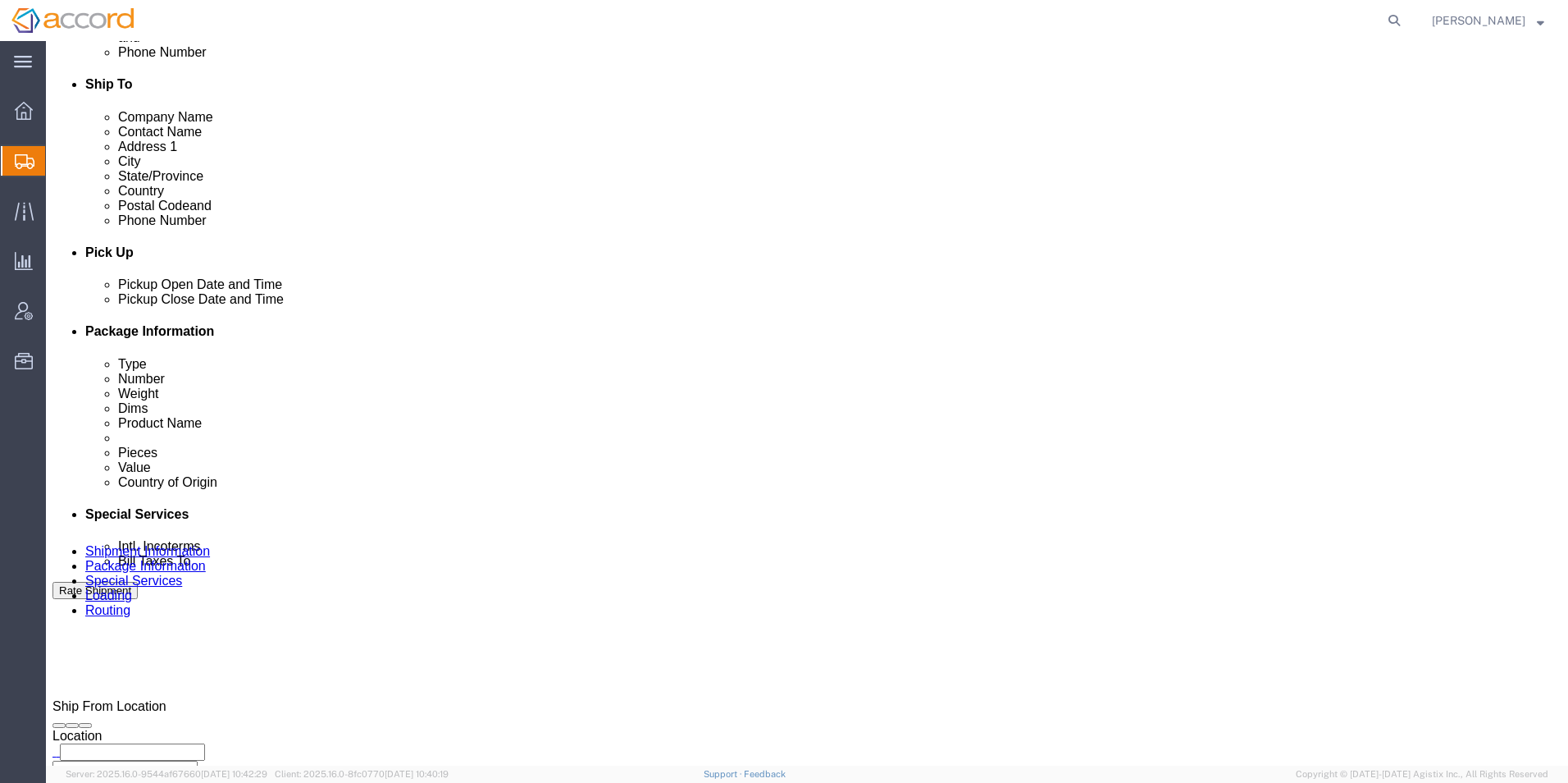
click select "Select 1 Day 2 Day 3-5 Day Economy 5+ Day"
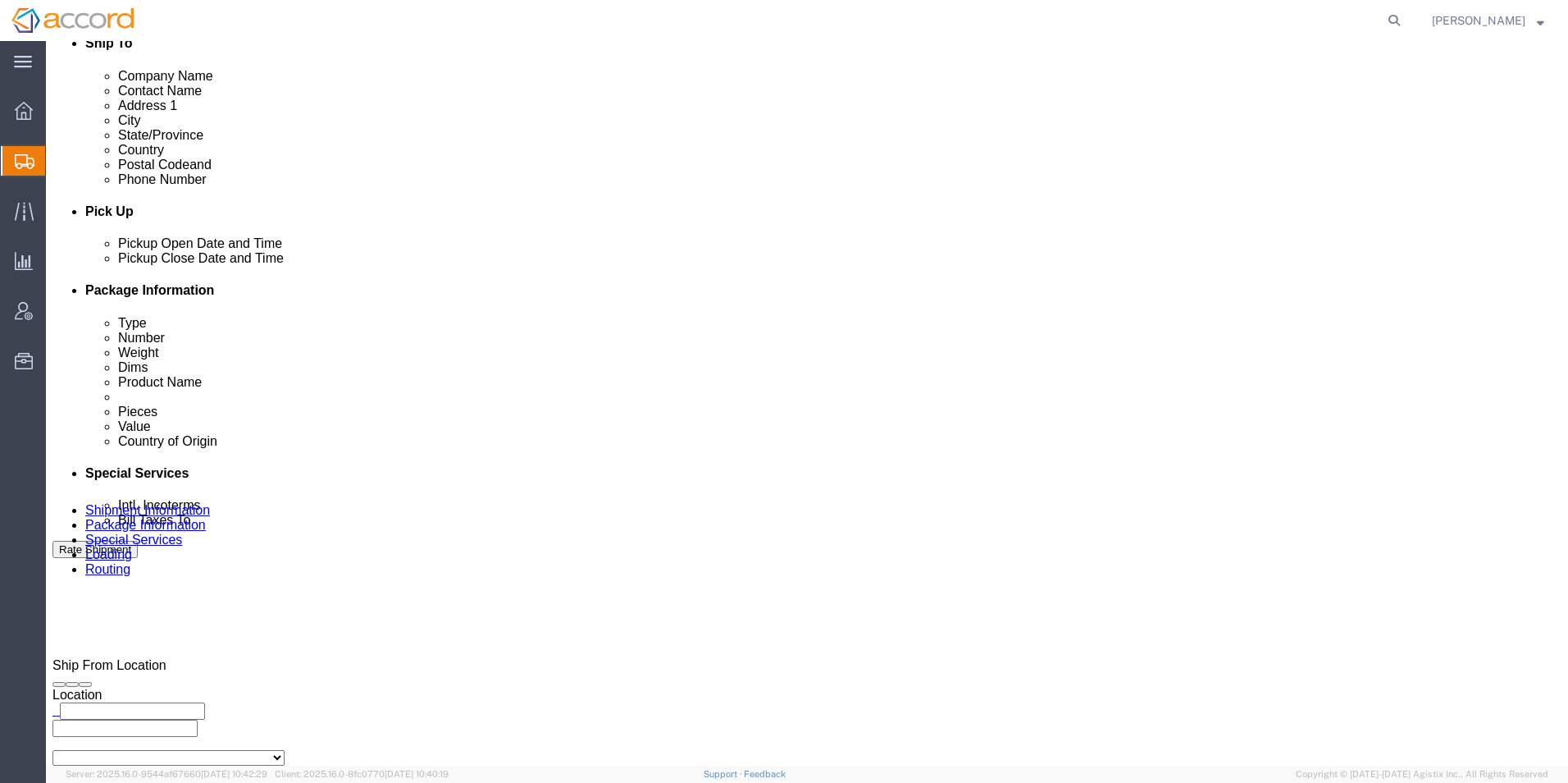
scroll to position [631, 0]
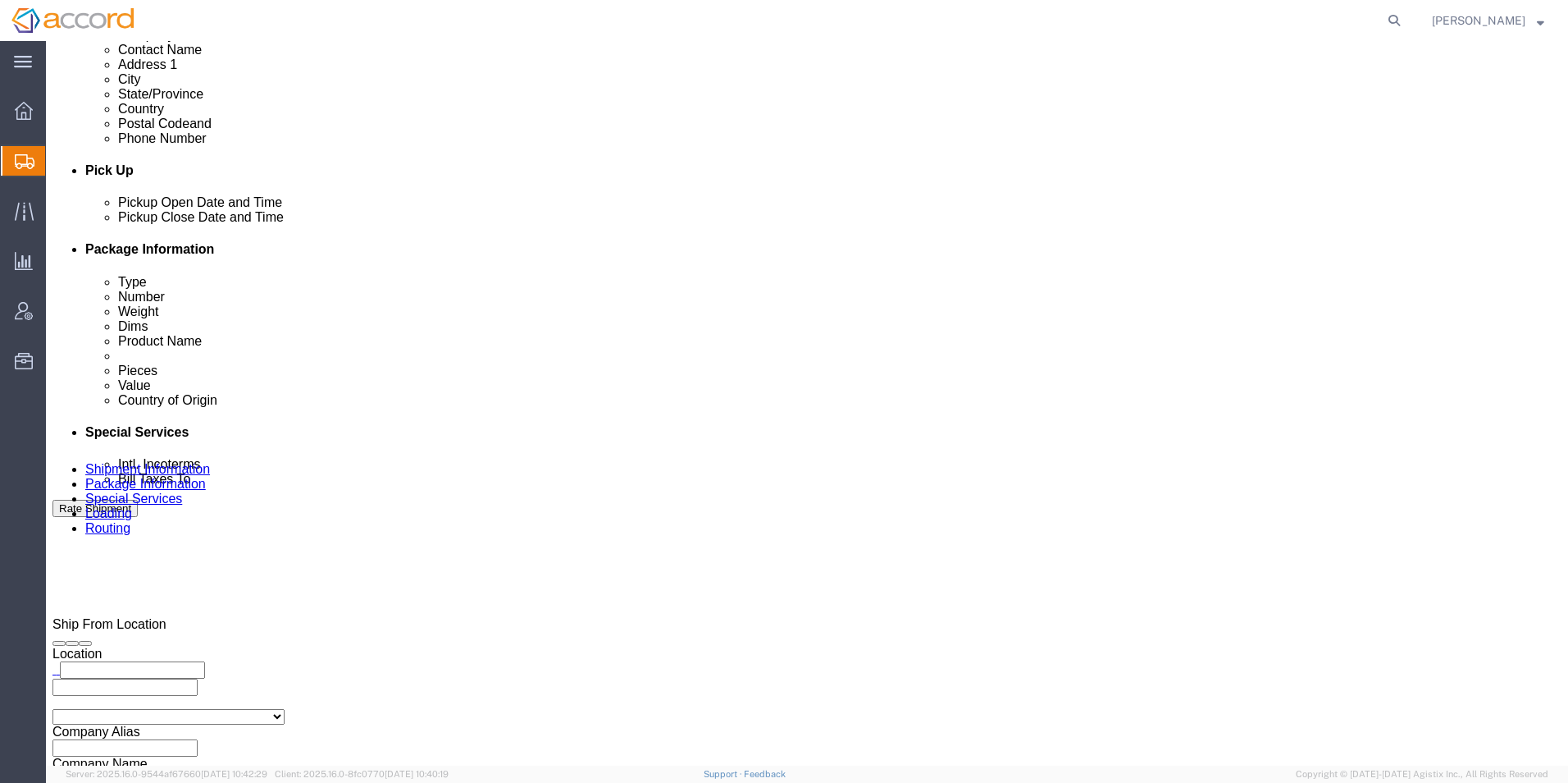
click select "Select Buyer Cost Center Department Operations Number Order Number Sales Person"
click div "Billing"
click select "Select Carriage Insurance Paid Carriage Paid To Cost and Freight Cost Insurance…"
click div "Intl. Incoterms Select Carriage Insurance Paid Carriage Paid To Cost and Freigh…"
click select "Select Recipient Account Sender/Shipper Third Party Account"
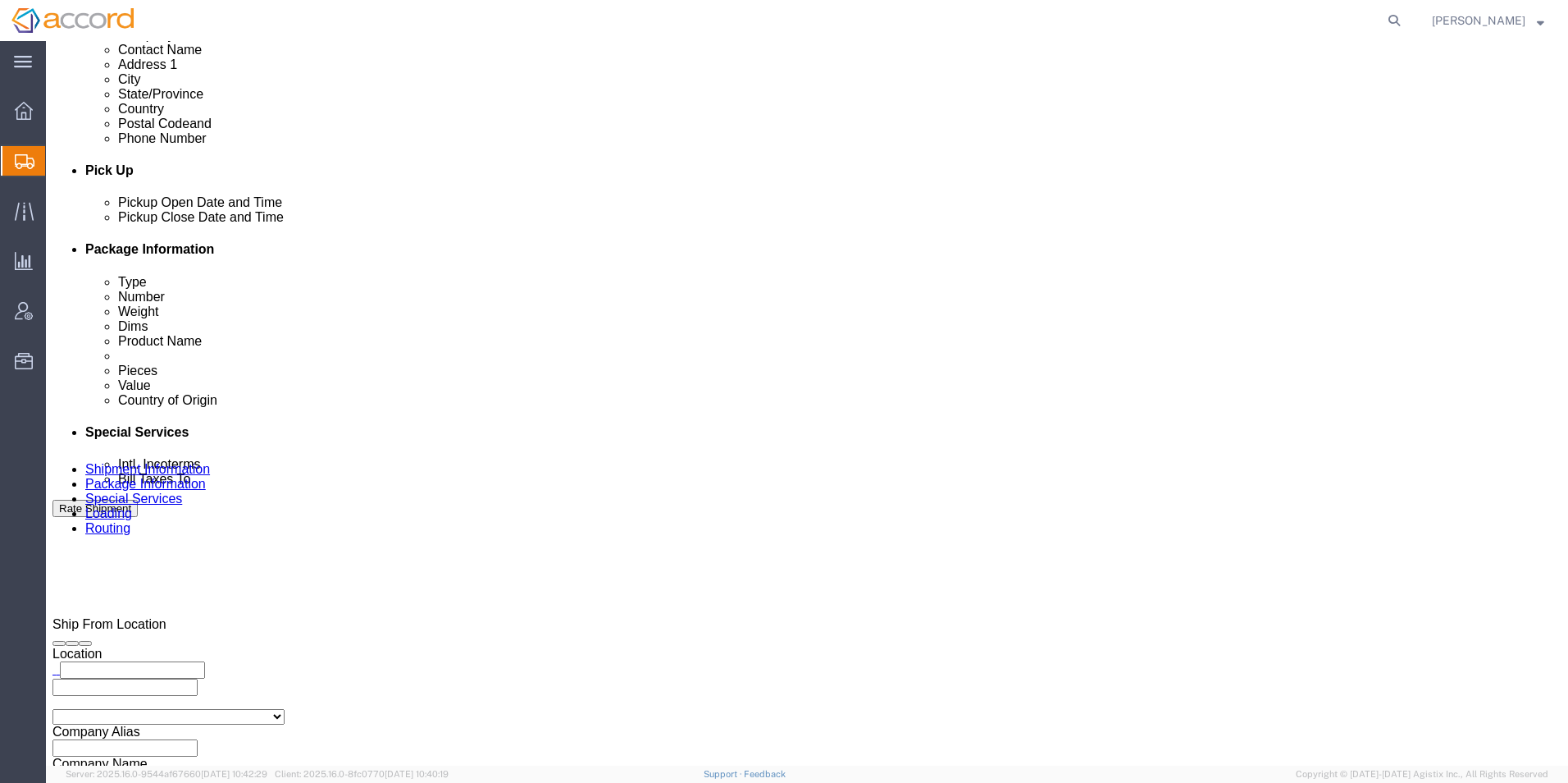
click select "Select Recipient Account Sender/Shipper Third Party Account"
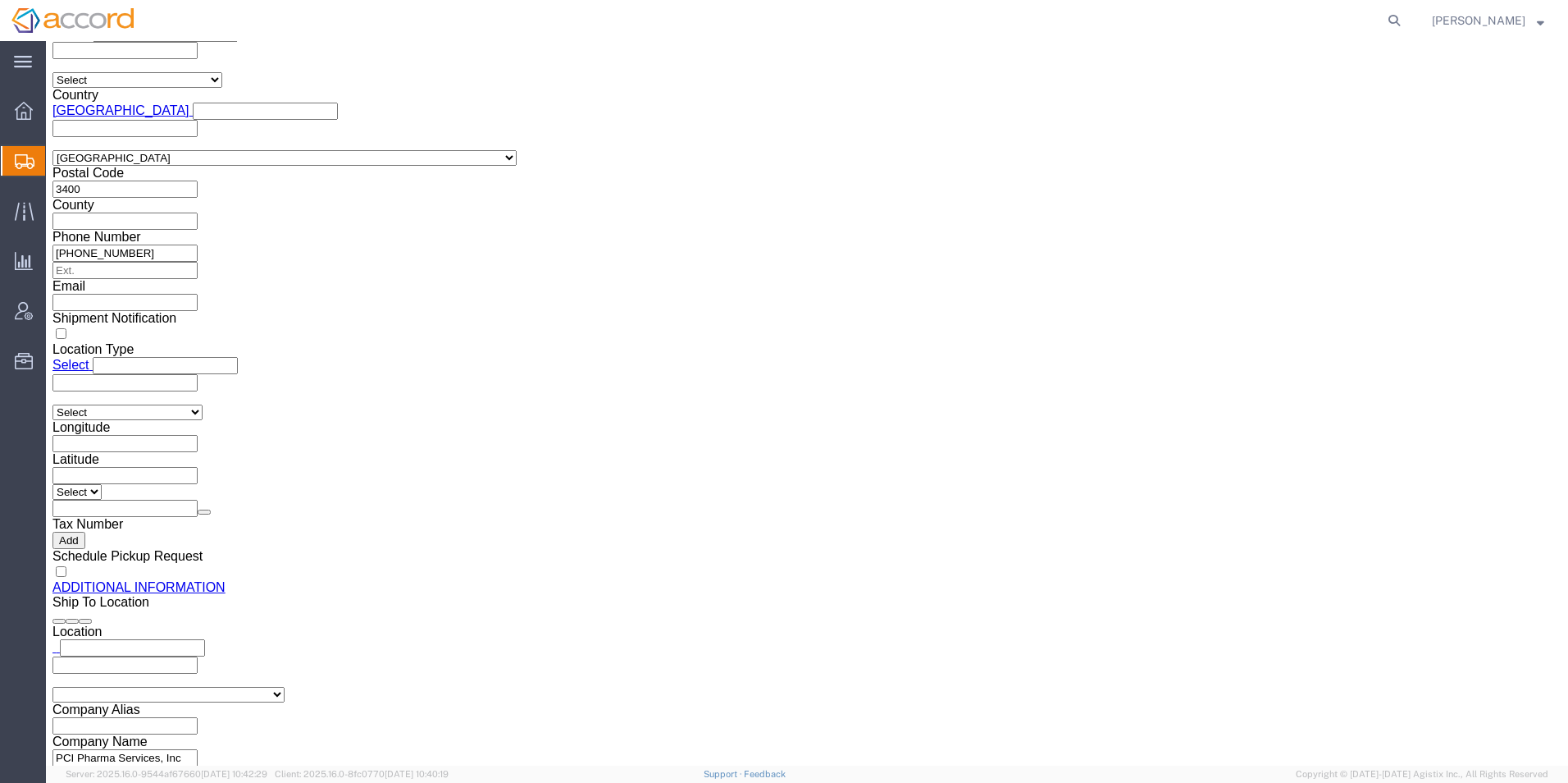
scroll to position [1642, 0]
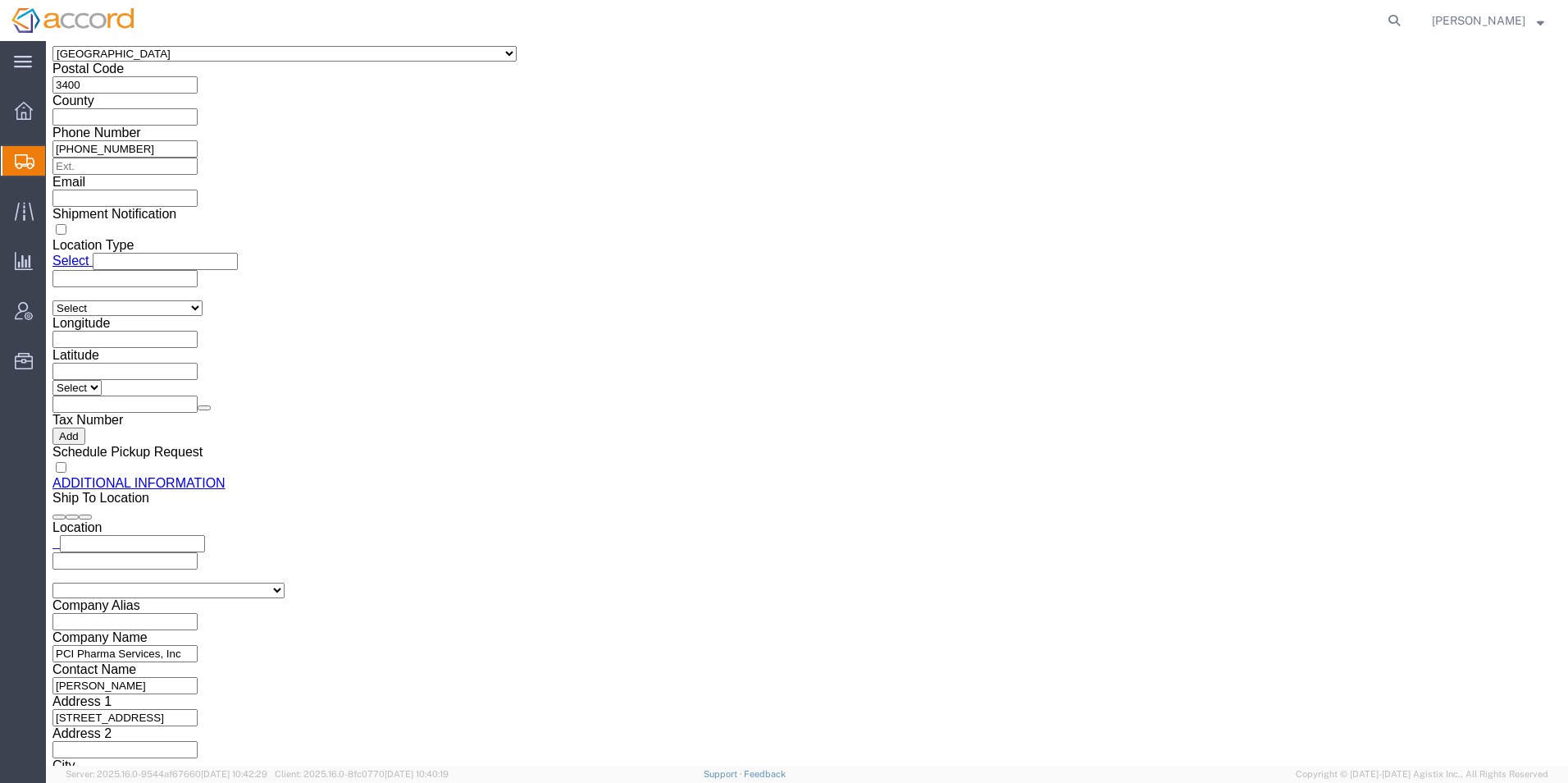
click button "Rate Shipment"
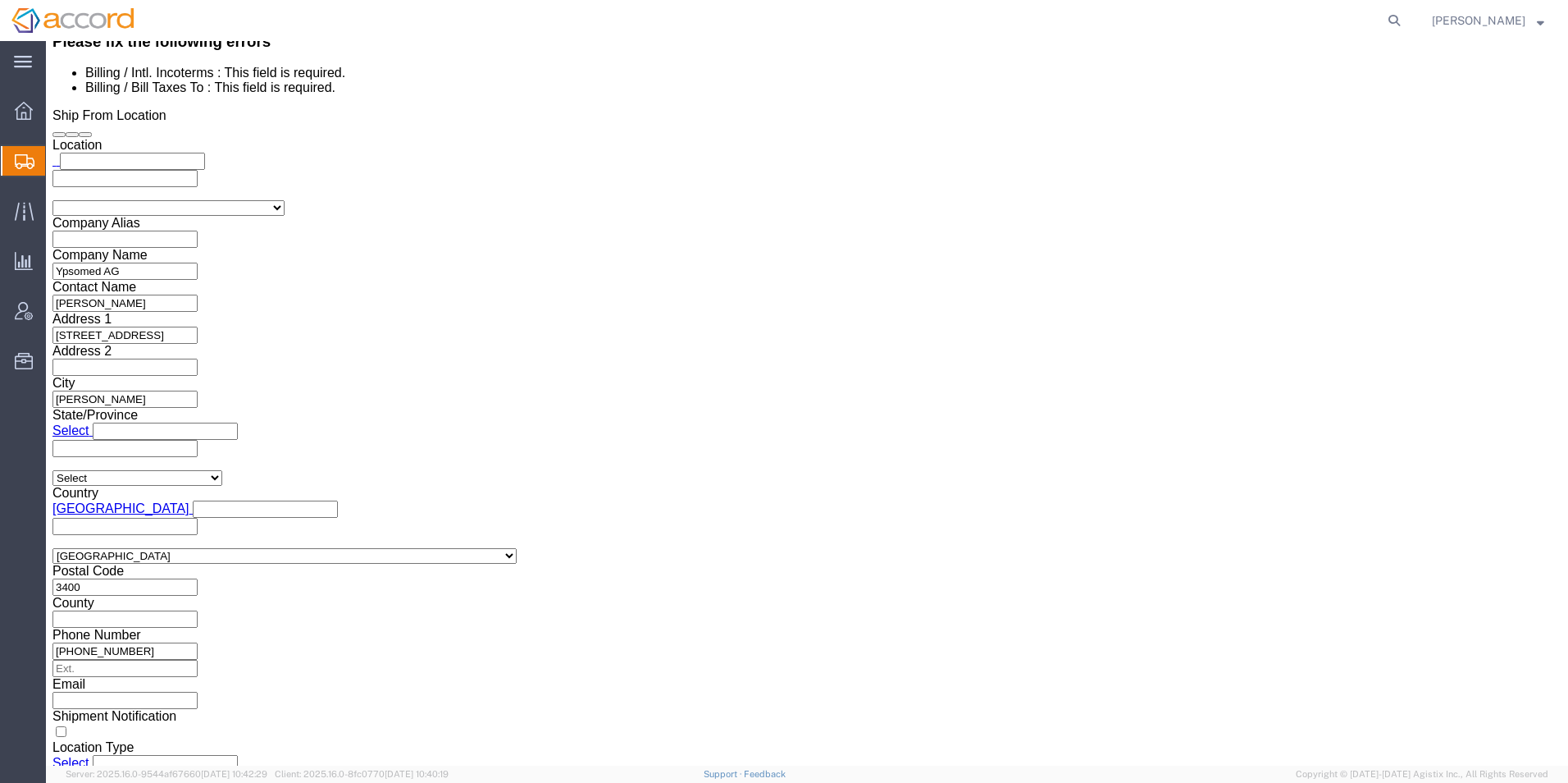
scroll to position [902, 0]
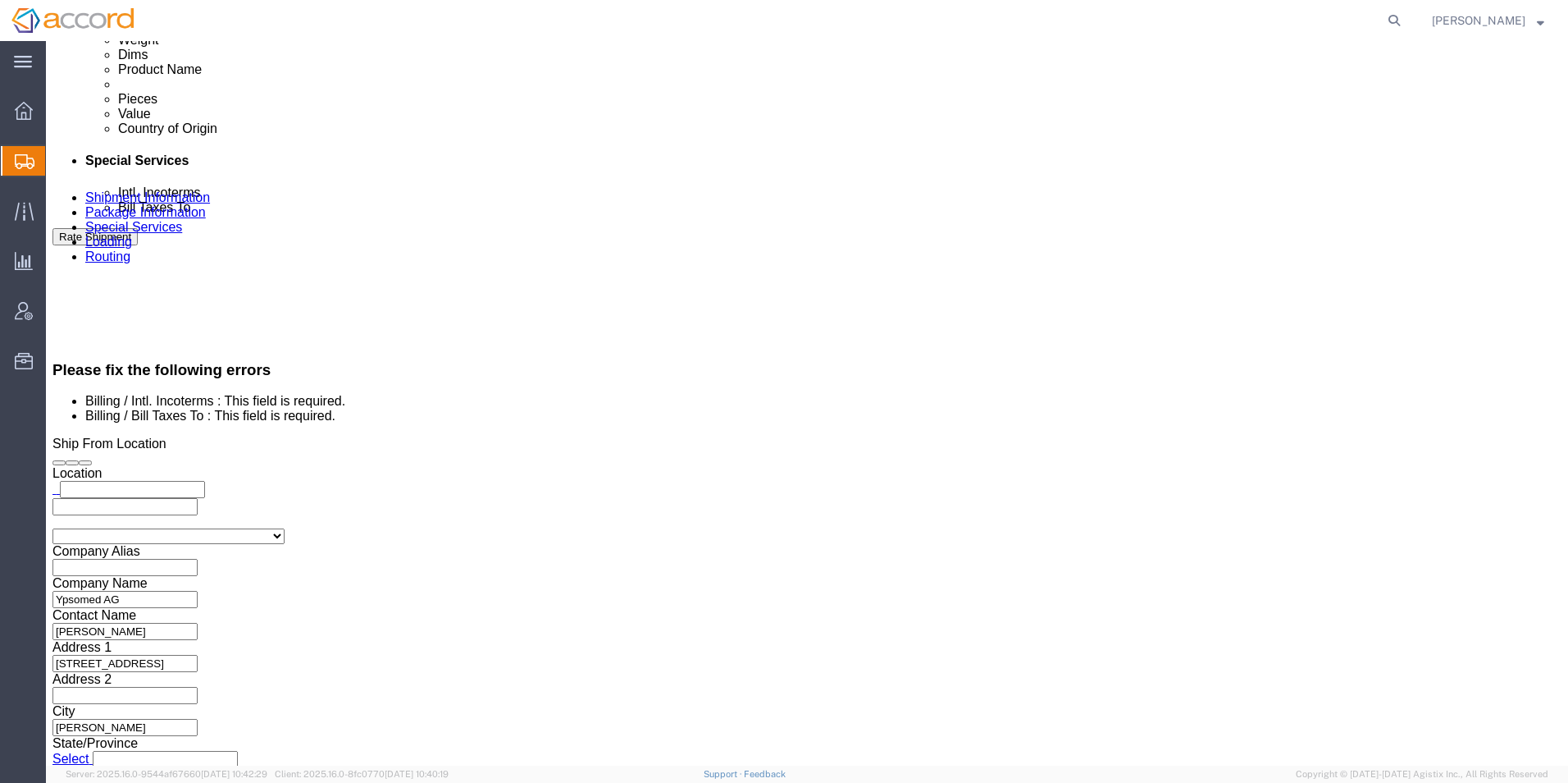
click select "Select Carriage Insurance Paid Carriage Paid To Cost and Freight Cost Insurance…"
select select "FCA"
click select "Select Carriage Insurance Paid Carriage Paid To Cost and Freight Cost Insurance…"
select select "SHIP"
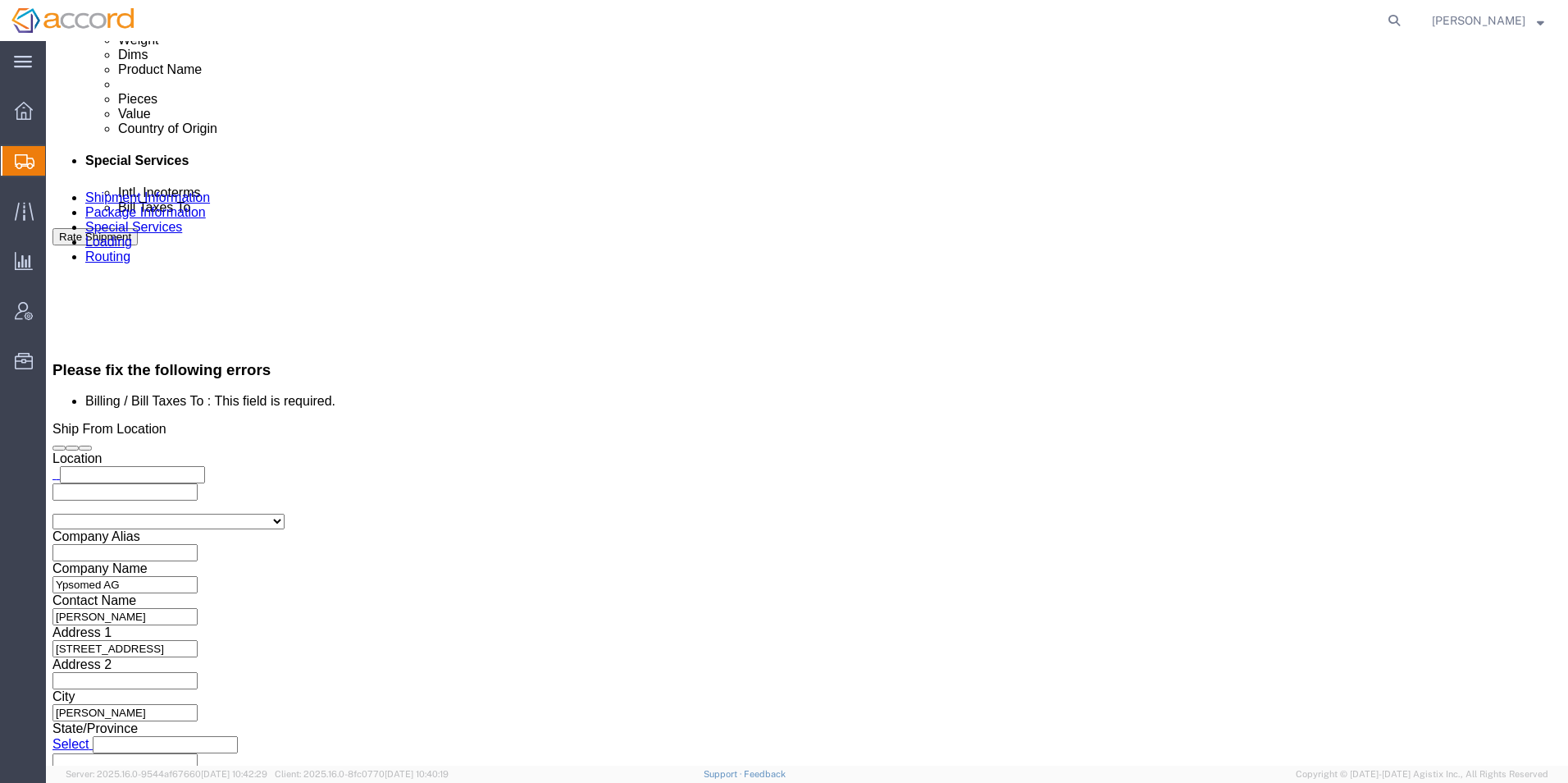
scroll to position [884, 0]
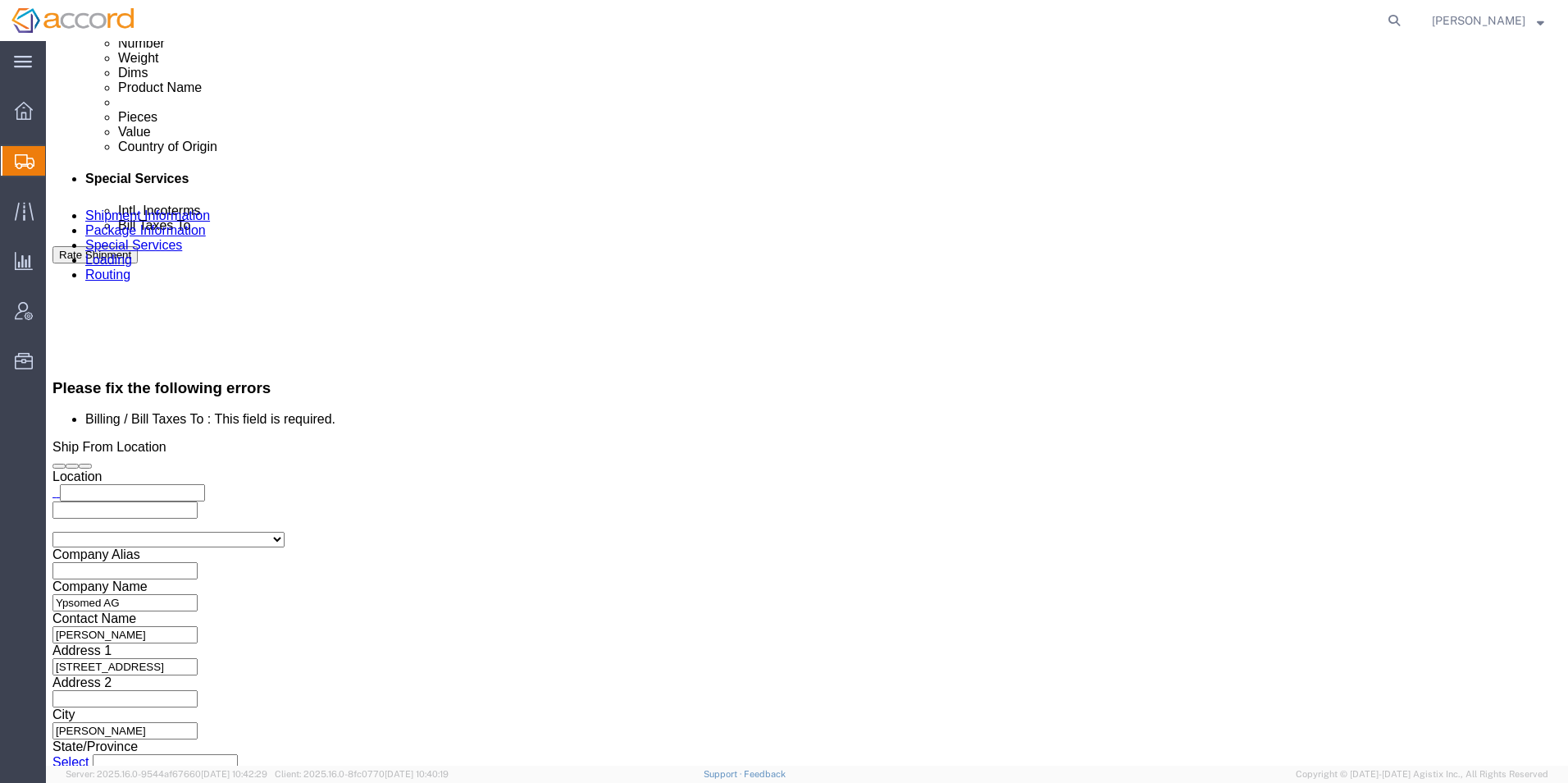
click select "Select Recipient Account Sender/Shipper Third Party Account"
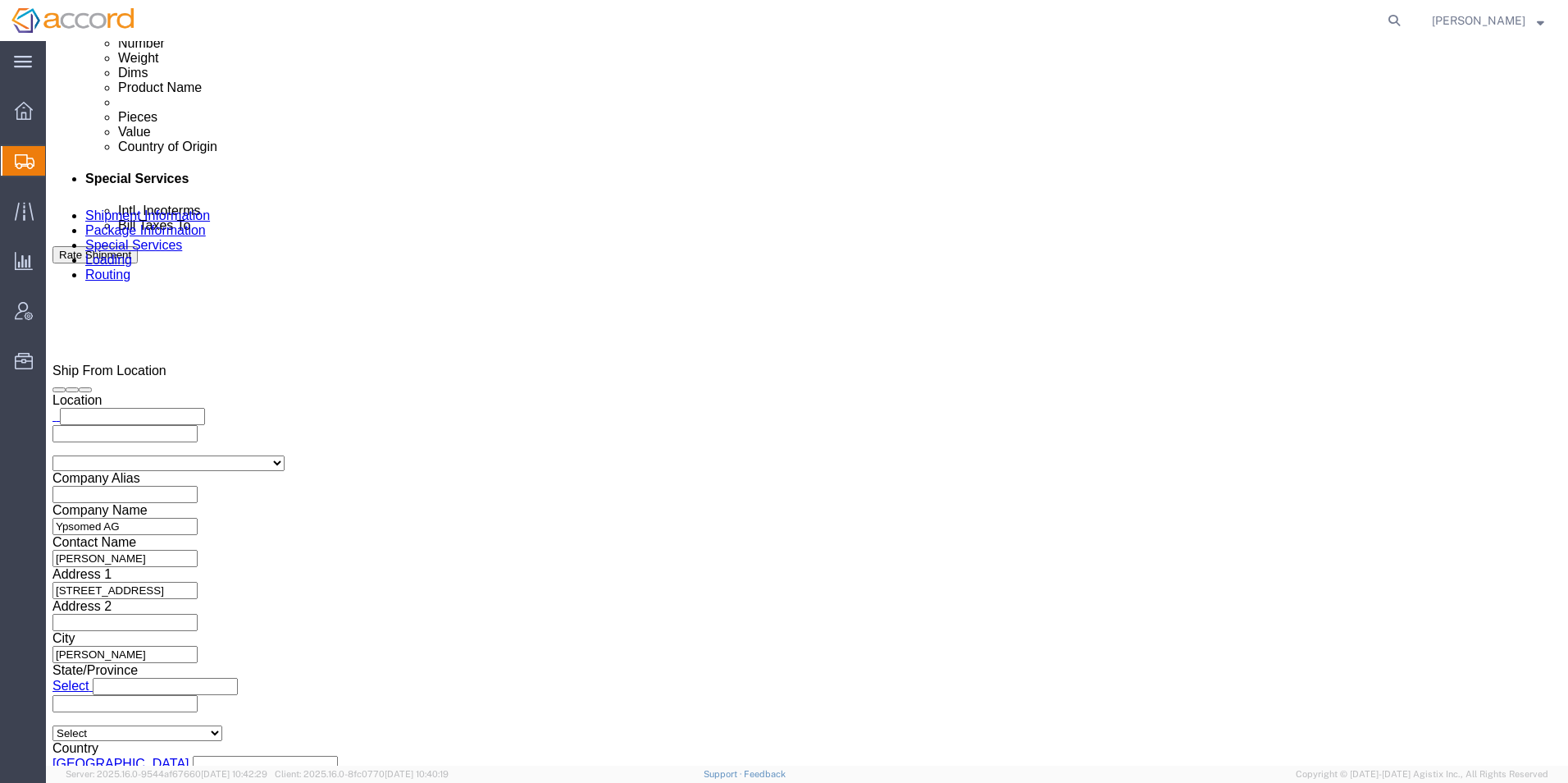
scroll to position [816, 0]
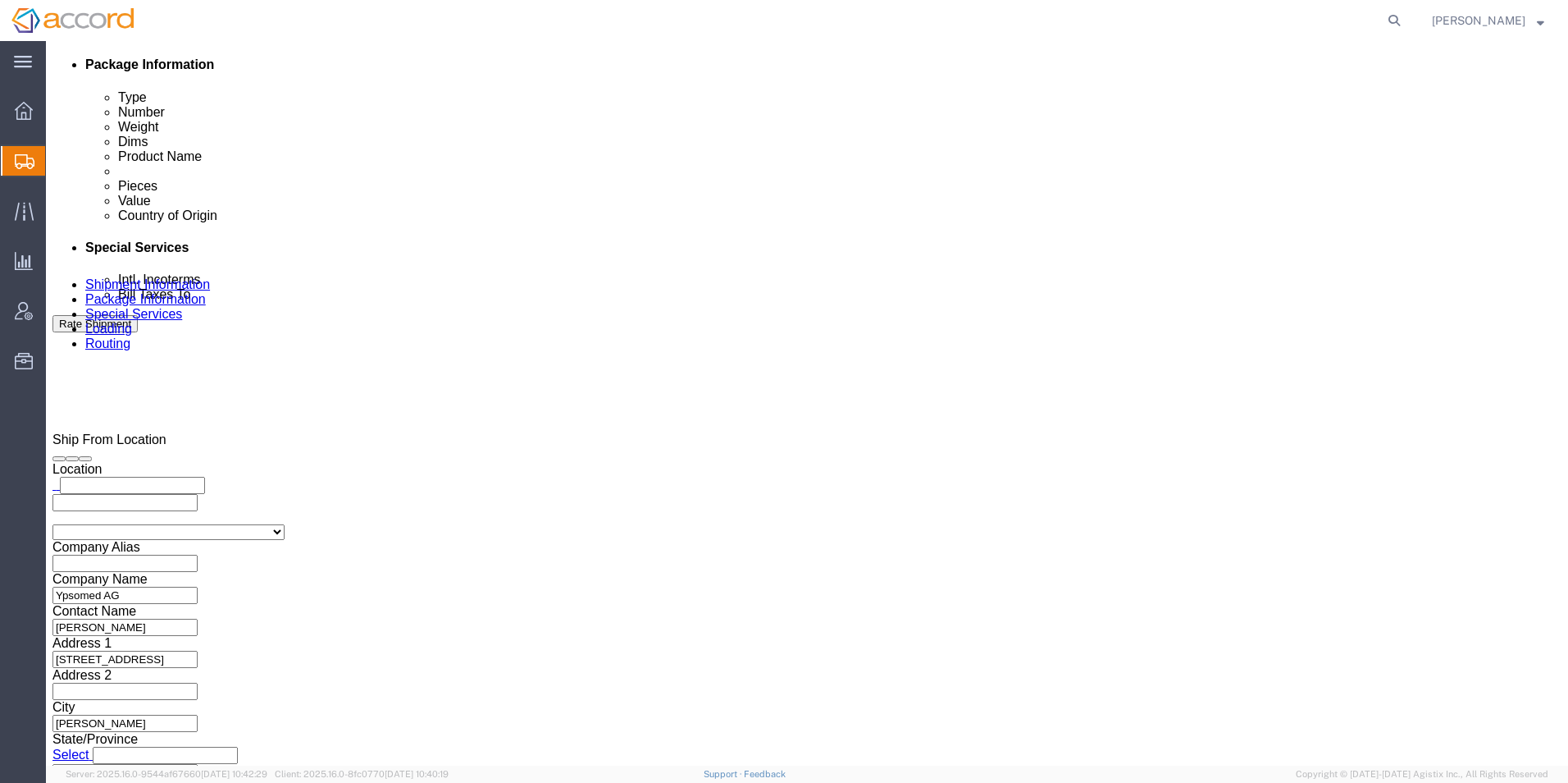
select select "THRD"
click select "Select Recipient Account Sender/Shipper Third Party Account"
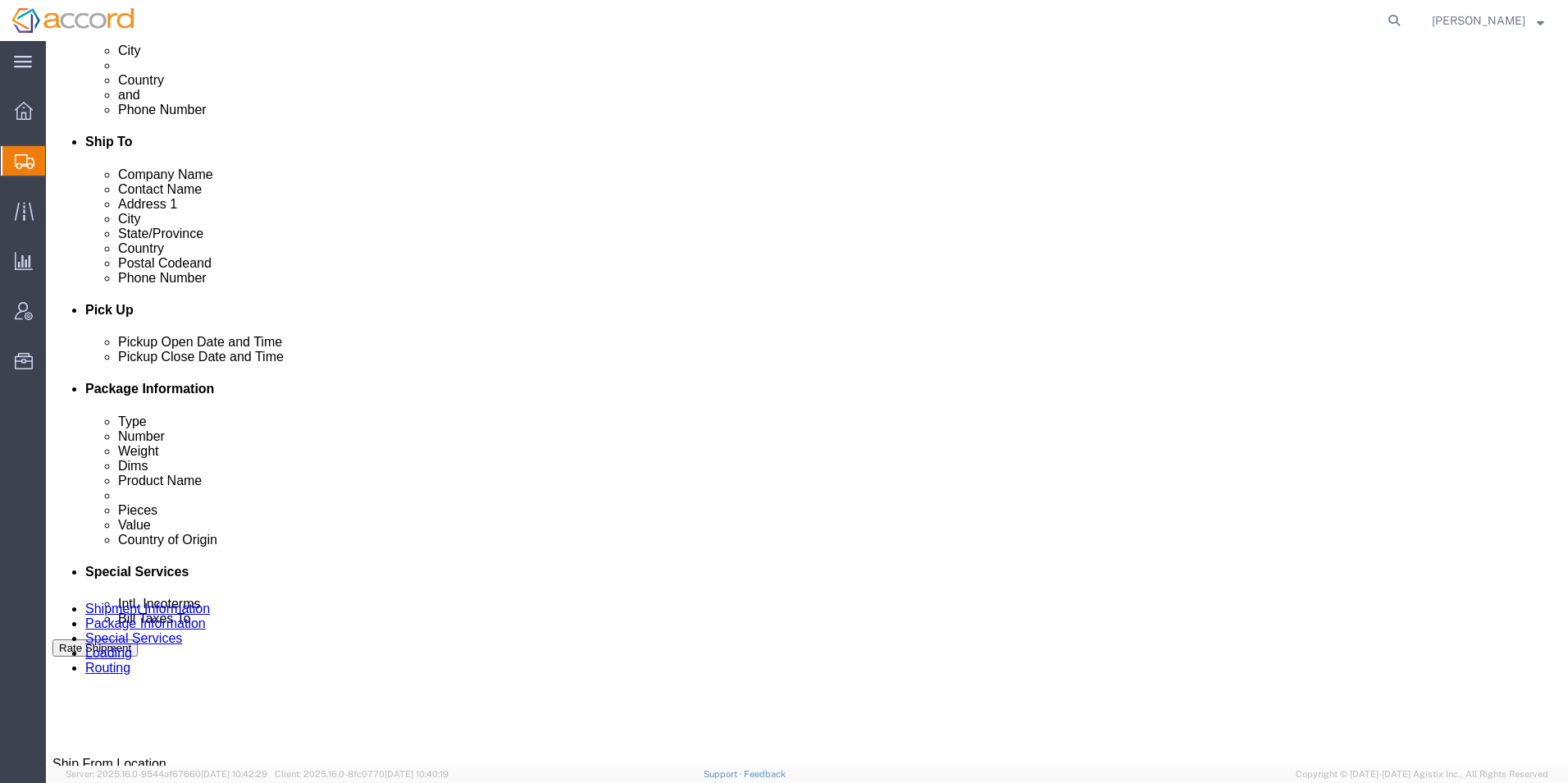
scroll to position [487, 0]
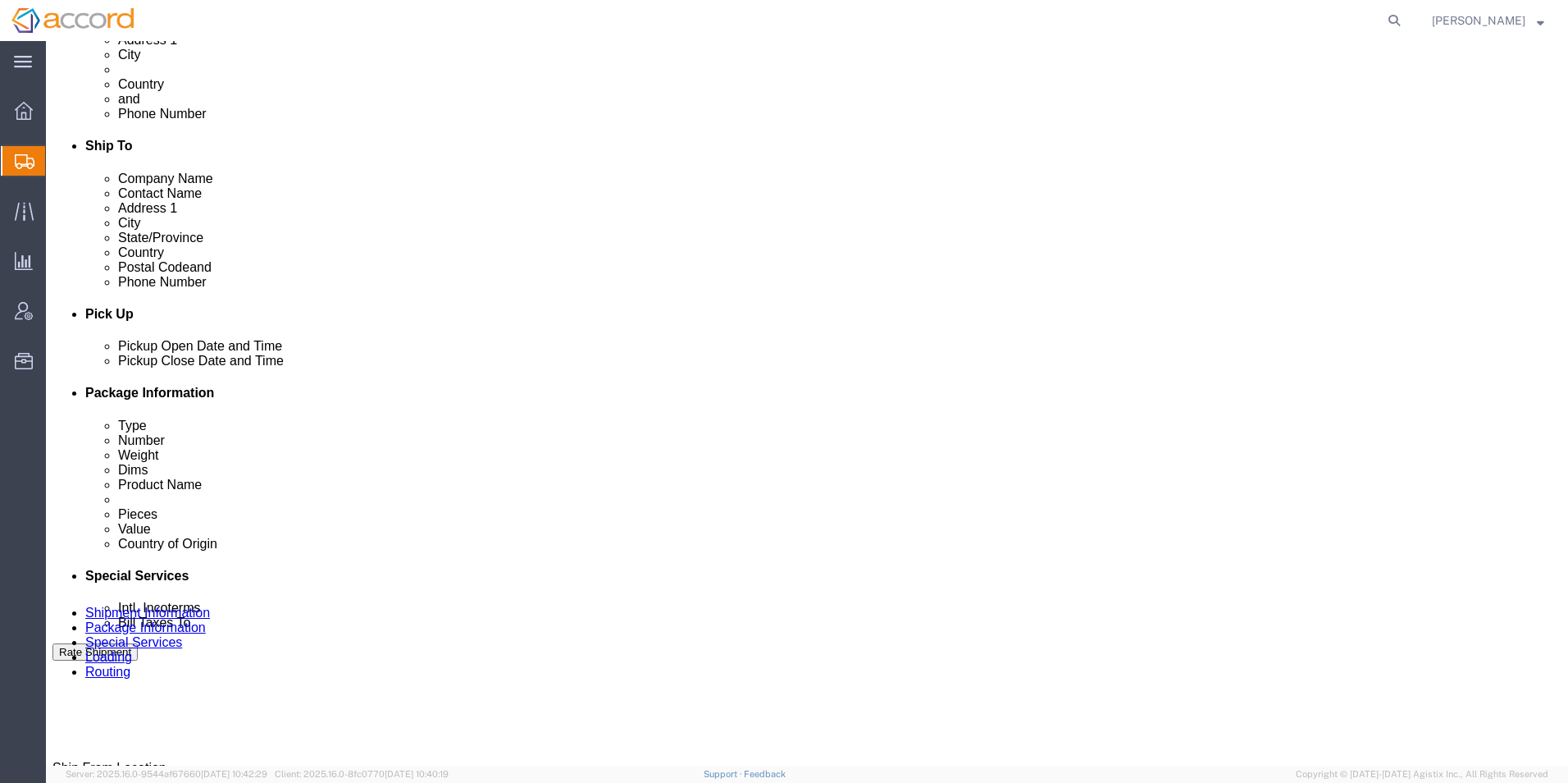
click select "Select Recipient Account Sender/Shipper Third Party Account"
select select "THRD"
click select "Select Recipient Account Sender/Shipper Third Party Account"
select select
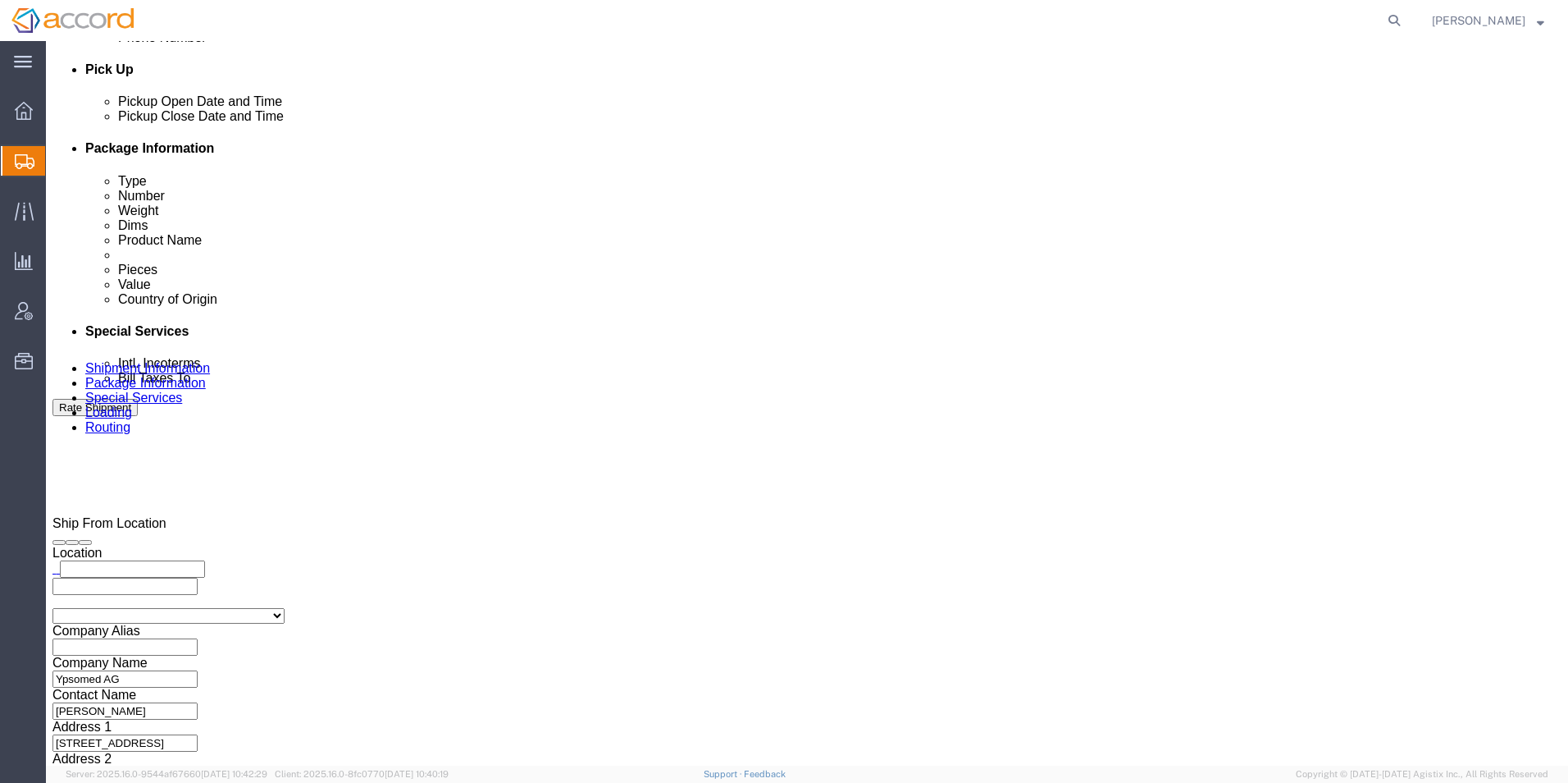
scroll to position [733, 0]
click select "Select DHL FedEx Express UPS"
click input "text"
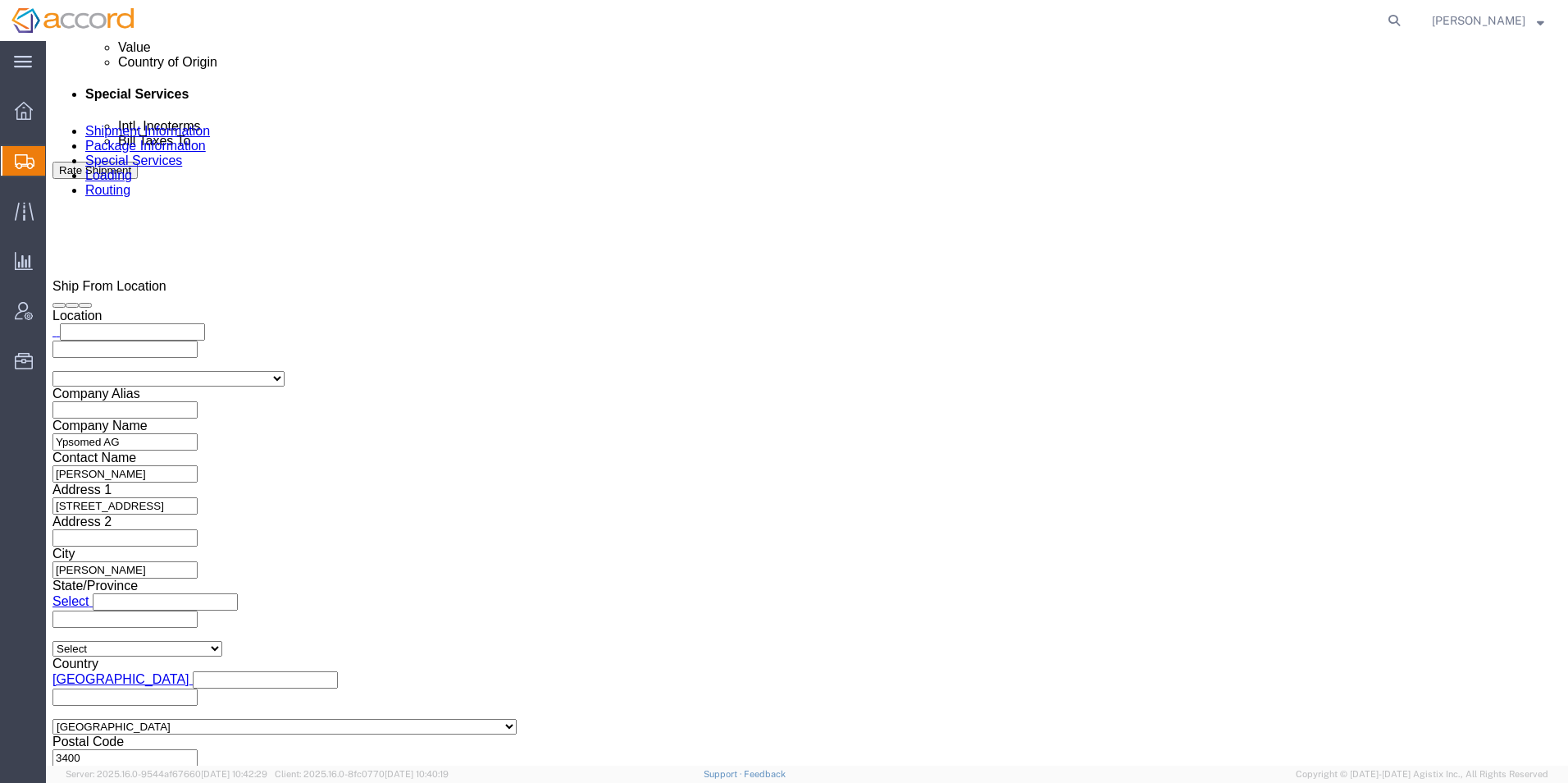
scroll to position [980, 0]
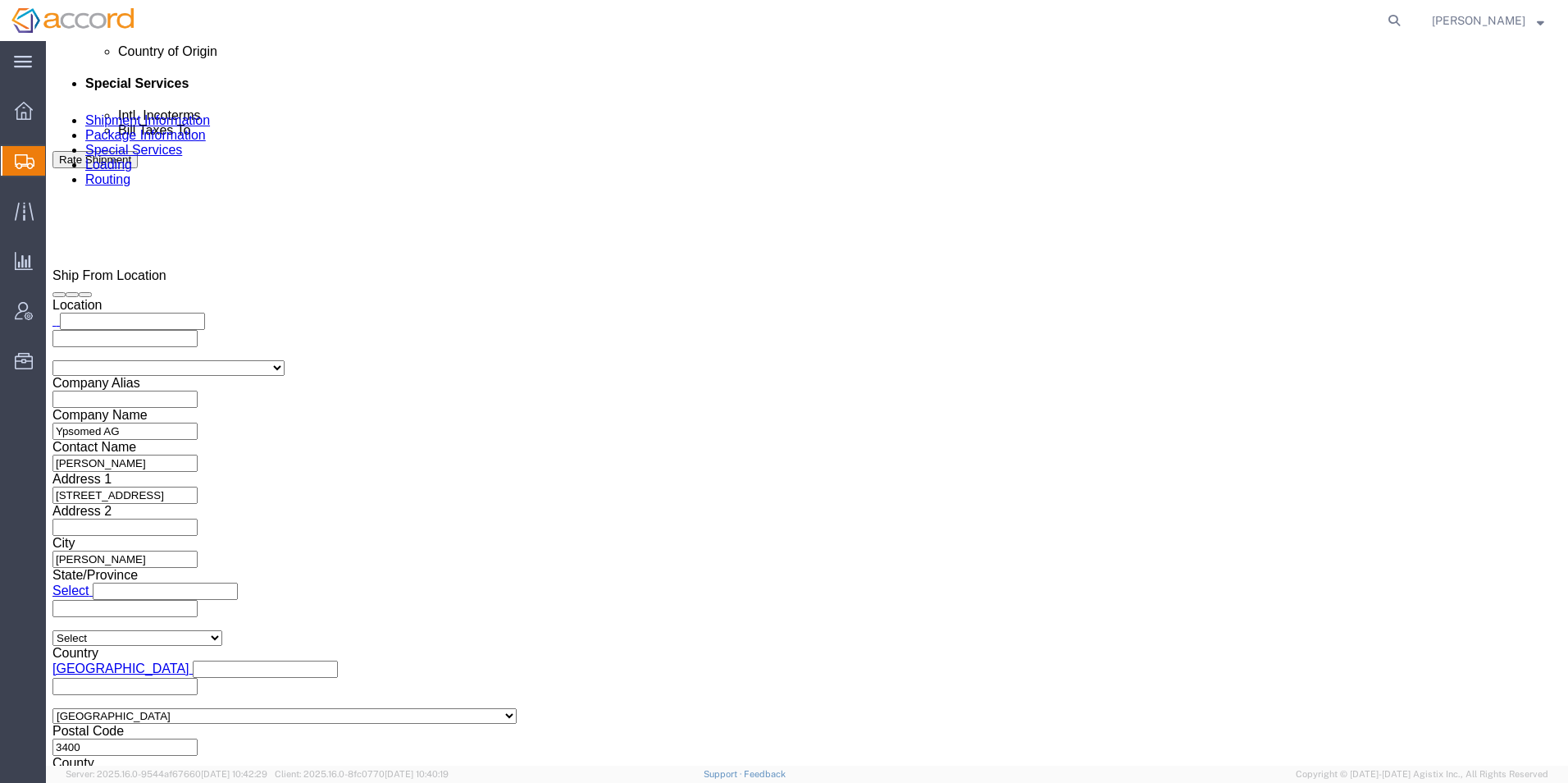
click input "text"
click span
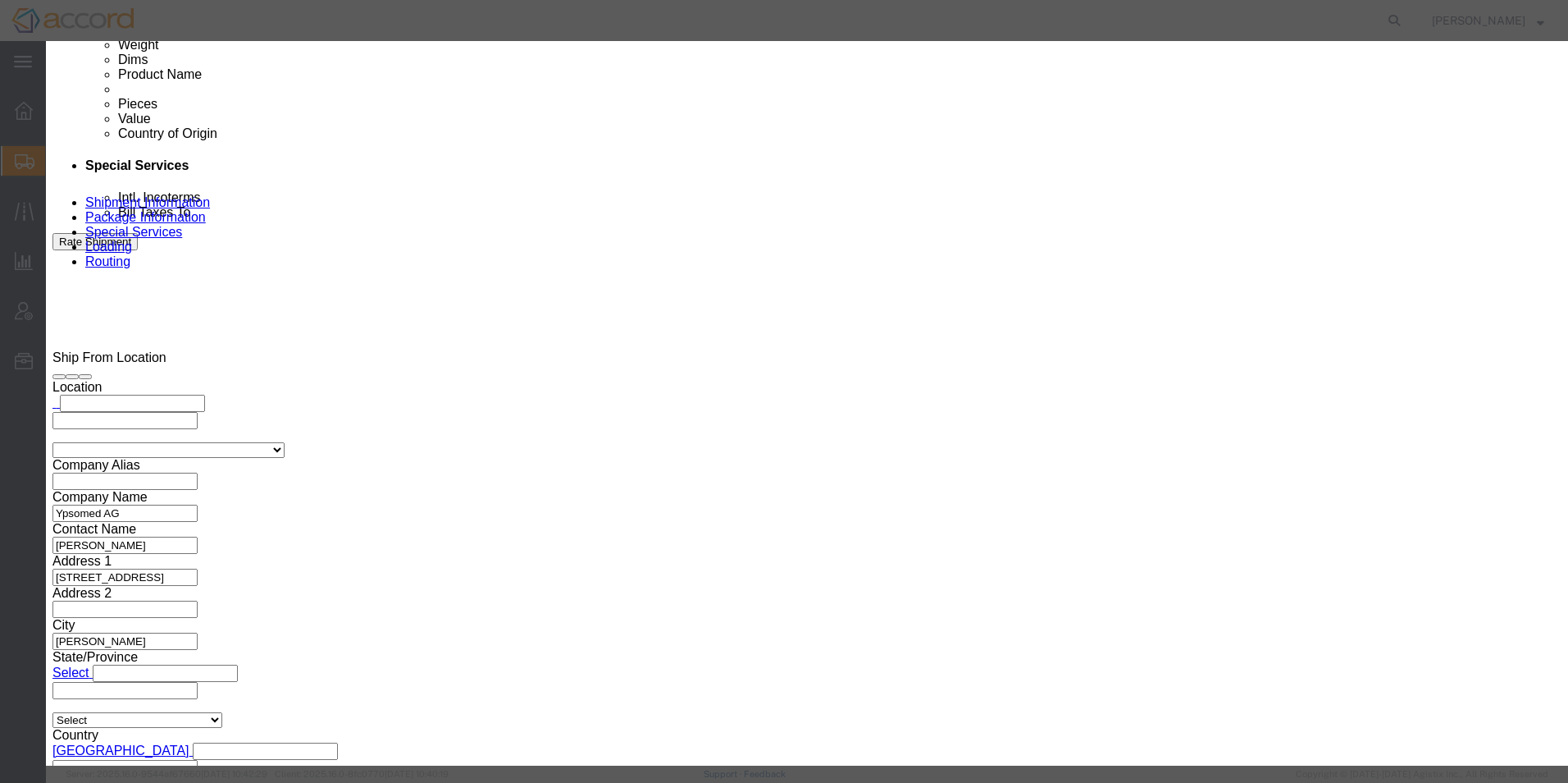
scroll to position [0, 0]
click div
click icon "button"
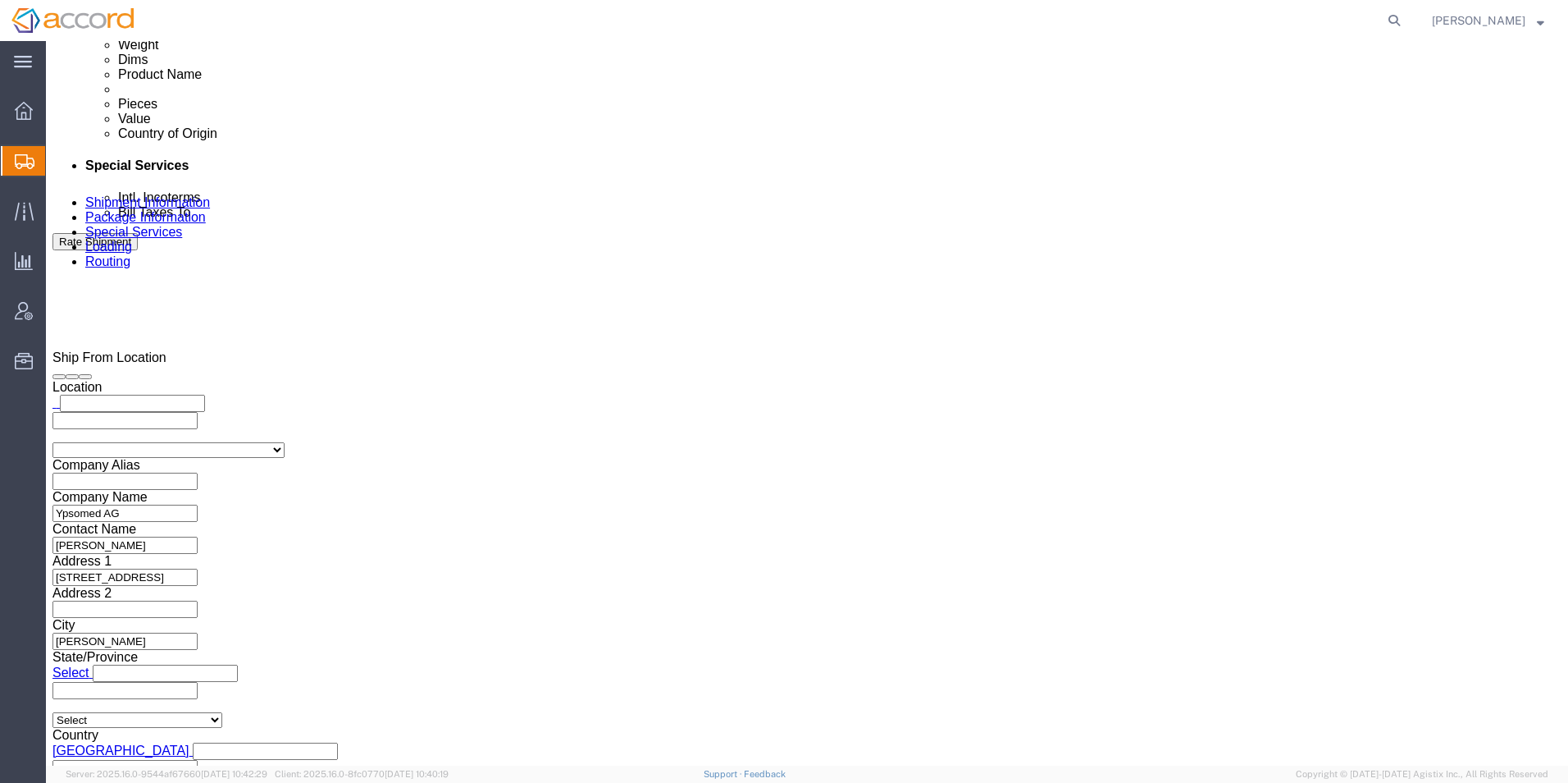
click input "text"
type input "Accord Biopharma, Inc."
type input "7"
type input "[STREET_ADDRESS]"
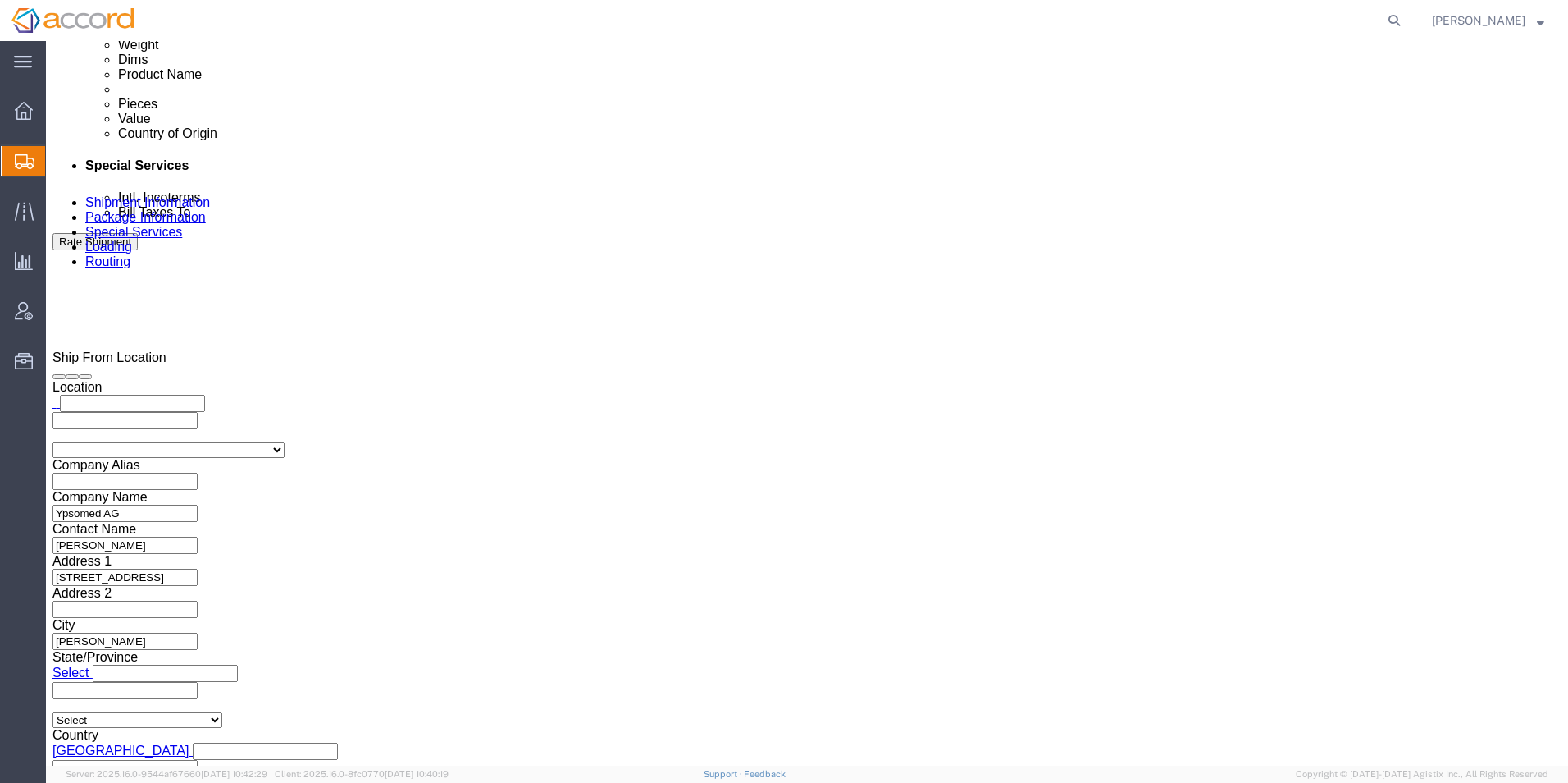
select select "US"
click input "text"
type input "Suite 200"
click input "text"
type input "[GEOGRAPHIC_DATA]"
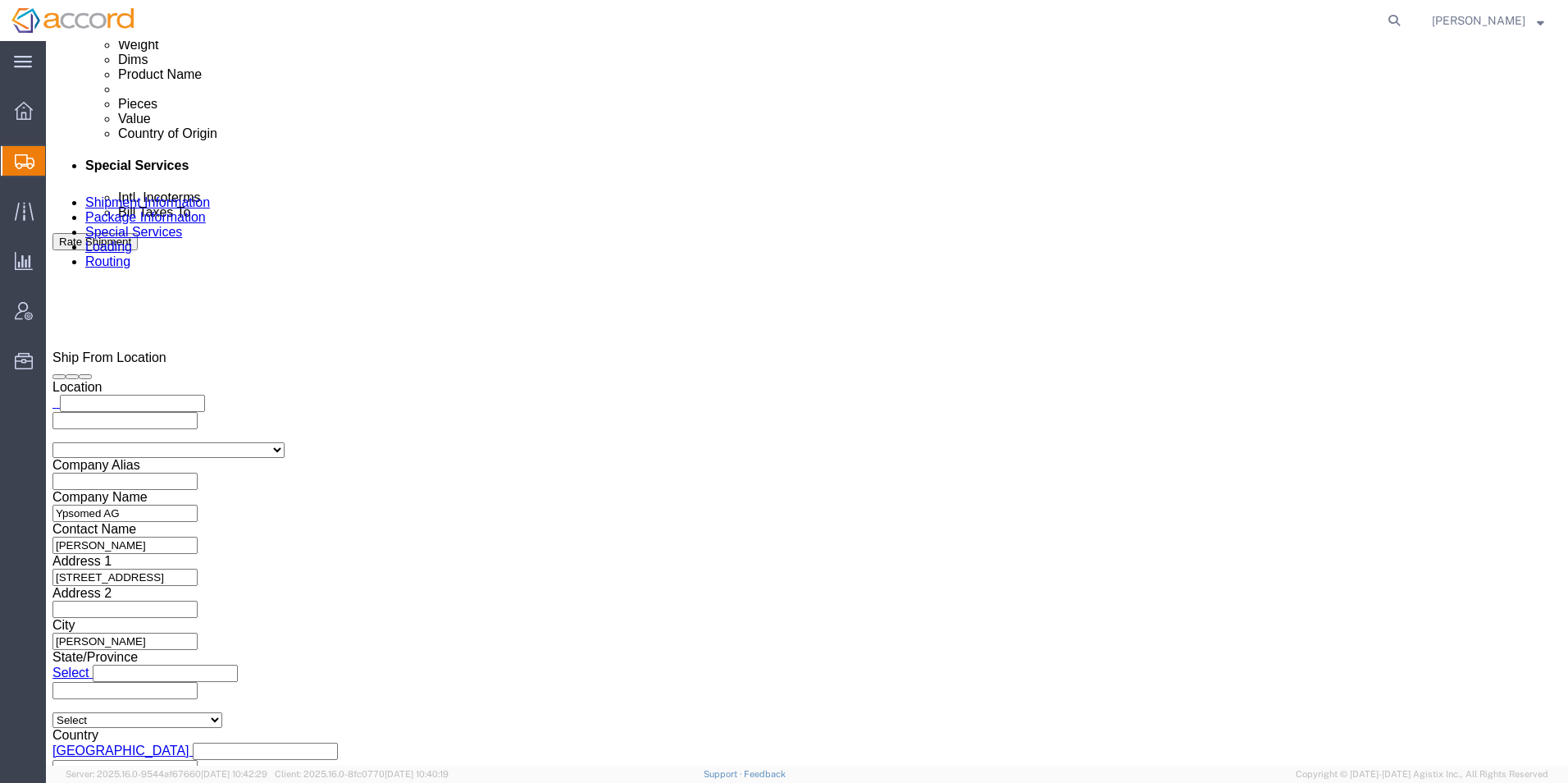
type input "27617"
type input "north"
select select "NC"
click input "text"
click button "Rate Shipment"
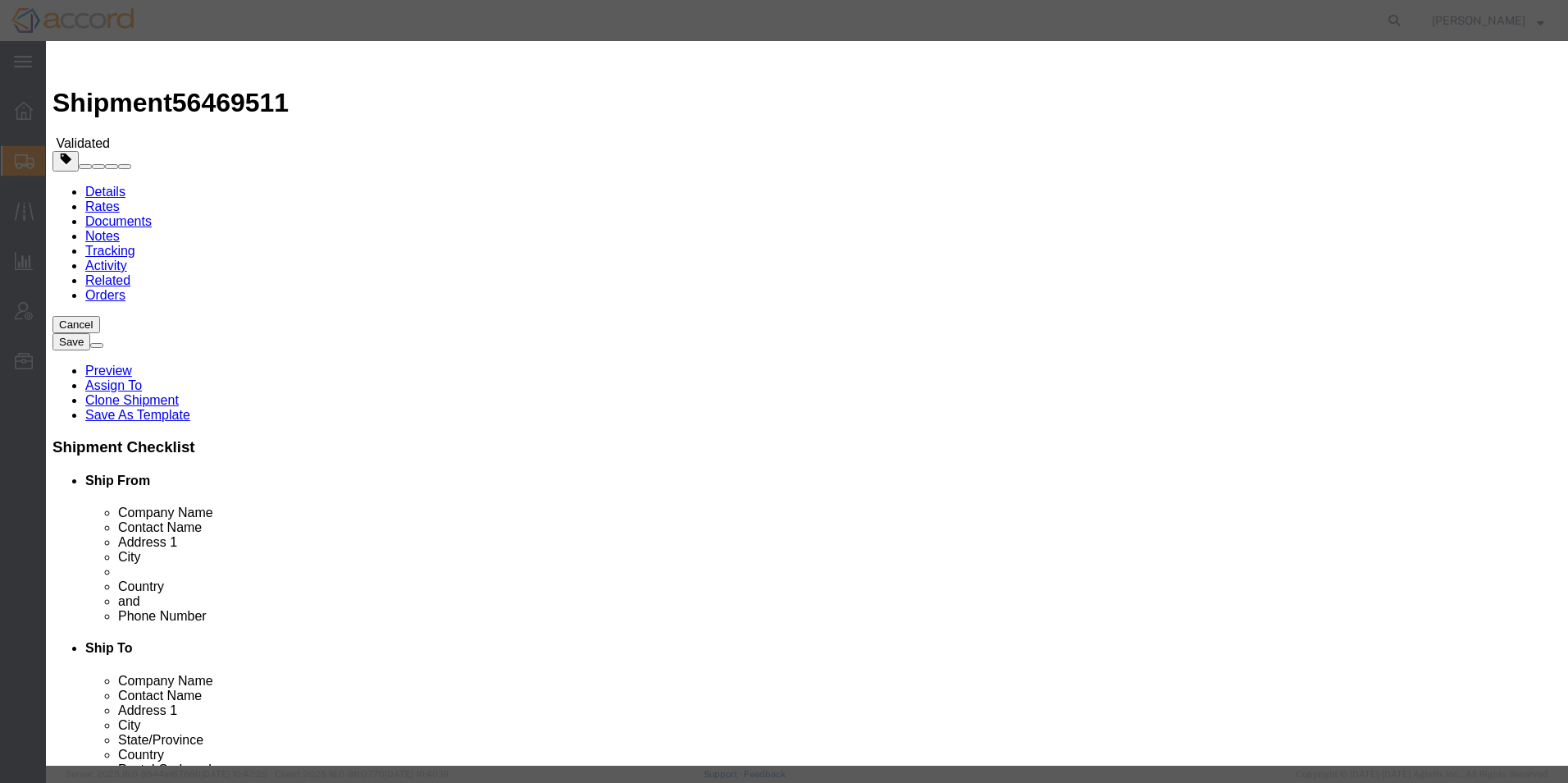
select select "78"
select select "1214"
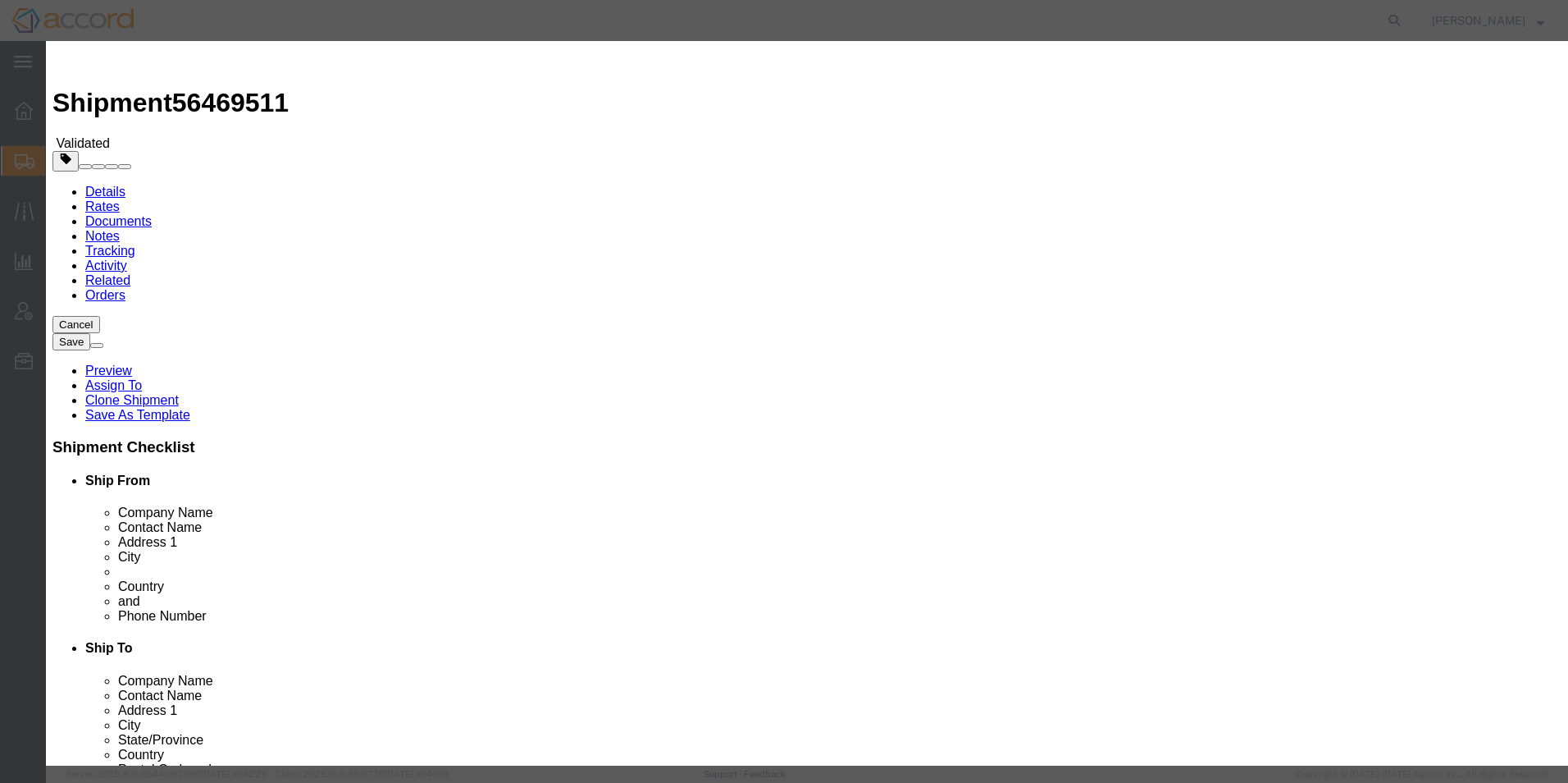
type input "NA"
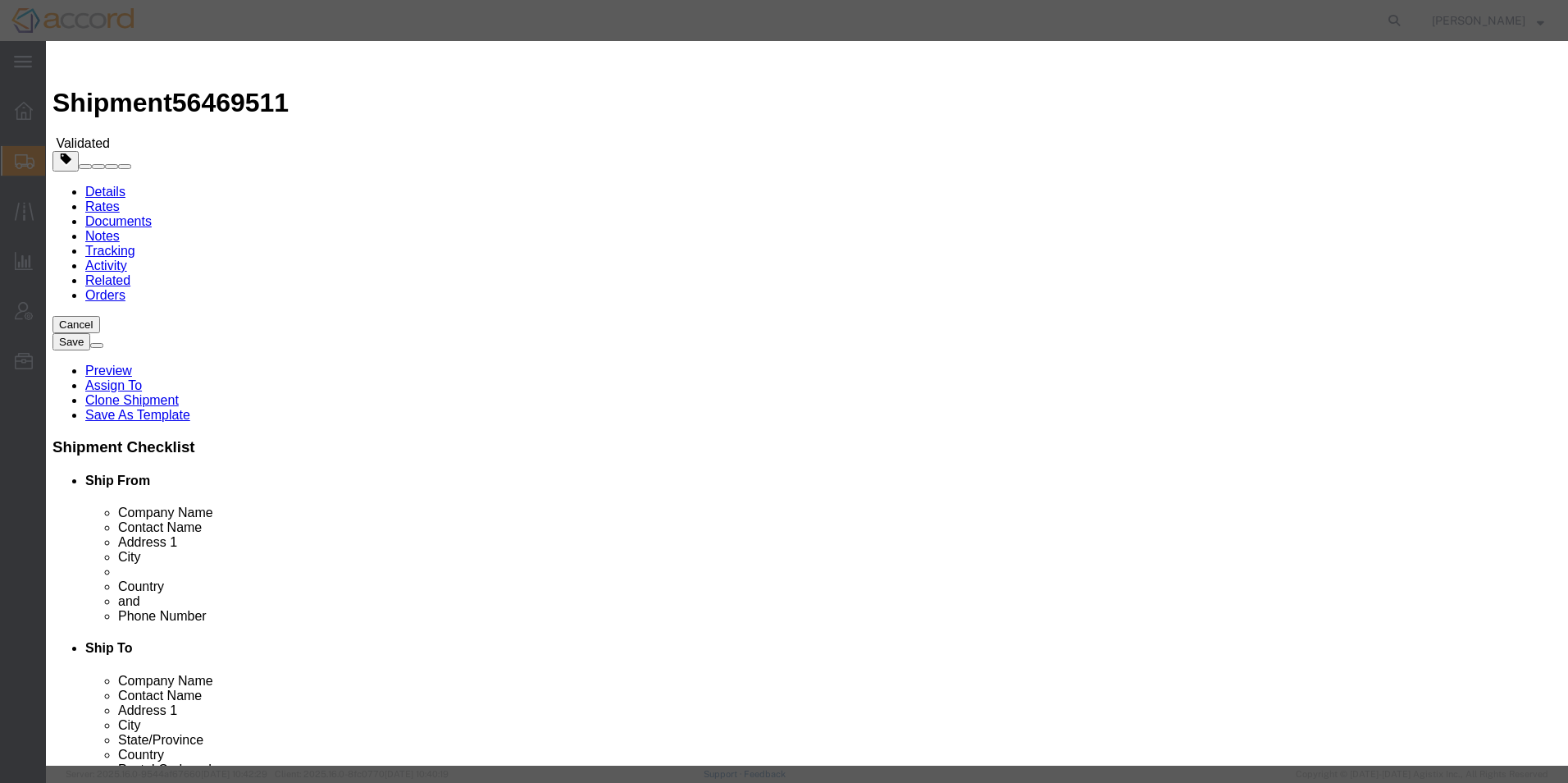
type input "[PERSON_NAME]"
type input "9196212728"
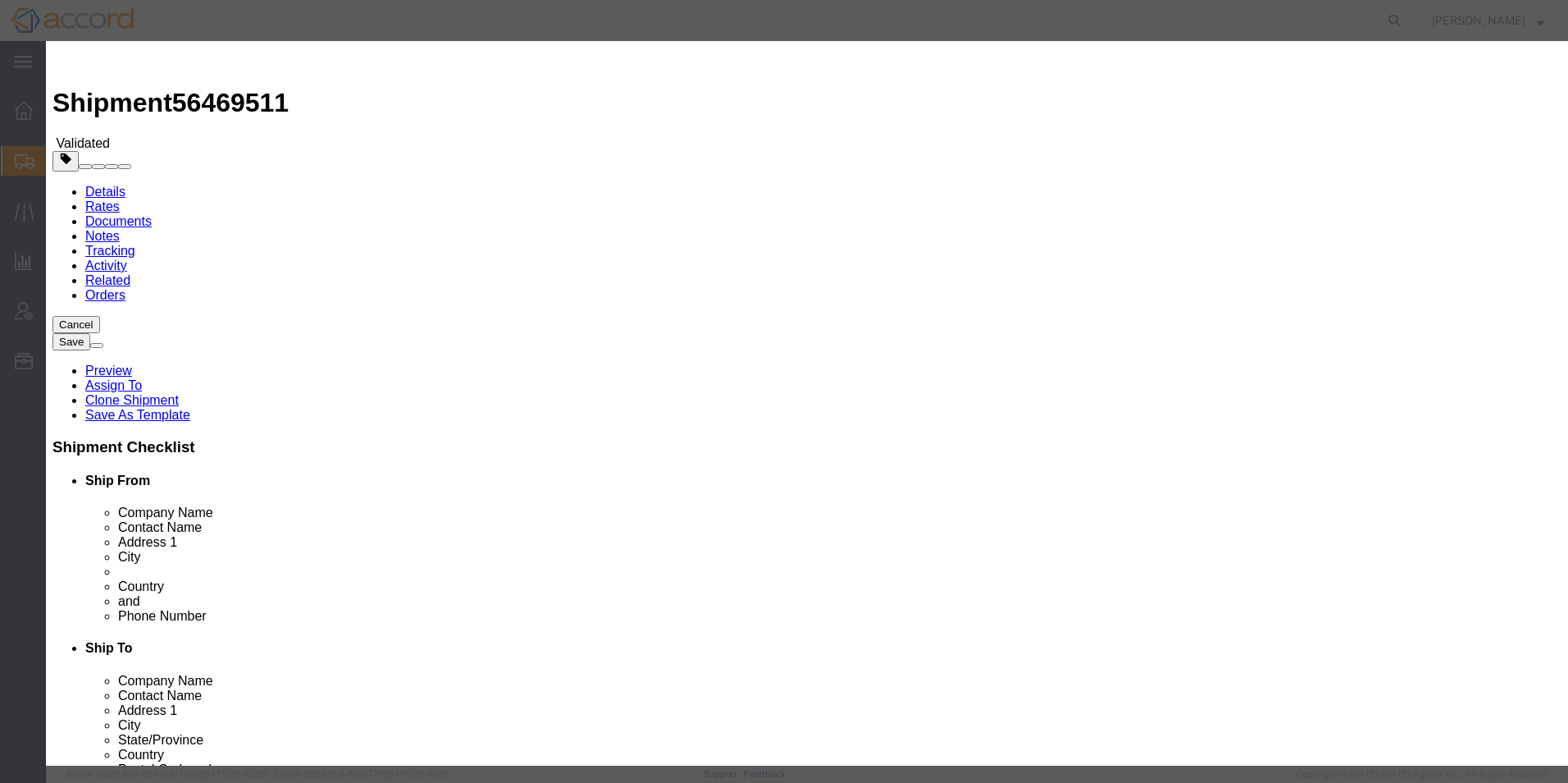
type input "NA2"
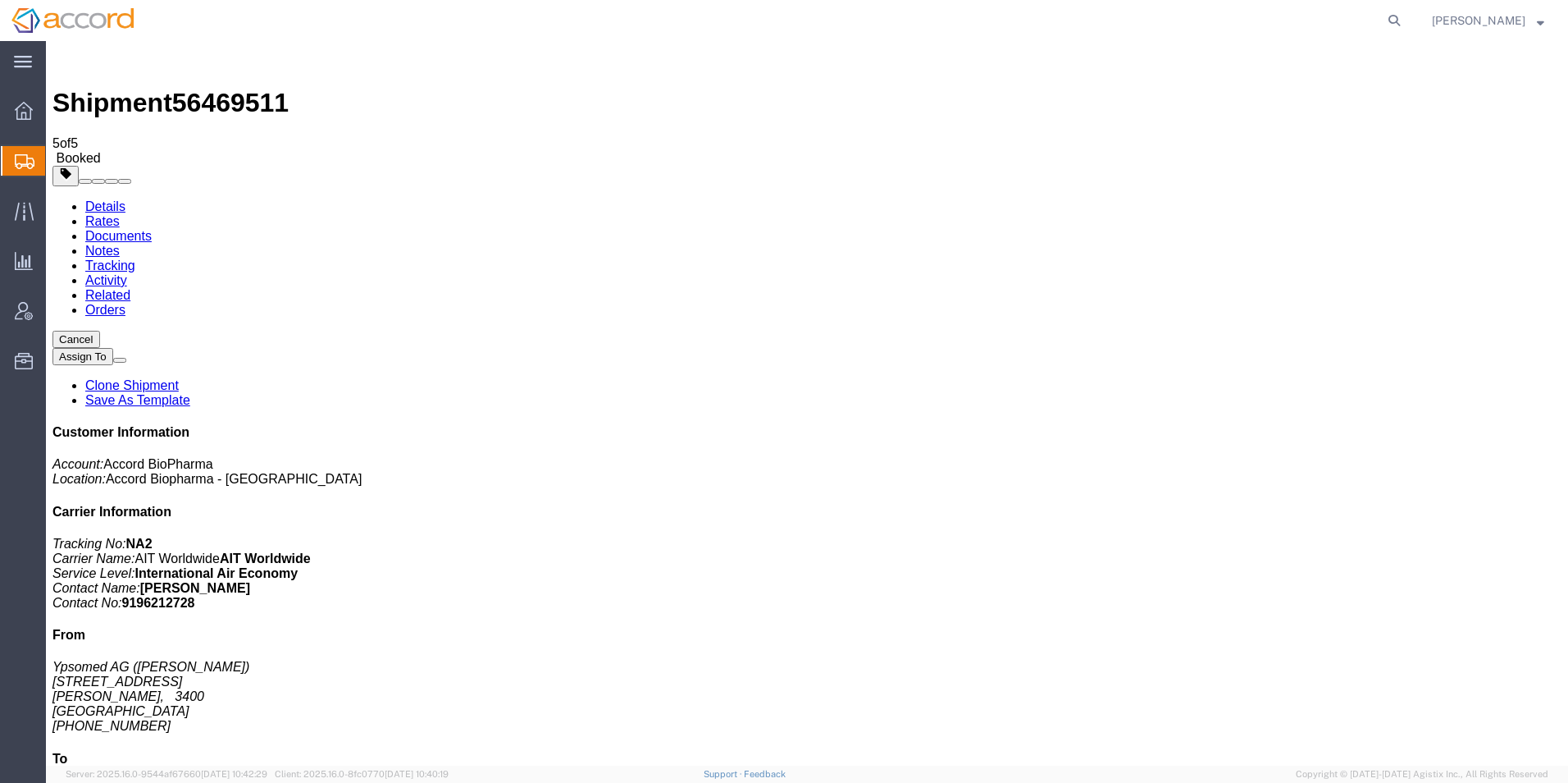
click at [111, 200] on link "Details" at bounding box center [105, 206] width 40 height 14
click h4 "References"
click span "button"
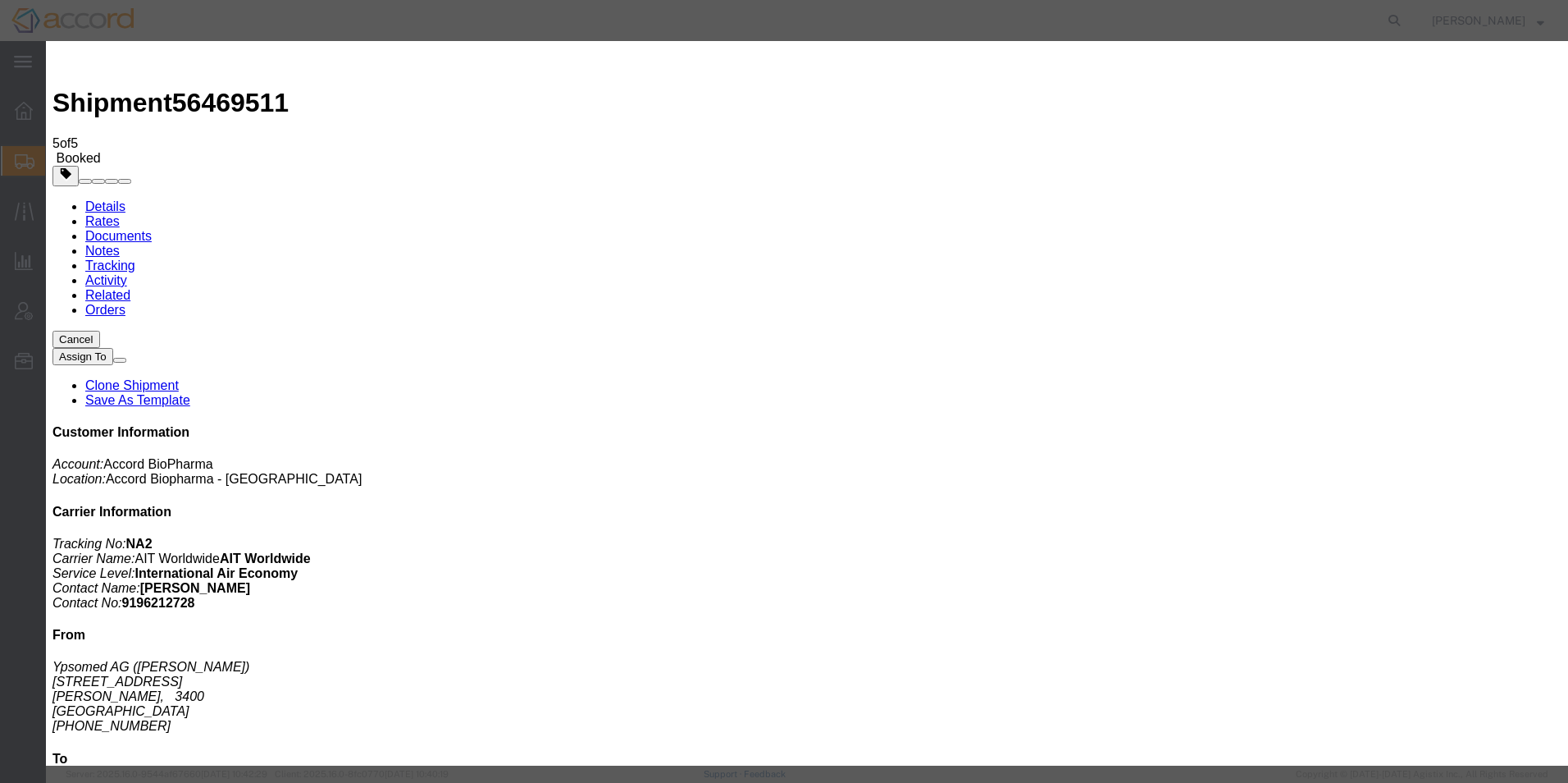
click div "Select Account Type Activity ID Airline Appointment Number ASN Batch Request # …"
click select "Select Account Type Activity ID Airline Appointment Number ASN Batch Request # …"
select select "PURCHORD"
click select "Select Account Type Activity ID Airline Appointment Number ASN Batch Request # …"
click input "text"
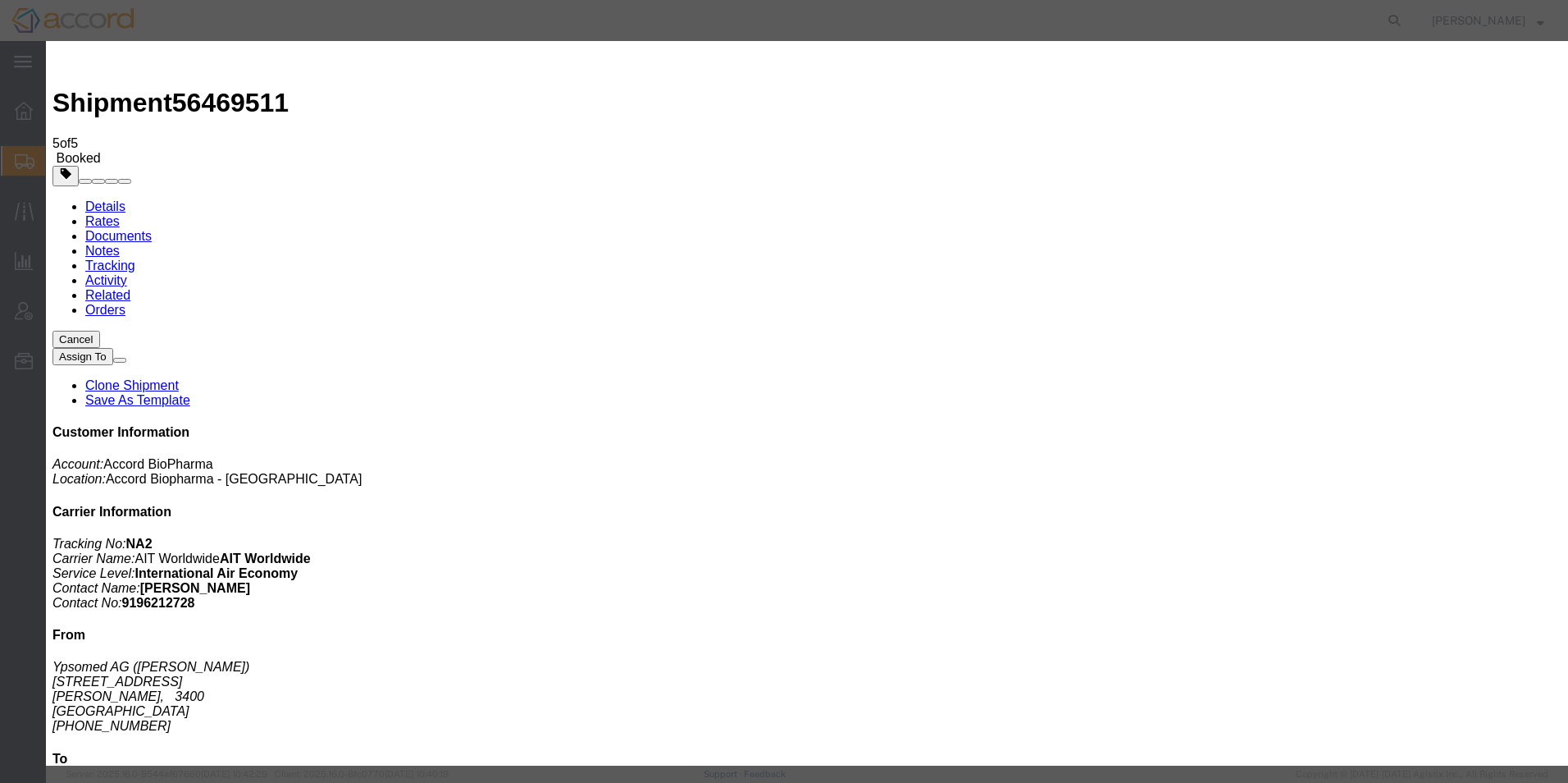
paste input "6700011303"
type input "6700011303"
click select "Select Account Type Activity ID Airline Appointment Number ASN Batch Request # …"
select select "DELNUM"
click select "Select Account Type Activity ID Airline Appointment Number ASN Batch Request # …"
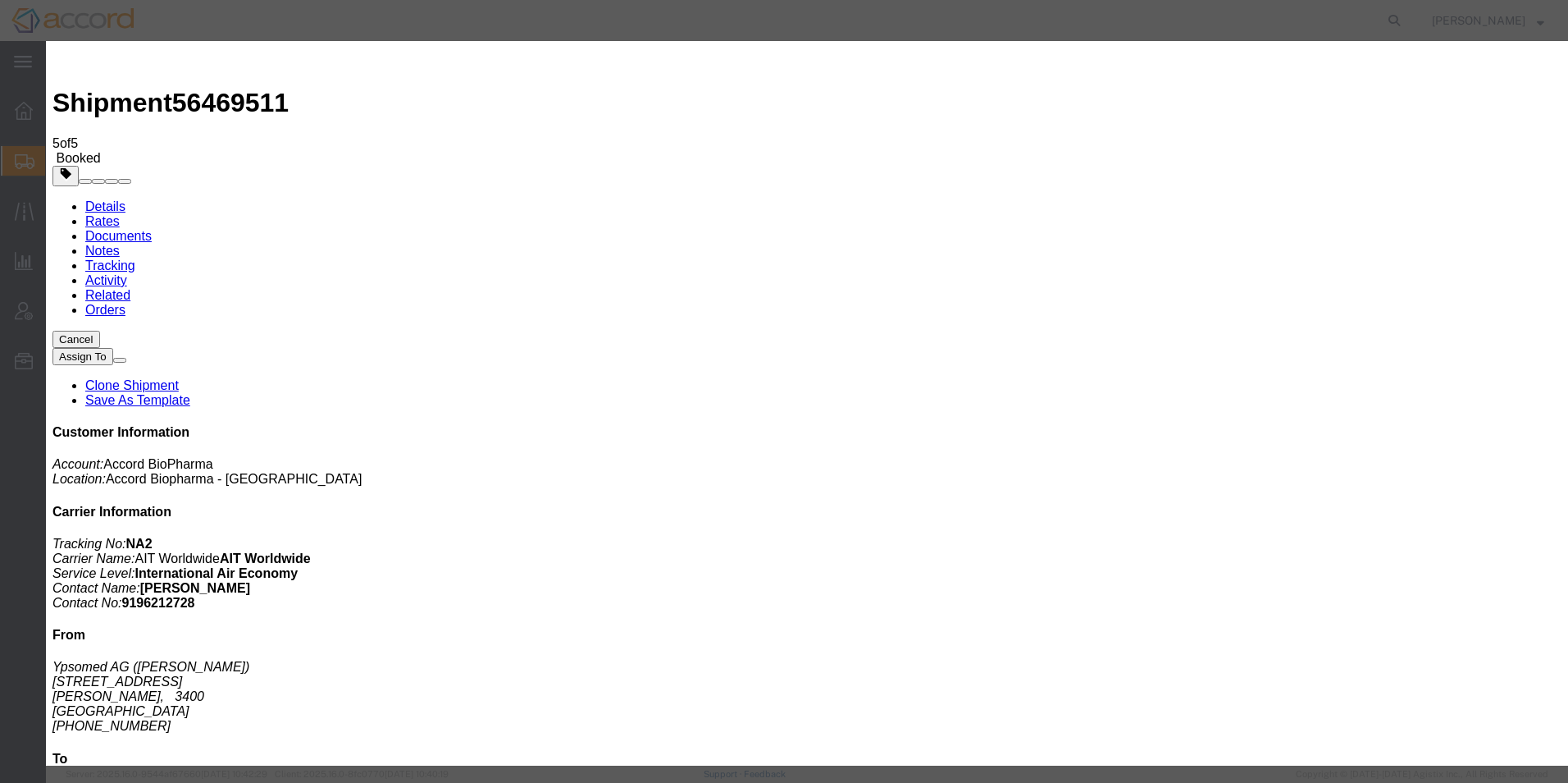
click input "text"
paste input "85857411"
type input "85857411"
click button "Save"
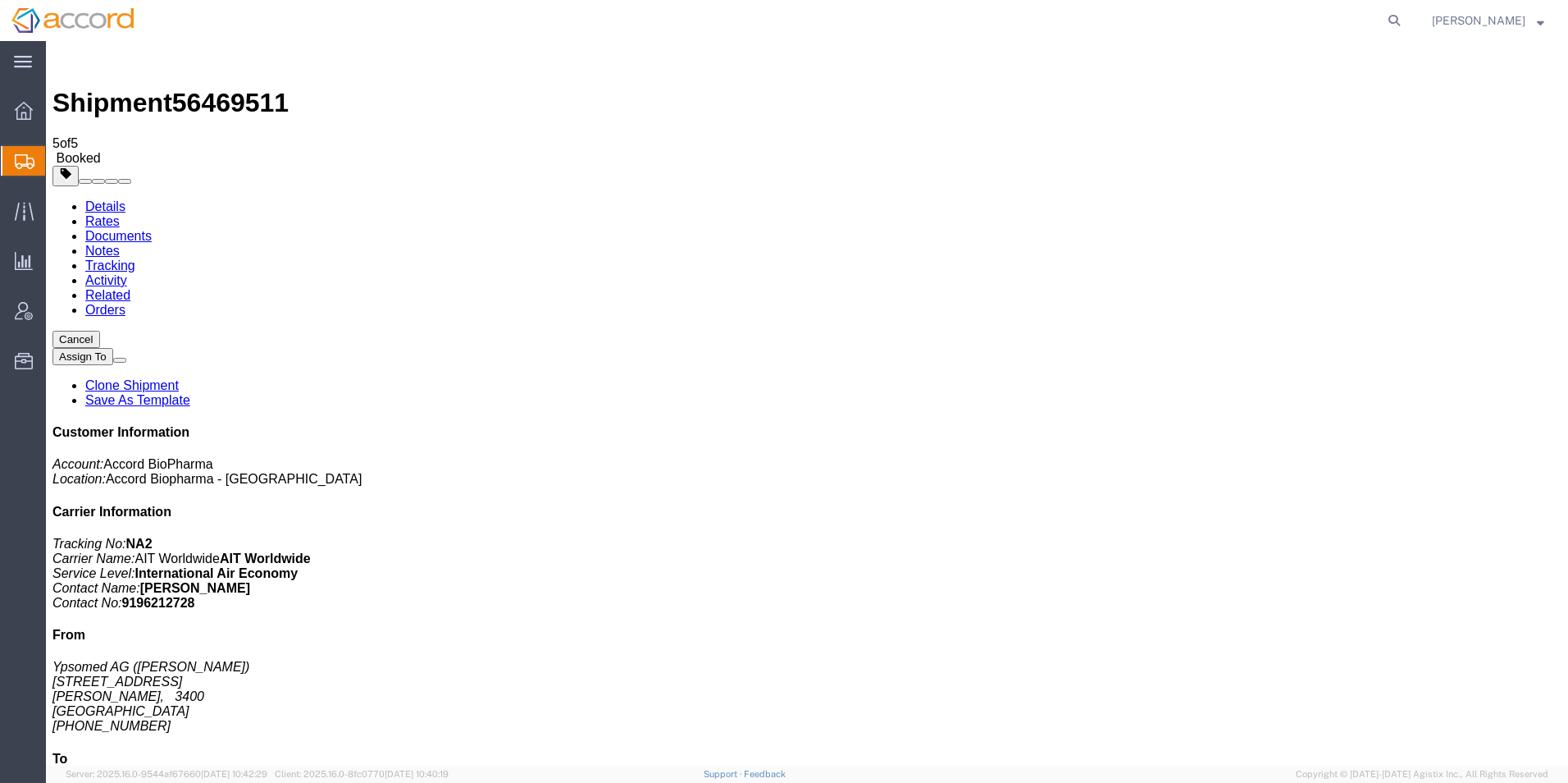
click link "Documents"
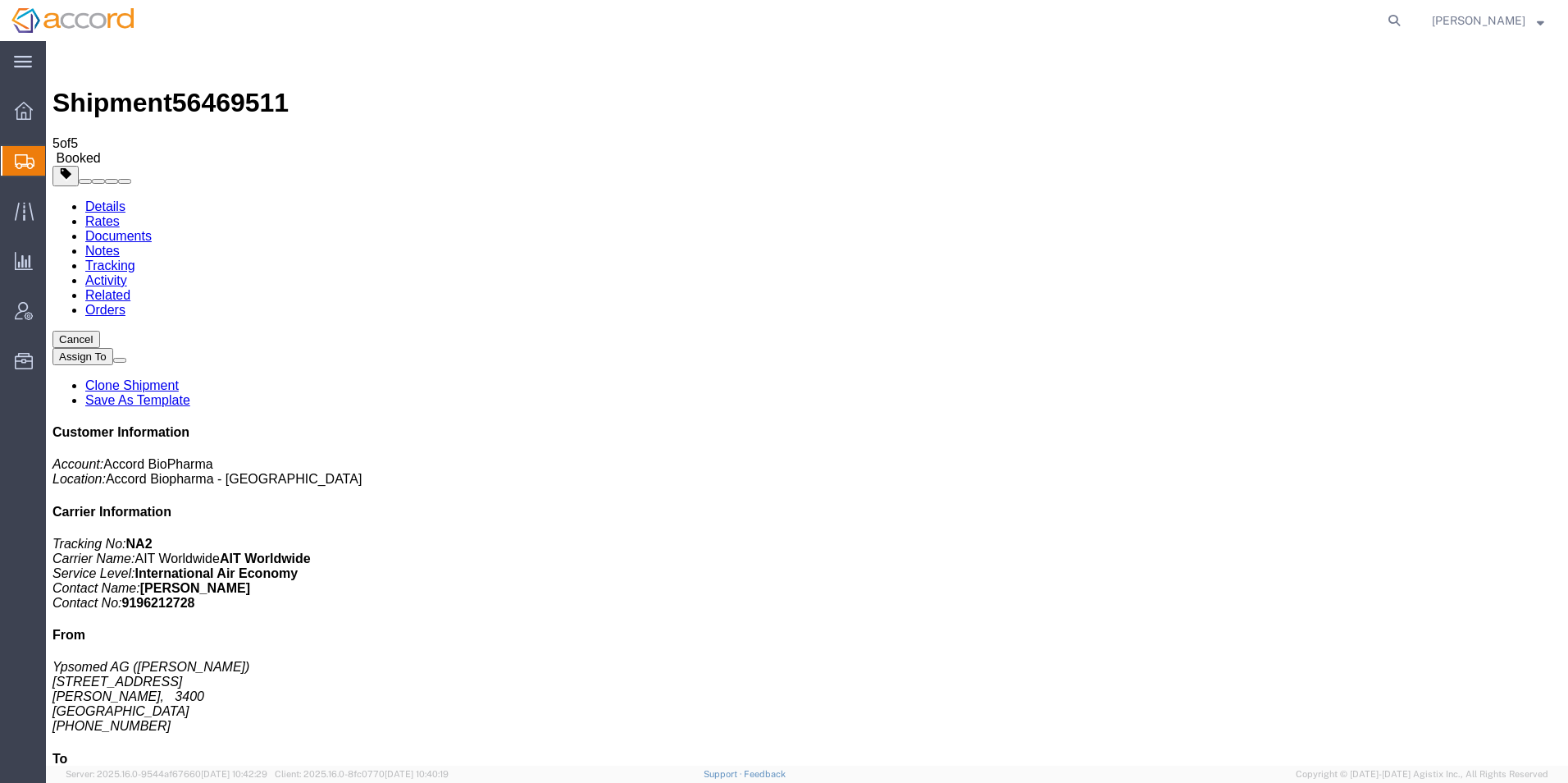
click at [36, 204] on div at bounding box center [23, 211] width 46 height 33
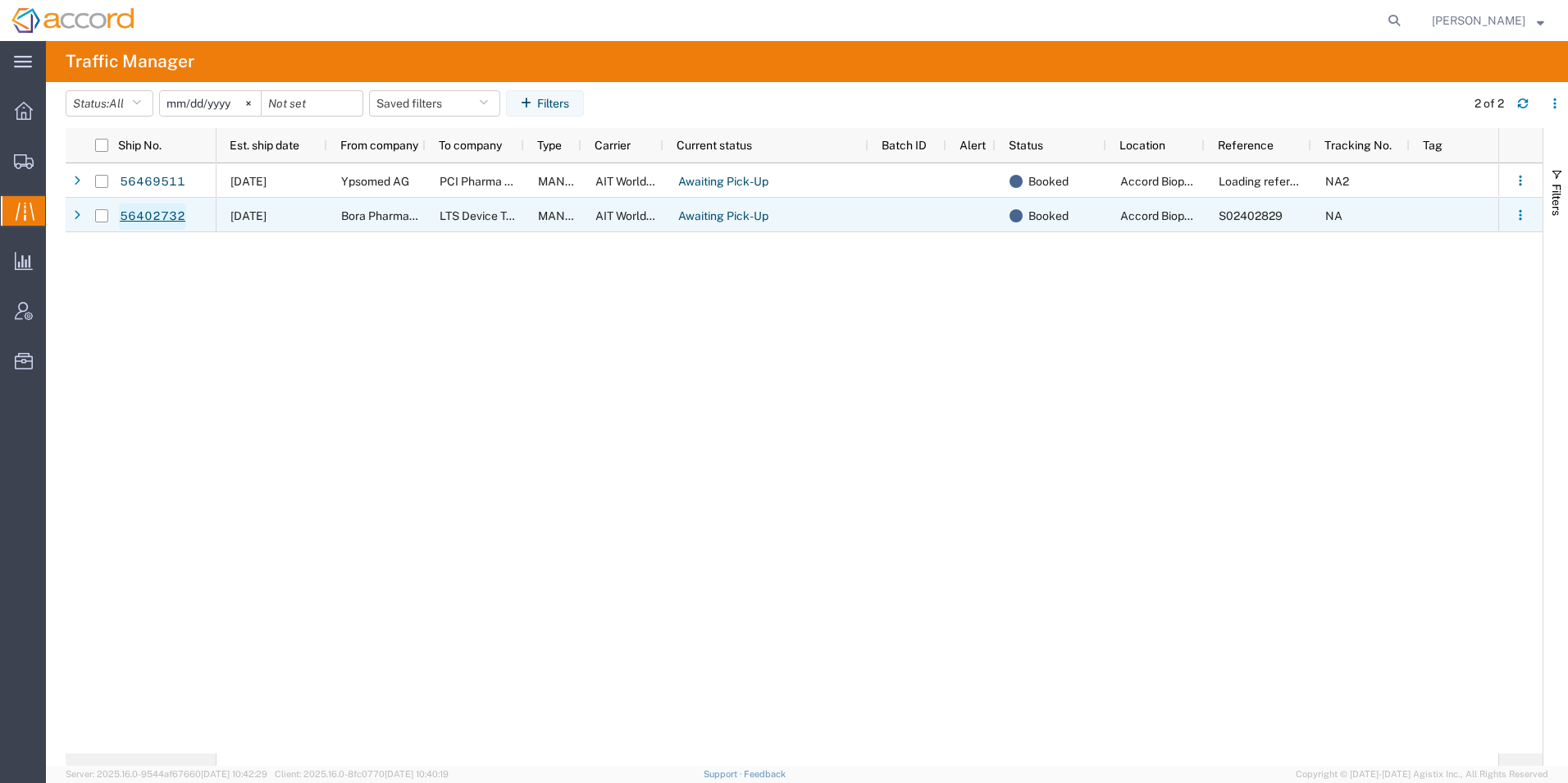
click at [152, 218] on link "56402732" at bounding box center [153, 216] width 67 height 26
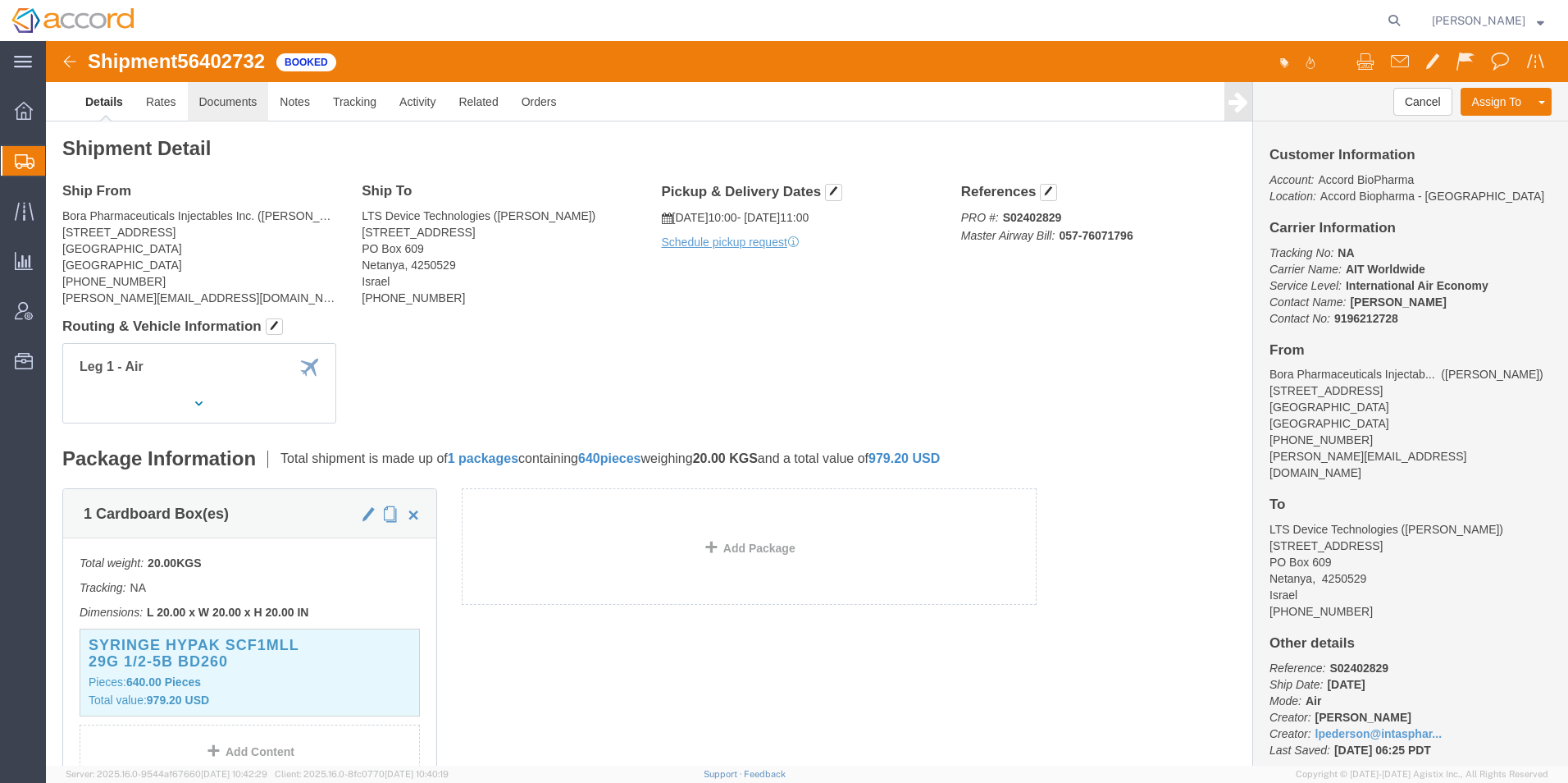
click link "Documents"
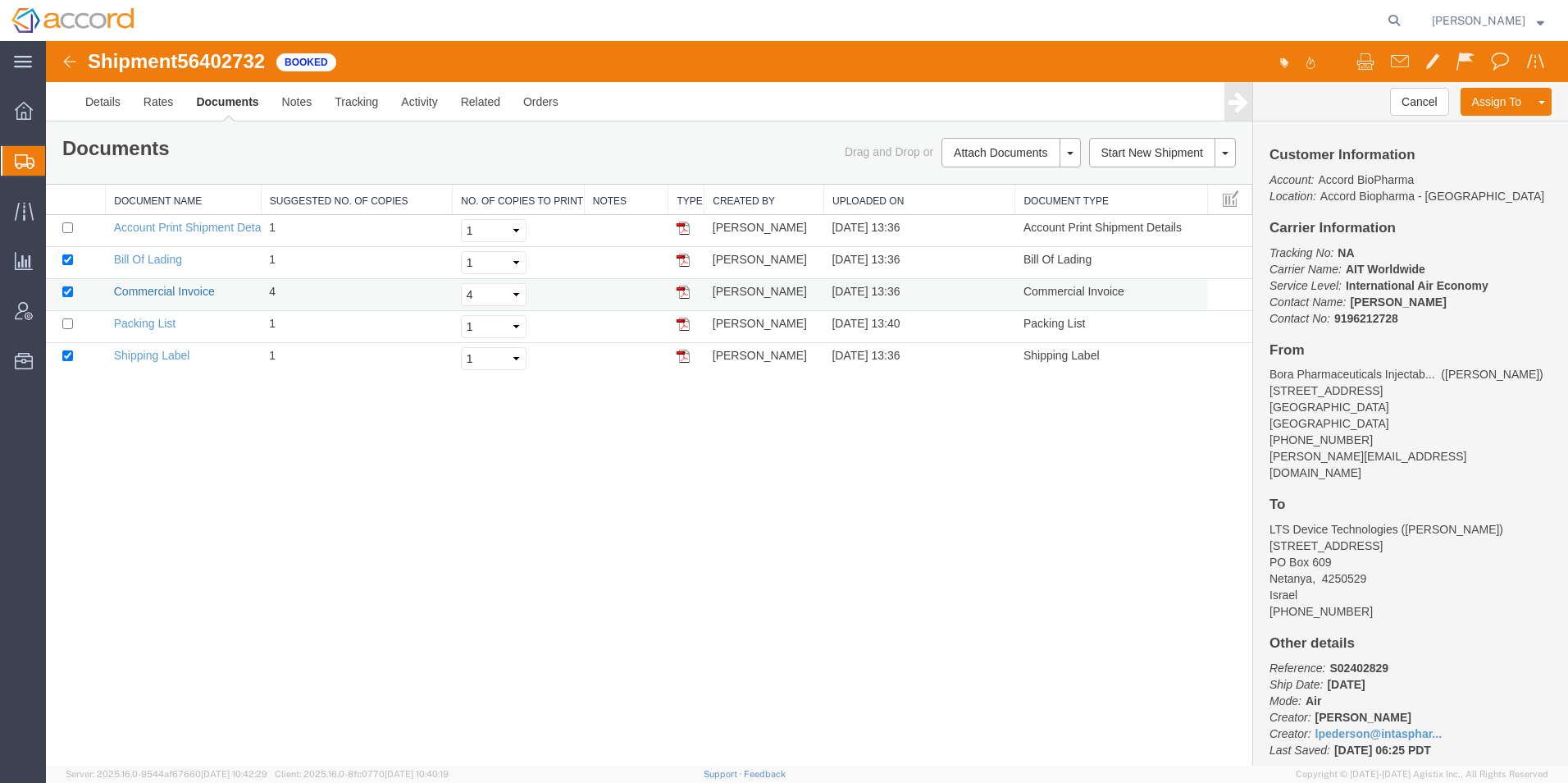
click at [141, 294] on link "Commercial Invoice" at bounding box center [164, 291] width 101 height 14
click at [111, 102] on link "Details" at bounding box center [103, 102] width 58 height 40
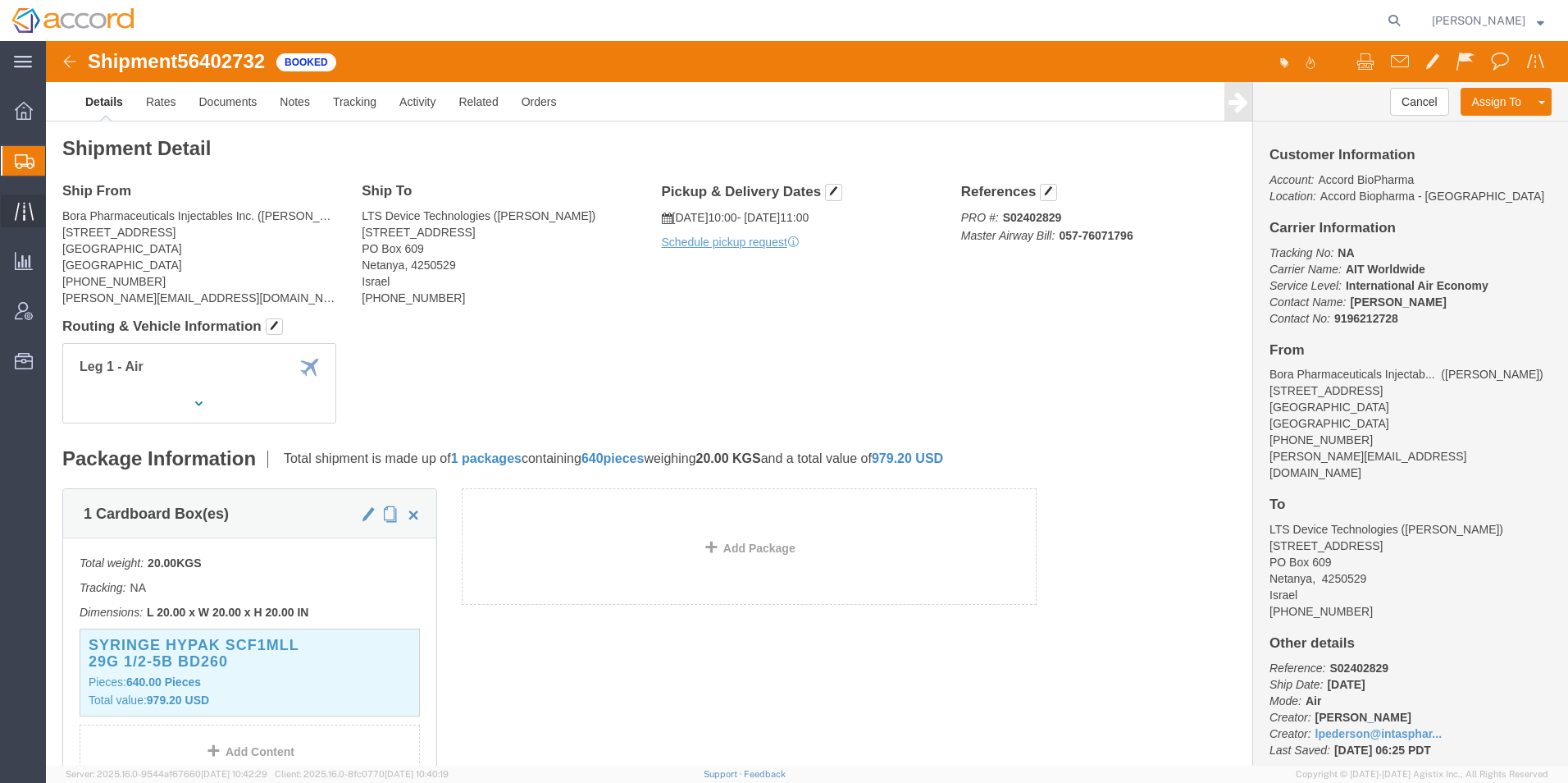
click at [29, 203] on icon at bounding box center [23, 211] width 19 height 18
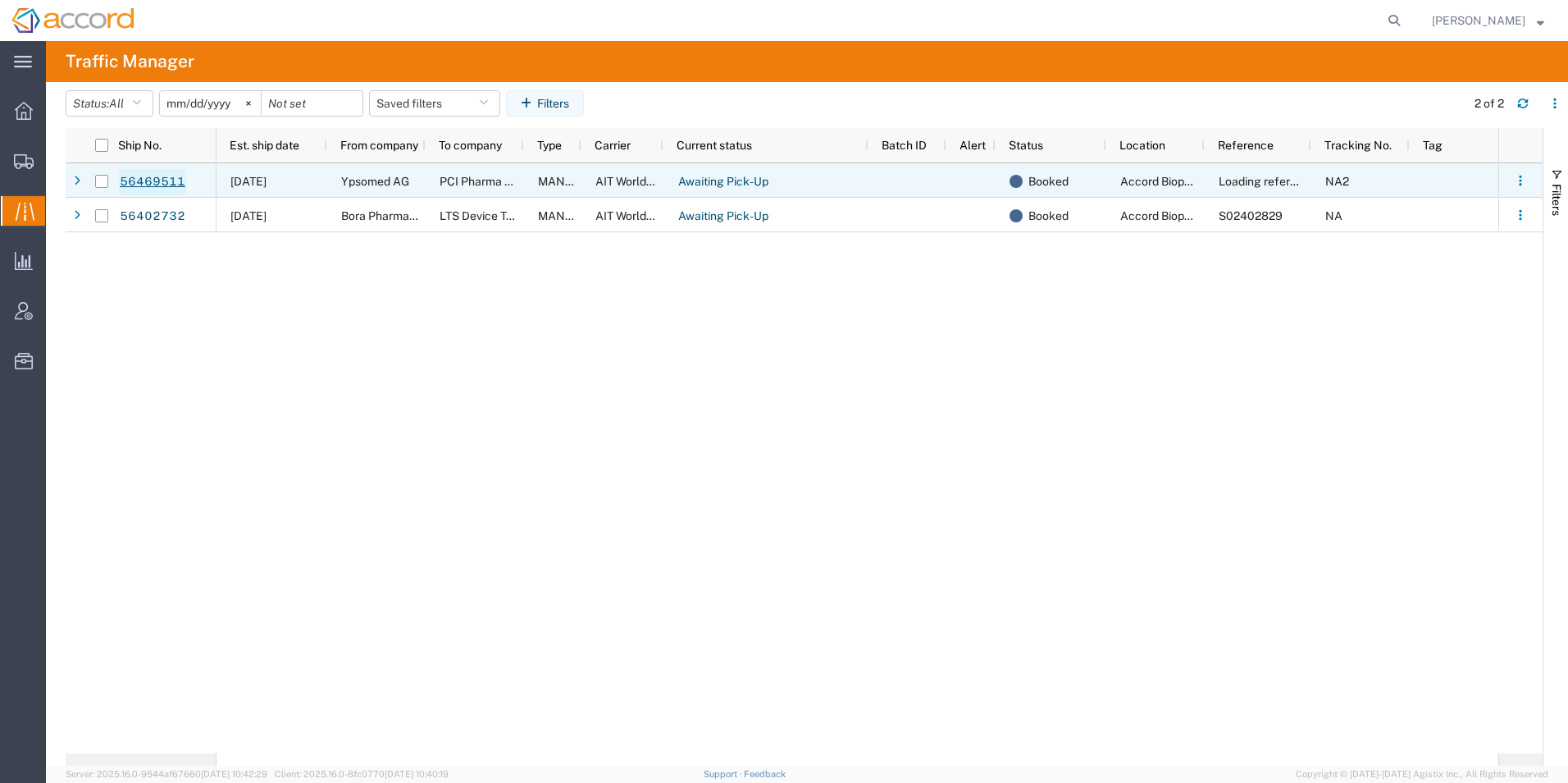
click at [121, 180] on link "56469511" at bounding box center [153, 182] width 67 height 26
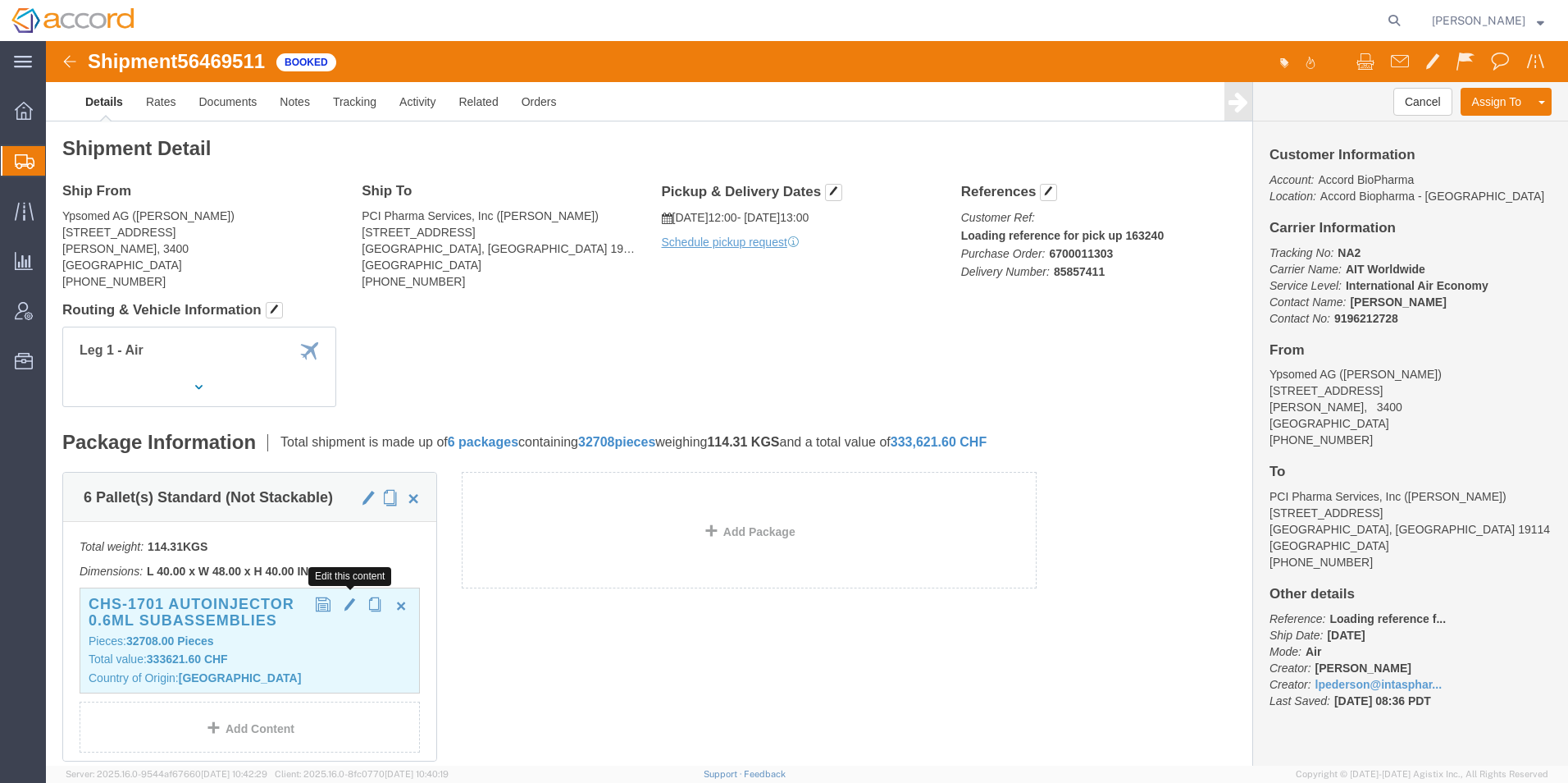
click span "button"
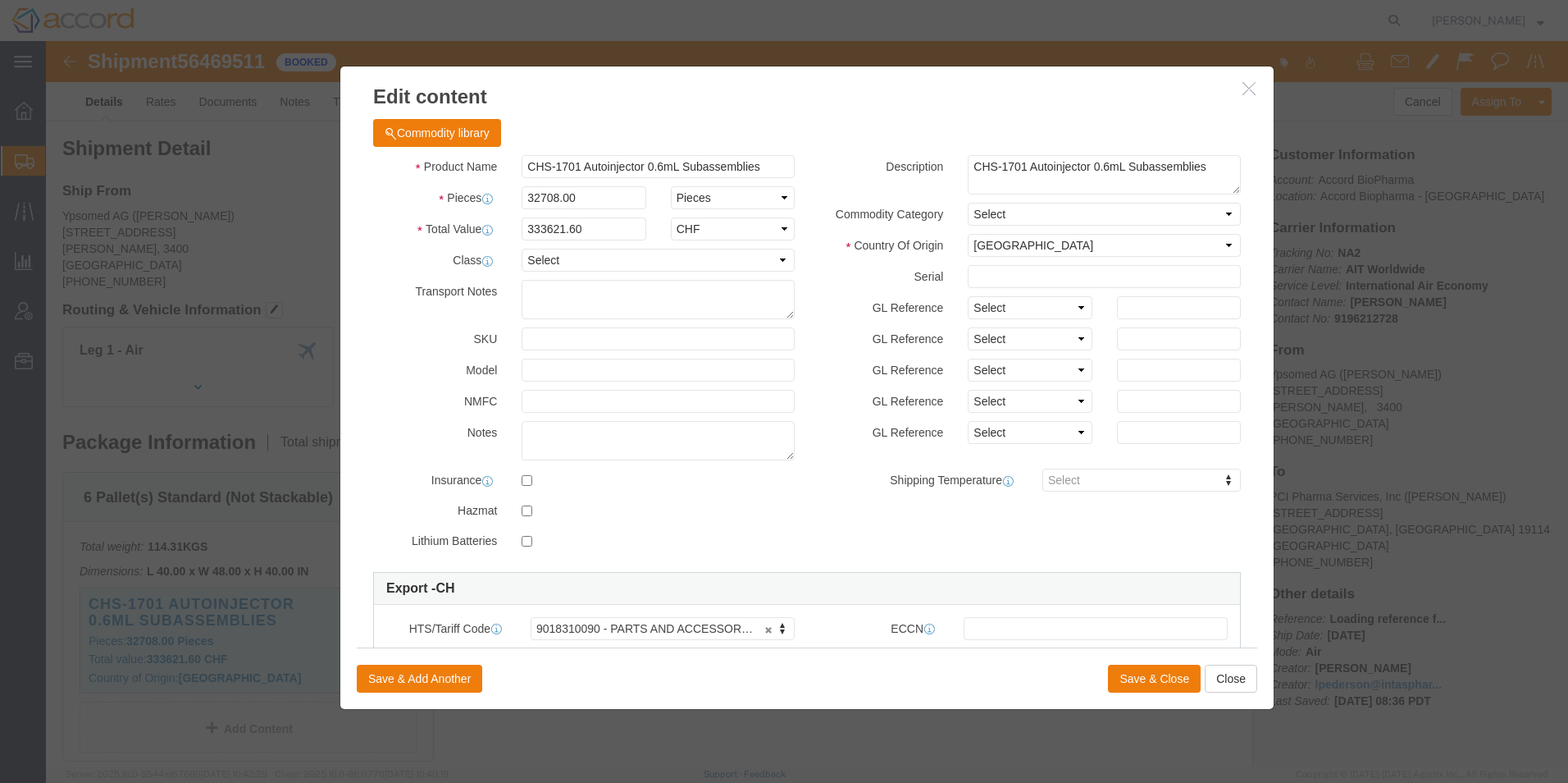
click div
click button "Close"
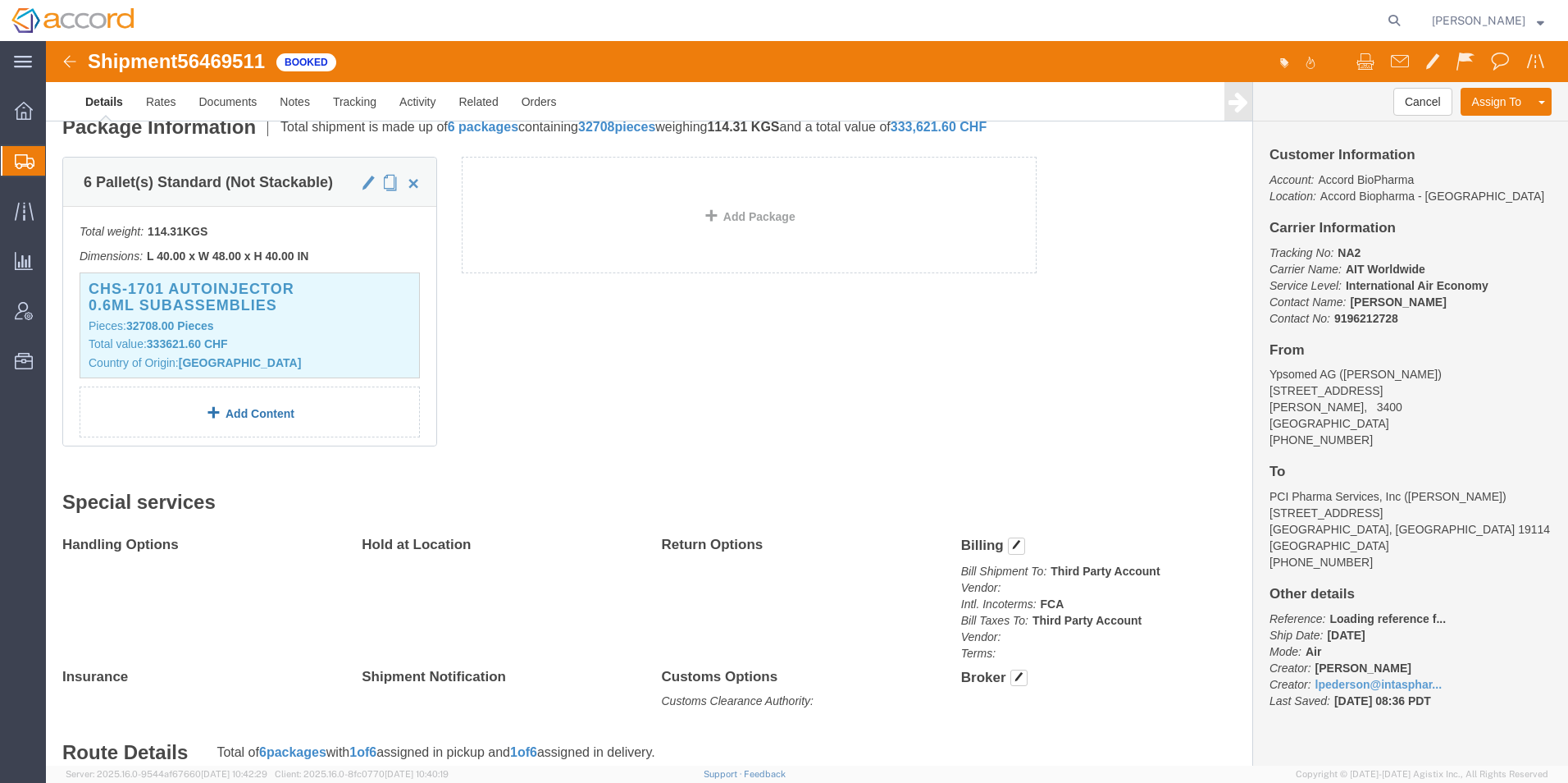
scroll to position [328, 0]
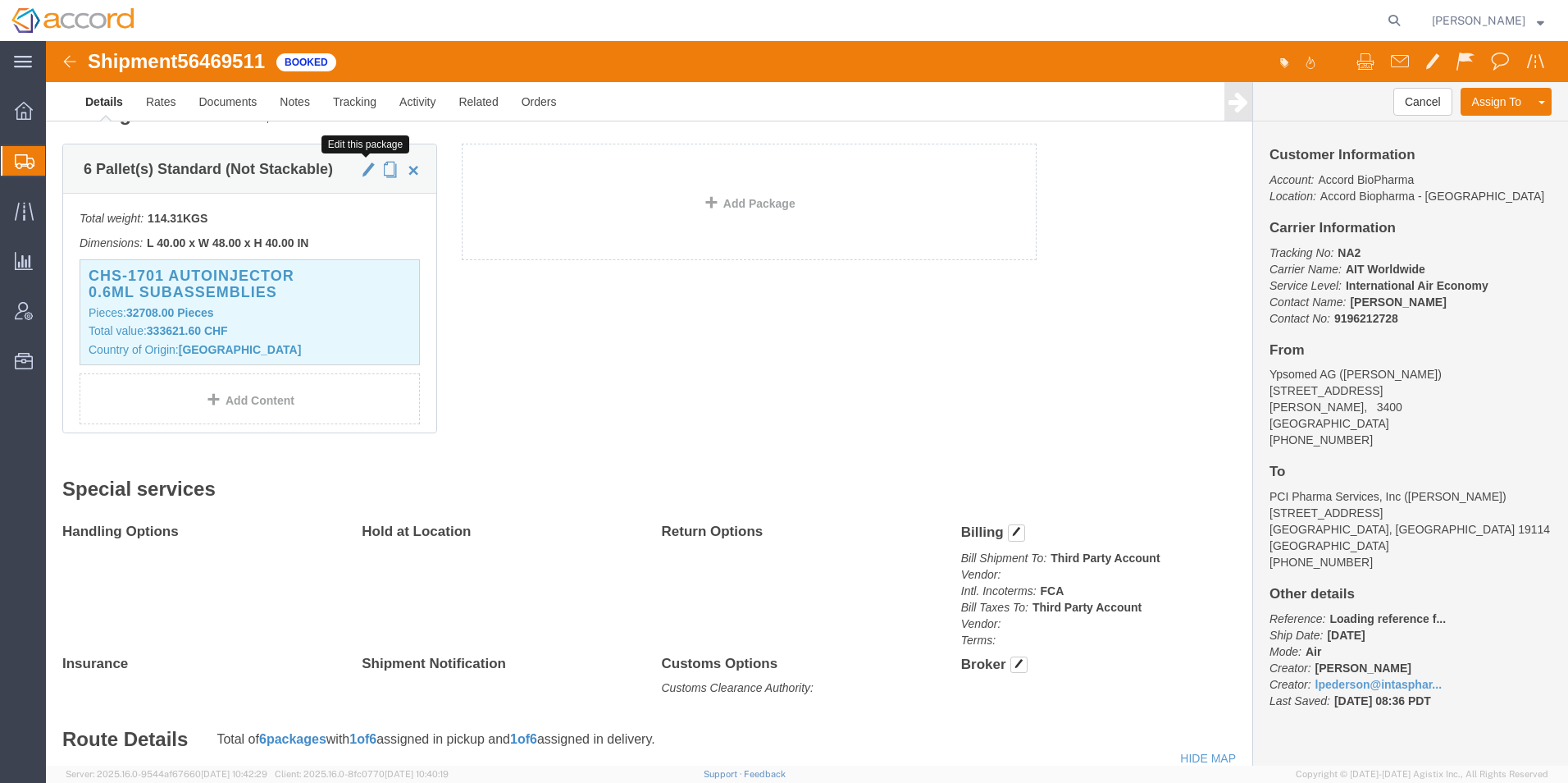
click span "button"
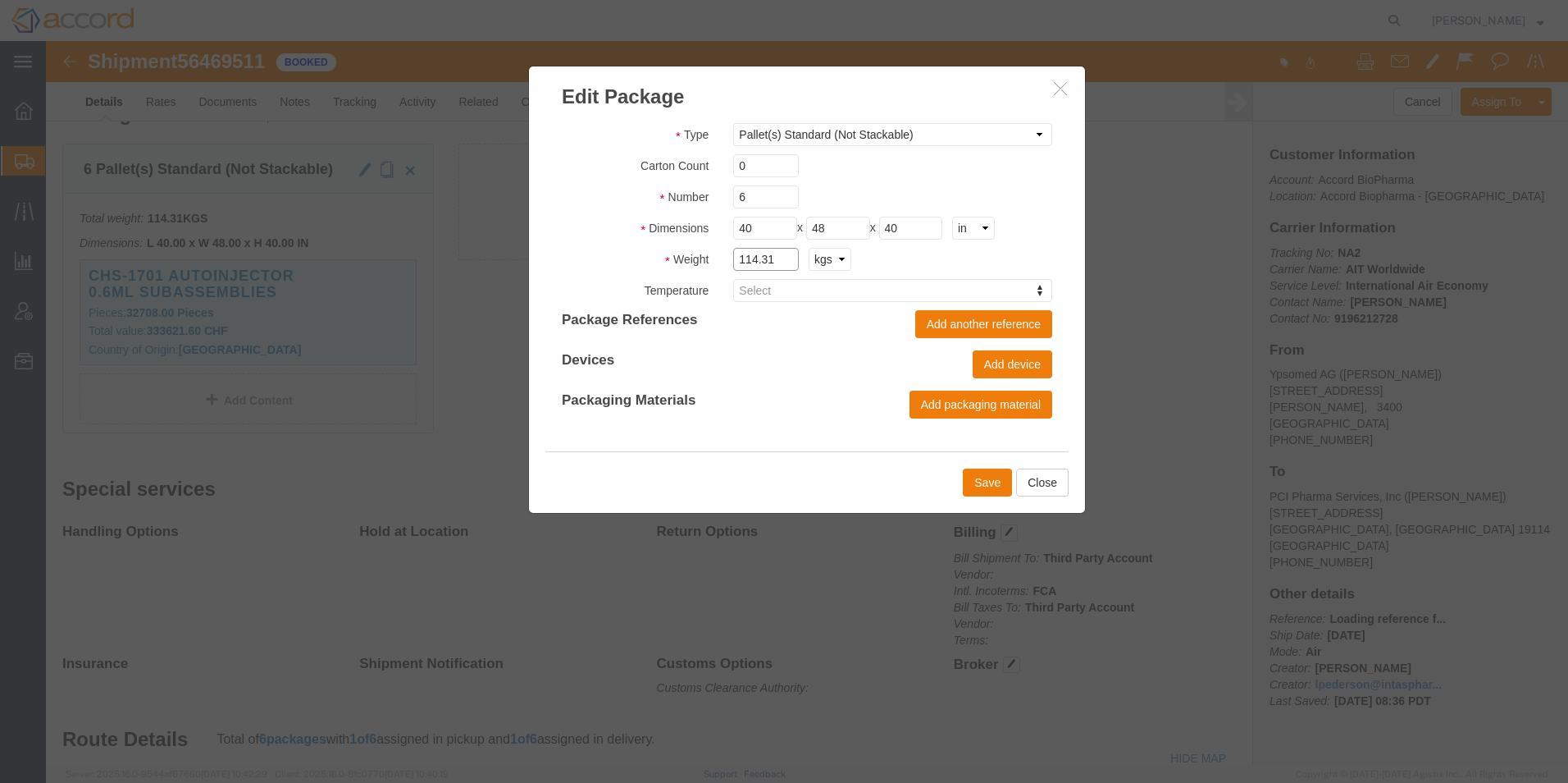
click input "114.31"
drag, startPoint x: 727, startPoint y: 218, endPoint x: 521, endPoint y: 214, distance: 206.0
click div "Weight 114.31 kgs lbs"
type input "1492"
click button "Save"
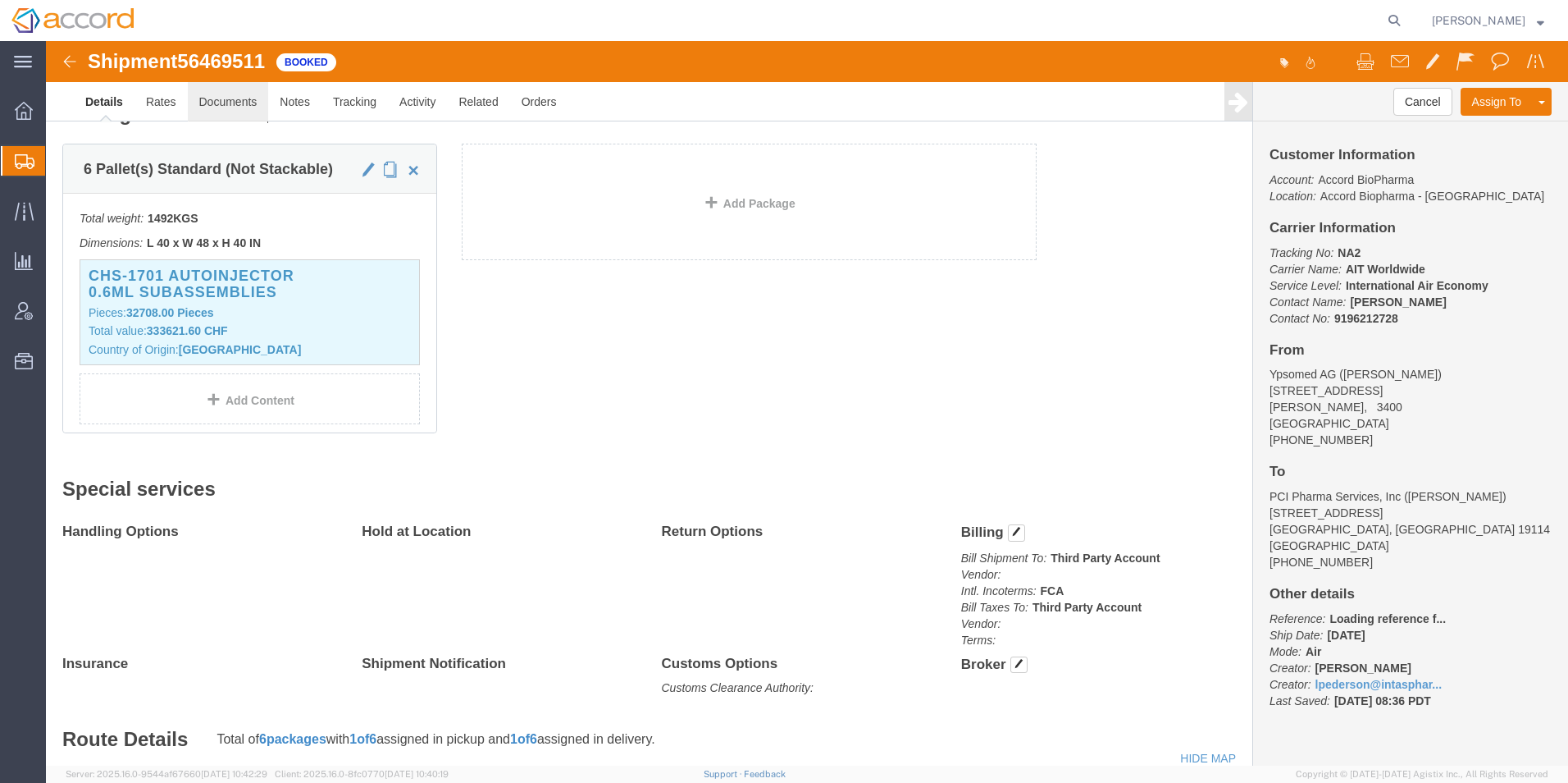
click link "Documents"
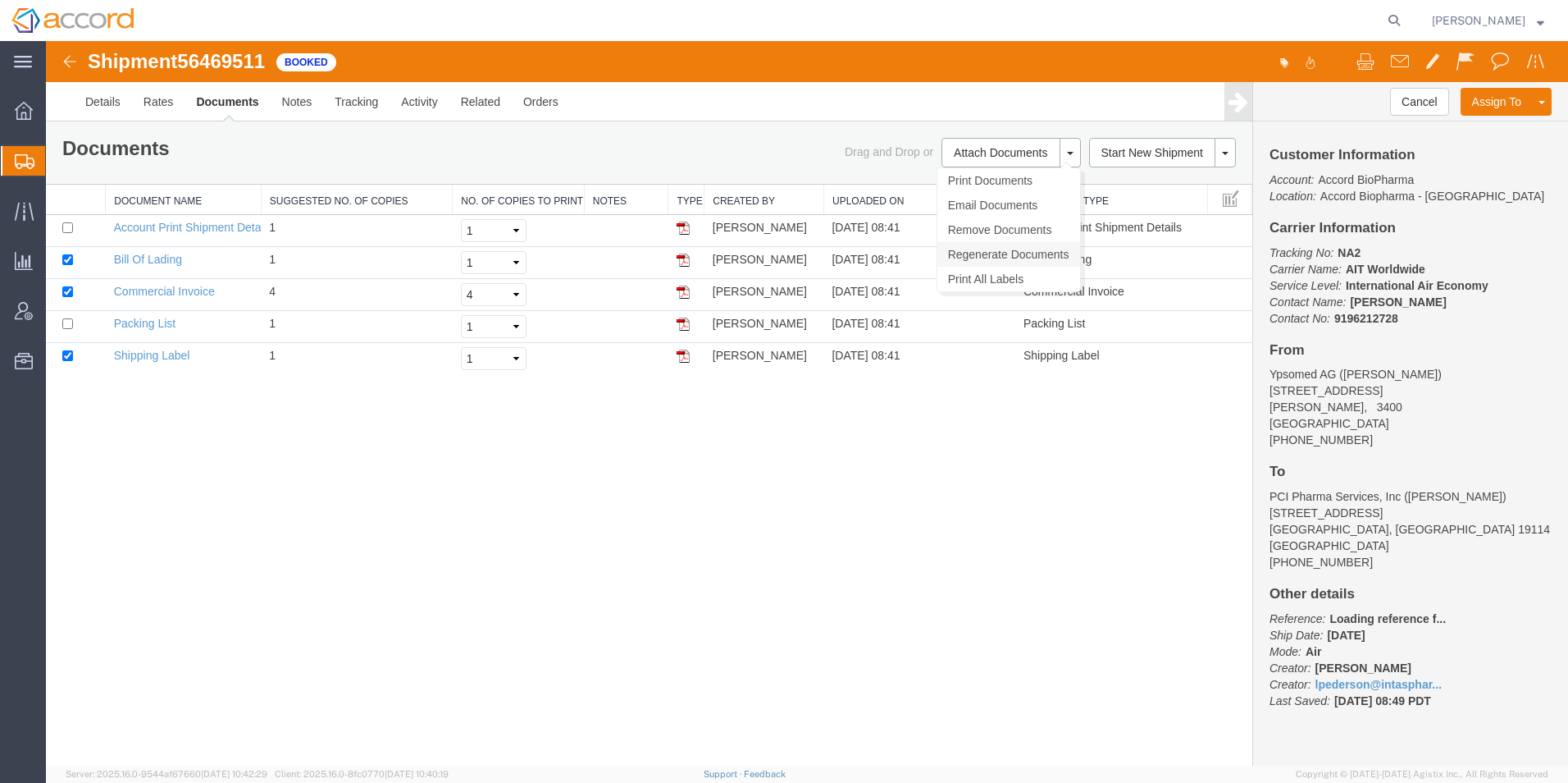
click at [998, 258] on link "Regenerate Documents" at bounding box center [1009, 254] width 143 height 24
drag, startPoint x: 120, startPoint y: 288, endPoint x: 554, endPoint y: 42, distance: 498.9
click at [120, 288] on link "Commercial Invoice" at bounding box center [164, 291] width 101 height 14
